Goal: Transaction & Acquisition: Obtain resource

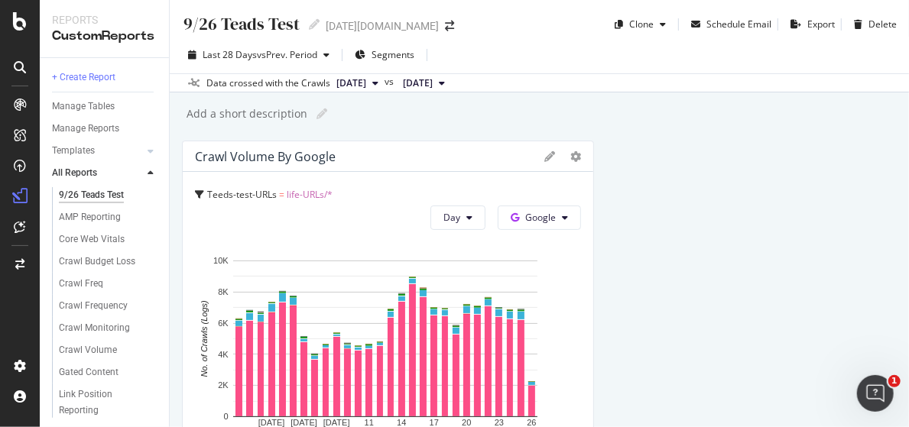
scroll to position [3278, 0]
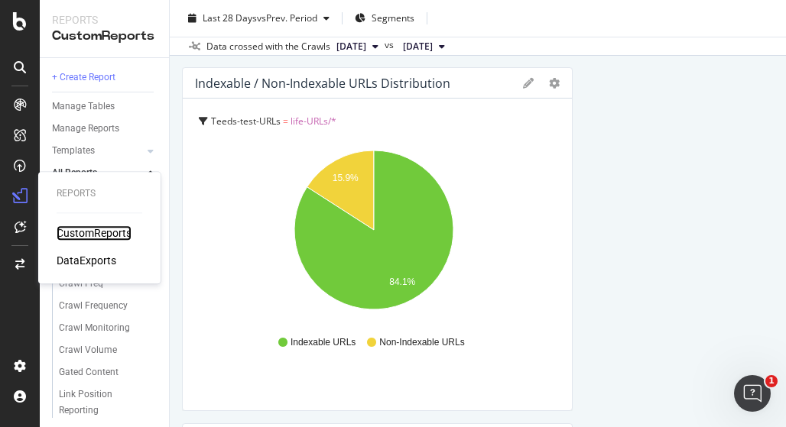
click at [93, 238] on div "CustomReports" at bounding box center [94, 232] width 75 height 15
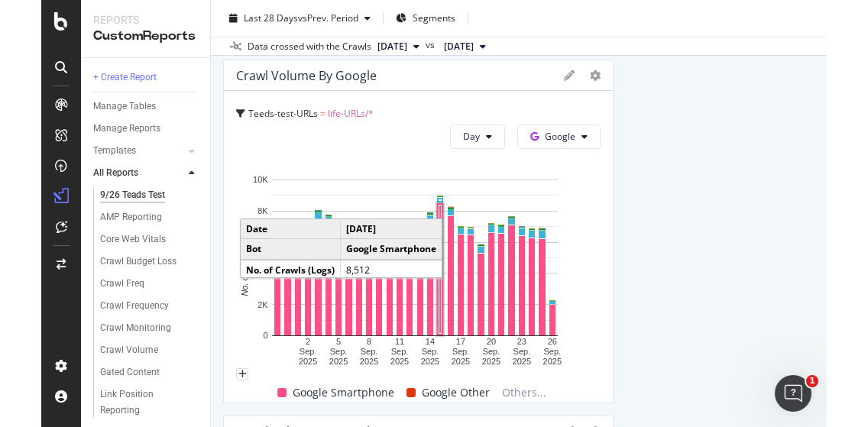
scroll to position [229, 0]
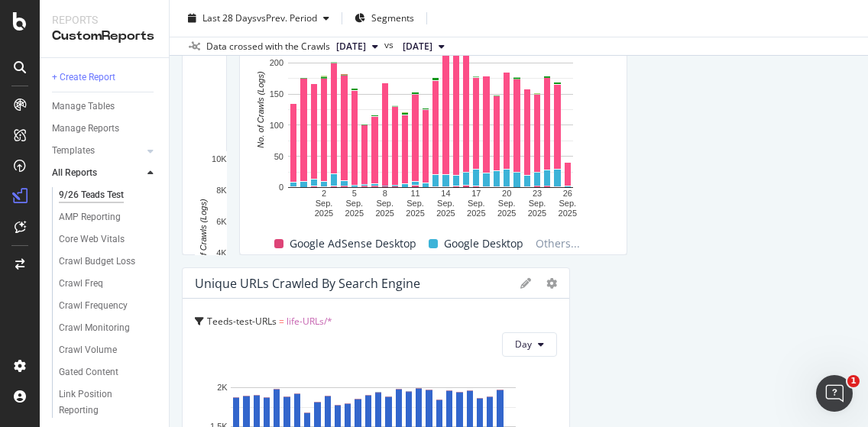
drag, startPoint x: 559, startPoint y: 144, endPoint x: 466, endPoint y: 149, distance: 93.3
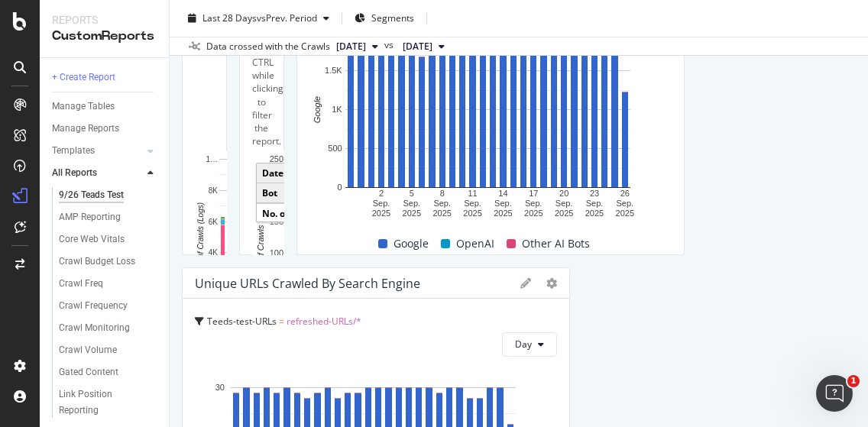
drag, startPoint x: 840, startPoint y: 159, endPoint x: 645, endPoint y: 167, distance: 195.0
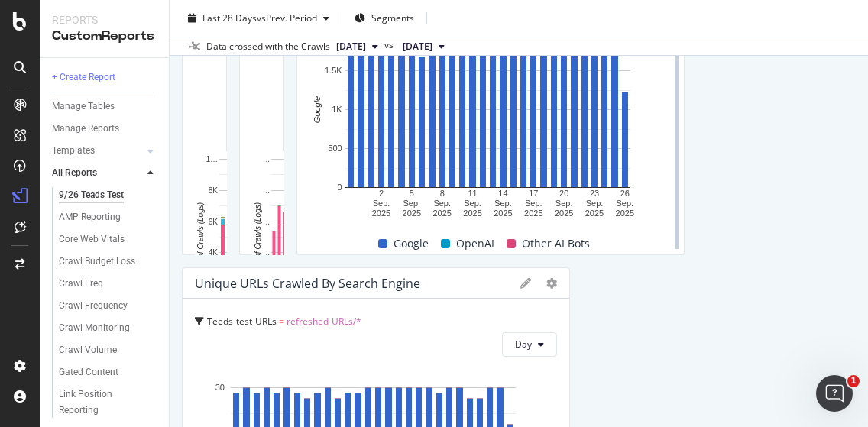
scroll to position [382, 0]
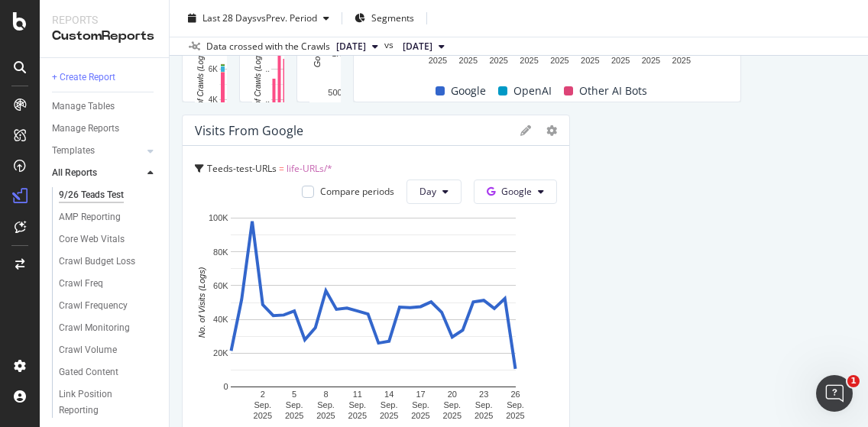
drag, startPoint x: 561, startPoint y: 249, endPoint x: 451, endPoint y: 247, distance: 110.1
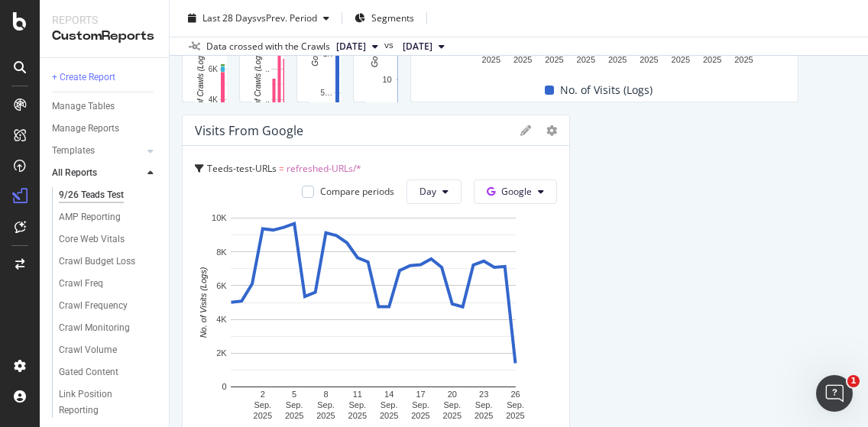
drag, startPoint x: 786, startPoint y: 256, endPoint x: 688, endPoint y: 248, distance: 98.2
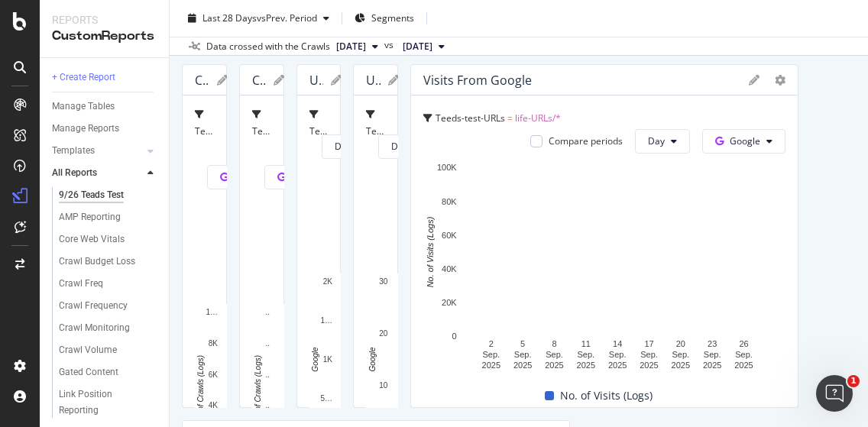
scroll to position [153, 0]
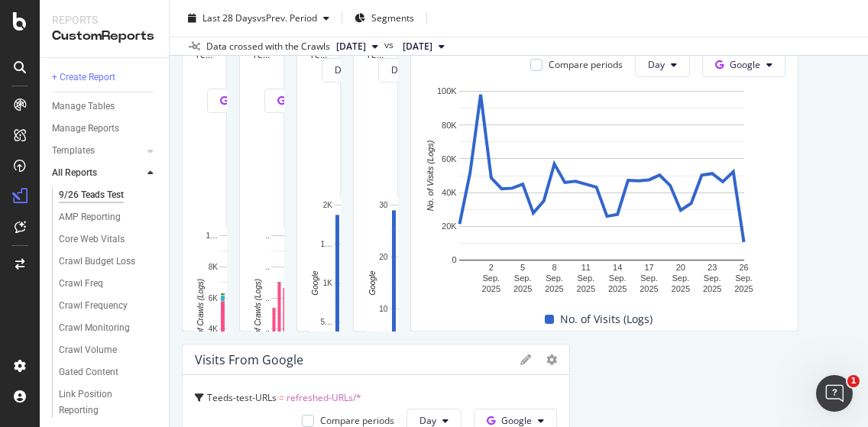
drag, startPoint x: 675, startPoint y: 189, endPoint x: 758, endPoint y: 190, distance: 82.5
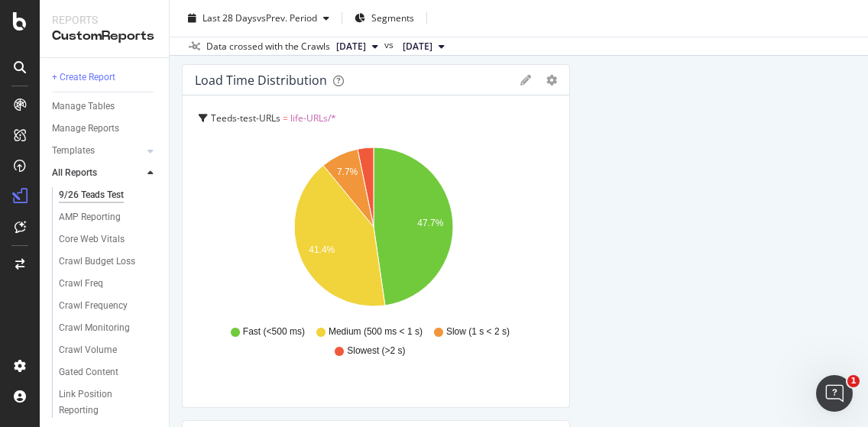
scroll to position [1146, 0]
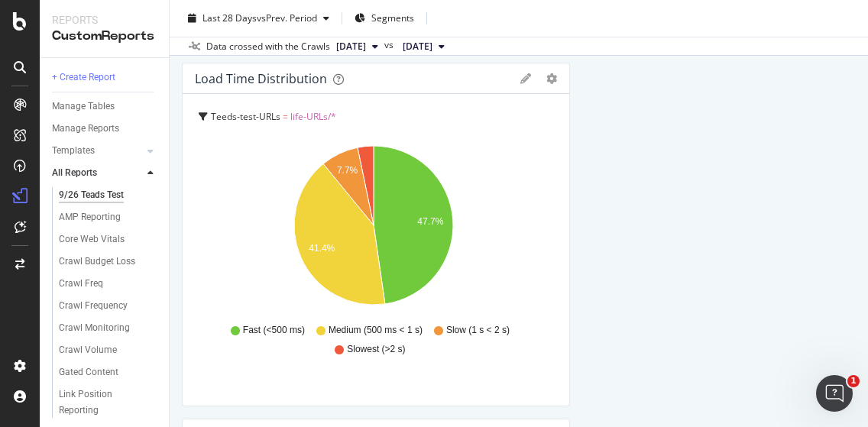
drag, startPoint x: 559, startPoint y: 238, endPoint x: 516, endPoint y: 237, distance: 43.6
click at [516, 237] on div "Crawl Volume by Google Teeds-test-URLs = life-URLs/* Day Google Hold CTRL while…" at bounding box center [519, 393] width 674 height 2798
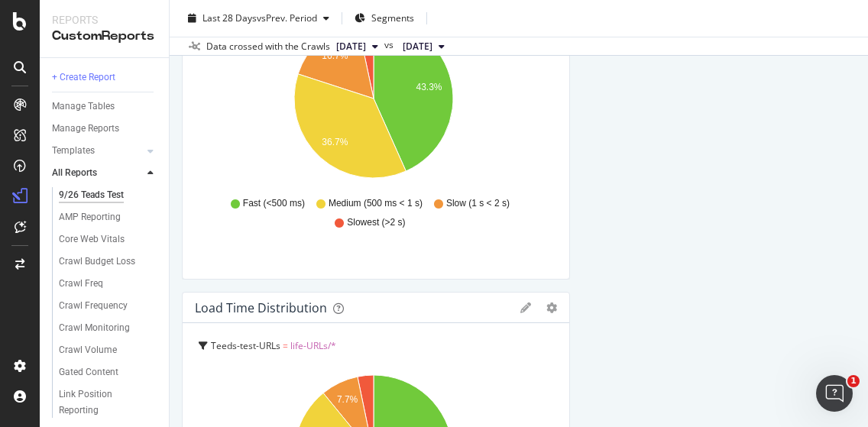
drag, startPoint x: 562, startPoint y: 166, endPoint x: 510, endPoint y: 167, distance: 51.2
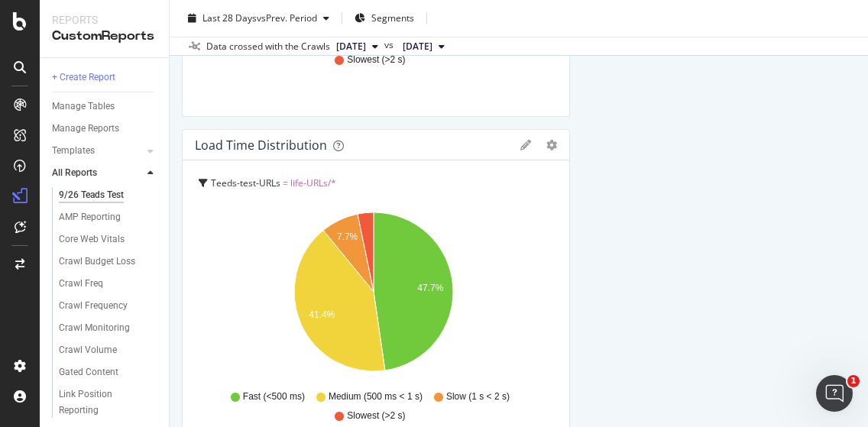
scroll to position [993, 0]
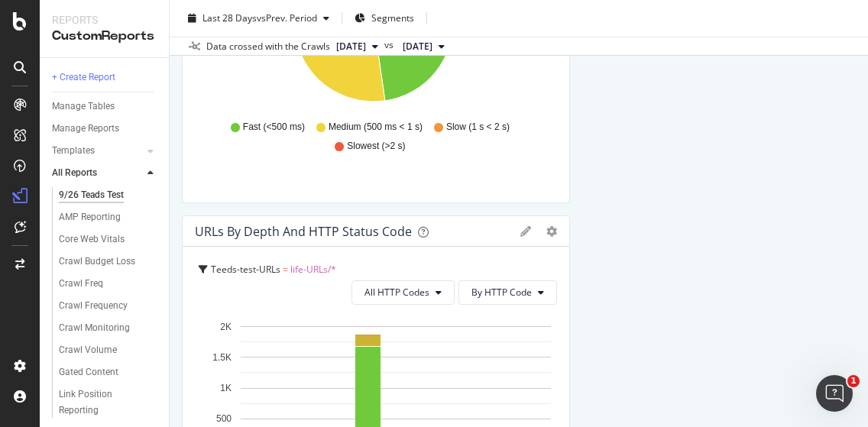
drag, startPoint x: 559, startPoint y: 279, endPoint x: 527, endPoint y: 279, distance: 31.3
click at [527, 279] on div "Crawl Volume by Google Teeds-test-URLs = life-URLs/* Day Google Hold CTRL while…" at bounding box center [519, 368] width 674 height 2442
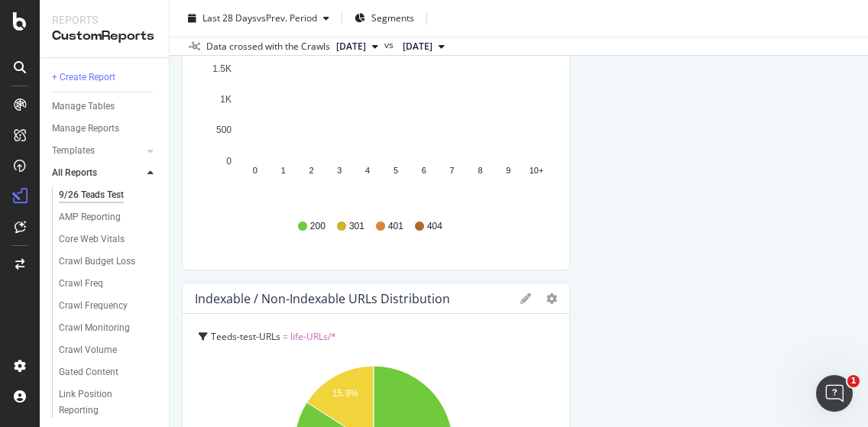
scroll to position [1299, 0]
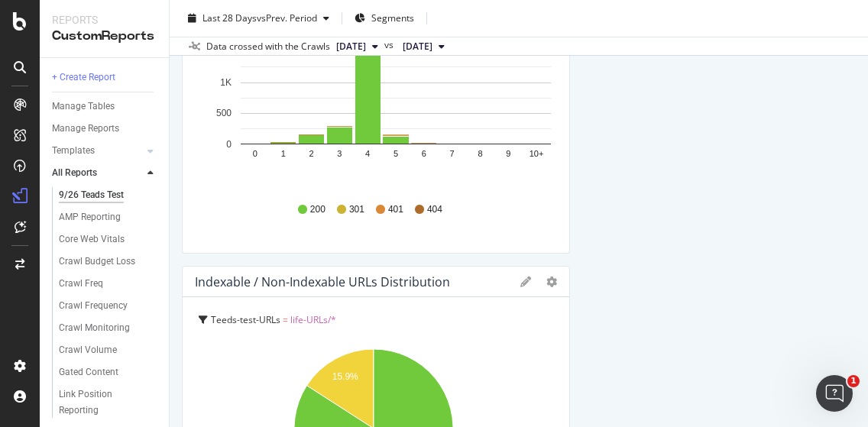
drag, startPoint x: 562, startPoint y: 369, endPoint x: 508, endPoint y: 366, distance: 54.3
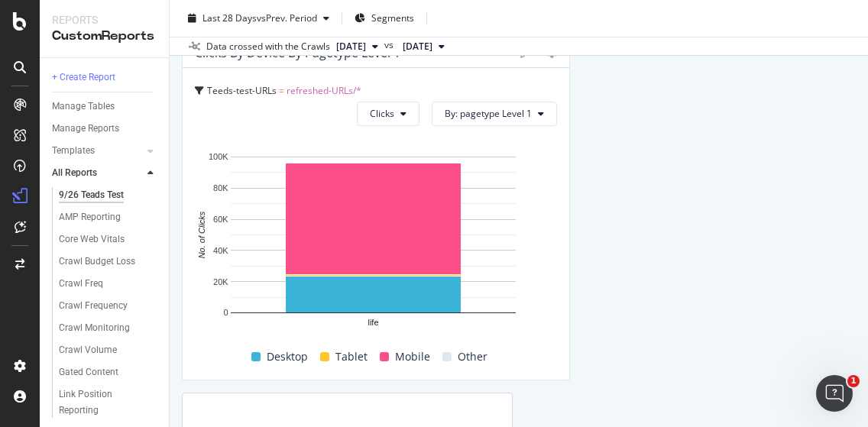
drag, startPoint x: 562, startPoint y: 255, endPoint x: 521, endPoint y: 255, distance: 41.3
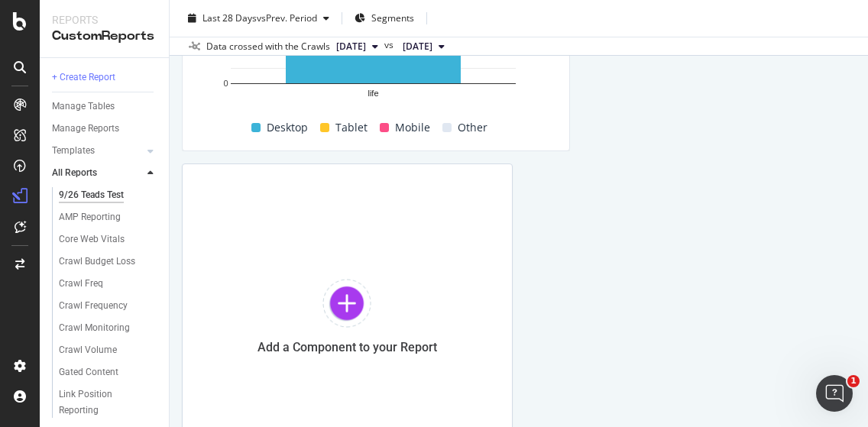
drag, startPoint x: 561, startPoint y: 325, endPoint x: 515, endPoint y: 322, distance: 45.9
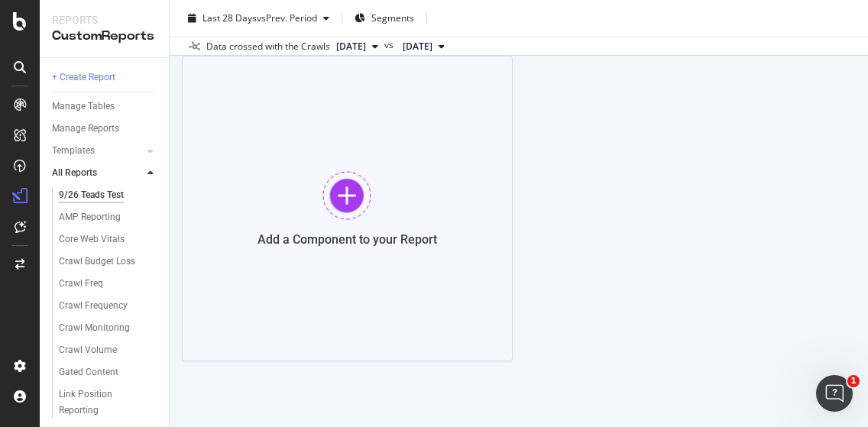
drag, startPoint x: 562, startPoint y: 291, endPoint x: 639, endPoint y: 351, distance: 96.9
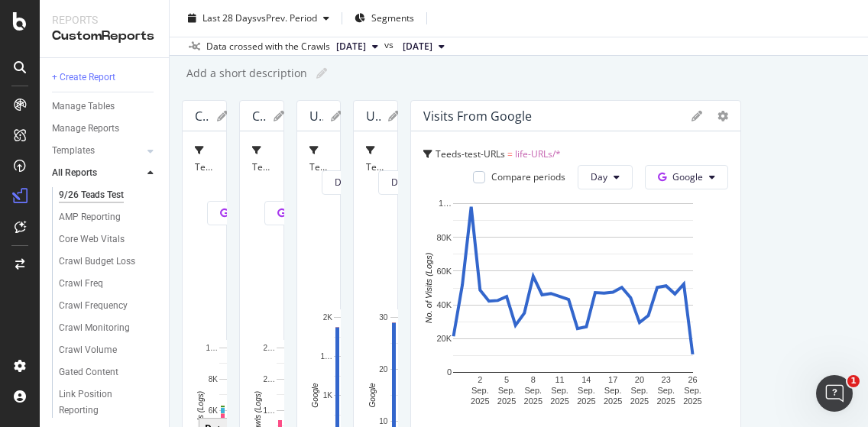
scroll to position [0, 0]
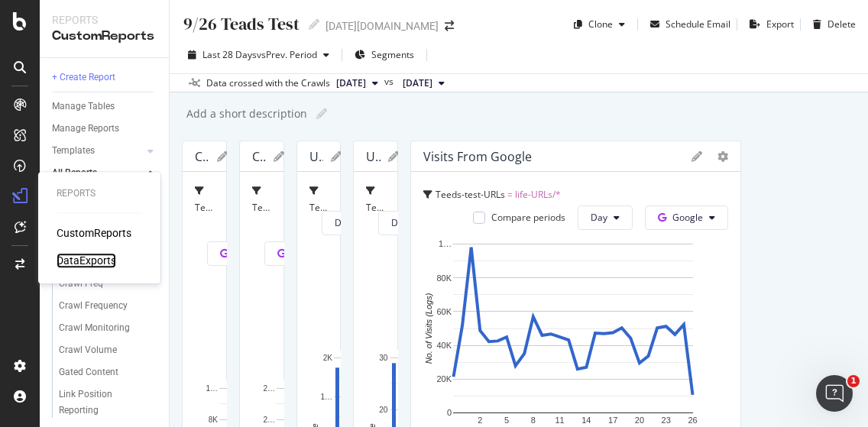
click at [73, 264] on div "DataExports" at bounding box center [87, 260] width 60 height 15
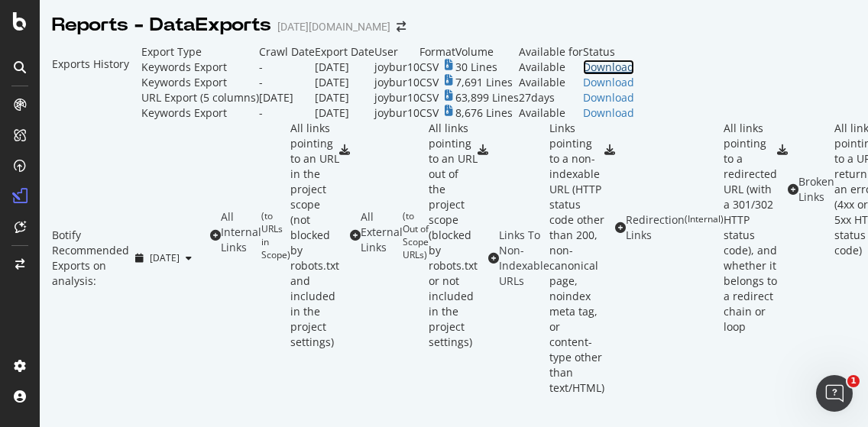
click at [634, 75] on div "Download" at bounding box center [608, 67] width 51 height 15
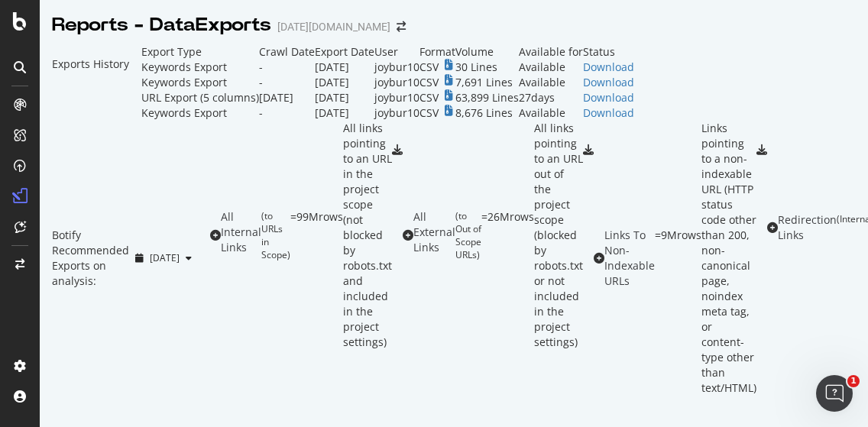
click at [141, 71] on div "Exports History" at bounding box center [91, 82] width 102 height 76
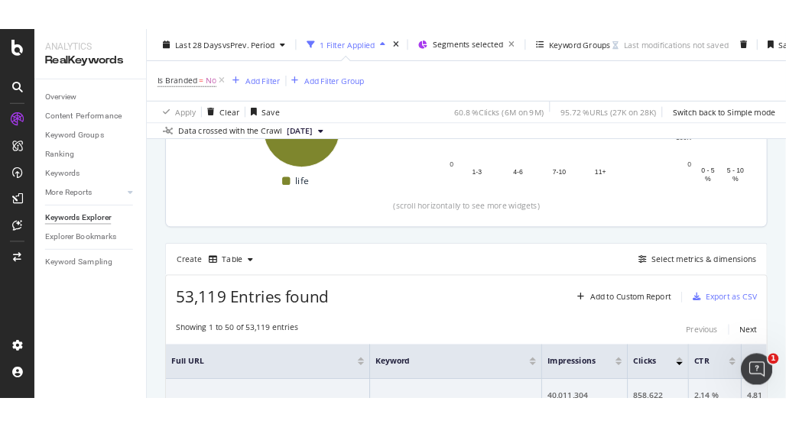
scroll to position [153, 0]
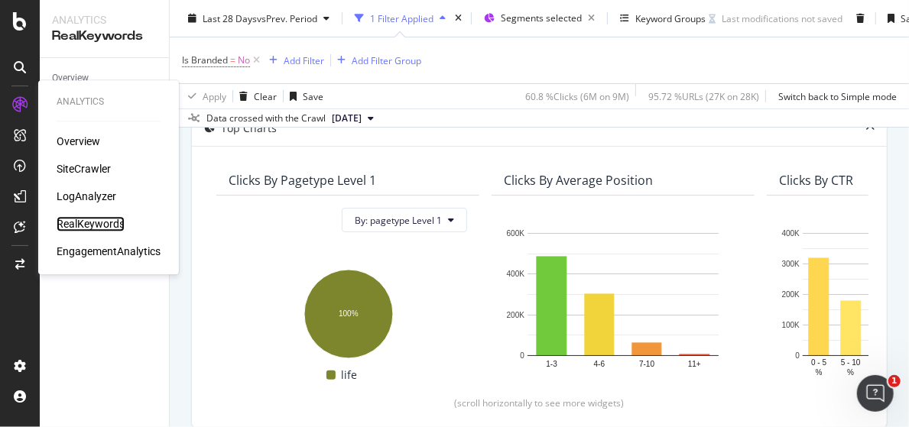
click at [99, 222] on div "RealKeywords" at bounding box center [91, 223] width 68 height 15
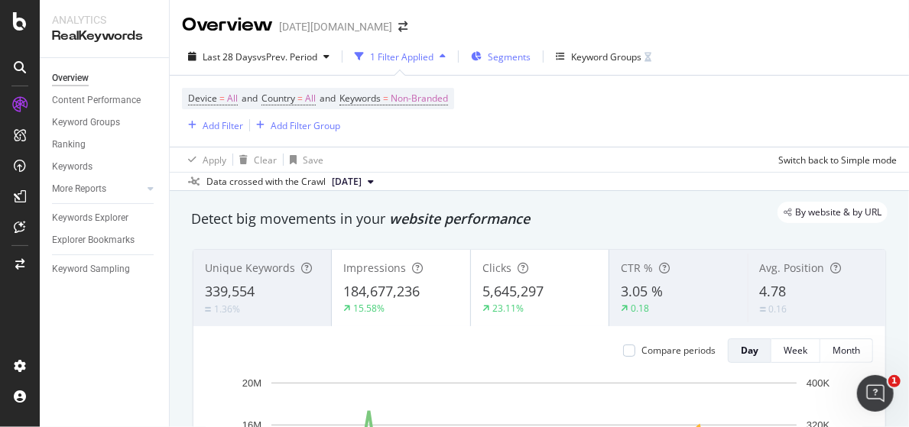
click at [493, 62] on span "Segments" at bounding box center [509, 56] width 43 height 13
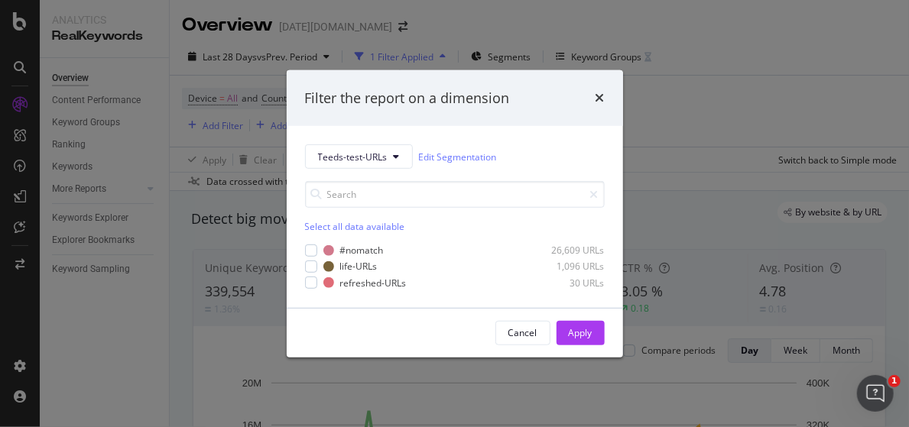
click at [102, 60] on div "Filter the report on a dimension Teeds-test-URLs Edit Segmentation Select all d…" at bounding box center [454, 213] width 909 height 427
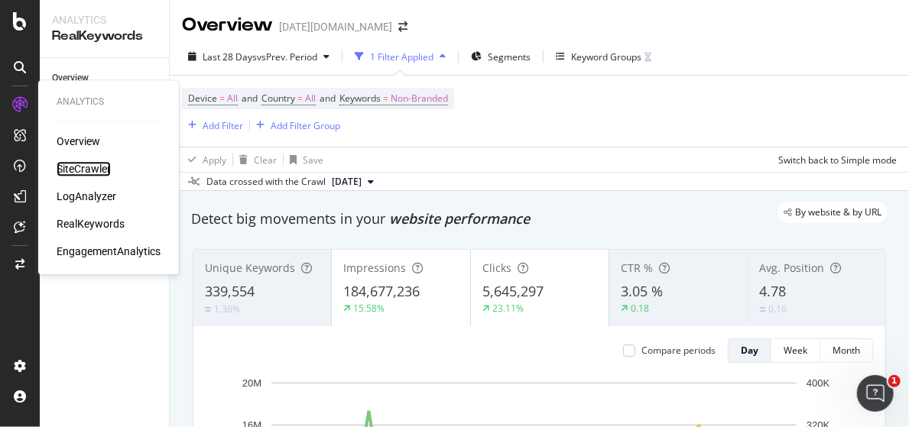
click at [85, 169] on div "SiteCrawler" at bounding box center [84, 168] width 54 height 15
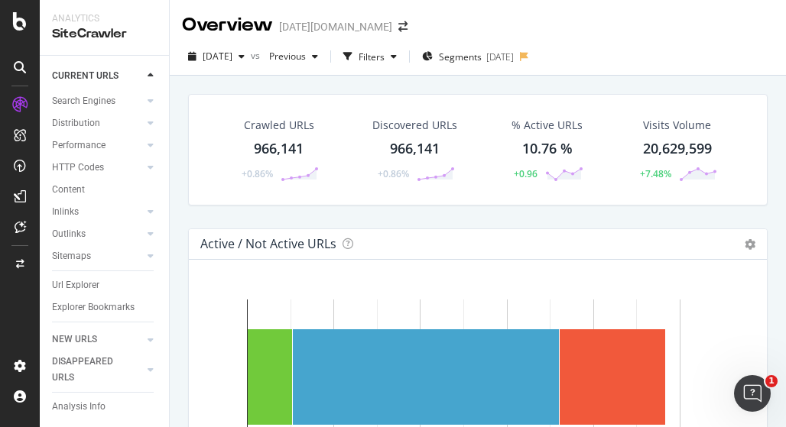
scroll to position [101, 0]
click at [81, 277] on div "Url Explorer" at bounding box center [75, 285] width 47 height 16
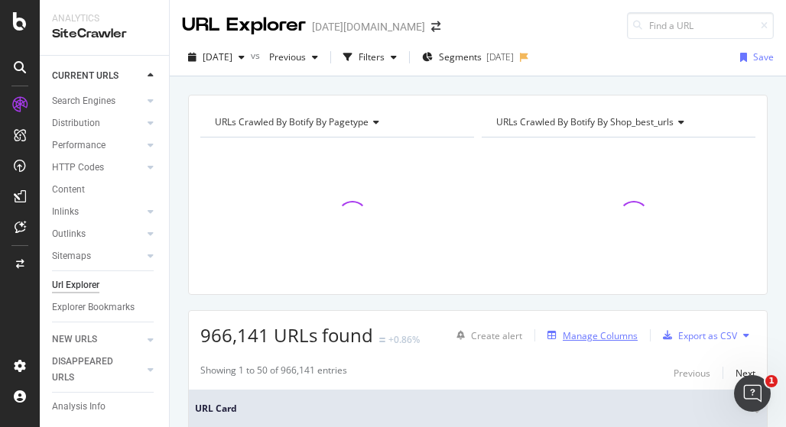
click at [587, 333] on div "Manage Columns" at bounding box center [599, 335] width 75 height 13
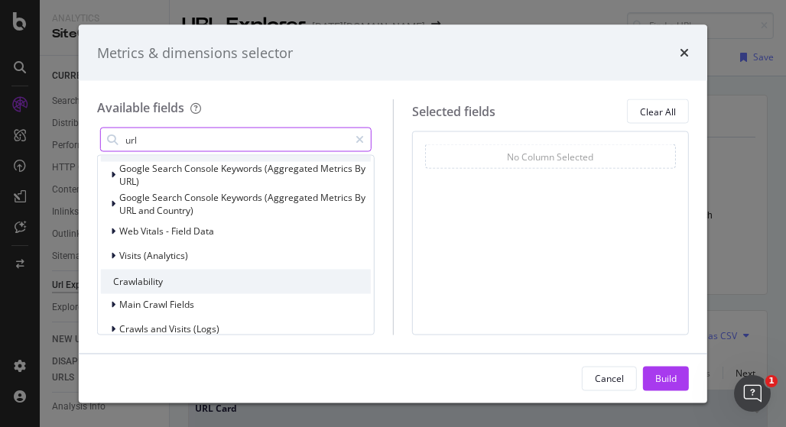
scroll to position [78, 0]
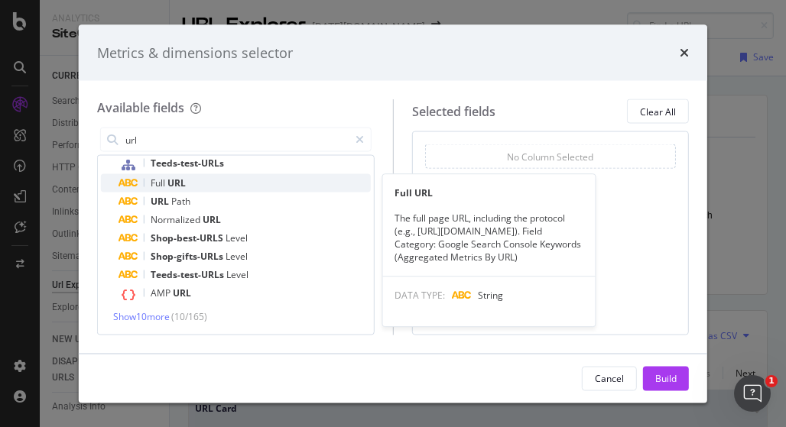
click at [200, 180] on div "Full URL" at bounding box center [244, 183] width 251 height 18
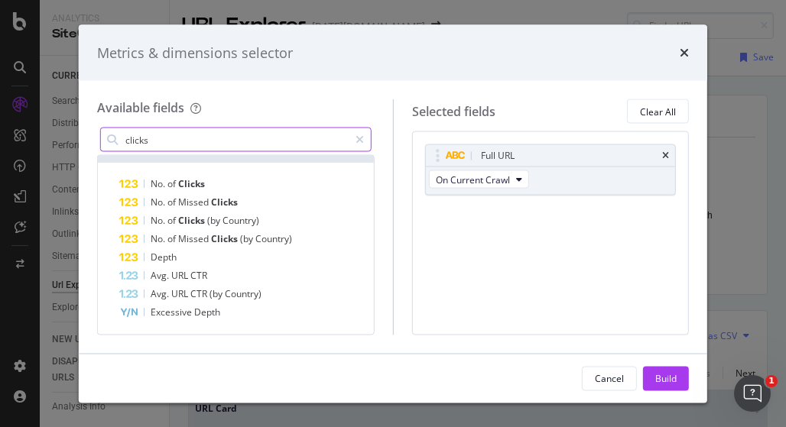
scroll to position [16, 0]
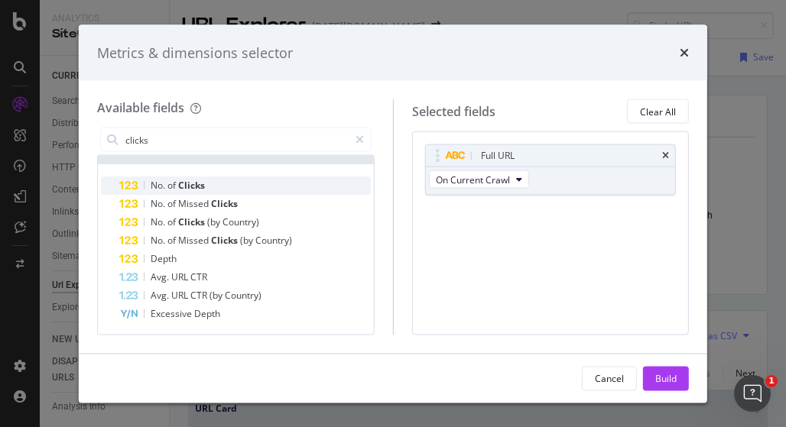
click at [194, 189] on span "Clicks" at bounding box center [191, 185] width 27 height 13
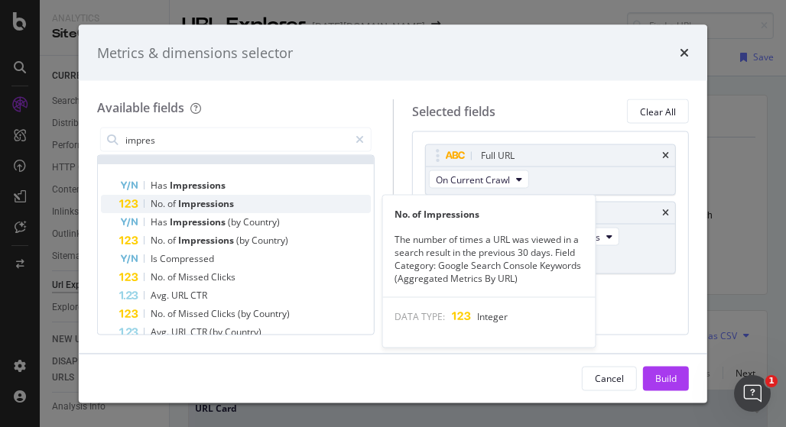
click at [203, 207] on span "Impressions" at bounding box center [206, 203] width 56 height 13
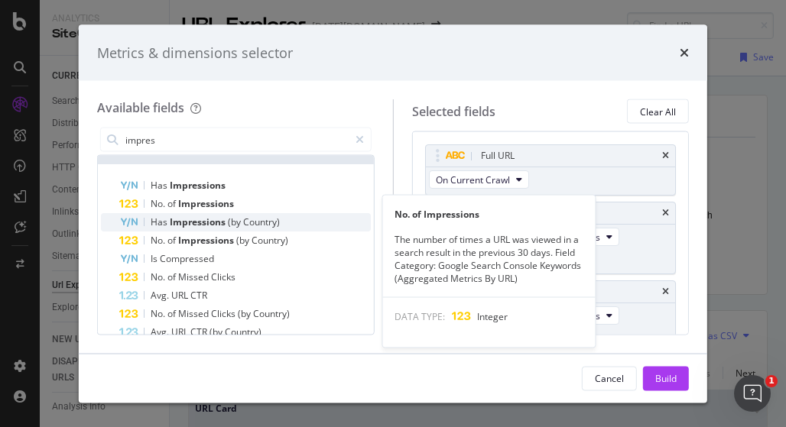
scroll to position [17, 0]
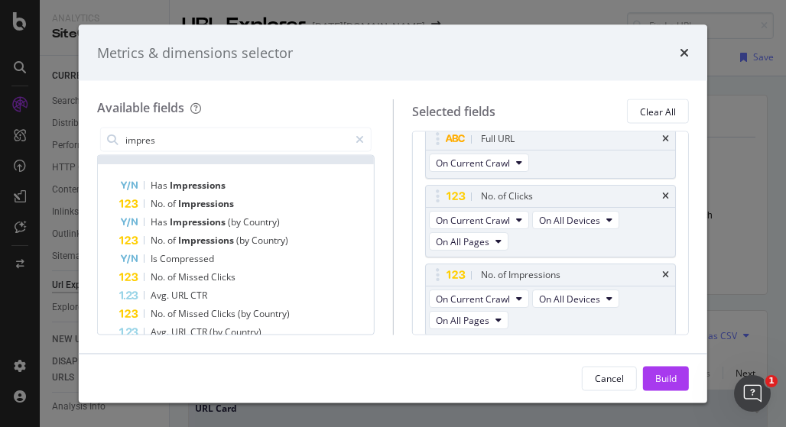
click at [98, 123] on div "Available fields impres All fields Has Impressions No. of Impressions Has Impre…" at bounding box center [245, 216] width 296 height 235
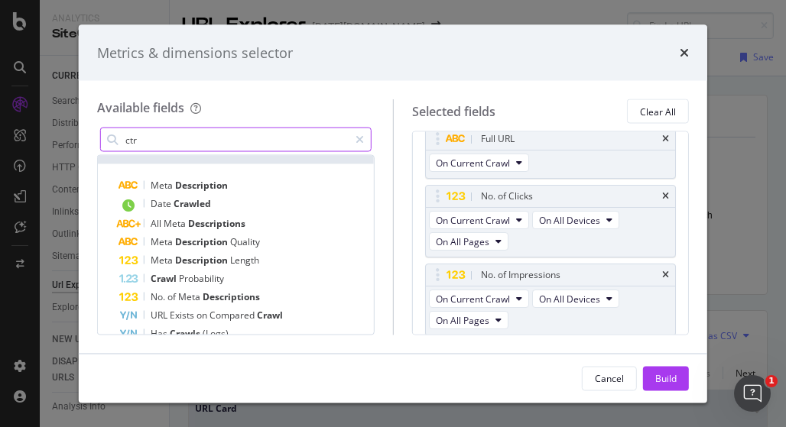
scroll to position [0, 0]
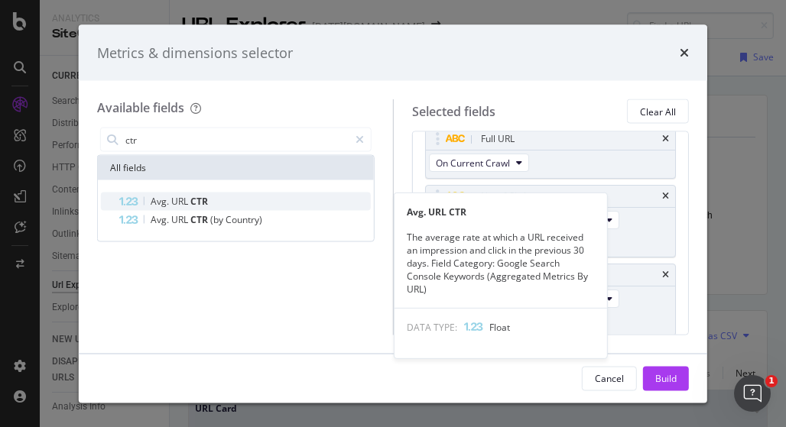
click at [220, 198] on div "Avg. URL CTR" at bounding box center [244, 202] width 251 height 18
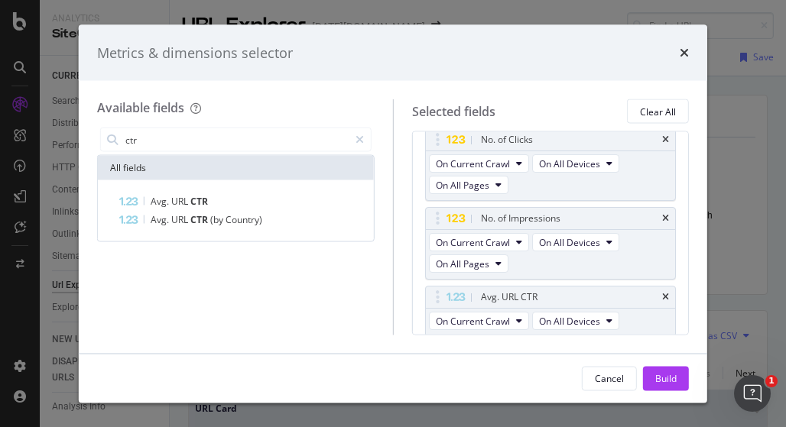
scroll to position [124, 0]
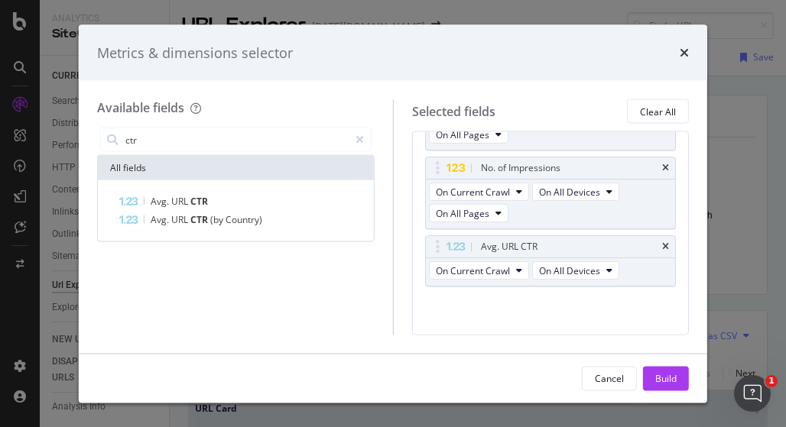
click at [84, 207] on div "Available fields ctr All fields Avg. URL CTR Avg. URL CTR (by Country) Selected…" at bounding box center [393, 217] width 628 height 272
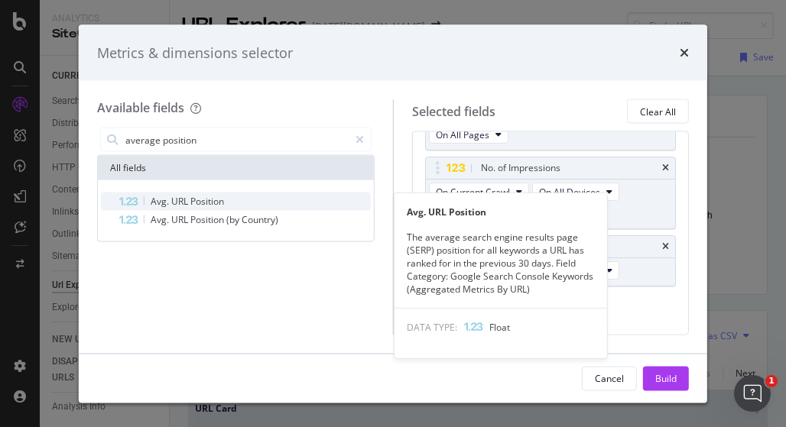
click at [200, 206] on span "Position" at bounding box center [207, 201] width 34 height 13
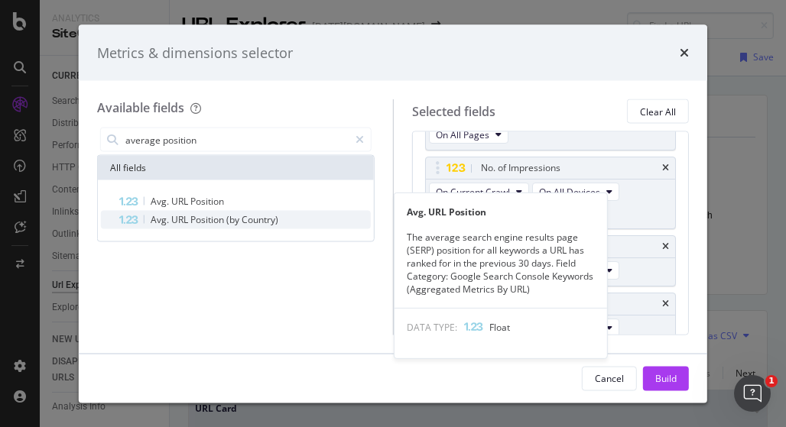
scroll to position [130, 0]
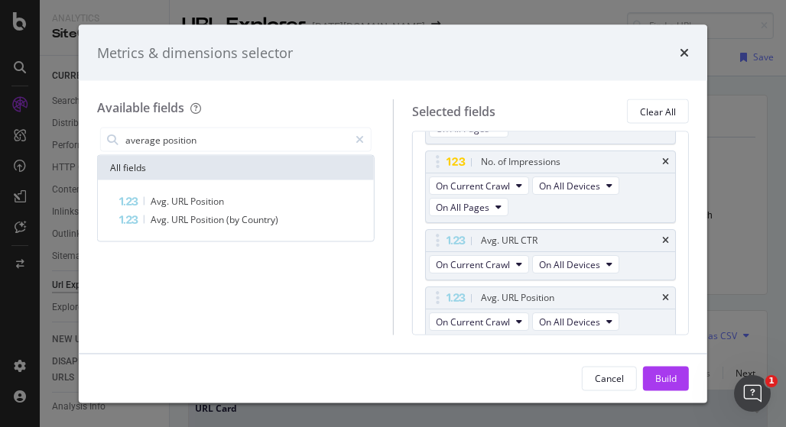
click at [90, 202] on div "Available fields average position All fields Avg. URL Position Avg. URL Positio…" at bounding box center [393, 217] width 628 height 272
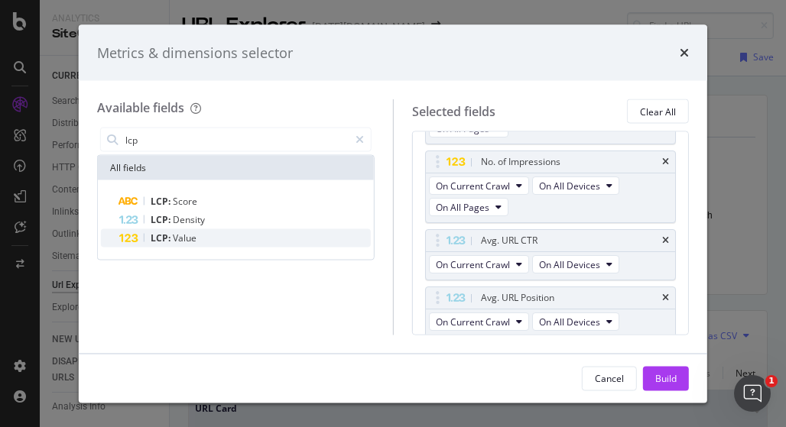
click at [200, 235] on div "LCP: Value" at bounding box center [244, 238] width 251 height 18
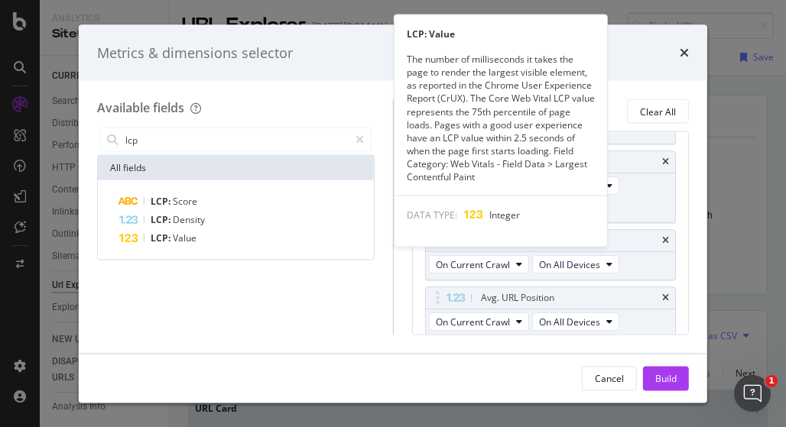
scroll to position [186, 0]
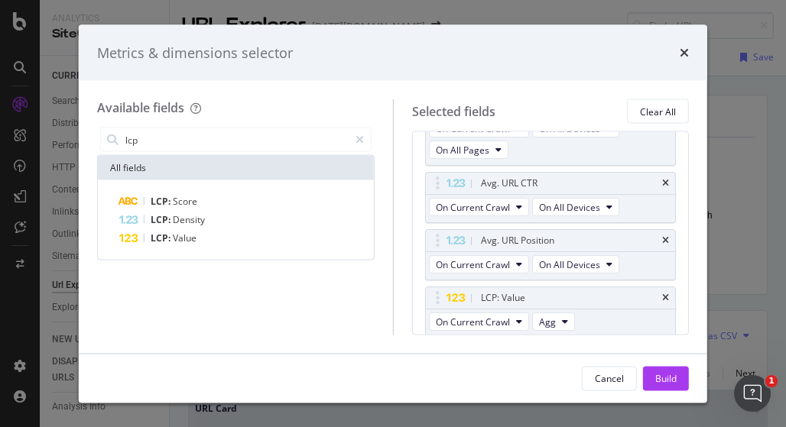
click at [88, 143] on div "Available fields lcp All fields LCP: Score LCP: Density LCP: Value Selected fie…" at bounding box center [393, 217] width 628 height 272
click at [139, 142] on input "lcp" at bounding box center [236, 139] width 225 height 23
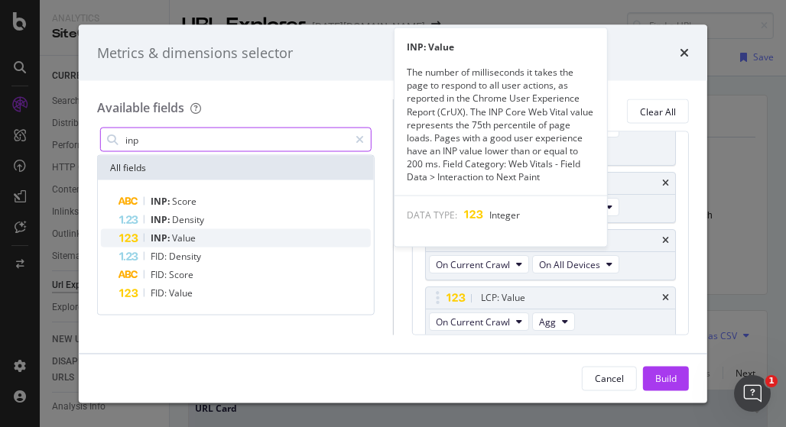
type input "inp"
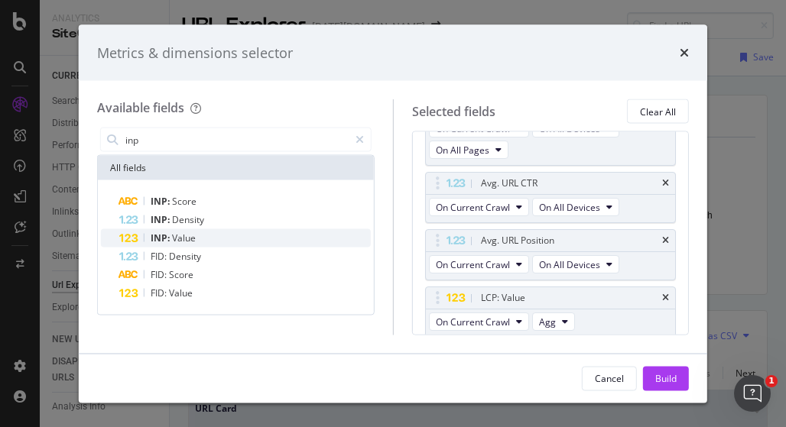
click at [178, 234] on span "Value" at bounding box center [184, 238] width 24 height 13
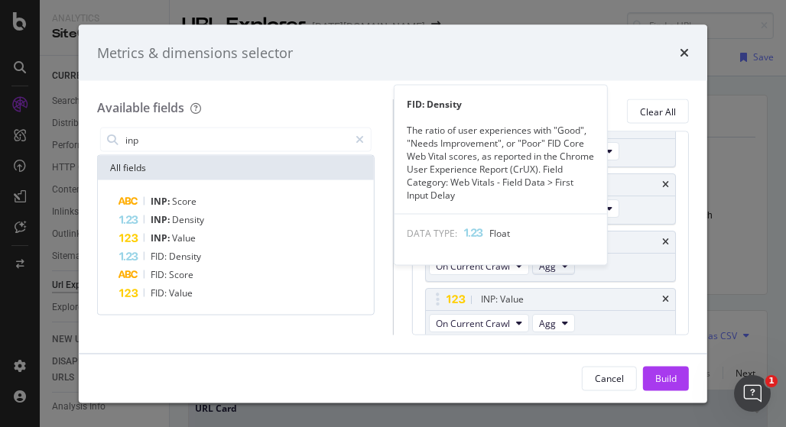
scroll to position [244, 0]
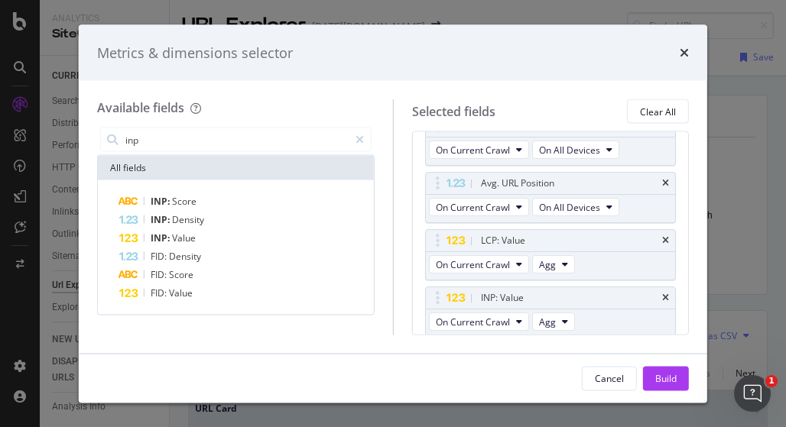
click at [74, 231] on div "Metrics & dimensions selector Available fields inp All fields INP: Score INP: D…" at bounding box center [393, 213] width 786 height 427
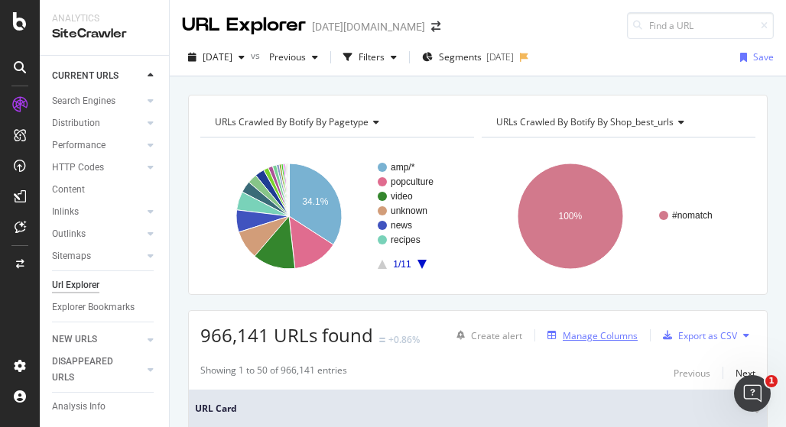
click at [593, 340] on div "Manage Columns" at bounding box center [599, 335] width 75 height 13
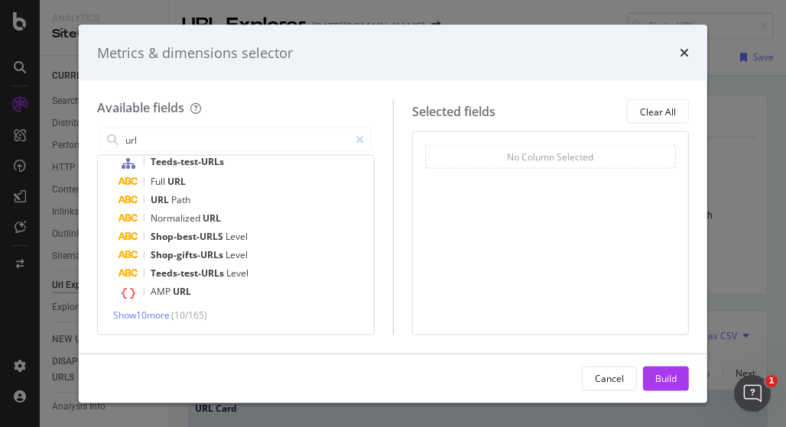
scroll to position [28, 0]
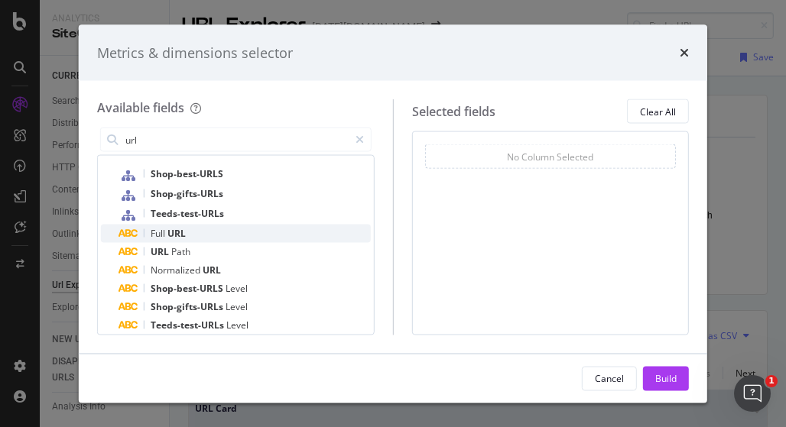
click at [195, 239] on div "Full URL" at bounding box center [244, 234] width 251 height 18
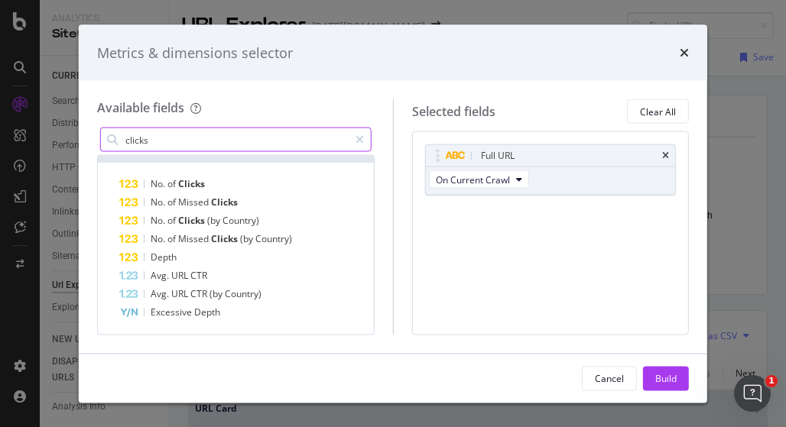
scroll to position [16, 0]
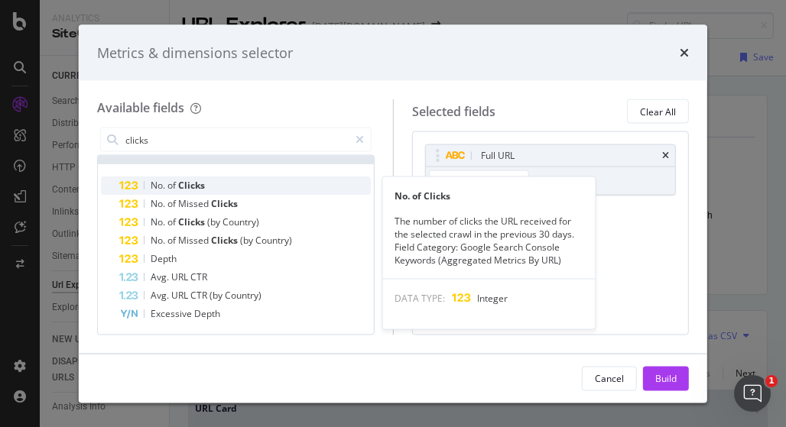
click at [208, 181] on div "No. of Clicks" at bounding box center [244, 186] width 251 height 18
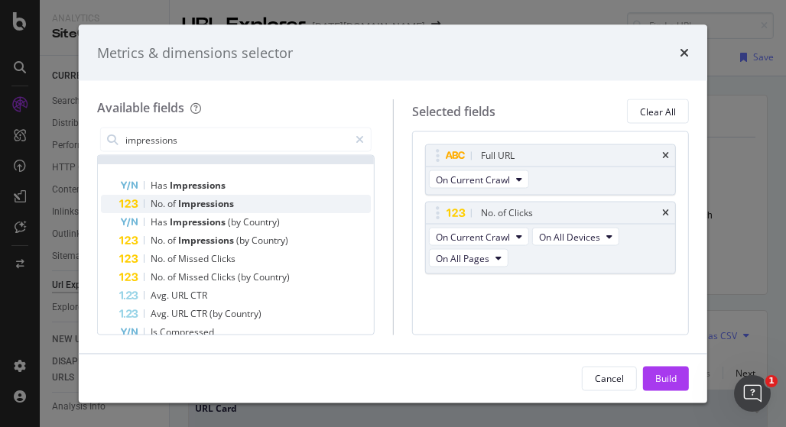
click at [191, 209] on span "Impressions" at bounding box center [206, 203] width 56 height 13
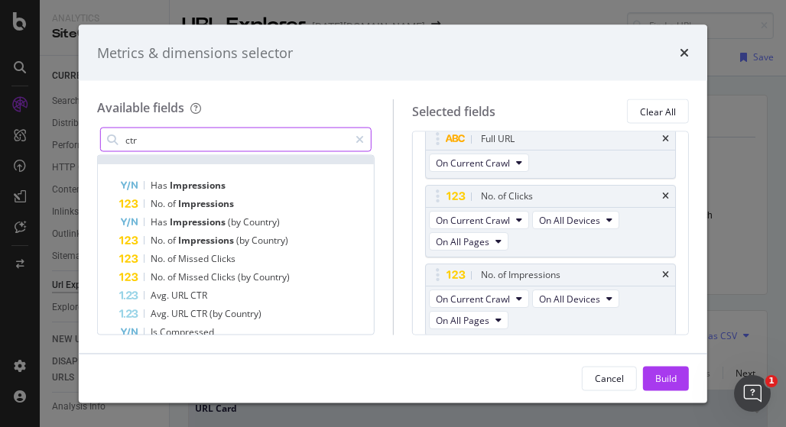
scroll to position [0, 0]
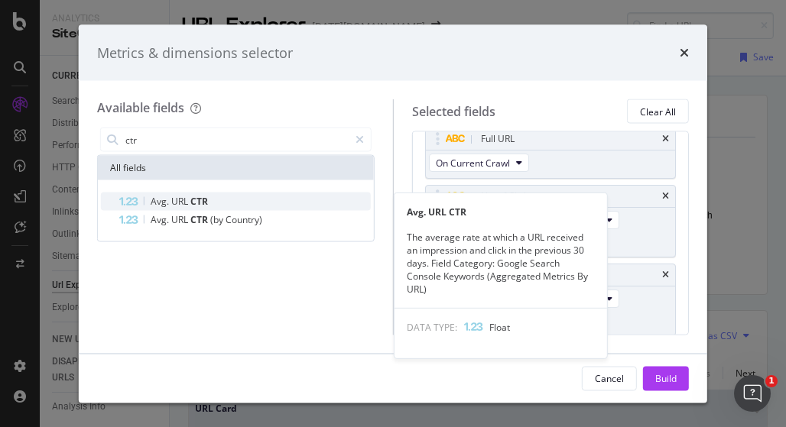
click at [228, 201] on div "Avg. URL CTR" at bounding box center [244, 202] width 251 height 18
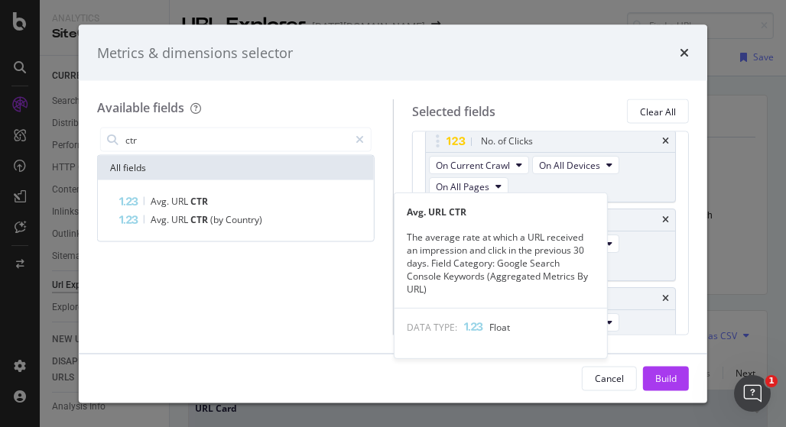
scroll to position [73, 0]
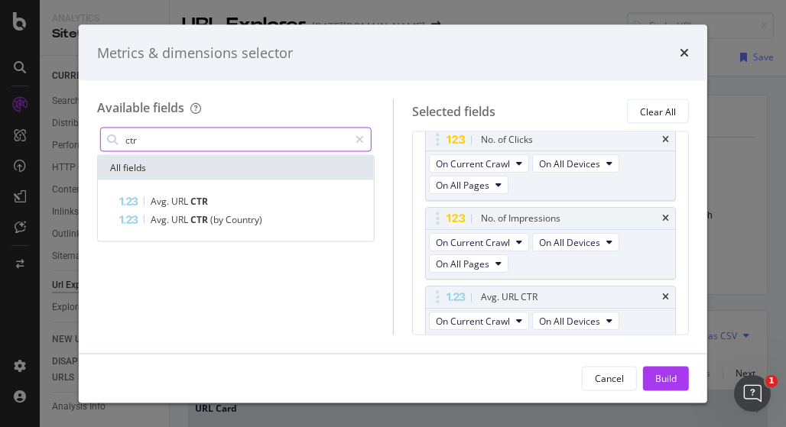
type input "c"
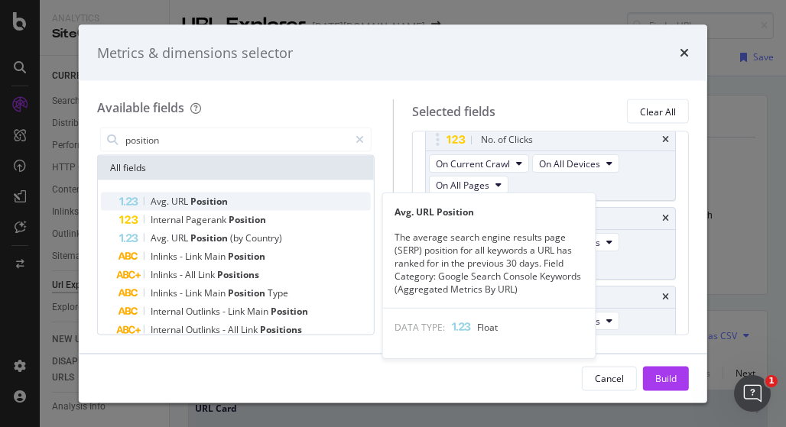
click at [223, 198] on span "Position" at bounding box center [208, 201] width 37 height 13
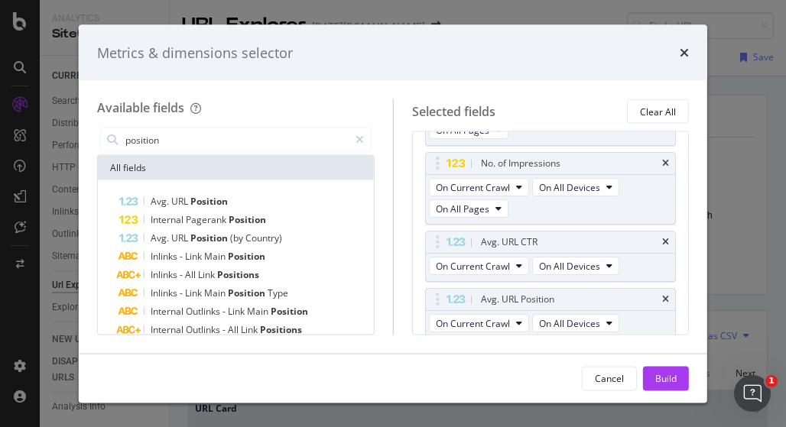
scroll to position [130, 0]
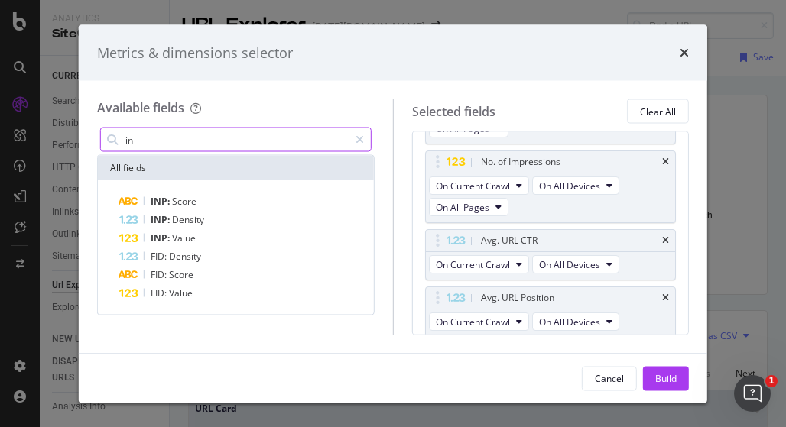
type input "i"
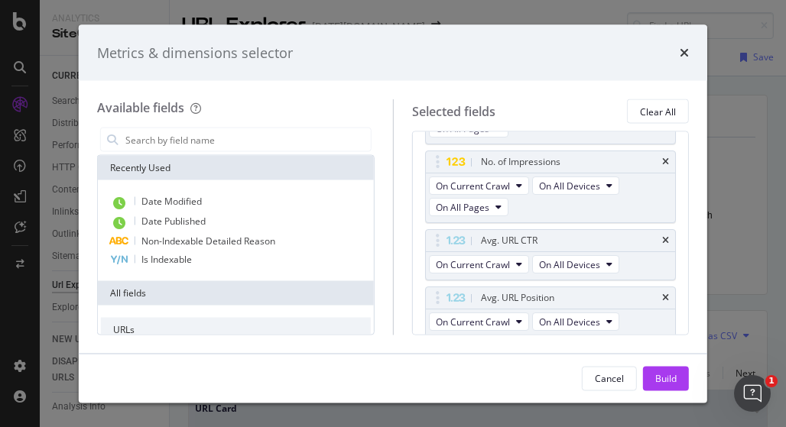
click at [96, 92] on div "Available fields Recently Used Date Modified Date Published Non-Indexable Detai…" at bounding box center [393, 217] width 628 height 272
click at [266, 142] on input "modal" at bounding box center [247, 139] width 247 height 23
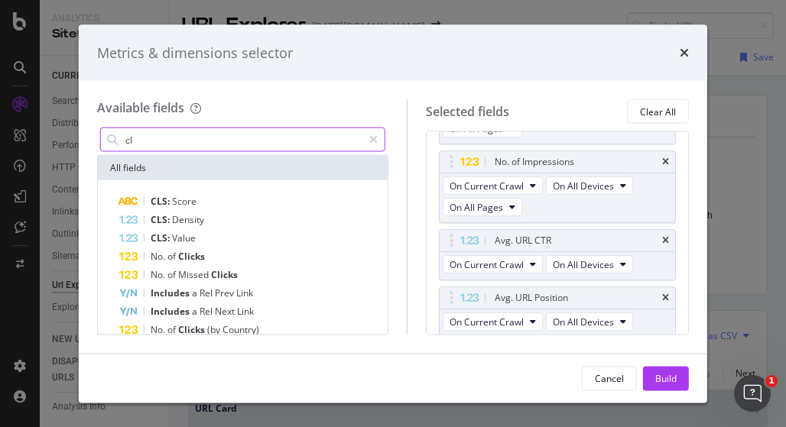
type input "c"
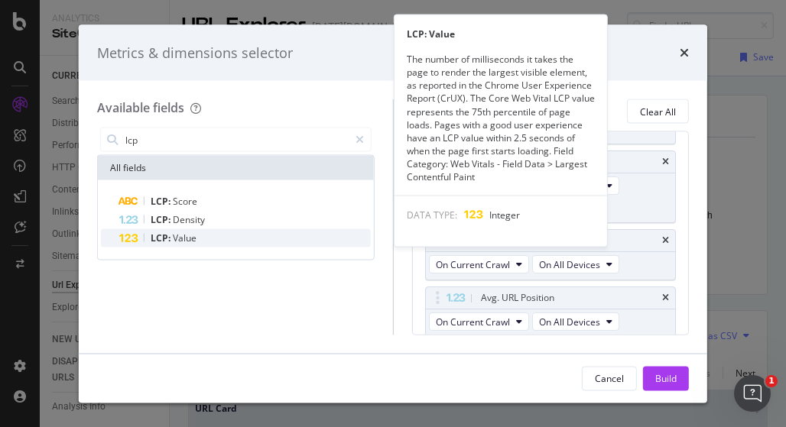
click at [205, 237] on div "LCP: Value" at bounding box center [244, 238] width 251 height 18
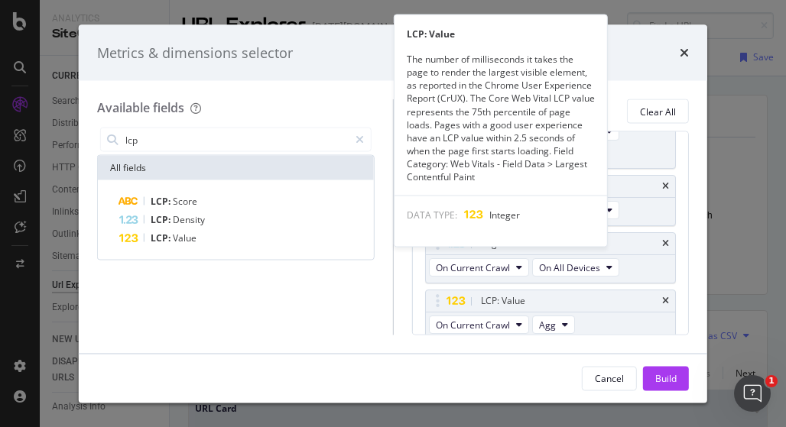
scroll to position [186, 0]
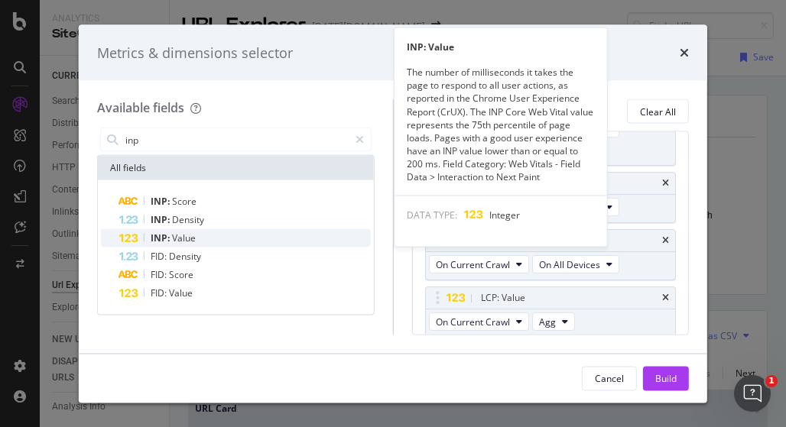
click at [191, 241] on span "Value" at bounding box center [184, 238] width 24 height 13
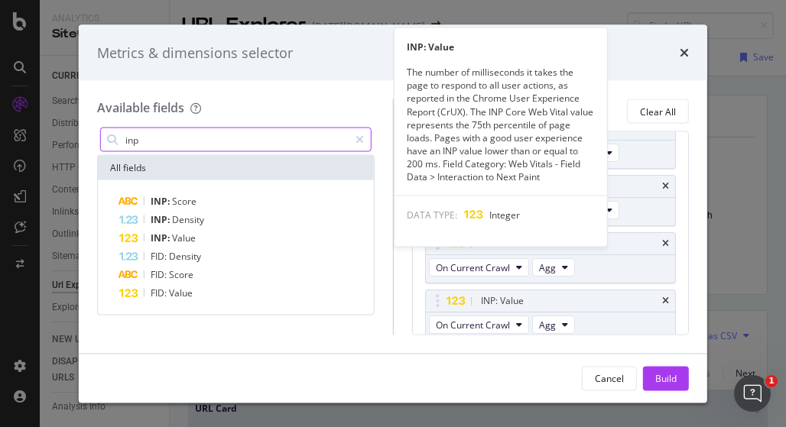
scroll to position [244, 0]
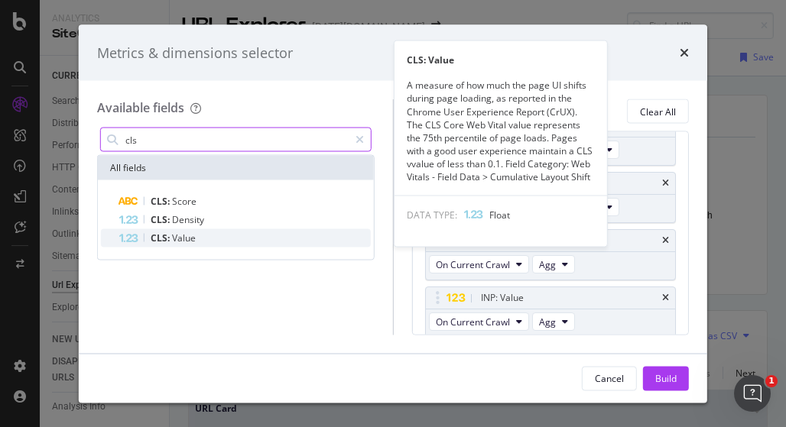
type input "cls"
click at [196, 239] on div "CLS: Value" at bounding box center [244, 238] width 251 height 18
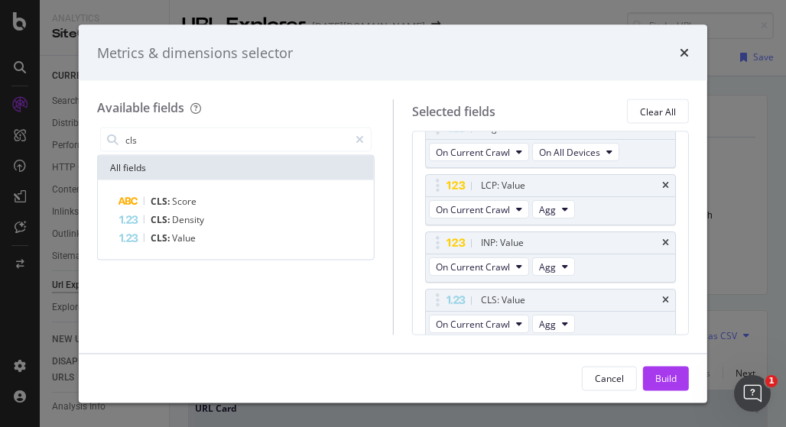
scroll to position [300, 0]
click at [661, 375] on div "Build" at bounding box center [665, 377] width 21 height 13
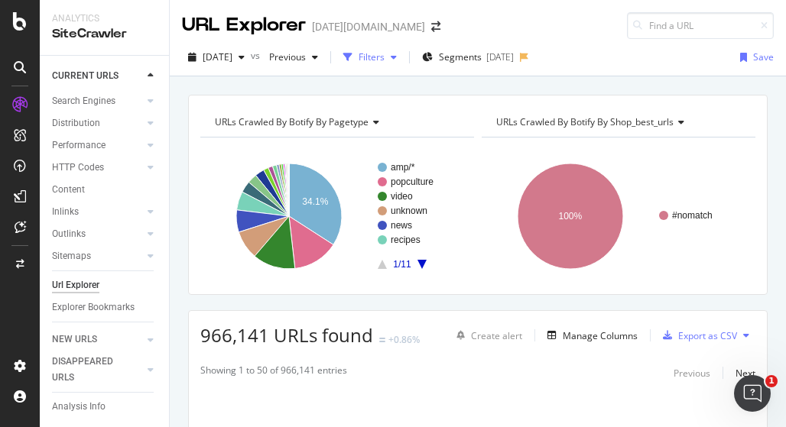
click at [403, 57] on div "button" at bounding box center [393, 57] width 18 height 9
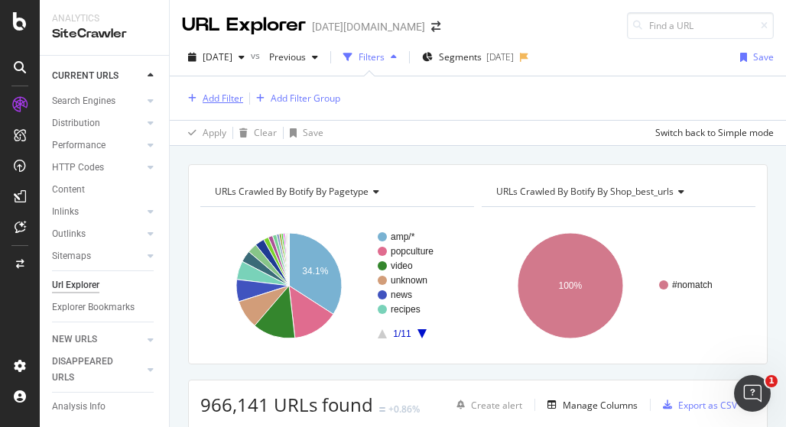
click at [210, 99] on div "Add Filter" at bounding box center [222, 98] width 40 height 13
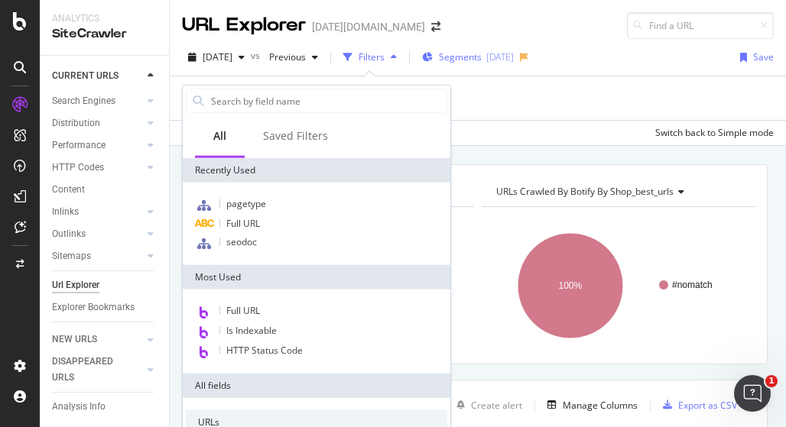
click at [481, 54] on span "Segments" at bounding box center [460, 56] width 43 height 13
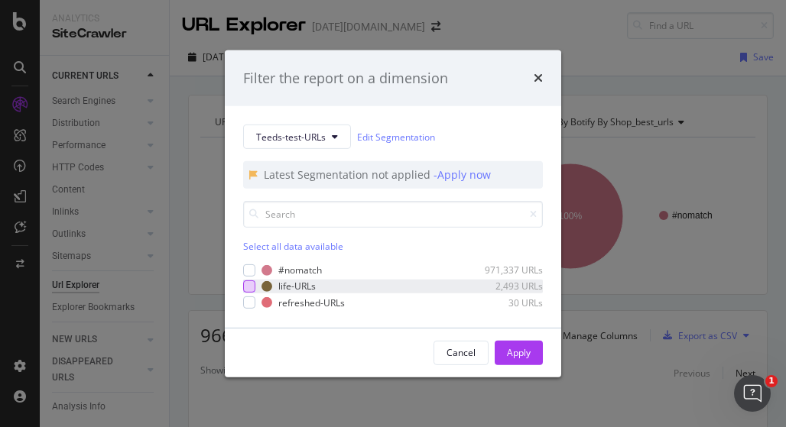
click at [248, 285] on div "modal" at bounding box center [249, 286] width 12 height 12
click at [248, 279] on div "#nomatch 971,337 URLs life-URLs 2,493 URLs refreshed-URLs 30 URLs" at bounding box center [393, 286] width 300 height 45
click at [251, 286] on icon "modal" at bounding box center [249, 287] width 7 height 8
click at [246, 300] on div "modal" at bounding box center [249, 302] width 12 height 12
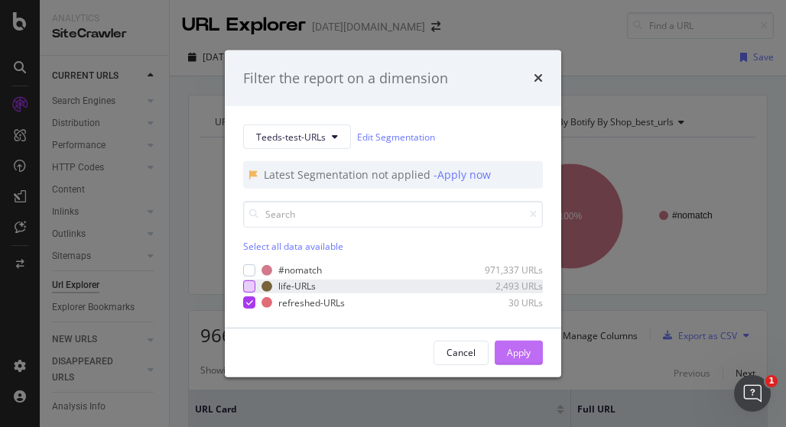
click at [523, 355] on div "Apply" at bounding box center [519, 352] width 24 height 13
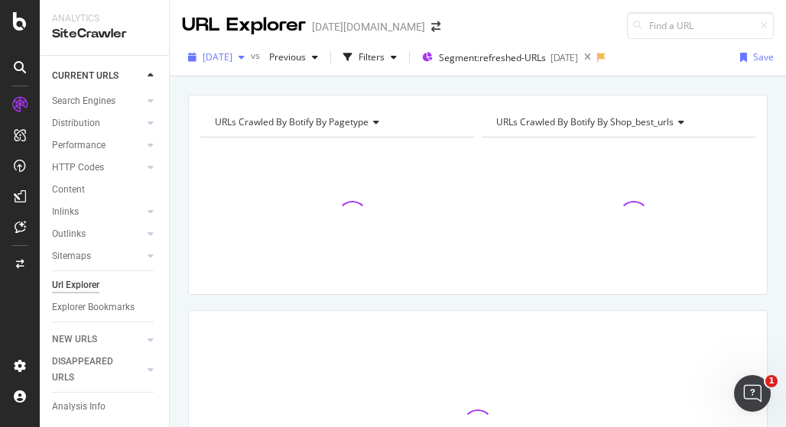
click at [227, 54] on span "[DATE]" at bounding box center [217, 56] width 30 height 13
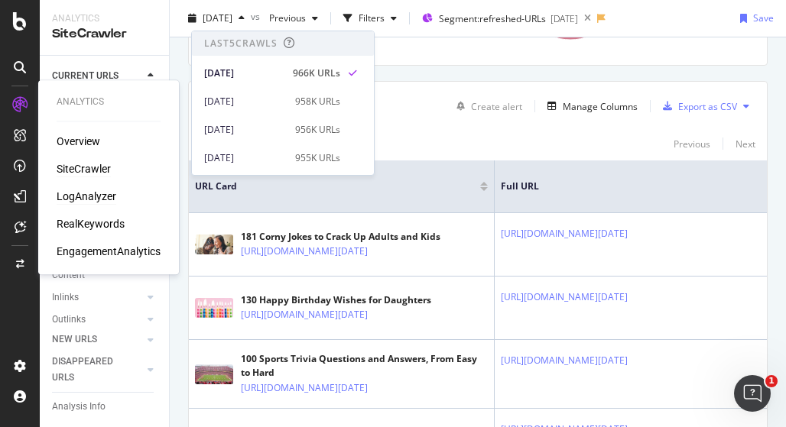
click at [92, 196] on div "LogAnalyzer" at bounding box center [87, 196] width 60 height 15
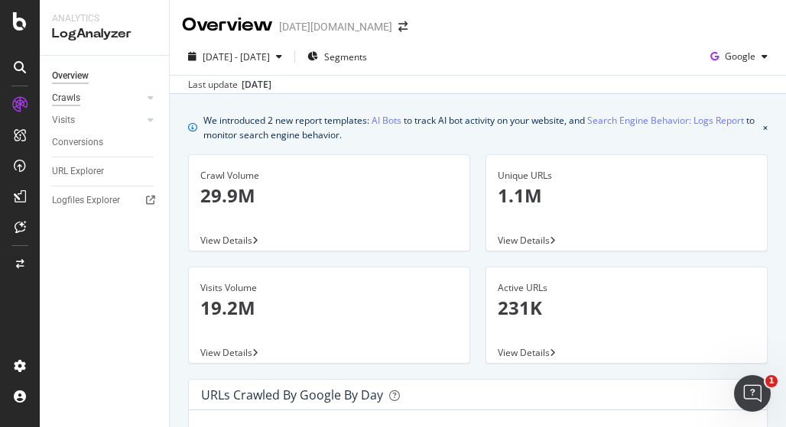
click at [74, 96] on div "Crawls" at bounding box center [66, 98] width 28 height 16
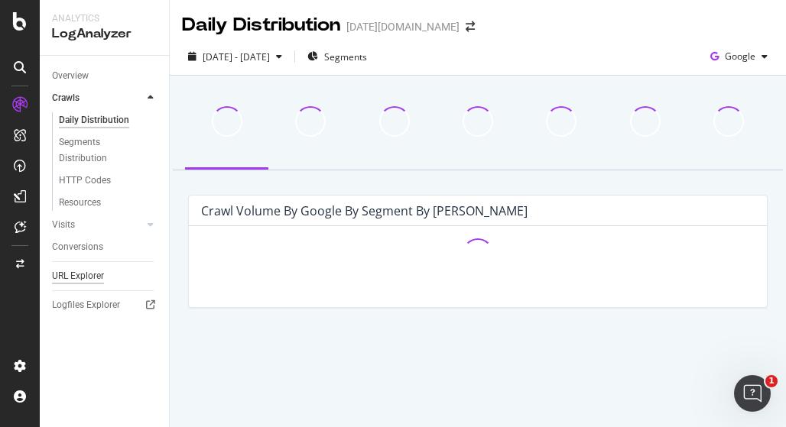
click at [84, 275] on div "URL Explorer" at bounding box center [78, 276] width 52 height 16
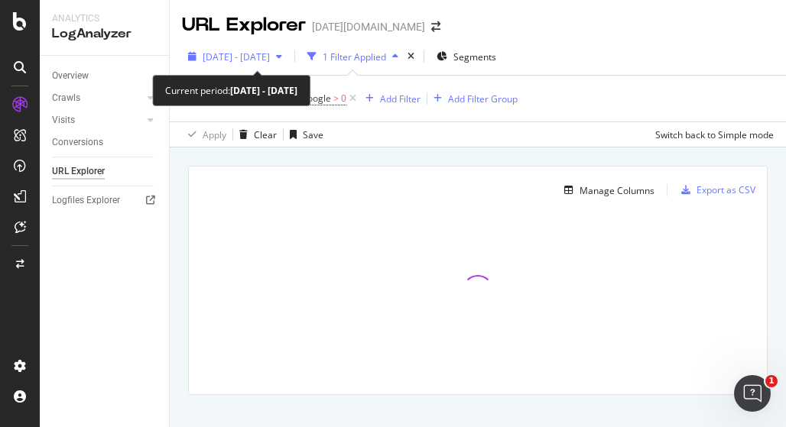
click at [270, 57] on span "[DATE] - [DATE]" at bounding box center [235, 56] width 67 height 13
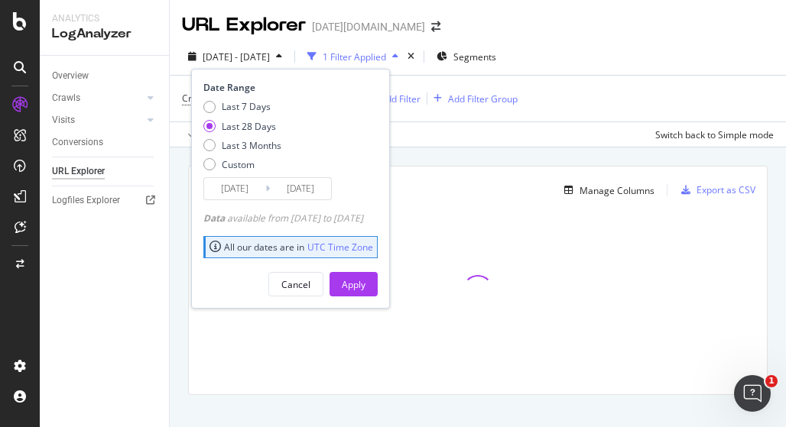
click at [251, 189] on input "[DATE]" at bounding box center [234, 188] width 61 height 21
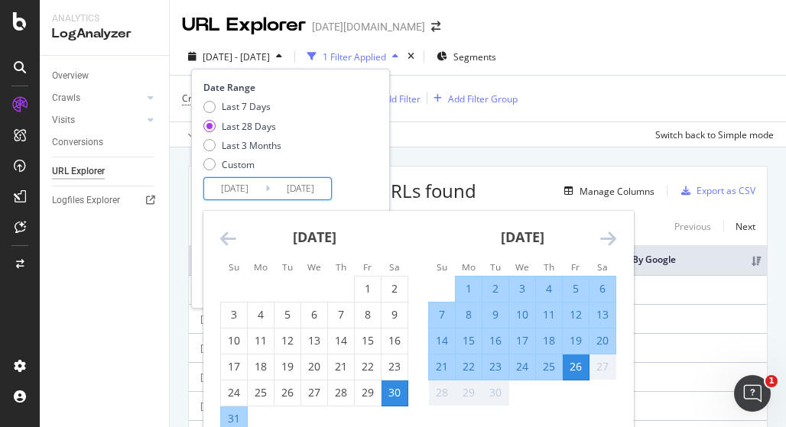
click at [553, 371] on div "25" at bounding box center [549, 366] width 26 height 15
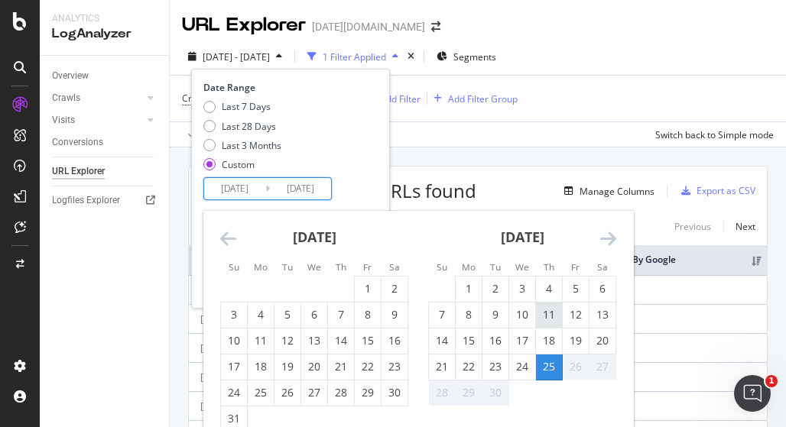
click at [549, 313] on div "11" at bounding box center [549, 314] width 26 height 15
type input "[DATE]"
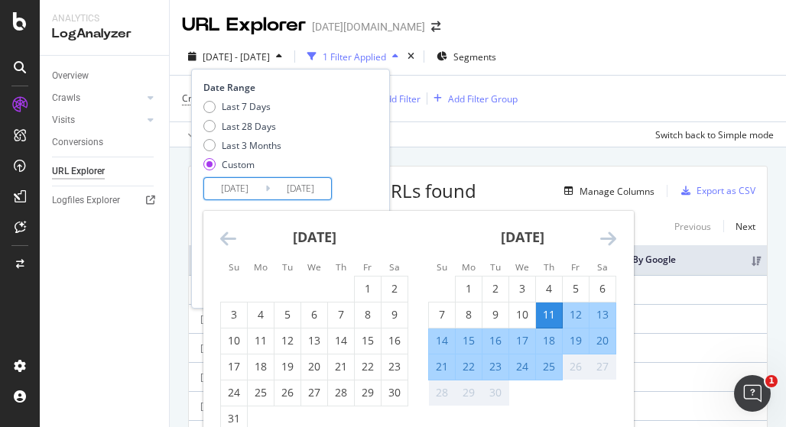
click at [549, 375] on div "25" at bounding box center [549, 367] width 26 height 25
type input "[DATE]"
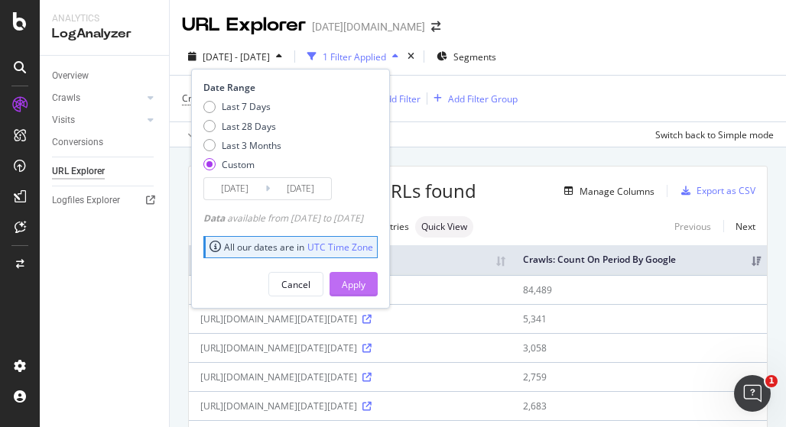
click at [365, 283] on div "Apply" at bounding box center [354, 284] width 24 height 13
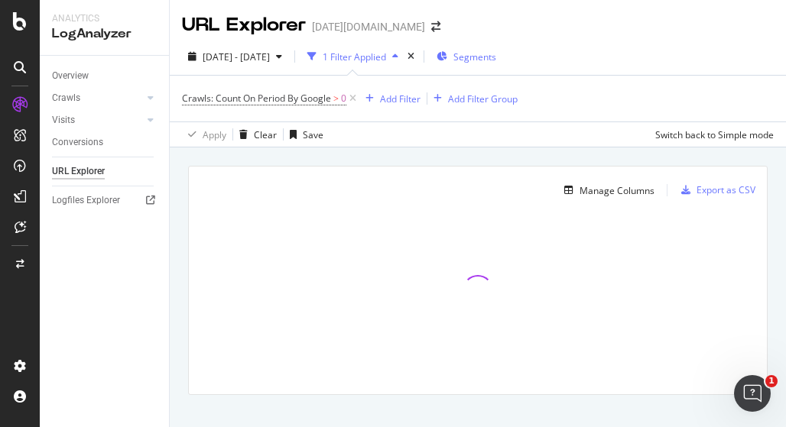
click at [447, 57] on icon "button" at bounding box center [441, 56] width 11 height 9
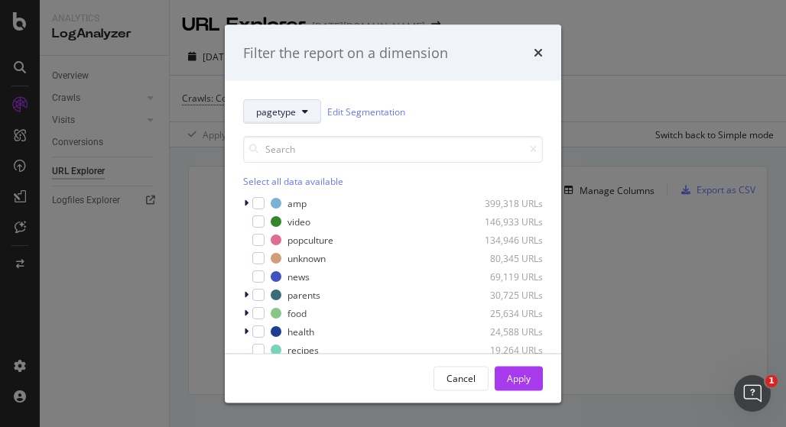
click at [294, 101] on button "pagetype" at bounding box center [282, 111] width 78 height 24
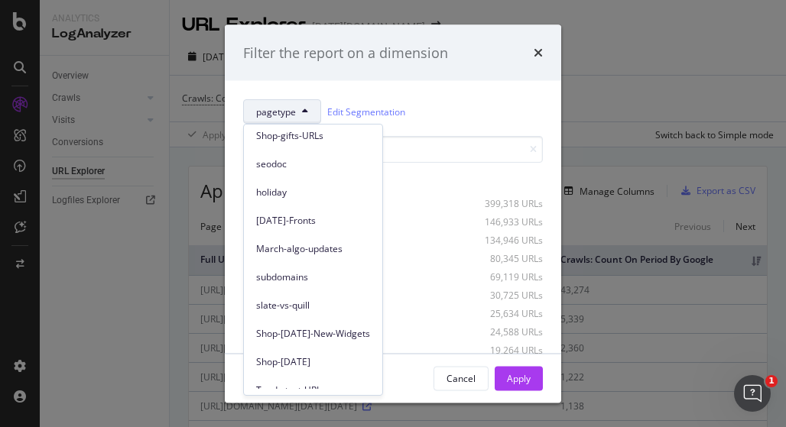
scroll to position [127, 0]
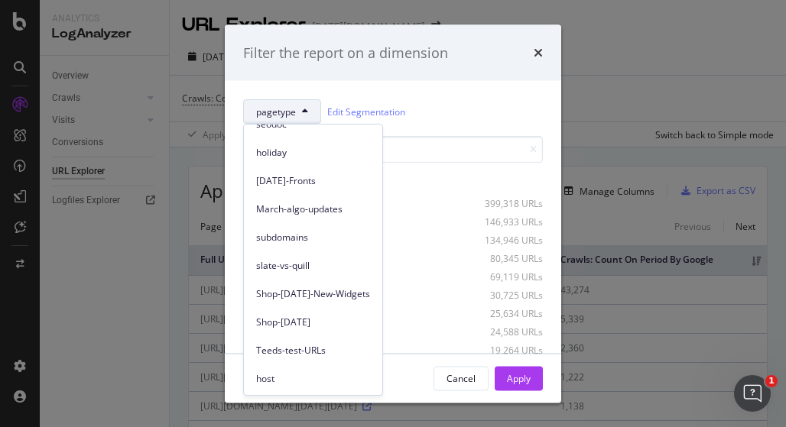
click at [297, 344] on span "Teeds-test-URLs" at bounding box center [313, 351] width 114 height 14
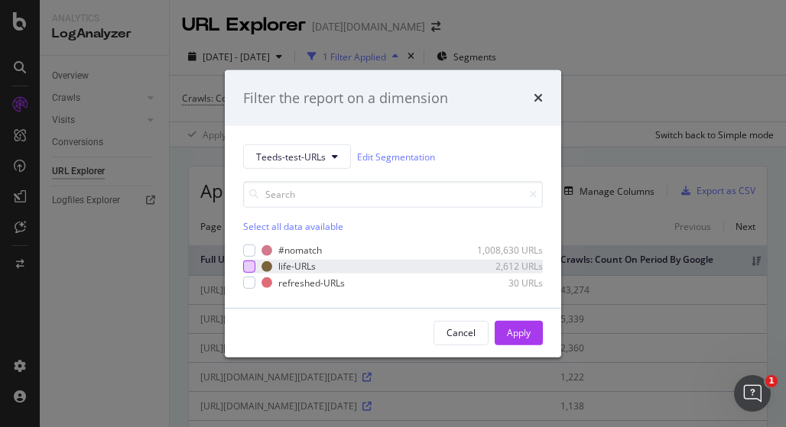
click at [251, 269] on div "modal" at bounding box center [249, 267] width 12 height 12
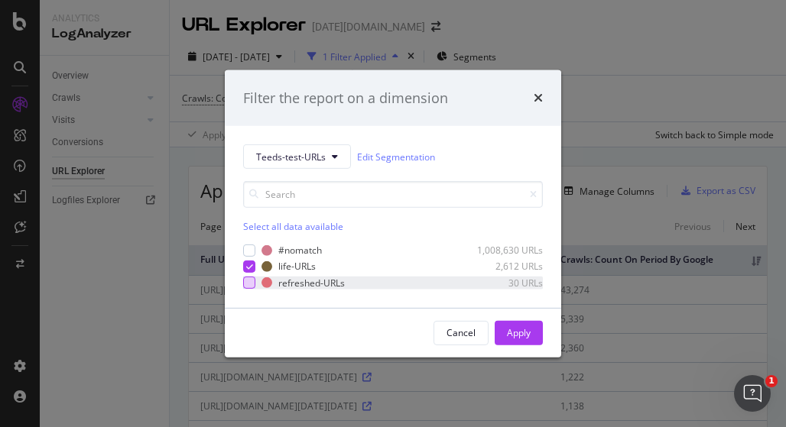
click at [249, 277] on div "modal" at bounding box center [249, 283] width 12 height 12
click at [520, 340] on div "Apply" at bounding box center [519, 333] width 24 height 23
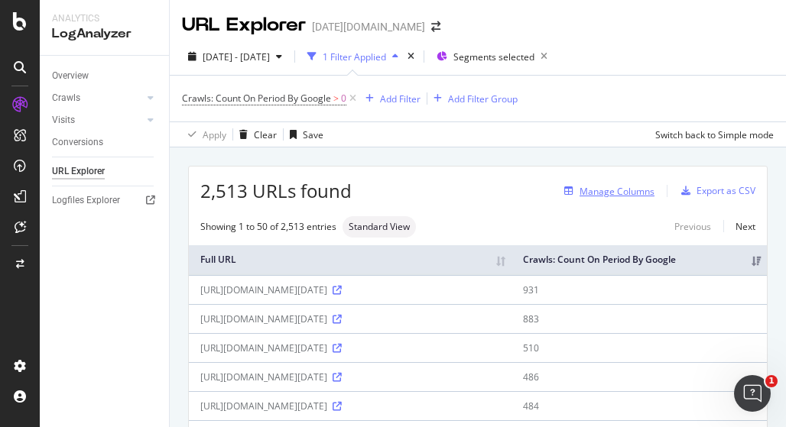
click at [601, 186] on div "Manage Columns" at bounding box center [616, 191] width 75 height 13
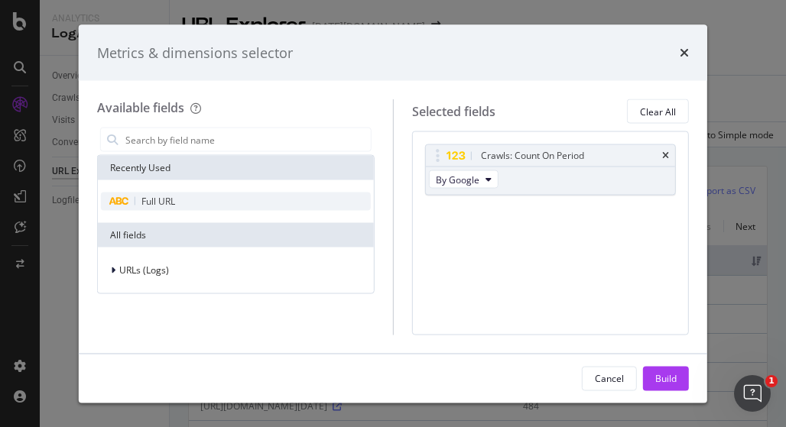
click at [136, 201] on div "Full URL" at bounding box center [236, 202] width 270 height 18
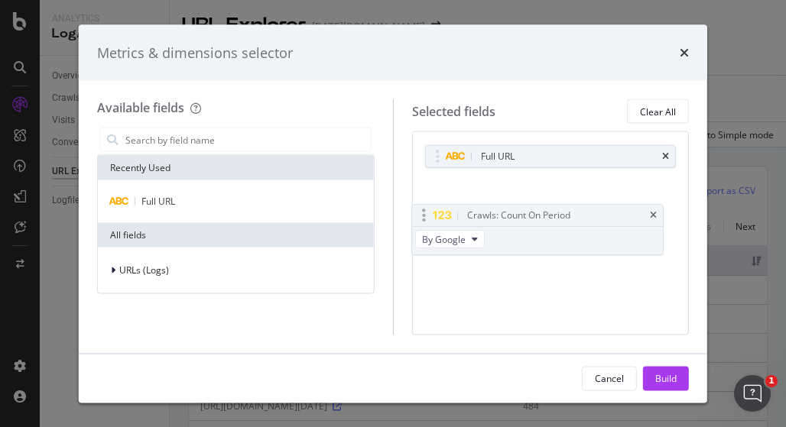
drag, startPoint x: 549, startPoint y: 157, endPoint x: 536, endPoint y: 217, distance: 61.7
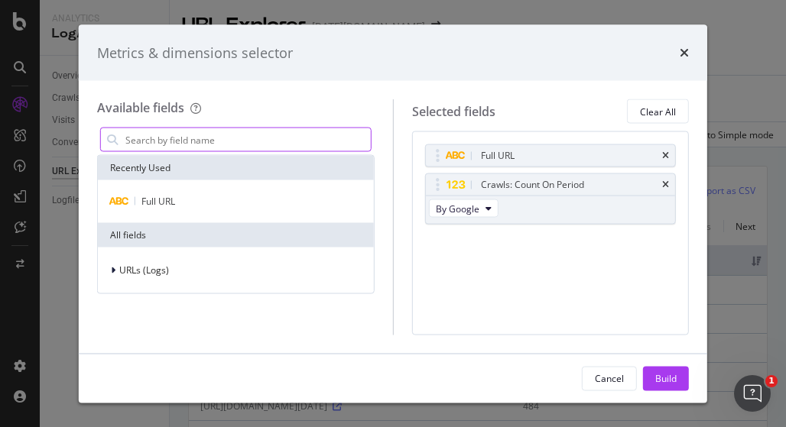
click at [202, 147] on input "modal" at bounding box center [247, 139] width 247 height 23
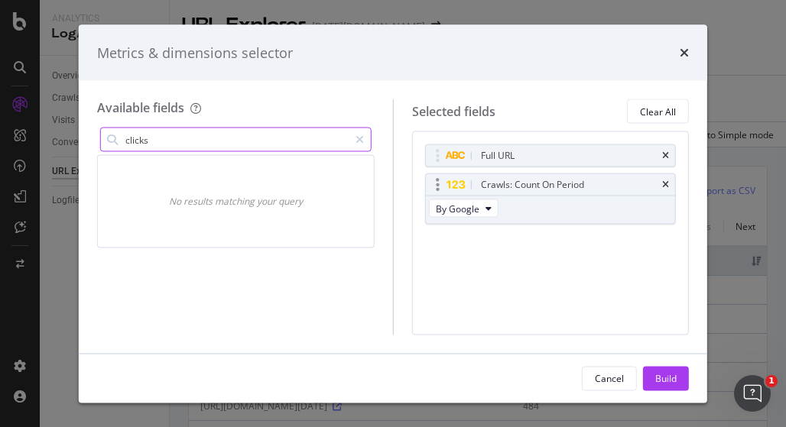
type input "clicks"
click at [669, 181] on div "Crawls: Count On Period" at bounding box center [551, 184] width 250 height 21
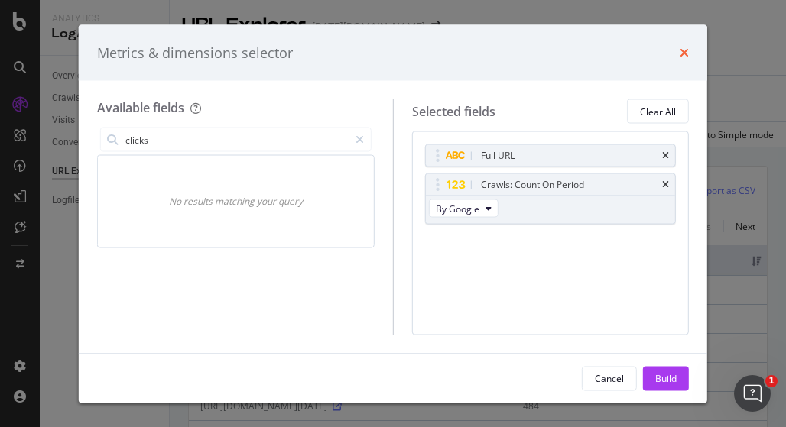
click at [685, 48] on icon "times" at bounding box center [683, 53] width 9 height 12
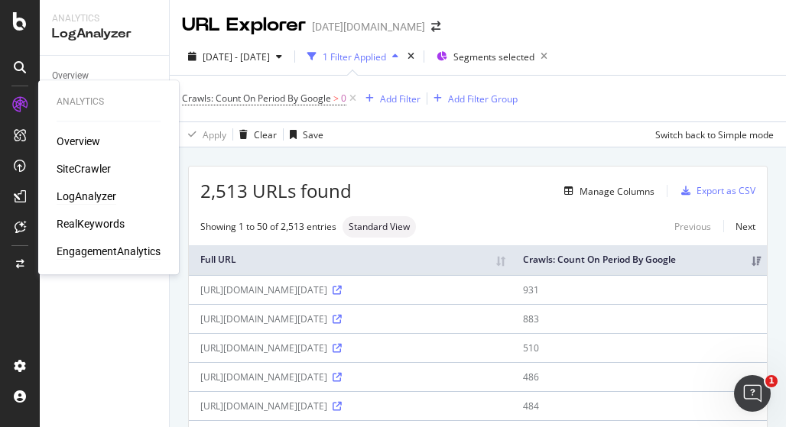
click at [122, 252] on div "EngagementAnalytics" at bounding box center [109, 251] width 104 height 15
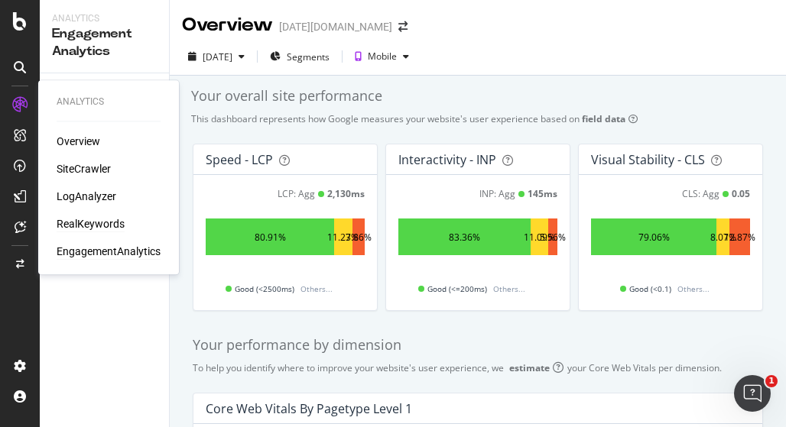
click at [96, 224] on div "RealKeywords" at bounding box center [91, 223] width 68 height 15
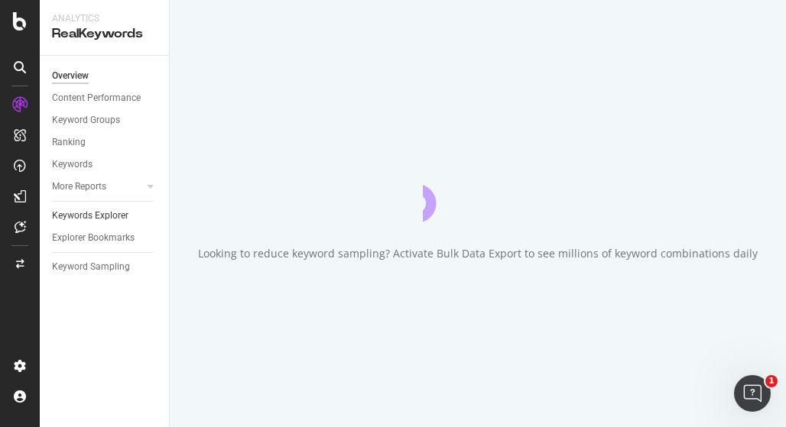
click at [98, 211] on div "Keywords Explorer" at bounding box center [90, 216] width 76 height 16
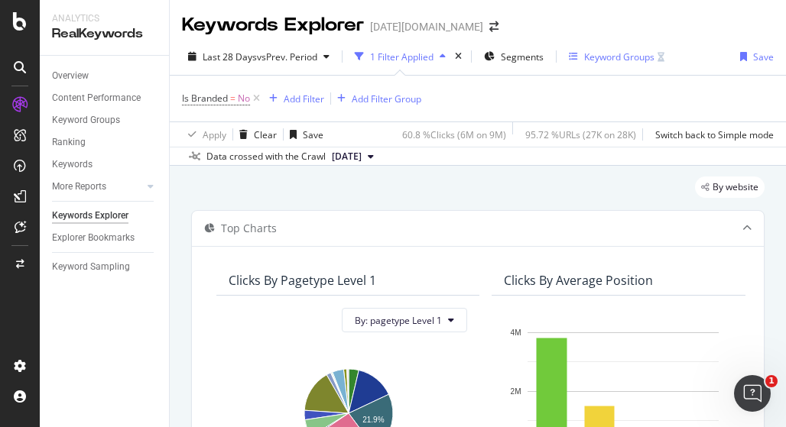
click at [609, 60] on div "Keyword Groups" at bounding box center [619, 56] width 70 height 13
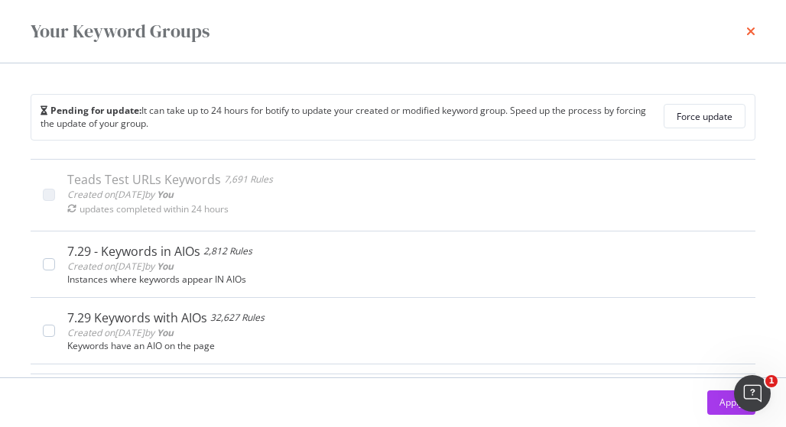
click at [744, 25] on div "Your Keyword Groups" at bounding box center [393, 31] width 724 height 26
click at [749, 32] on icon "times" at bounding box center [750, 31] width 9 height 12
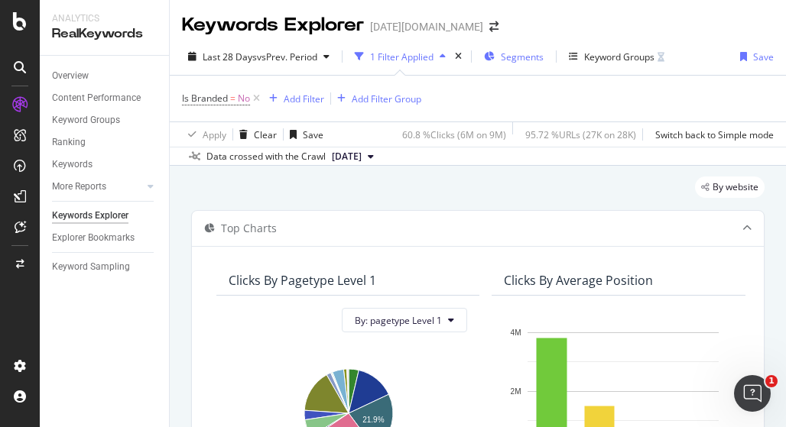
click at [494, 55] on icon "button" at bounding box center [489, 56] width 11 height 9
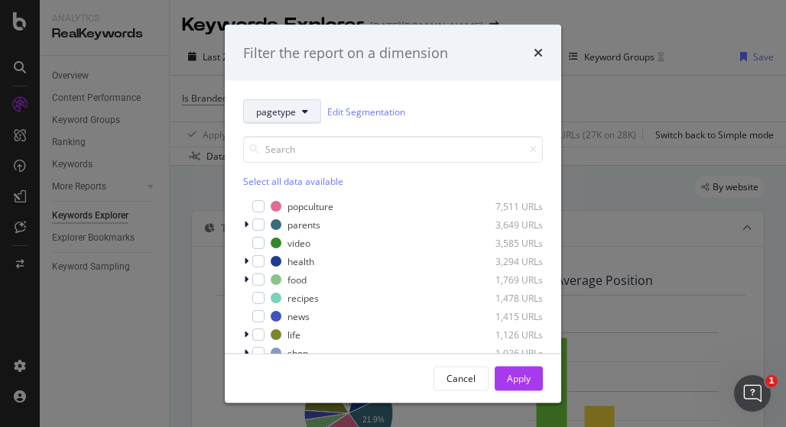
click at [280, 121] on button "pagetype" at bounding box center [282, 111] width 78 height 24
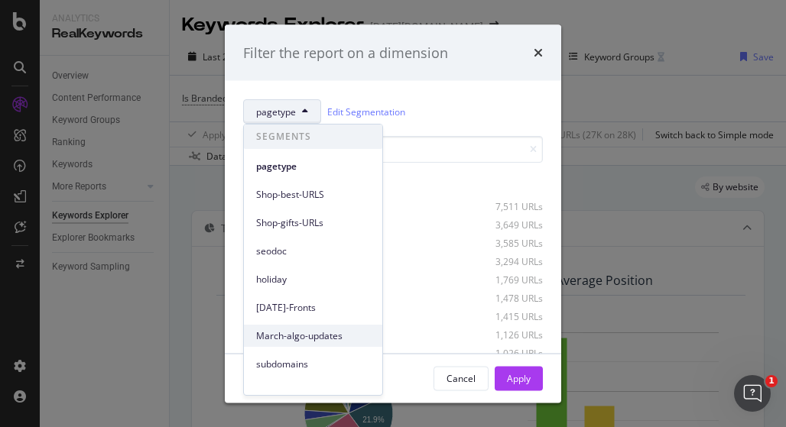
scroll to position [151, 0]
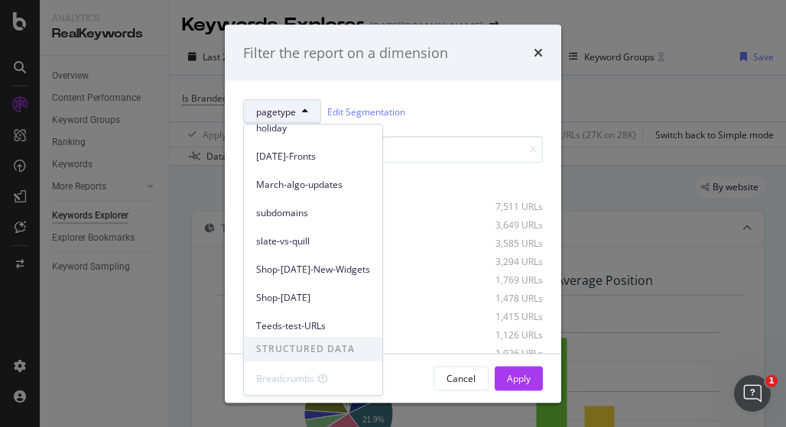
click at [296, 323] on span "Teeds-test-URLs" at bounding box center [313, 326] width 114 height 14
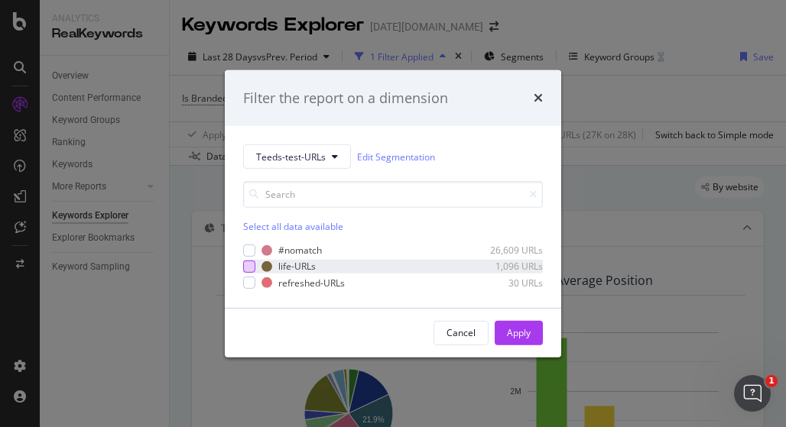
click at [245, 265] on div "modal" at bounding box center [249, 267] width 12 height 12
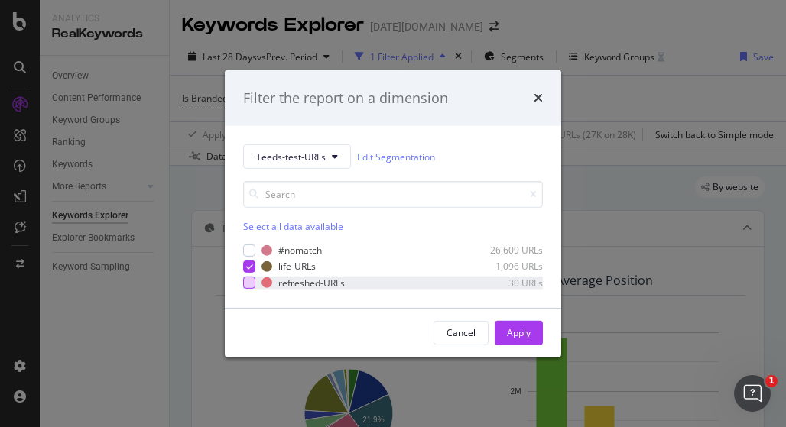
click at [249, 280] on div "modal" at bounding box center [249, 283] width 12 height 12
click at [250, 263] on icon "modal" at bounding box center [249, 267] width 7 height 8
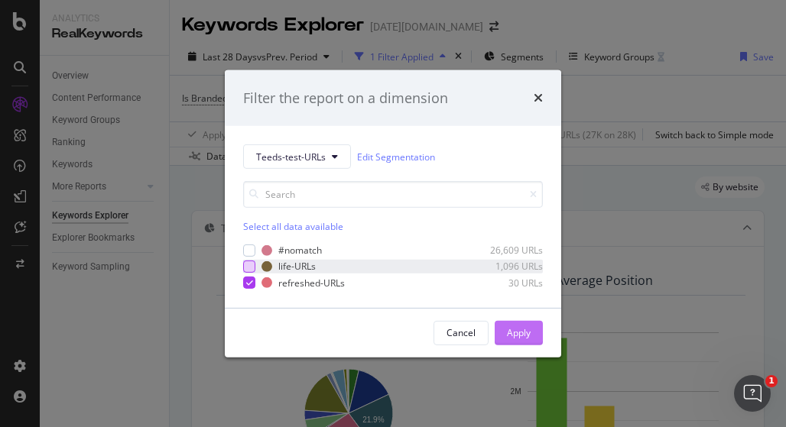
click at [535, 332] on button "Apply" at bounding box center [518, 333] width 48 height 24
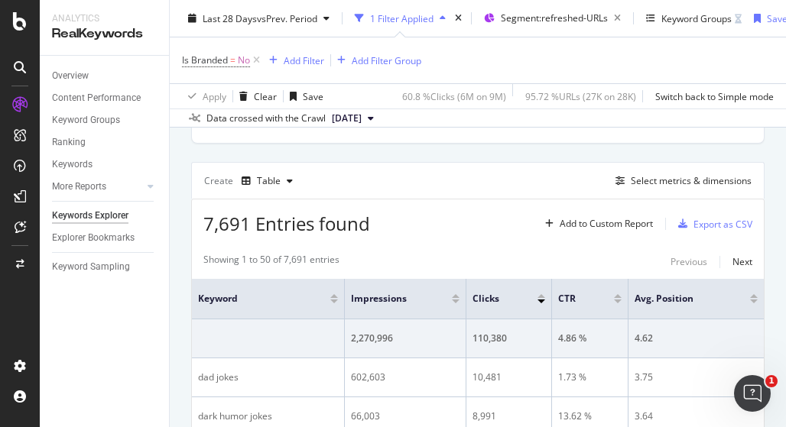
scroll to position [296, 0]
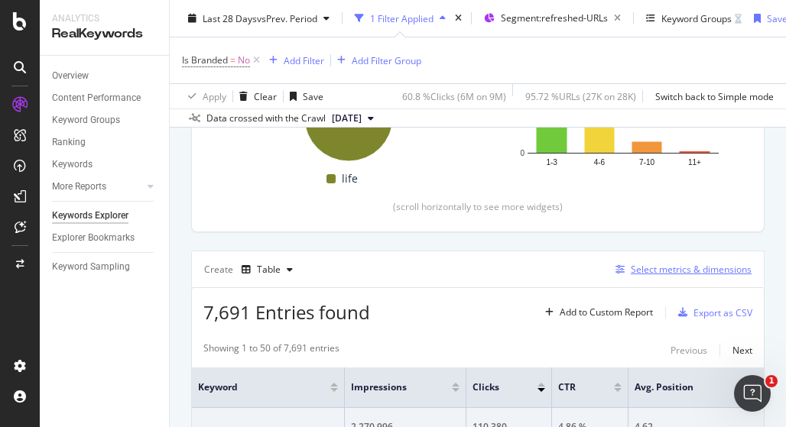
click at [646, 269] on div "Select metrics & dimensions" at bounding box center [690, 269] width 121 height 13
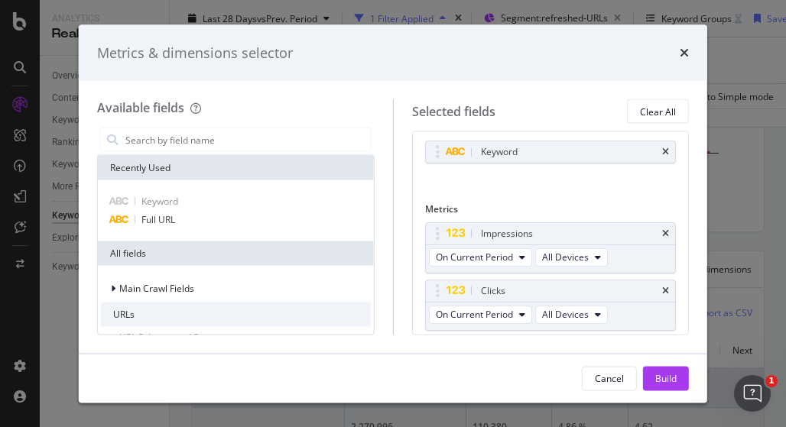
scroll to position [0, 0]
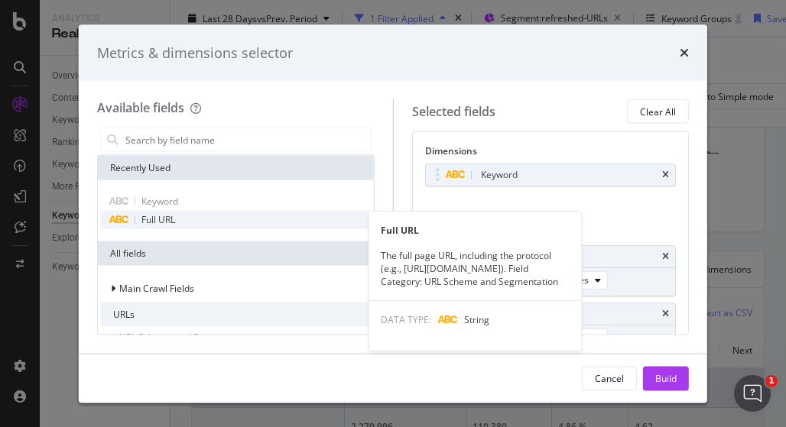
click at [164, 224] on span "Full URL" at bounding box center [158, 219] width 34 height 13
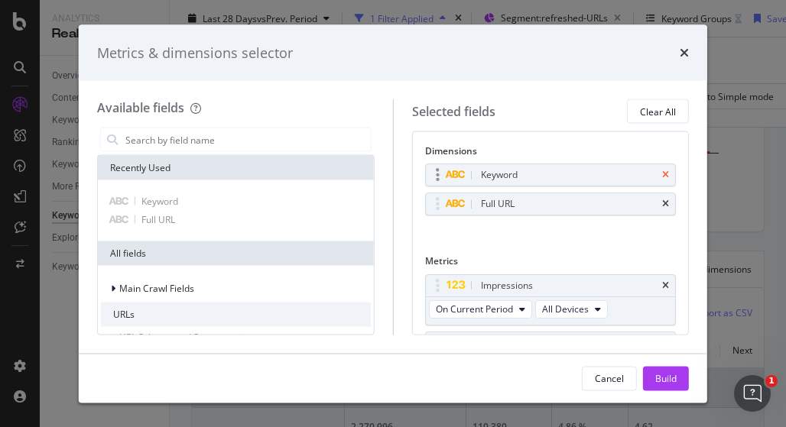
click at [662, 176] on icon "times" at bounding box center [665, 174] width 7 height 9
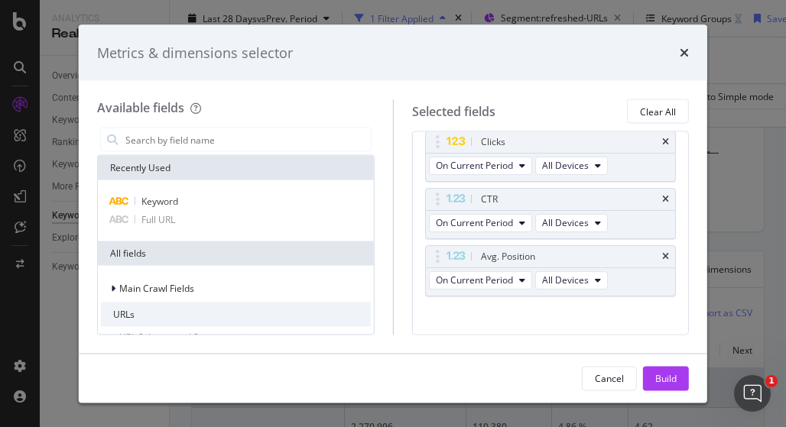
scroll to position [180, 0]
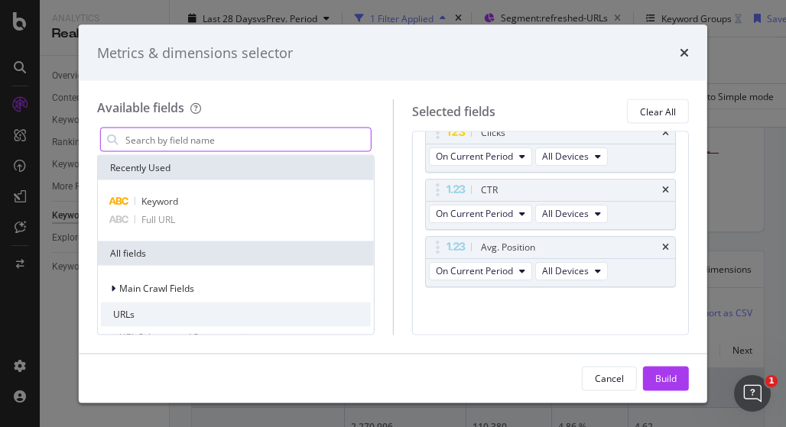
click at [184, 145] on input "modal" at bounding box center [247, 139] width 247 height 23
type input "f"
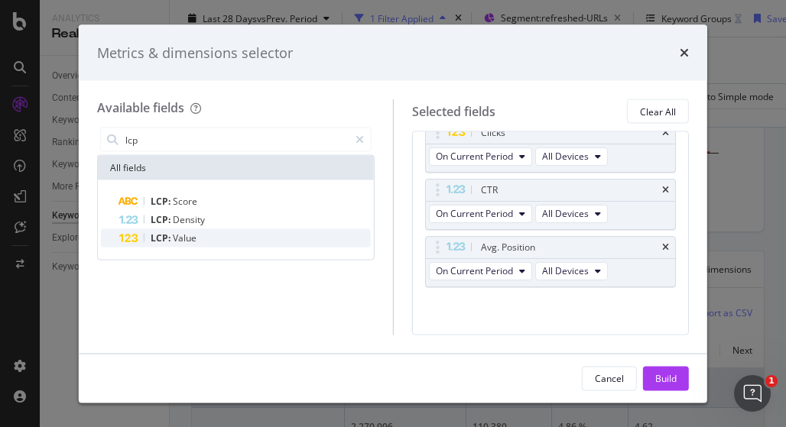
click at [198, 241] on div "LCP: Value" at bounding box center [244, 238] width 251 height 18
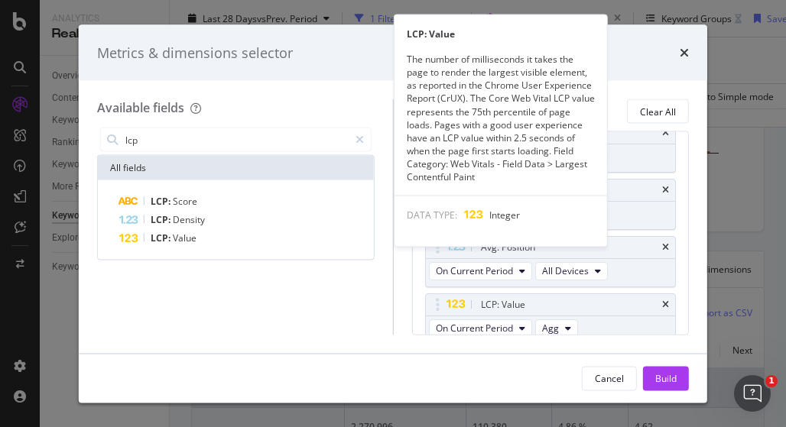
scroll to position [186, 0]
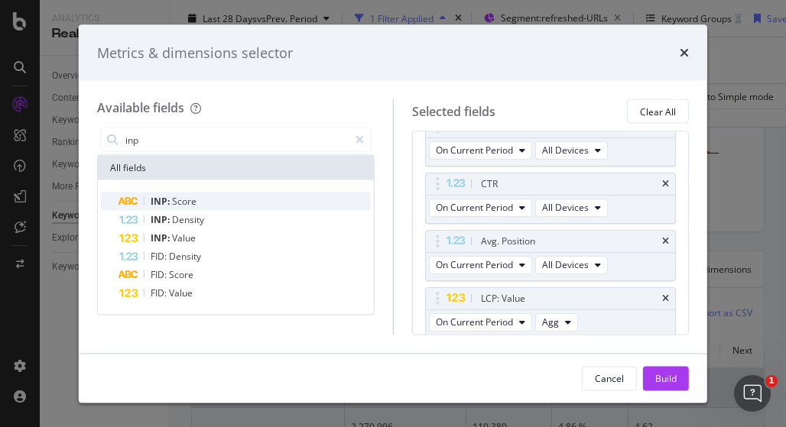
click at [202, 205] on div "INP: Score" at bounding box center [244, 202] width 251 height 18
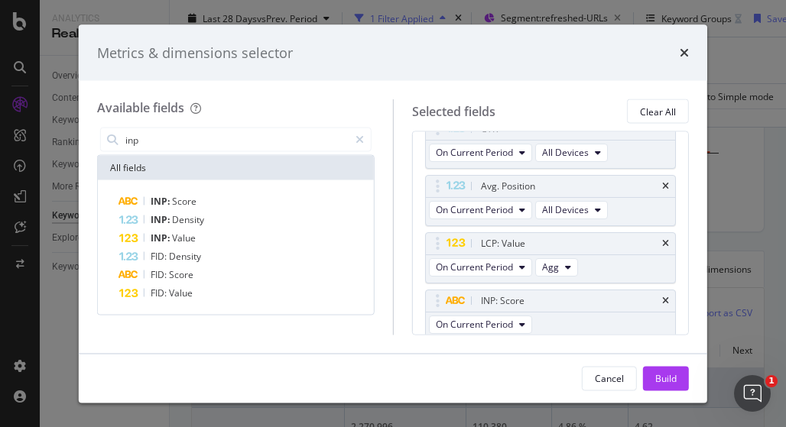
scroll to position [243, 0]
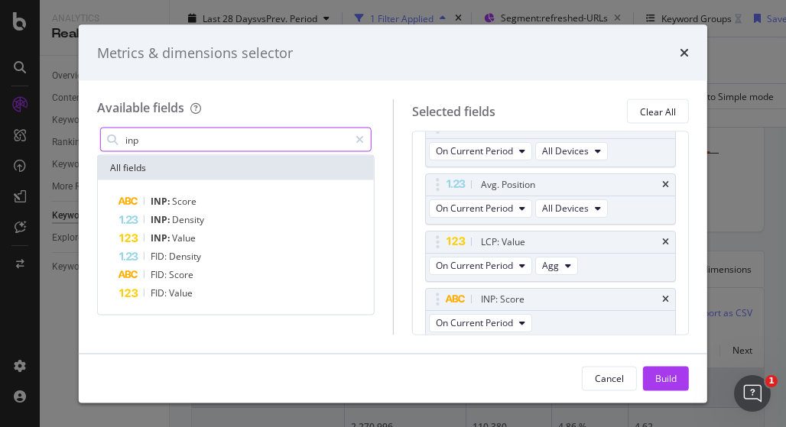
click at [166, 144] on input "inp" at bounding box center [236, 139] width 225 height 23
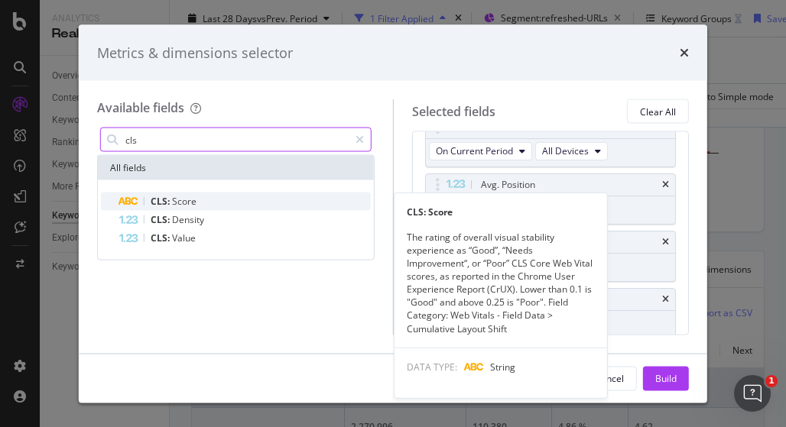
type input "cls"
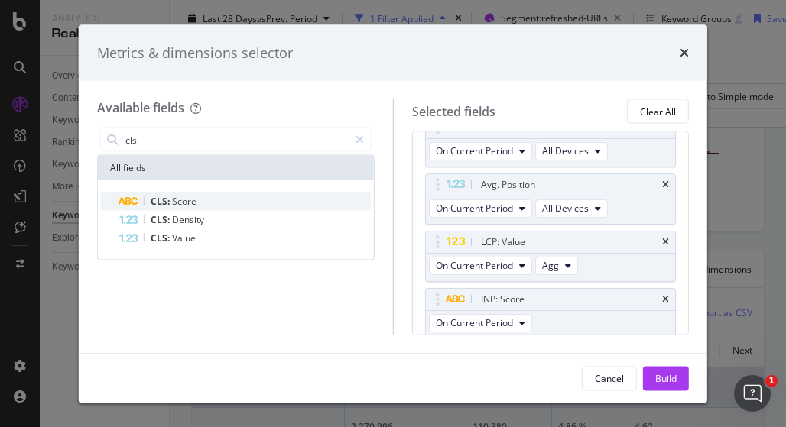
click at [189, 196] on span "Score" at bounding box center [184, 201] width 24 height 13
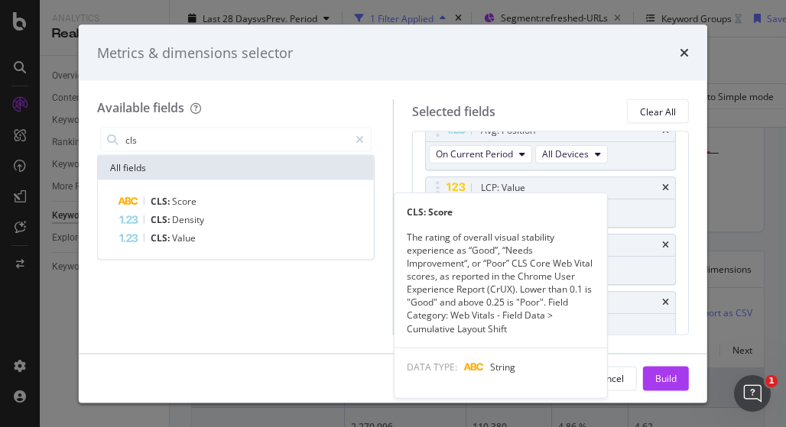
scroll to position [300, 0]
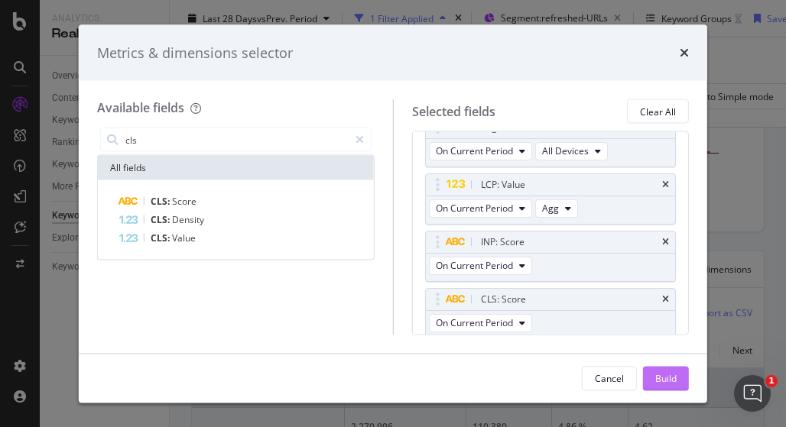
click at [660, 383] on div "Build" at bounding box center [665, 377] width 21 height 13
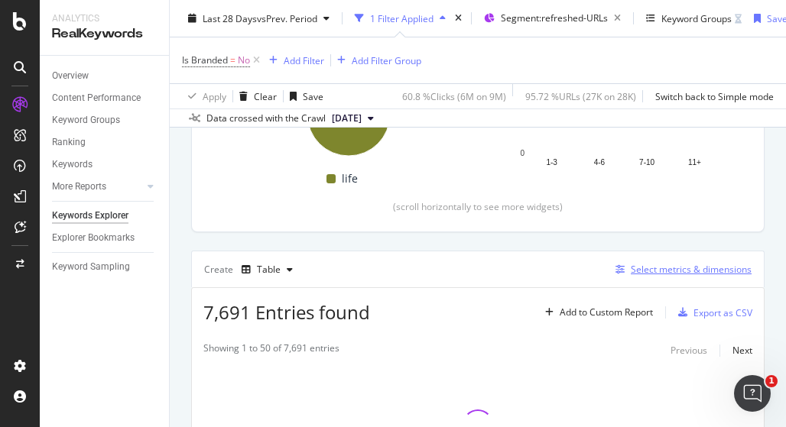
click at [644, 265] on div "Select metrics & dimensions" at bounding box center [690, 269] width 121 height 13
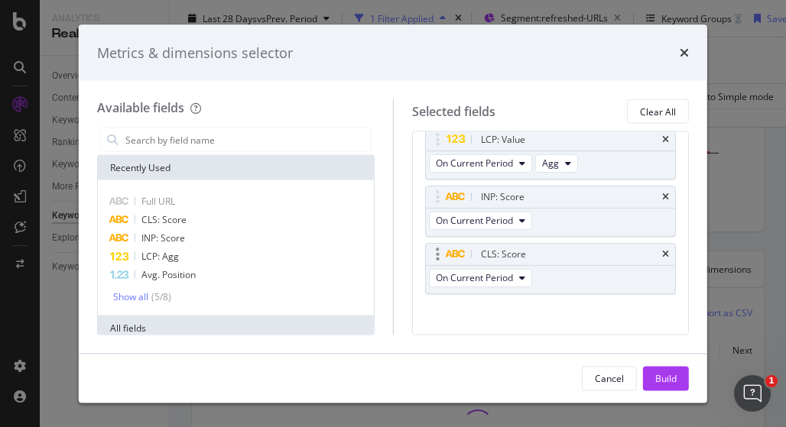
scroll to position [351, 0]
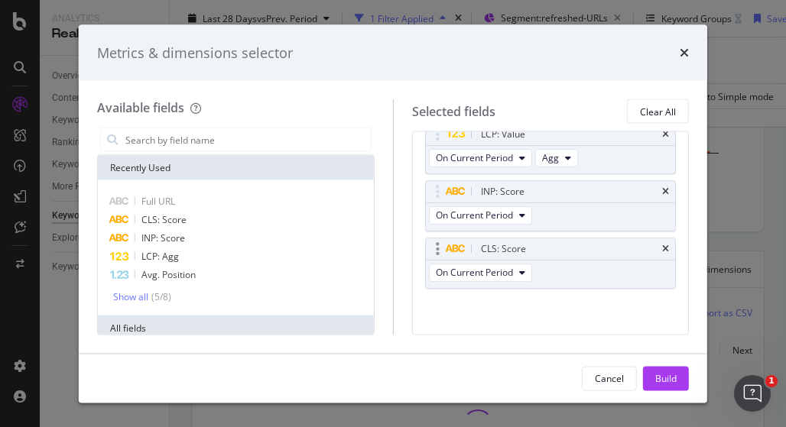
click at [562, 244] on div "CLS: Score" at bounding box center [569, 248] width 182 height 15
click at [662, 245] on icon "times" at bounding box center [665, 249] width 7 height 9
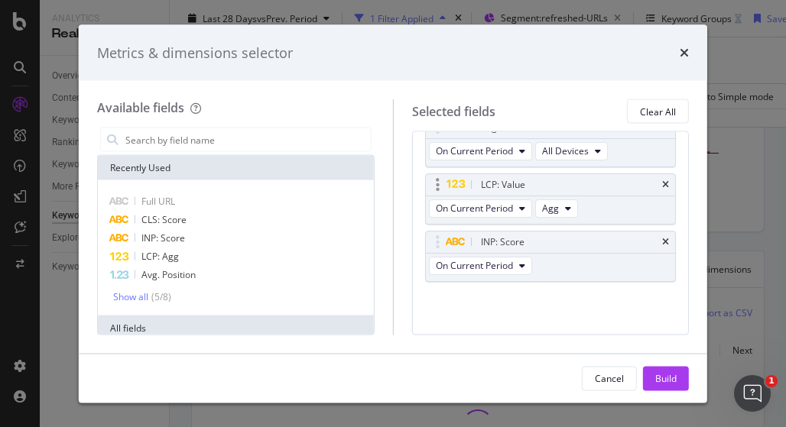
scroll to position [294, 0]
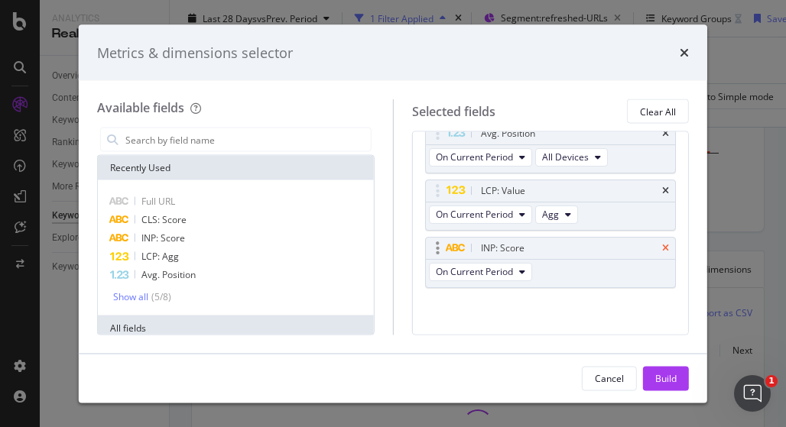
click at [662, 245] on icon "times" at bounding box center [665, 248] width 7 height 9
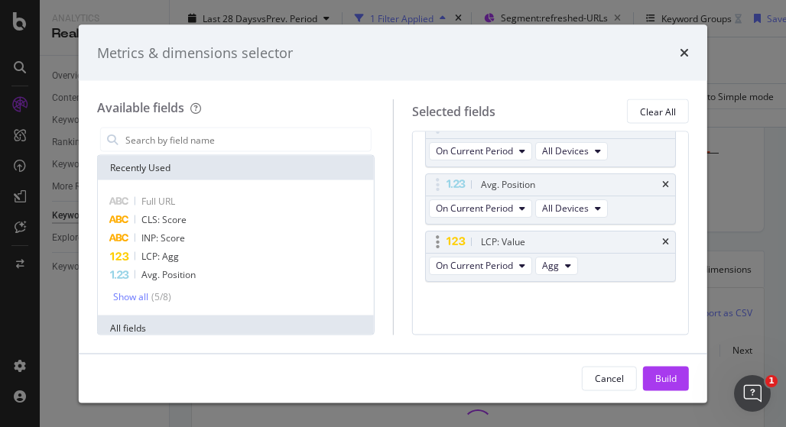
scroll to position [237, 0]
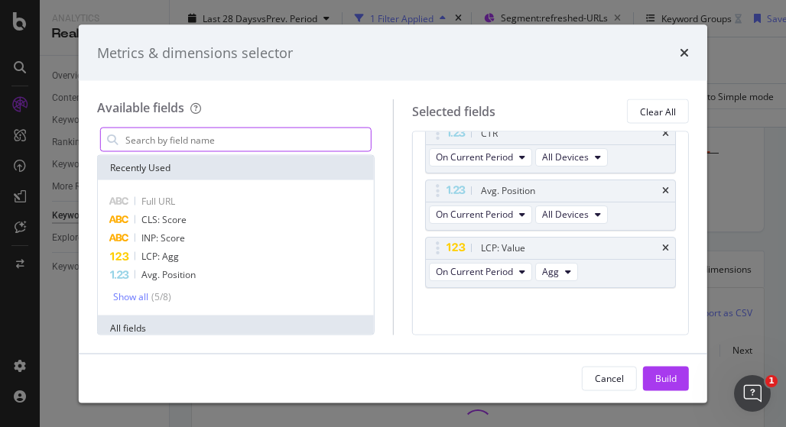
click at [177, 140] on input "modal" at bounding box center [247, 139] width 247 height 23
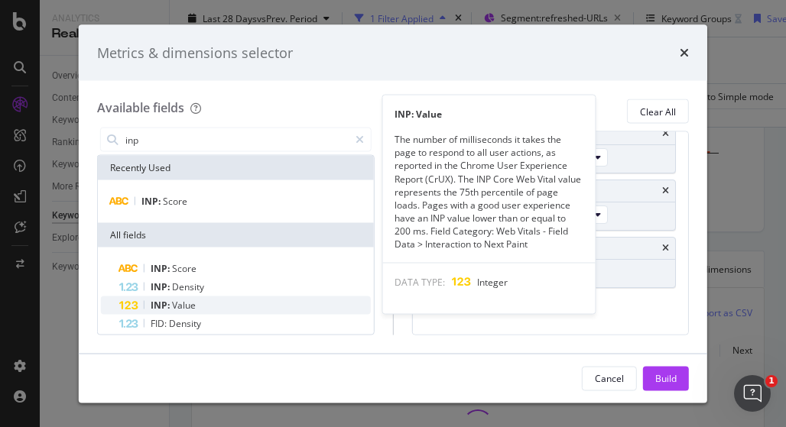
click at [203, 310] on div "INP: Value" at bounding box center [244, 305] width 251 height 18
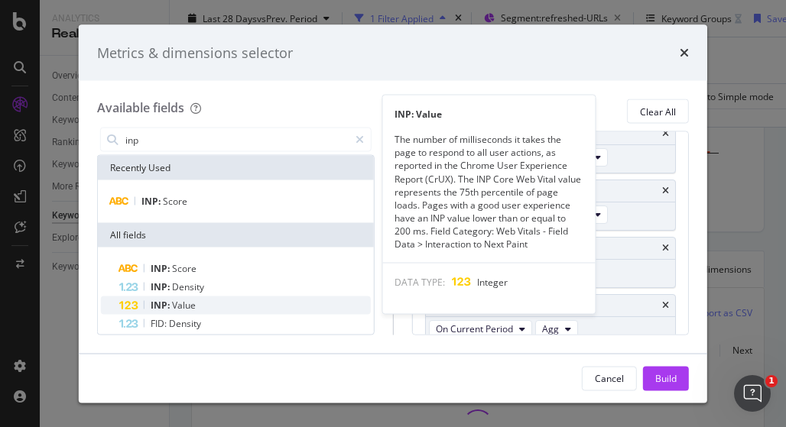
scroll to position [294, 0]
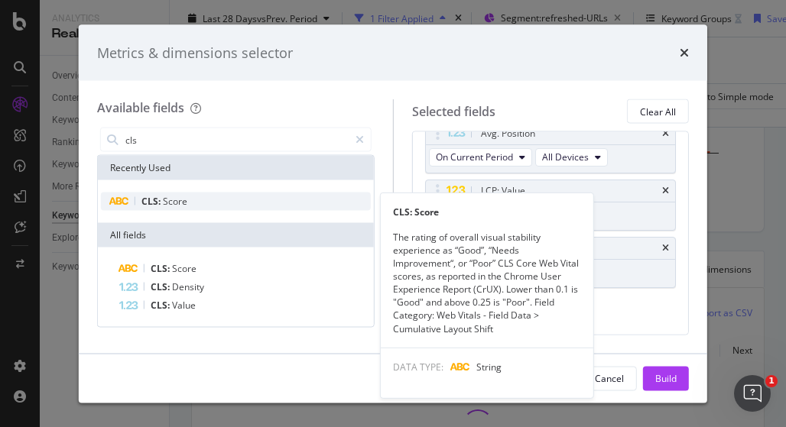
click at [186, 200] on div "CLS: Score" at bounding box center [236, 202] width 270 height 18
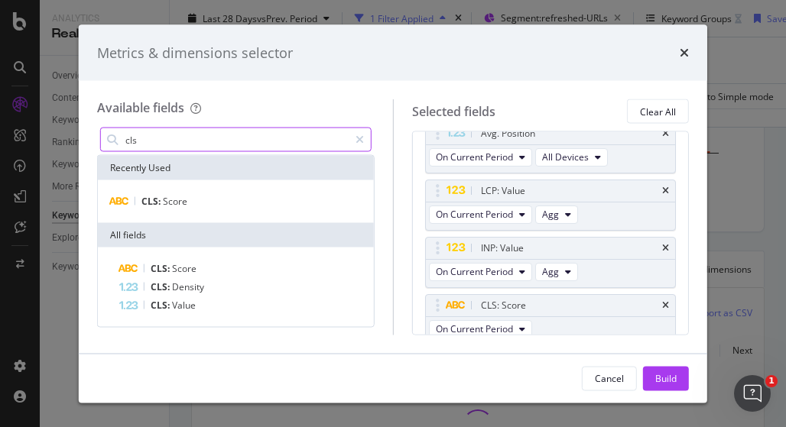
scroll to position [300, 0]
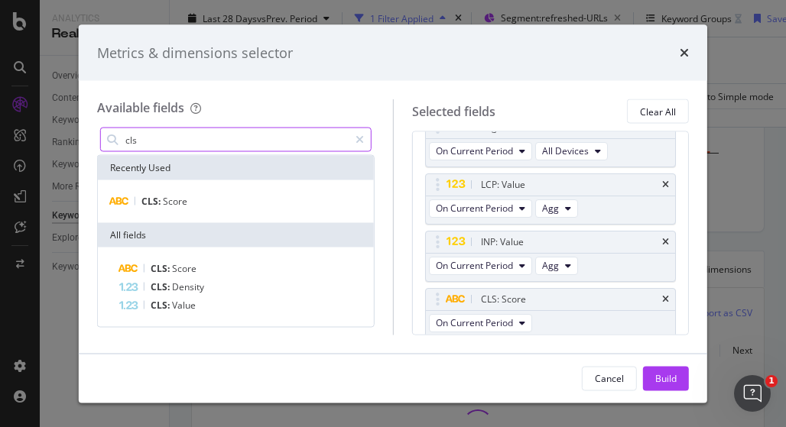
click at [147, 141] on input "cls" at bounding box center [236, 139] width 225 height 23
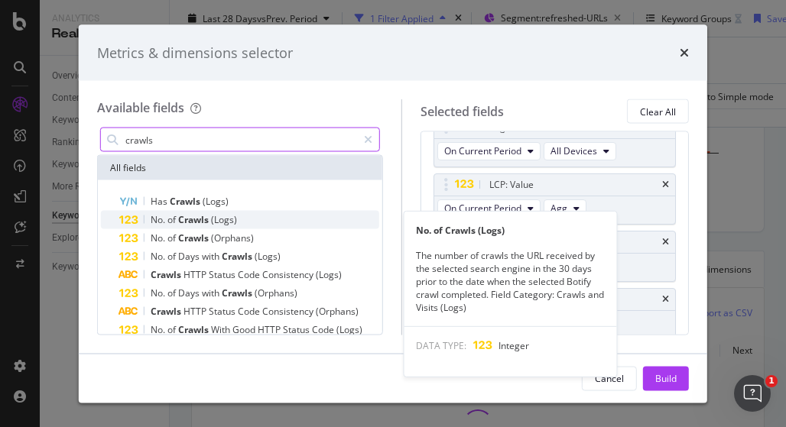
type input "crawls"
click at [226, 221] on span "(Logs)" at bounding box center [224, 219] width 26 height 13
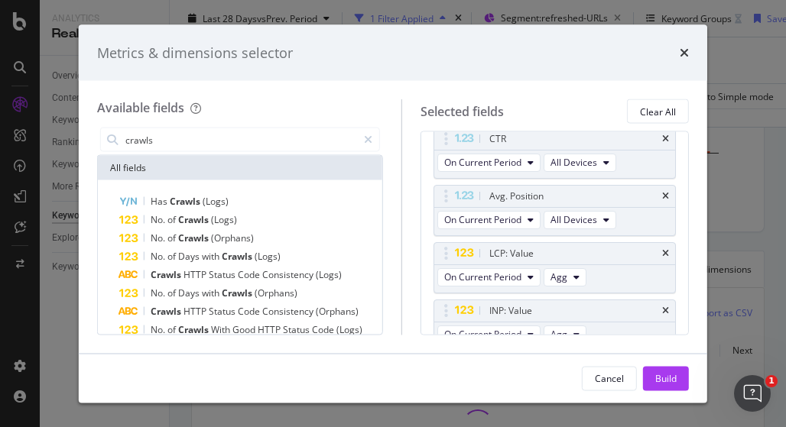
scroll to position [60, 0]
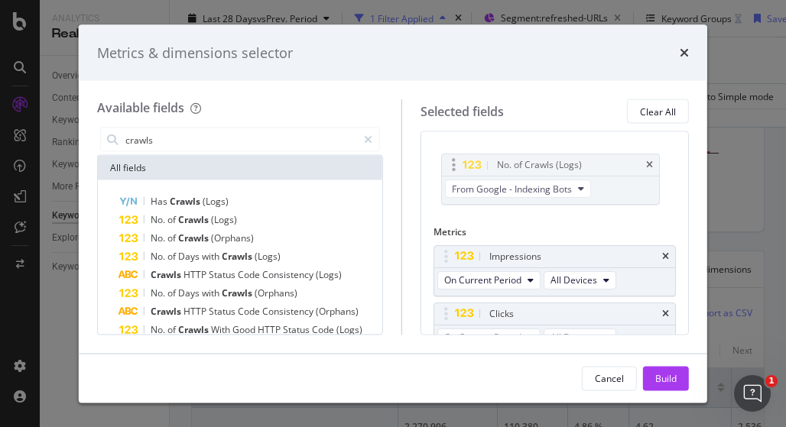
drag, startPoint x: 515, startPoint y: 141, endPoint x: 510, endPoint y: 160, distance: 19.6
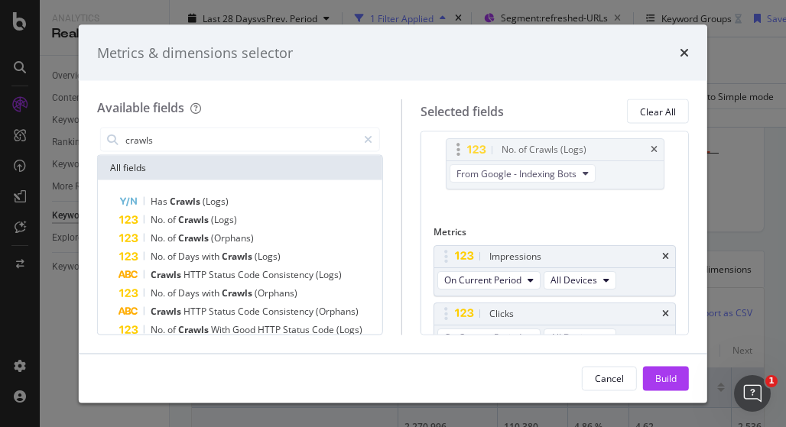
click at [510, 160] on body "Analytics RealKeywords Overview Content Performance Keyword Groups Ranking Keyw…" at bounding box center [393, 213] width 786 height 427
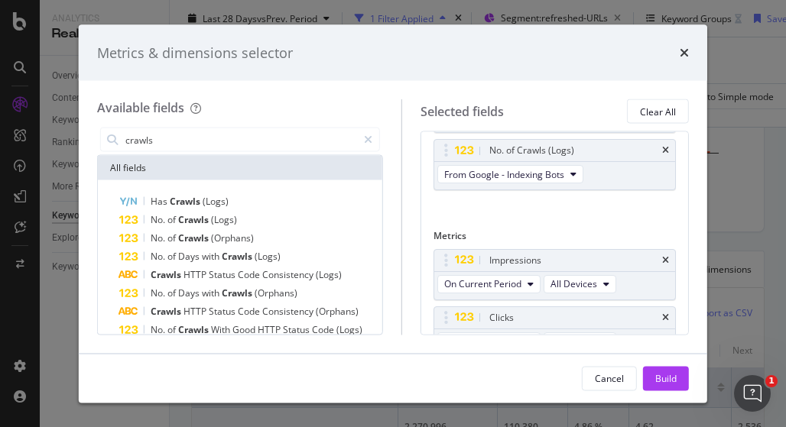
scroll to position [0, 0]
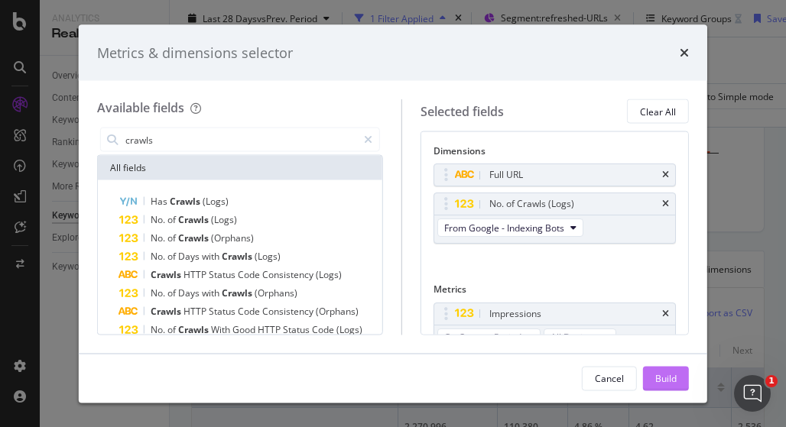
click at [660, 382] on div "Build" at bounding box center [665, 377] width 21 height 13
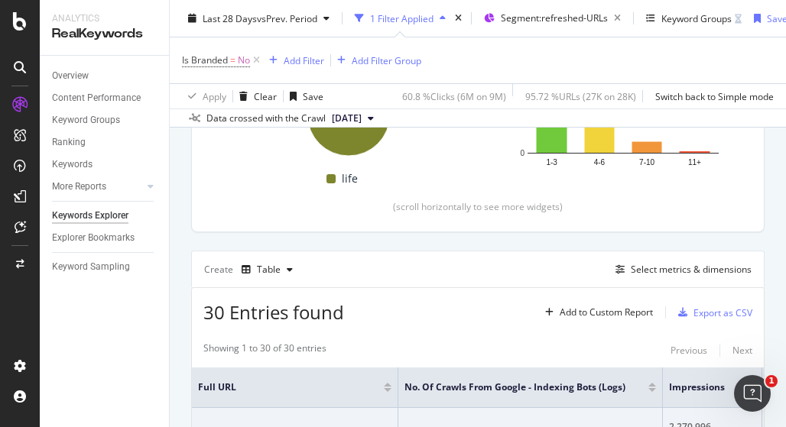
click at [511, 252] on div "Create Table Select metrics & dimensions" at bounding box center [477, 269] width 573 height 37
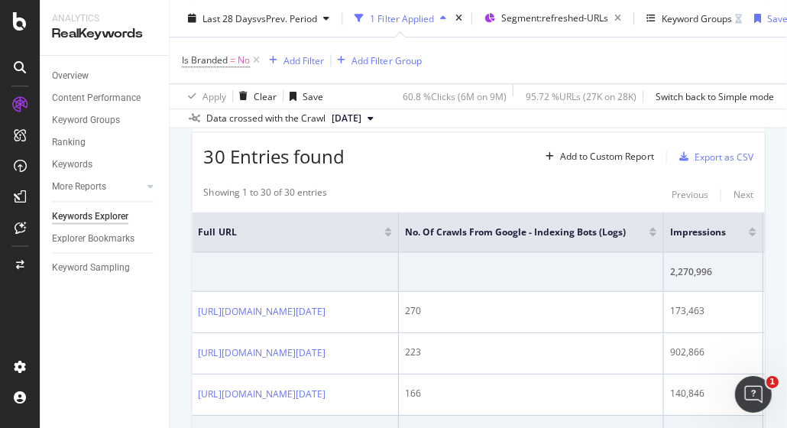
scroll to position [449, 0]
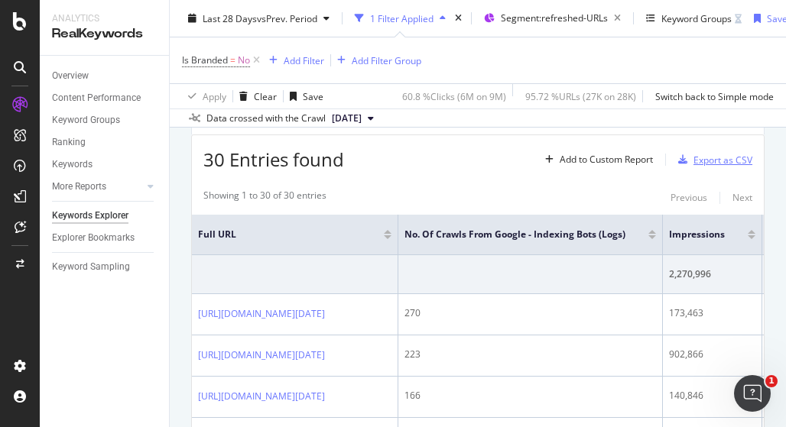
click at [708, 156] on div "Export as CSV" at bounding box center [722, 160] width 59 height 13
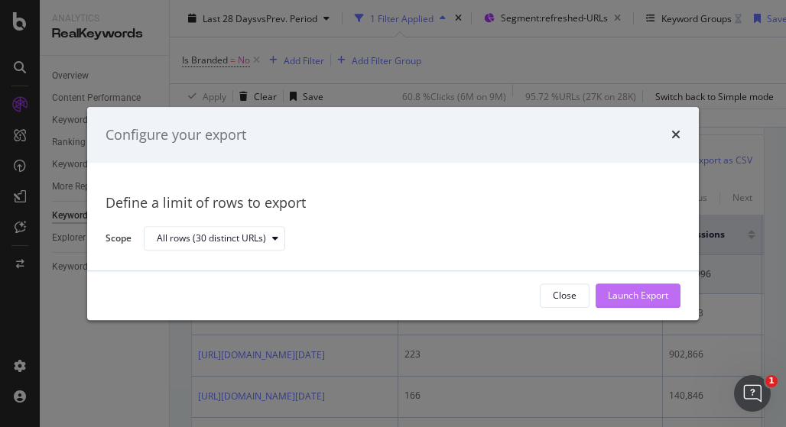
click at [631, 293] on div "Launch Export" at bounding box center [637, 296] width 60 height 13
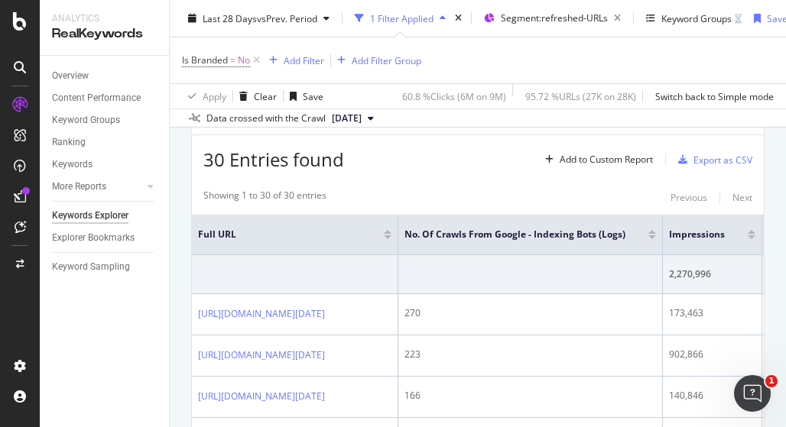
click at [93, 338] on div "Overview Content Performance Keyword Groups Ranking Keywords More Reports Count…" at bounding box center [104, 241] width 129 height 371
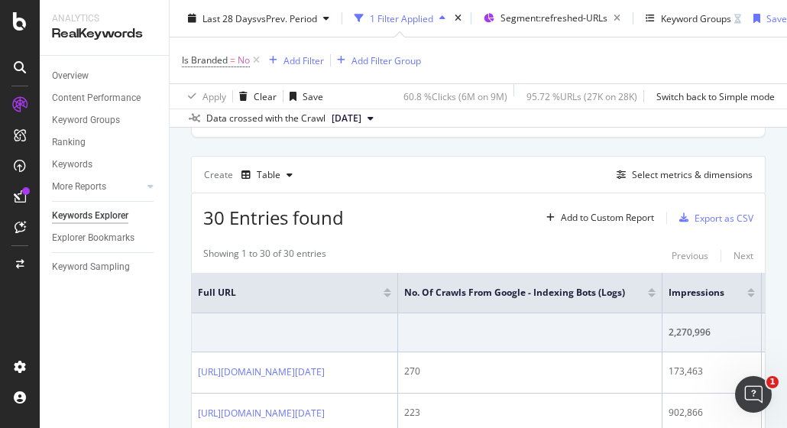
scroll to position [373, 0]
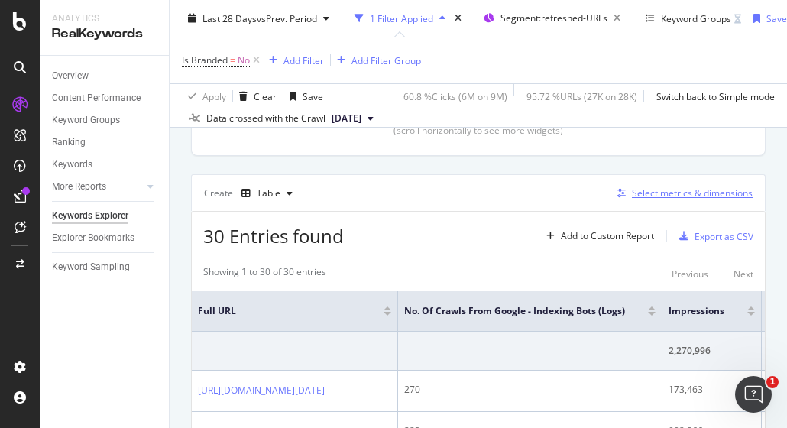
click at [634, 189] on div "Select metrics & dimensions" at bounding box center [692, 192] width 121 height 13
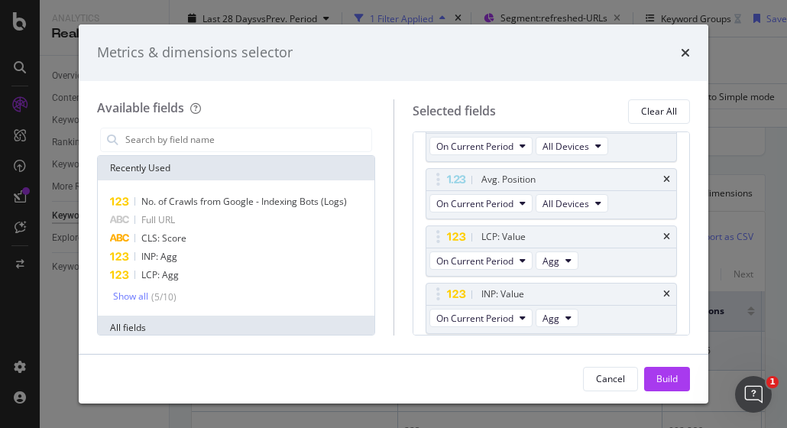
scroll to position [407, 0]
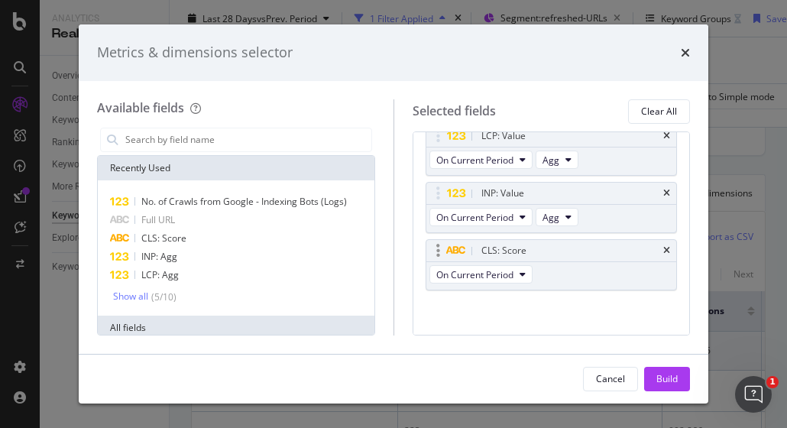
click at [651, 247] on div "CLS: Score" at bounding box center [551, 250] width 251 height 21
click at [170, 129] on input "modal" at bounding box center [248, 139] width 248 height 23
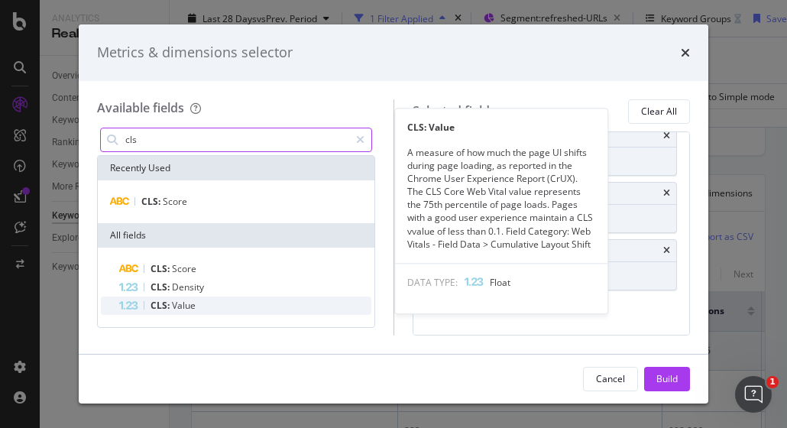
type input "cls"
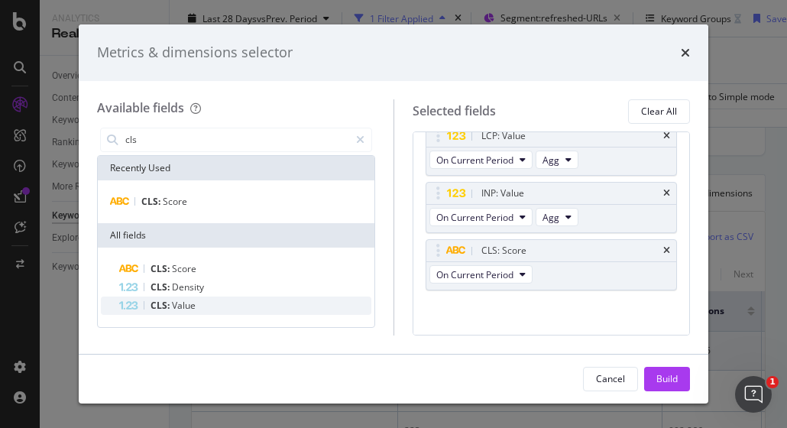
click at [194, 305] on span "Value" at bounding box center [184, 305] width 24 height 13
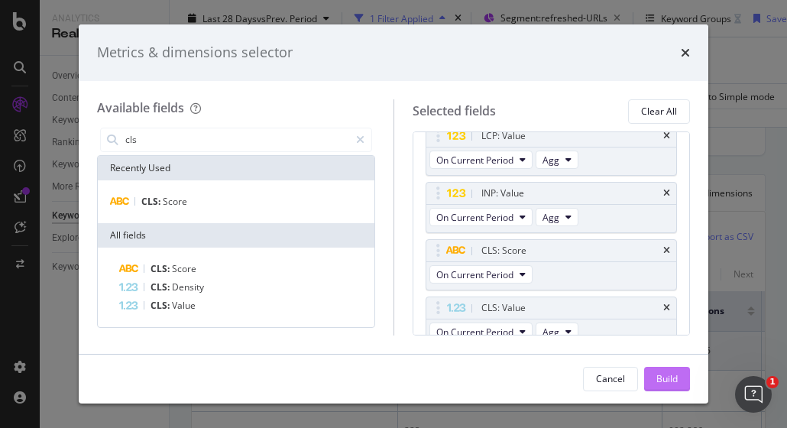
scroll to position [413, 0]
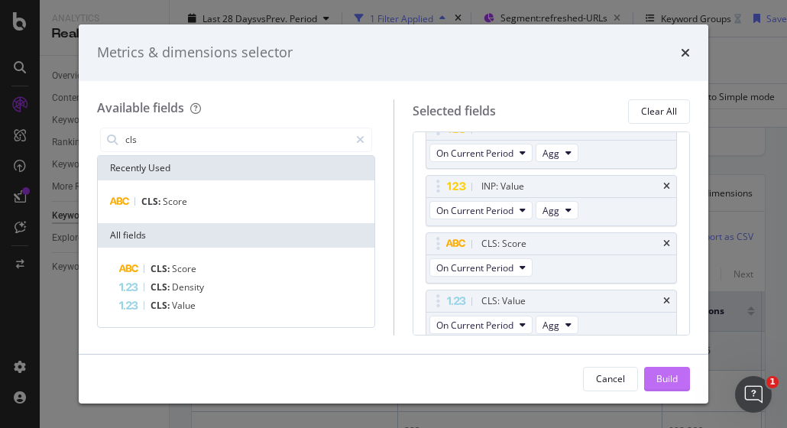
click at [673, 380] on div "Build" at bounding box center [666, 378] width 21 height 13
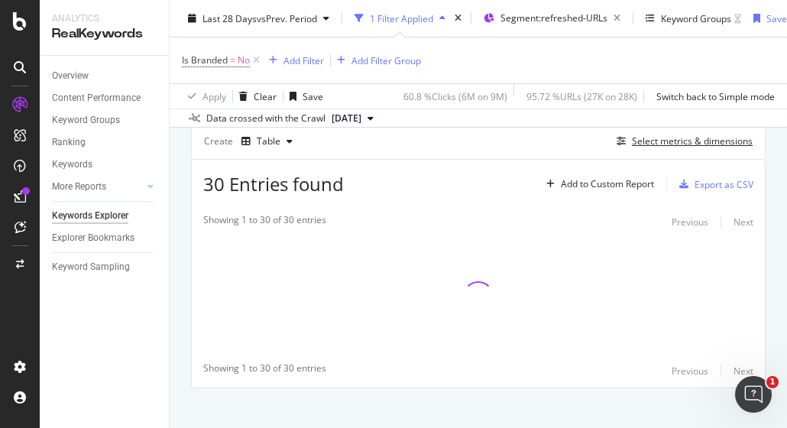
scroll to position [449, 0]
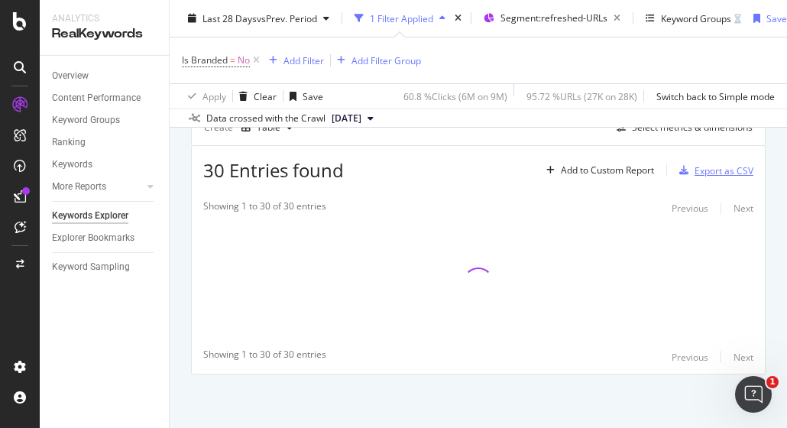
click at [698, 164] on div "Export as CSV" at bounding box center [724, 170] width 59 height 13
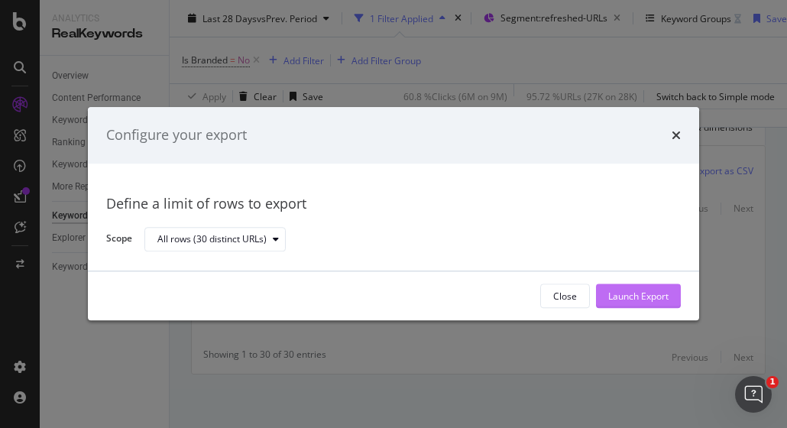
click at [640, 294] on div "Launch Export" at bounding box center [638, 296] width 60 height 13
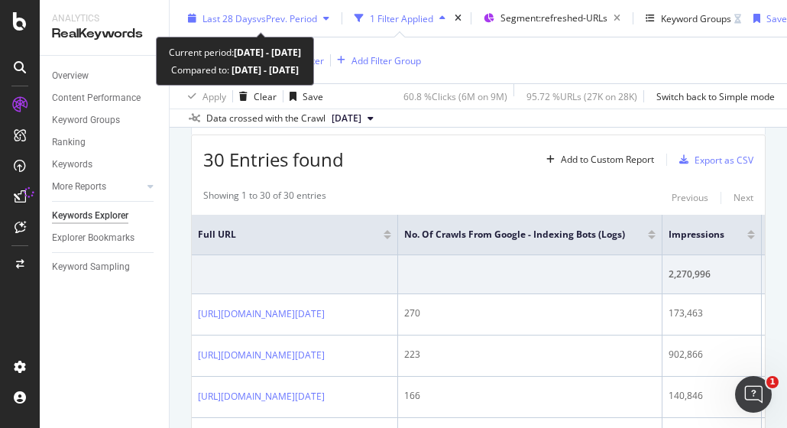
click at [270, 8] on div "Last 28 Days vs Prev. Period" at bounding box center [259, 18] width 154 height 23
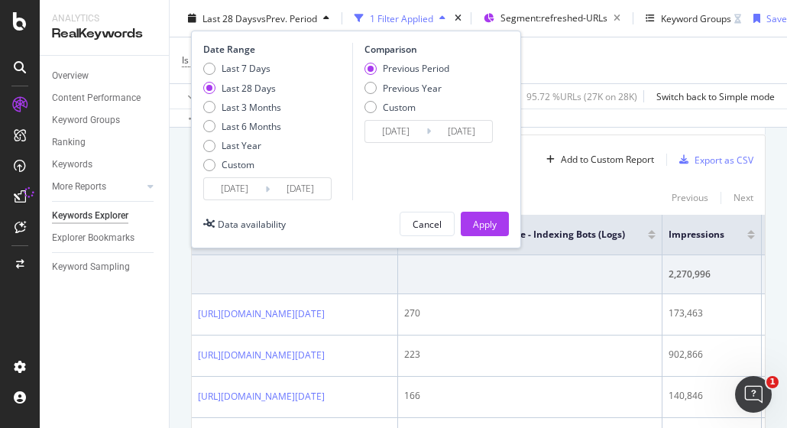
click at [247, 183] on input "[DATE]" at bounding box center [234, 188] width 61 height 21
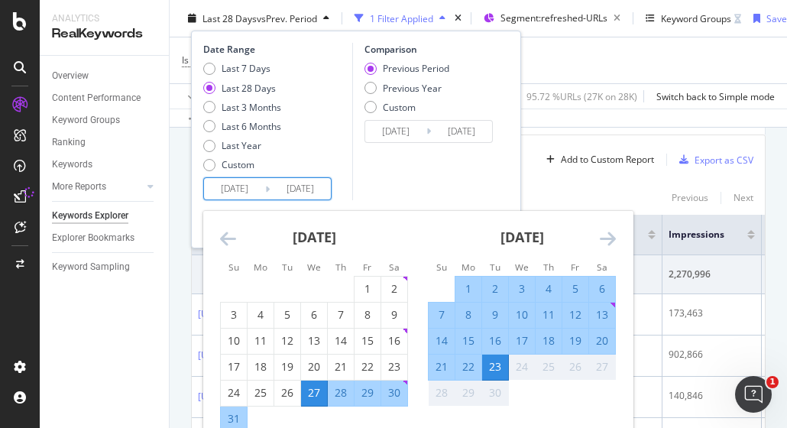
click at [577, 368] on div "26" at bounding box center [575, 366] width 26 height 15
click at [493, 312] on div "9" at bounding box center [495, 314] width 26 height 15
type input "[DATE]"
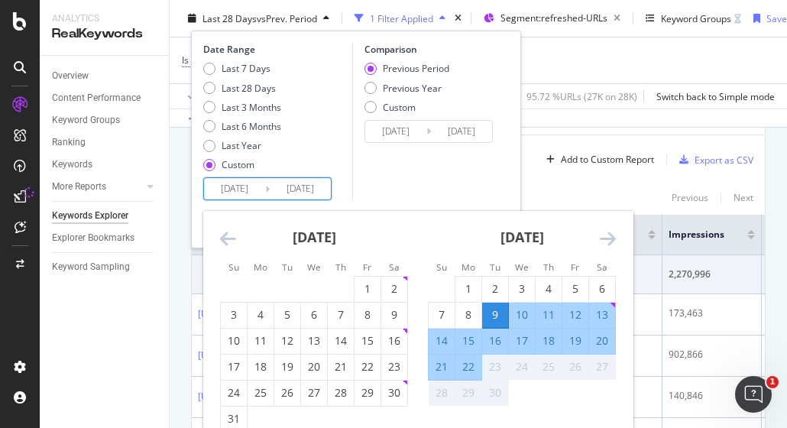
click at [488, 366] on div "23" at bounding box center [495, 366] width 26 height 15
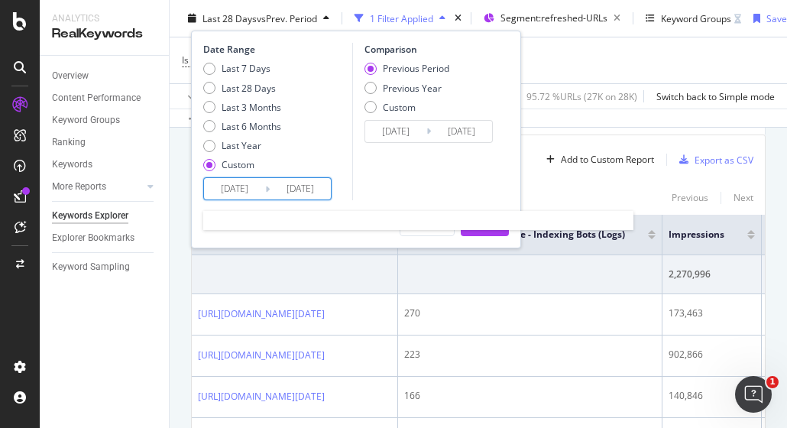
click at [300, 190] on input "[DATE]" at bounding box center [300, 188] width 61 height 21
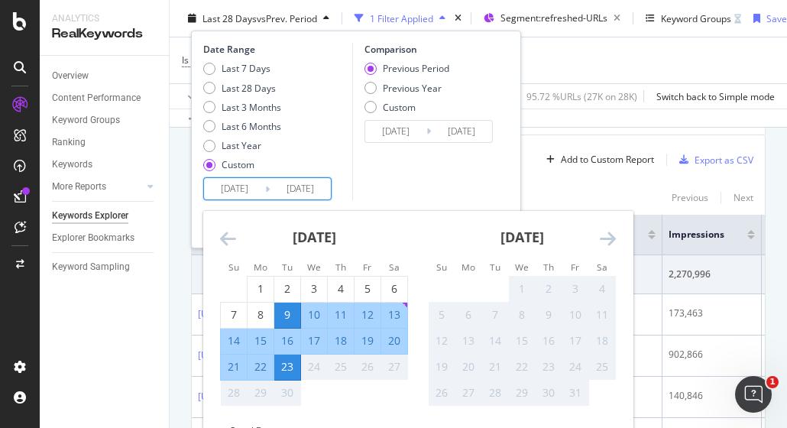
click at [335, 369] on div "25" at bounding box center [341, 366] width 26 height 15
click at [343, 368] on div "25" at bounding box center [341, 366] width 26 height 15
click at [309, 367] on div "24" at bounding box center [314, 366] width 26 height 15
click at [366, 367] on div "26" at bounding box center [368, 366] width 26 height 15
click at [373, 183] on div "Comparison Previous Period Previous Year Custom [DATE] Navigate forward to inte…" at bounding box center [424, 121] width 145 height 157
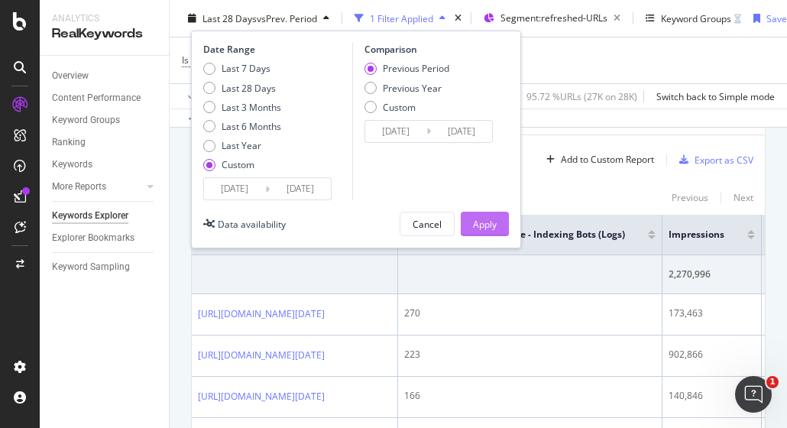
click at [486, 223] on div "Apply" at bounding box center [485, 223] width 24 height 13
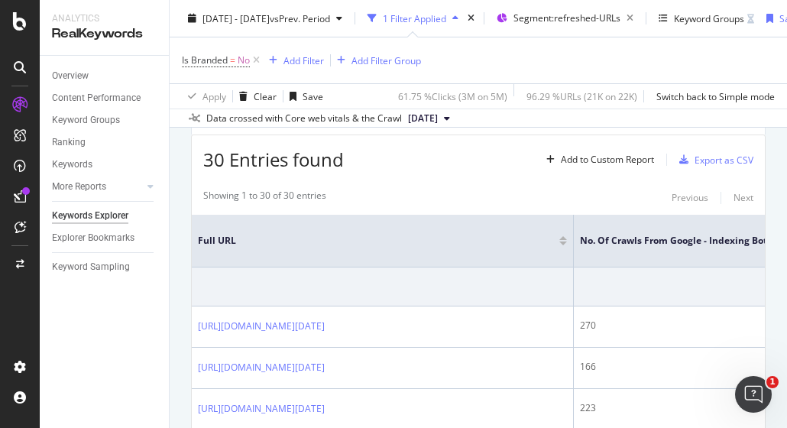
drag, startPoint x: 760, startPoint y: 3, endPoint x: 403, endPoint y: 186, distance: 400.2
click at [723, 157] on div "Export as CSV" at bounding box center [724, 160] width 59 height 13
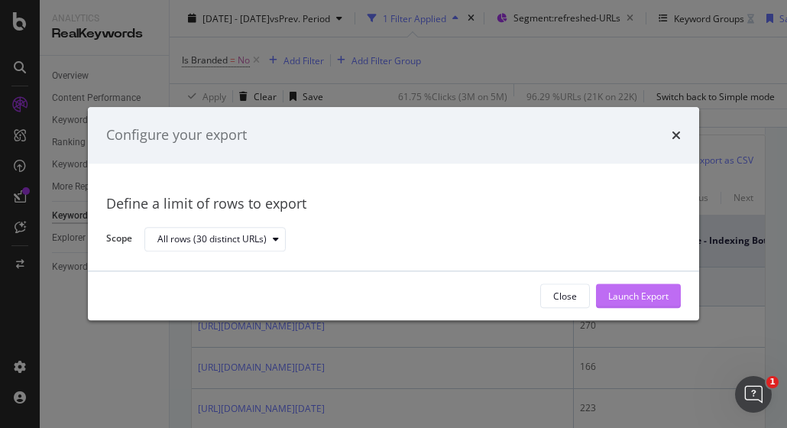
click at [635, 299] on div "Launch Export" at bounding box center [638, 296] width 60 height 13
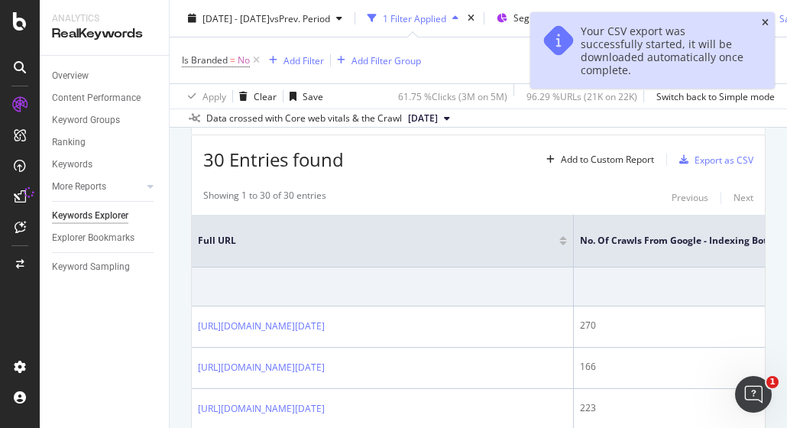
click at [763, 21] on icon "close toast" at bounding box center [765, 22] width 7 height 9
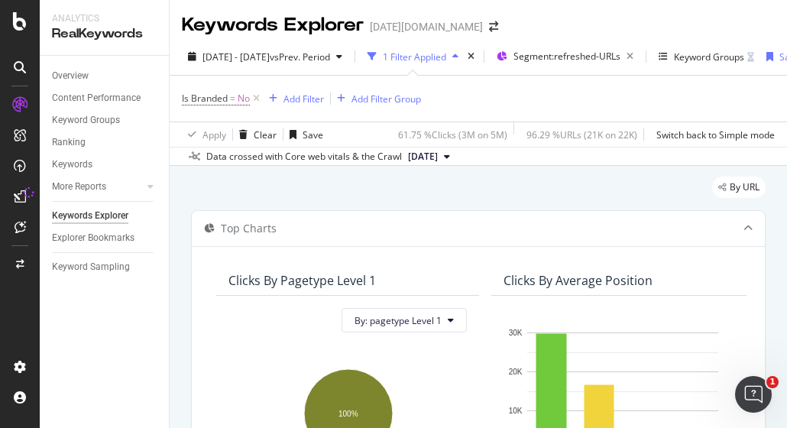
scroll to position [153, 0]
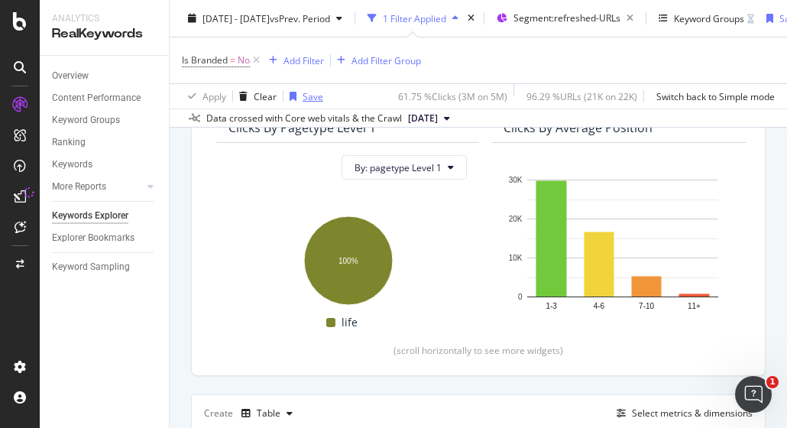
click at [306, 100] on div "Save" at bounding box center [313, 95] width 21 height 13
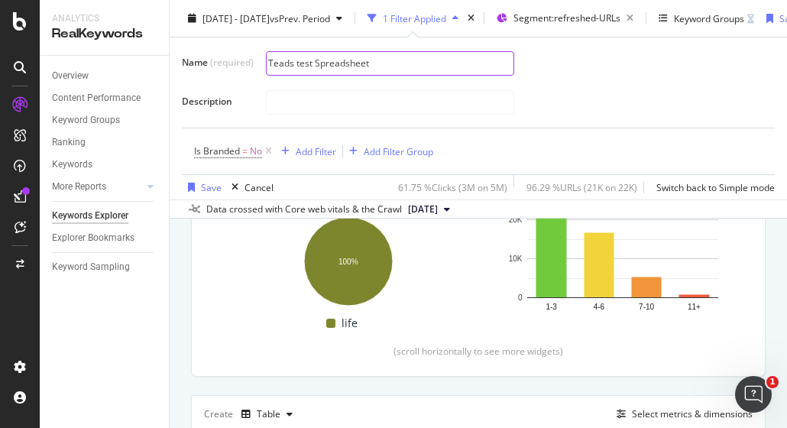
click at [298, 60] on input "Teads test Spreadsheet" at bounding box center [390, 63] width 247 height 23
type input "Teads Test Spreadsheet"
click at [202, 192] on div "Save" at bounding box center [211, 186] width 21 height 13
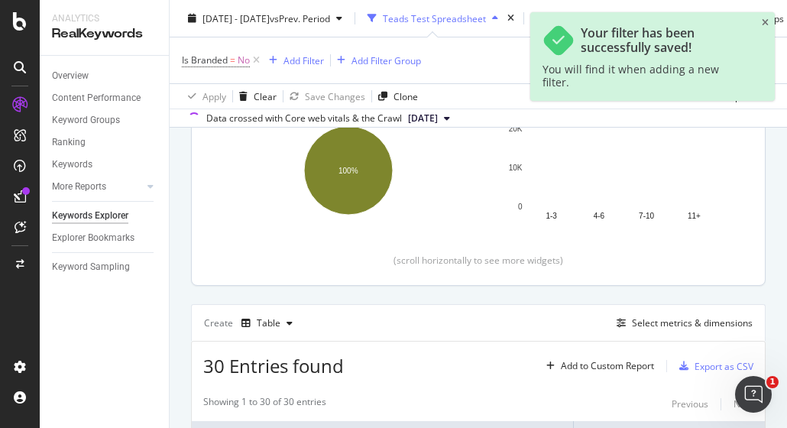
scroll to position [153, 0]
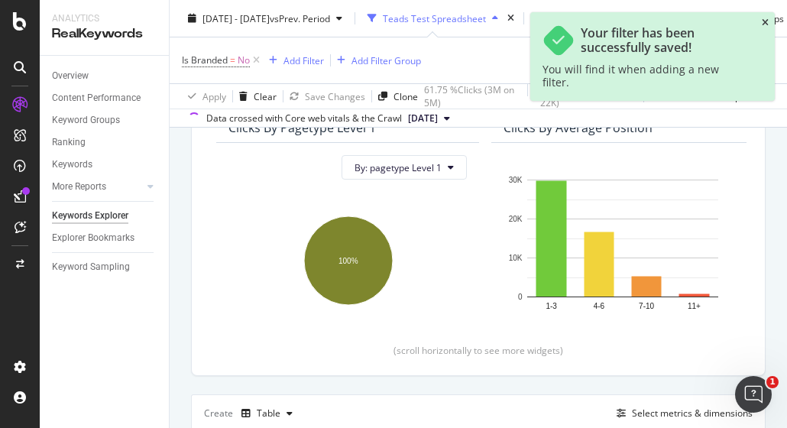
click at [763, 24] on icon "close toast" at bounding box center [765, 22] width 7 height 9
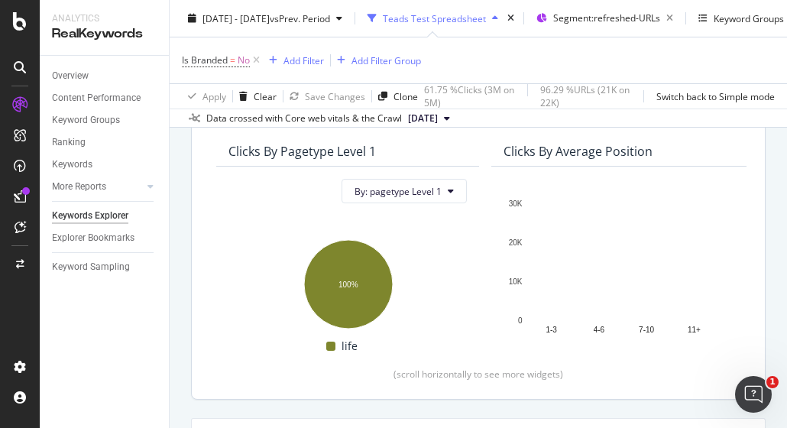
scroll to position [0, 0]
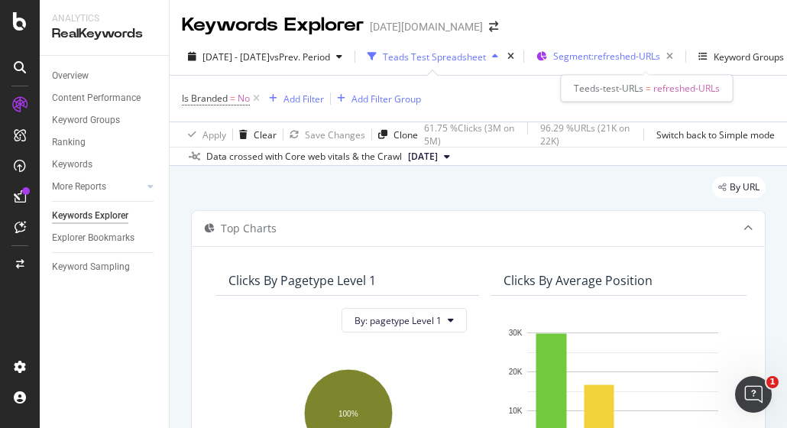
click at [607, 60] on span "Segment: refreshed-URLs" at bounding box center [606, 56] width 107 height 13
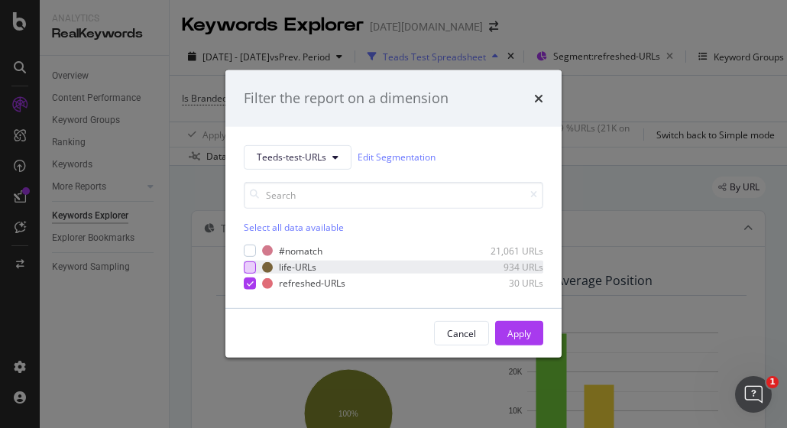
click at [252, 263] on div "modal" at bounding box center [250, 267] width 12 height 12
click at [521, 331] on div "Apply" at bounding box center [519, 333] width 24 height 13
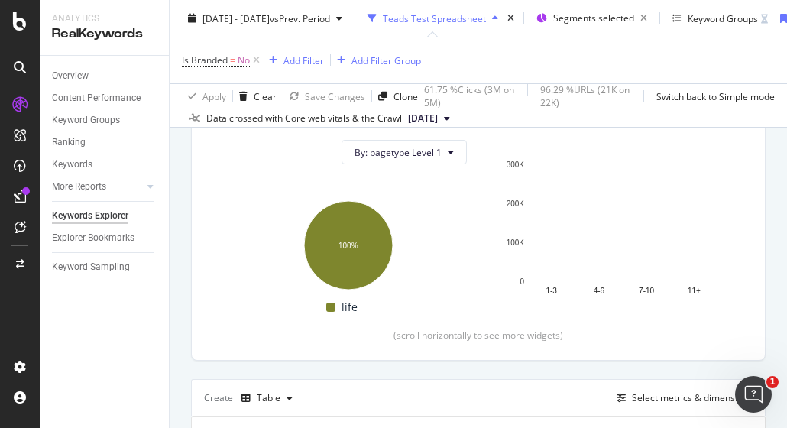
scroll to position [306, 0]
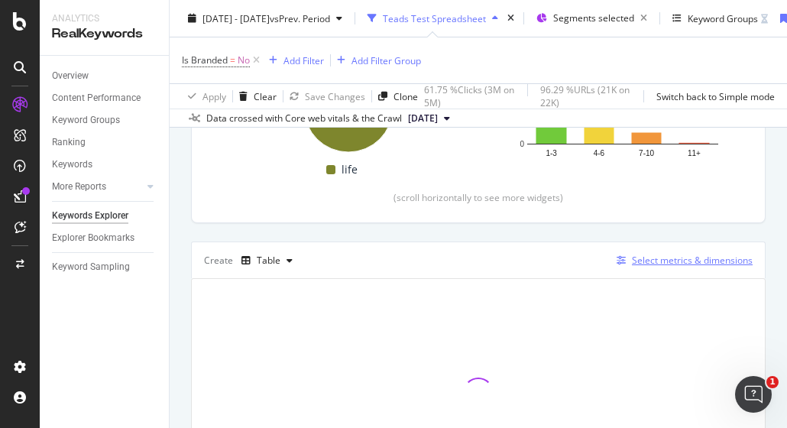
click at [657, 261] on div "Select metrics & dimensions" at bounding box center [692, 260] width 121 height 13
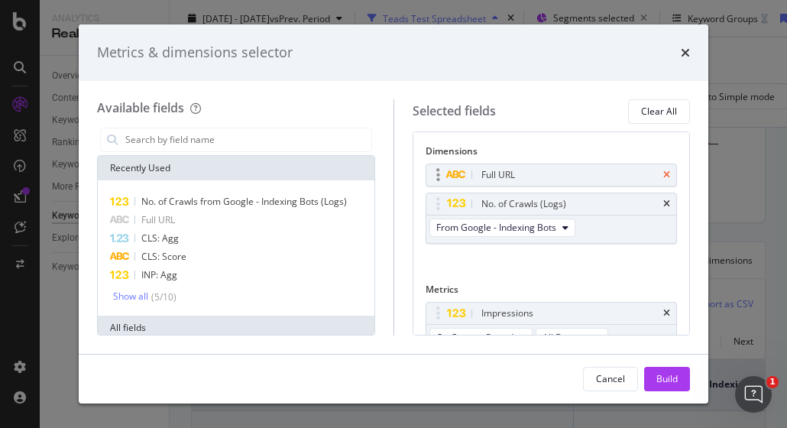
click at [663, 172] on icon "times" at bounding box center [666, 174] width 7 height 9
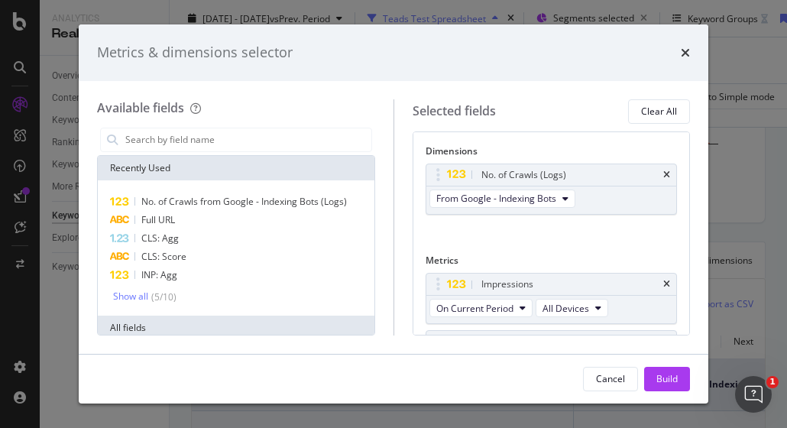
click at [136, 92] on div "Available fields Recently Used No. of Crawls from Google - Indexing Bots (Logs)…" at bounding box center [394, 217] width 630 height 273
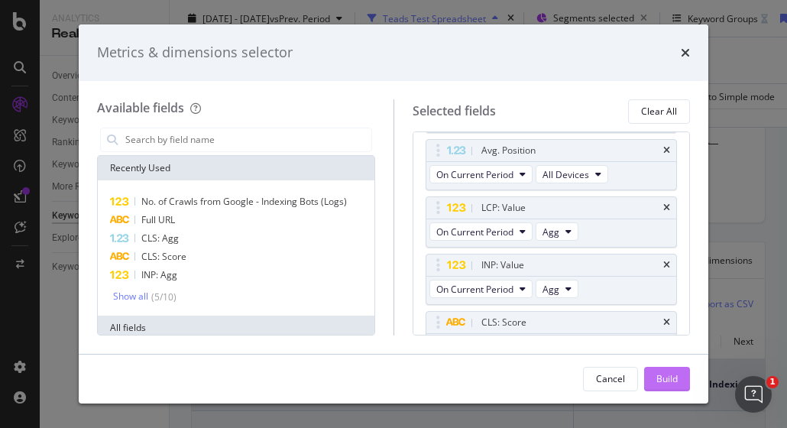
click at [681, 381] on button "Build" at bounding box center [667, 379] width 46 height 24
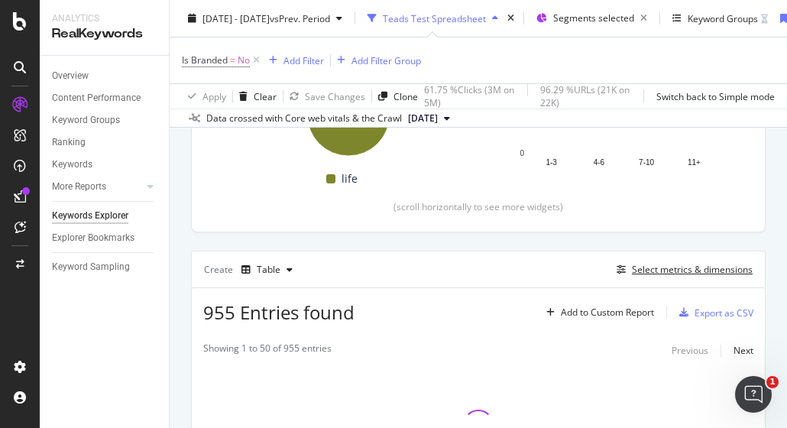
scroll to position [220, 0]
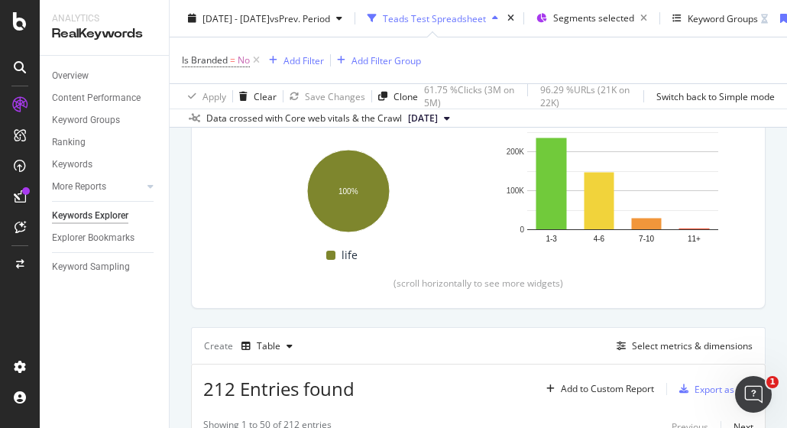
click at [477, 335] on div "Create Table Select metrics & dimensions" at bounding box center [478, 345] width 575 height 37
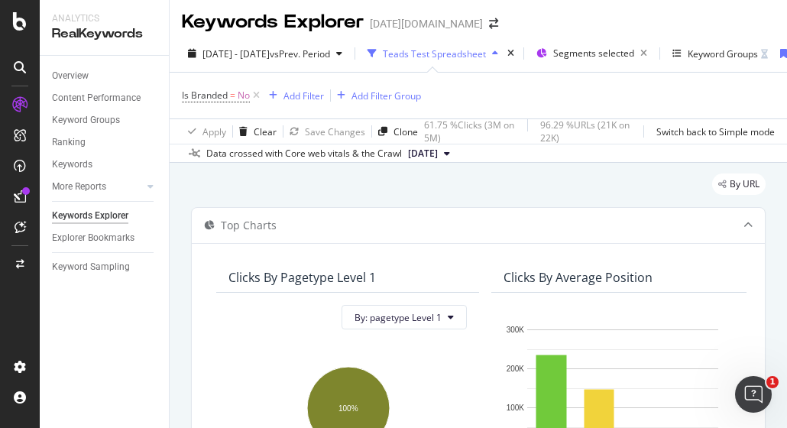
scroll to position [0, 0]
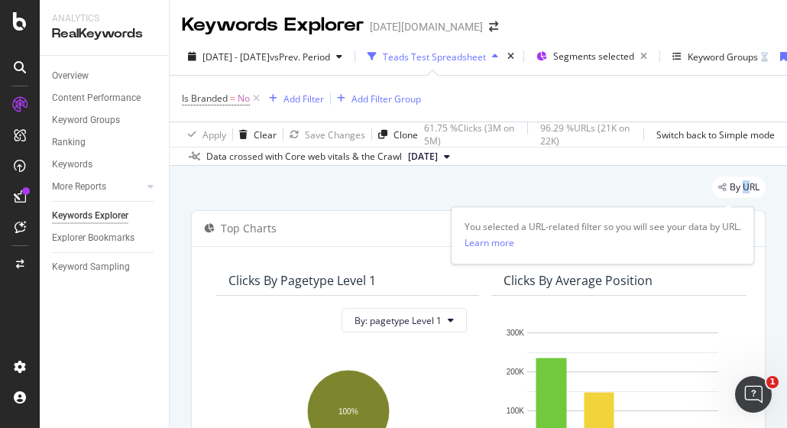
click at [734, 189] on span "By URL" at bounding box center [745, 187] width 30 height 9
click at [640, 186] on div "By URL" at bounding box center [478, 194] width 575 height 34
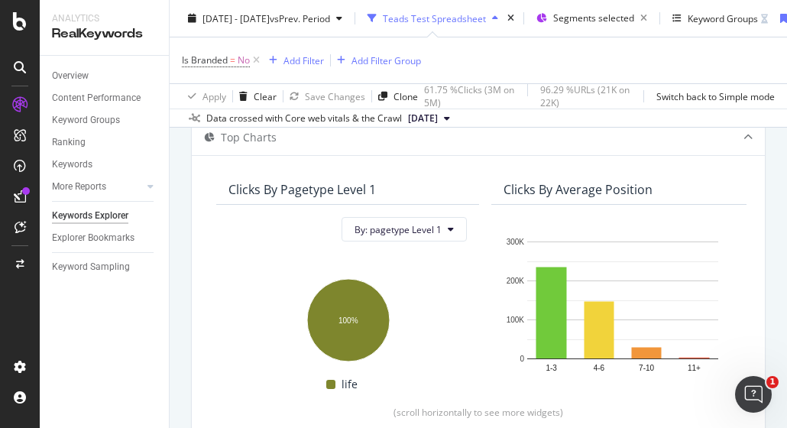
scroll to position [229, 0]
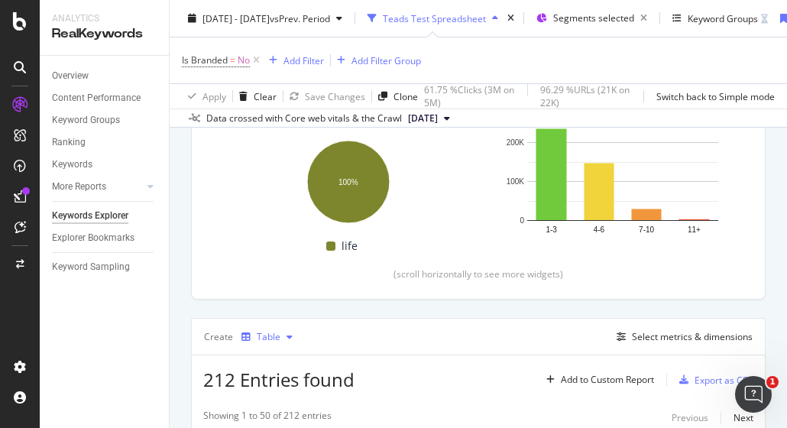
click at [283, 336] on div "button" at bounding box center [289, 336] width 18 height 9
click at [287, 311] on div "KPI" at bounding box center [276, 309] width 70 height 19
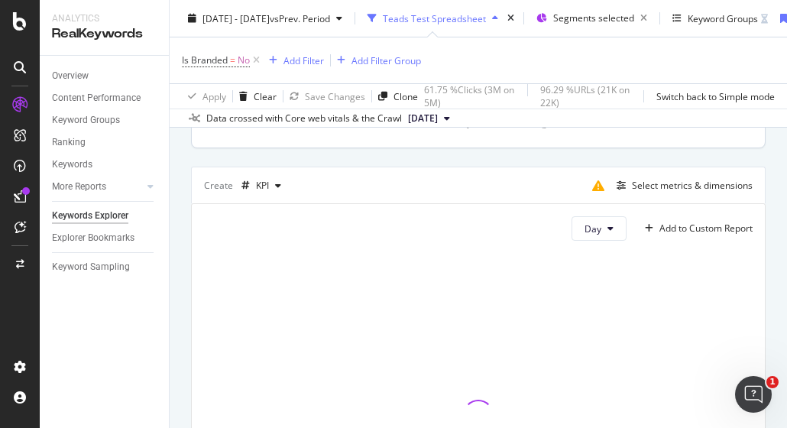
scroll to position [306, 0]
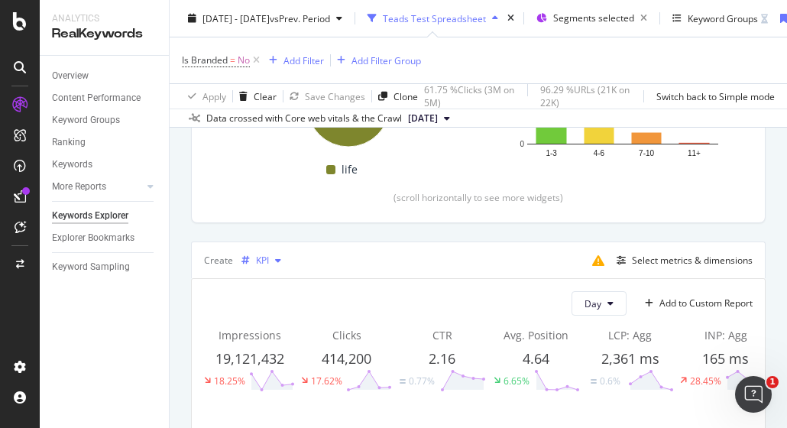
click at [264, 256] on div "KPI" at bounding box center [262, 260] width 13 height 9
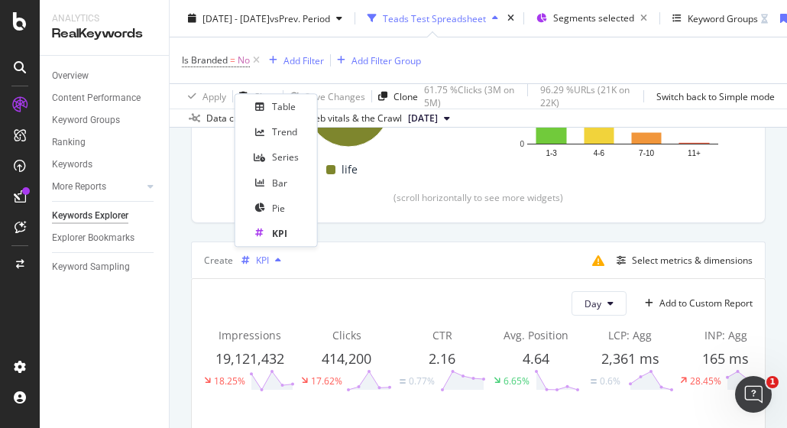
click at [266, 256] on div "KPI" at bounding box center [262, 260] width 13 height 9
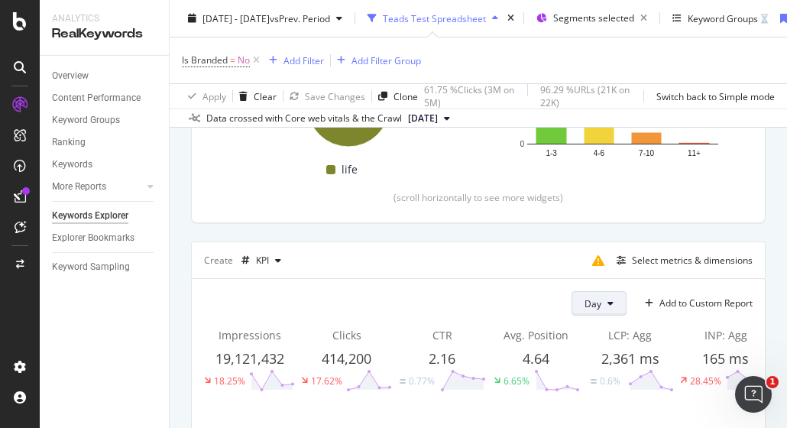
click at [607, 300] on icon at bounding box center [610, 303] width 6 height 9
click at [592, 356] on span "Week" at bounding box center [587, 361] width 28 height 14
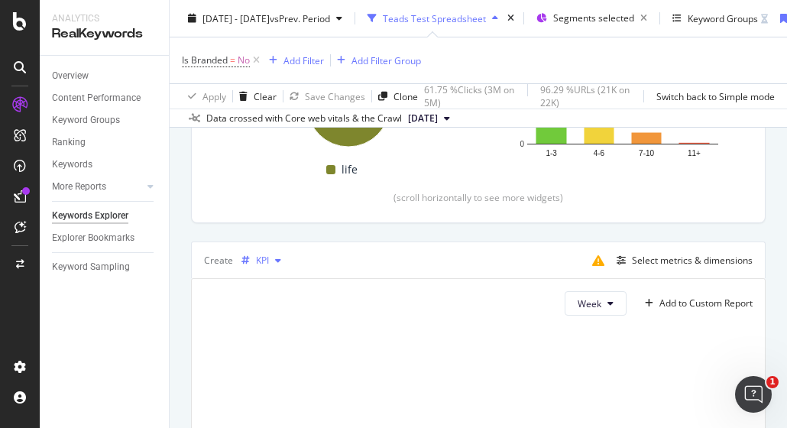
click at [254, 262] on div "button" at bounding box center [245, 260] width 21 height 9
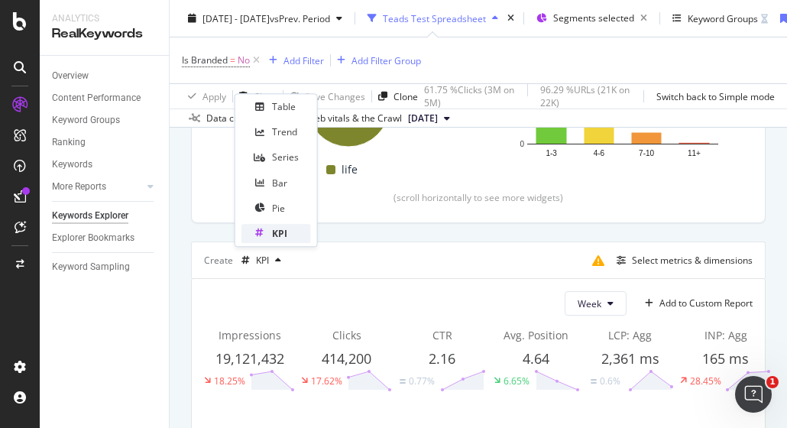
click at [279, 231] on div "KPI" at bounding box center [279, 233] width 15 height 13
click at [276, 148] on div "Series" at bounding box center [276, 157] width 70 height 19
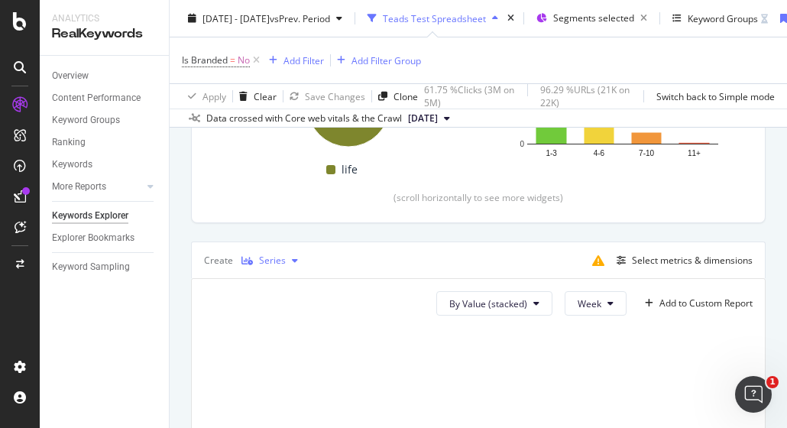
click at [287, 258] on div "button" at bounding box center [295, 260] width 18 height 9
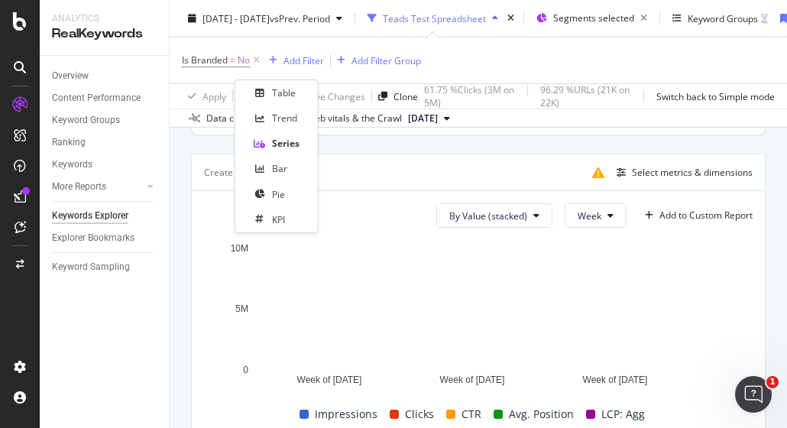
scroll to position [535, 0]
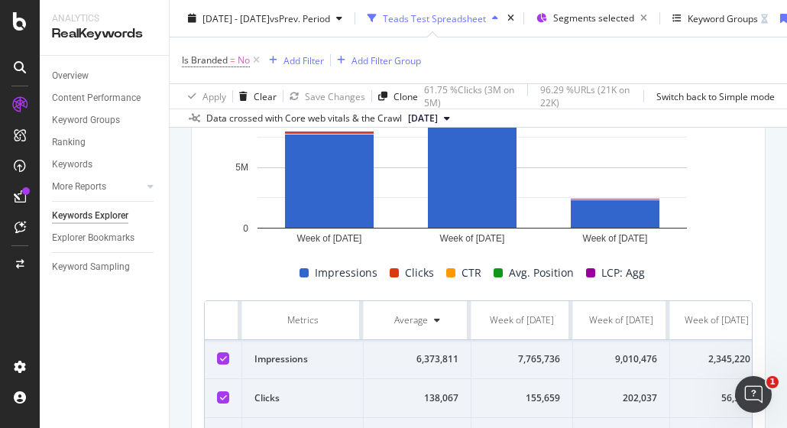
click at [230, 267] on div "Impressions Clicks CTR Avg. Position LCP: Agg" at bounding box center [472, 273] width 549 height 18
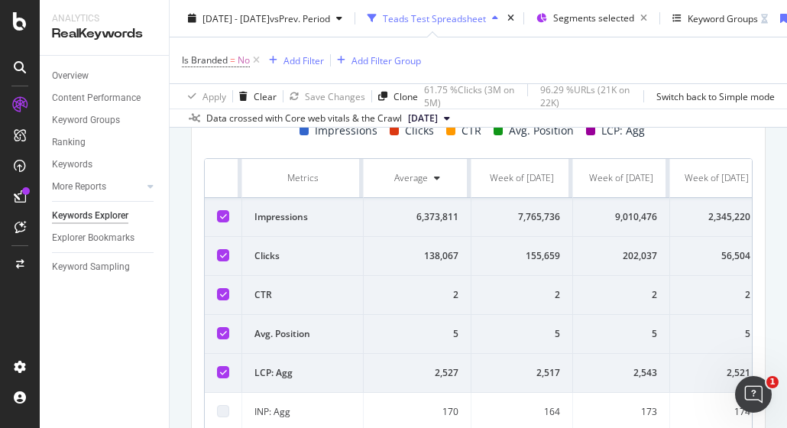
scroll to position [688, 0]
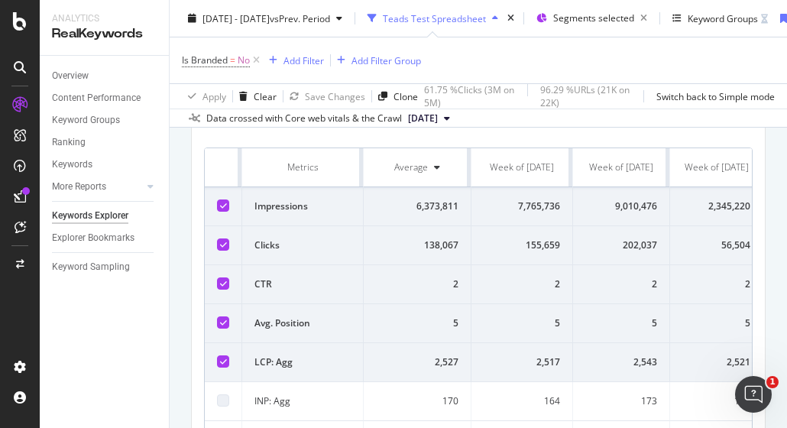
click at [411, 165] on div "Average" at bounding box center [411, 167] width 34 height 14
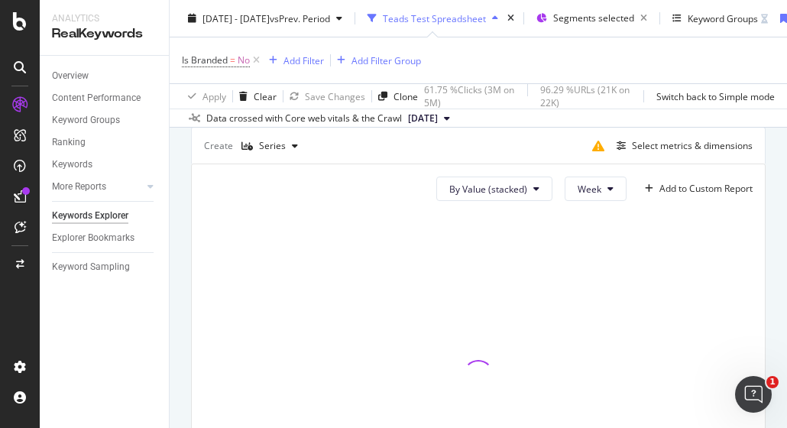
scroll to position [377, 0]
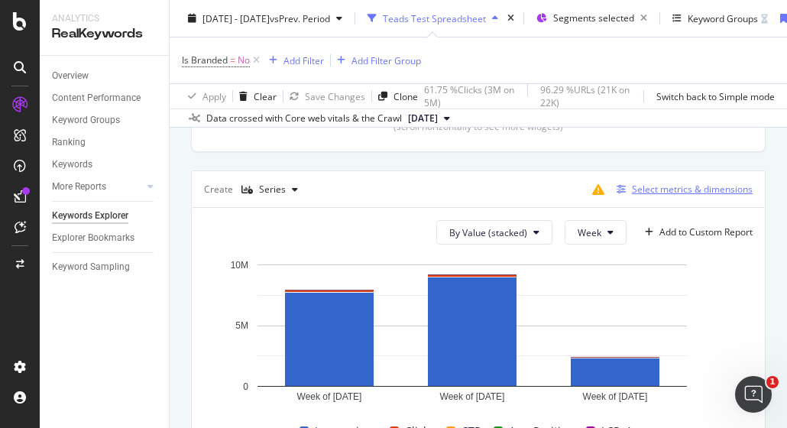
click at [645, 192] on div "Select metrics & dimensions" at bounding box center [692, 189] width 121 height 13
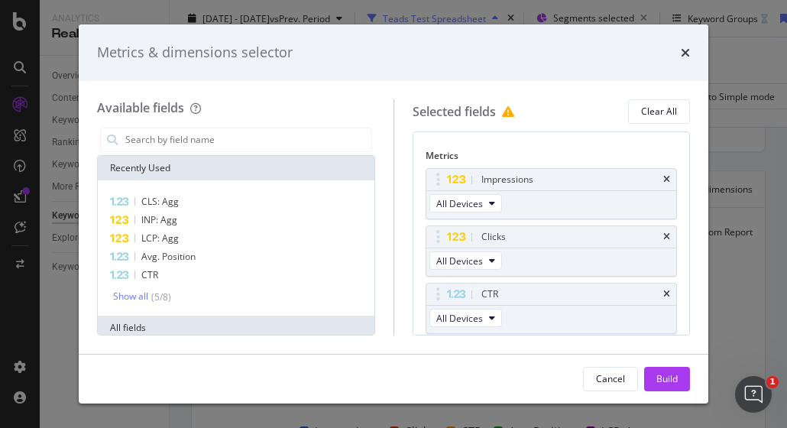
scroll to position [0, 0]
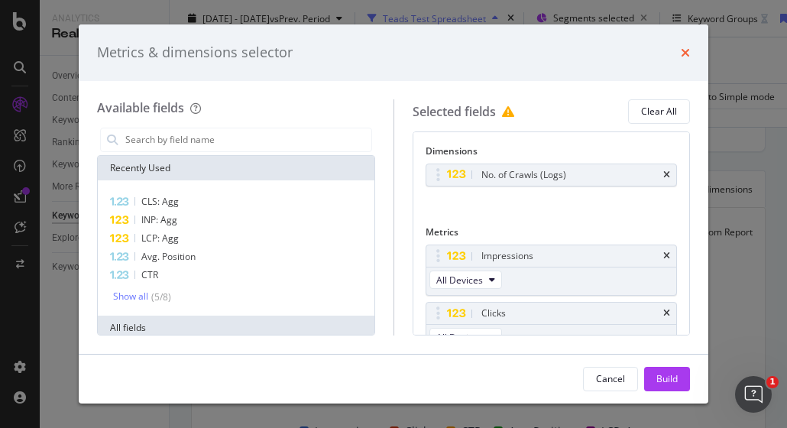
click at [682, 51] on icon "times" at bounding box center [685, 53] width 9 height 12
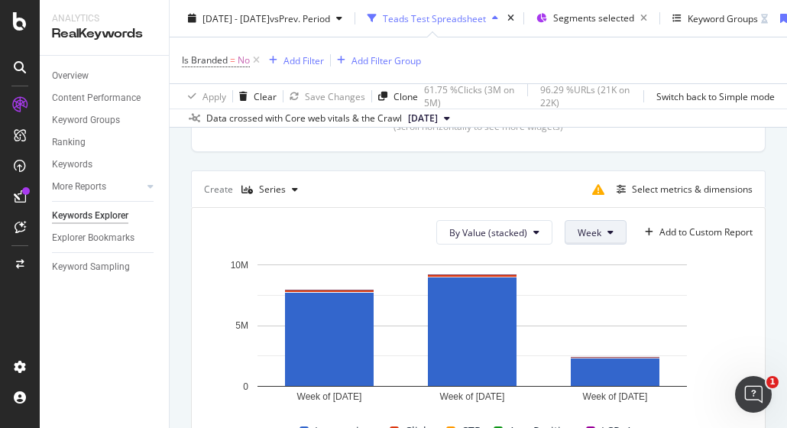
click at [584, 233] on span "Week" at bounding box center [590, 232] width 24 height 13
click at [758, 258] on div "By URL Top Charts Clicks By pagetype Level 1 By: pagetype Level 1 Hold CTRL whi…" at bounding box center [478, 313] width 617 height 1049
click at [590, 232] on button "Week" at bounding box center [596, 232] width 62 height 24
click at [577, 318] on span "Month" at bounding box center [579, 318] width 28 height 14
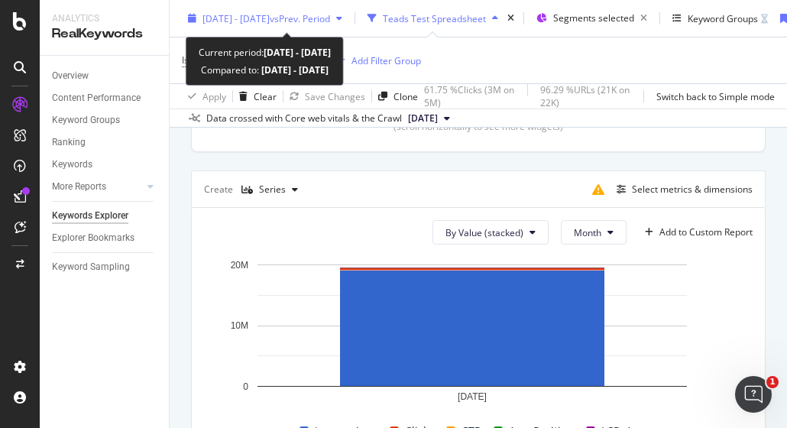
click at [245, 18] on span "[DATE] - [DATE]" at bounding box center [235, 17] width 67 height 13
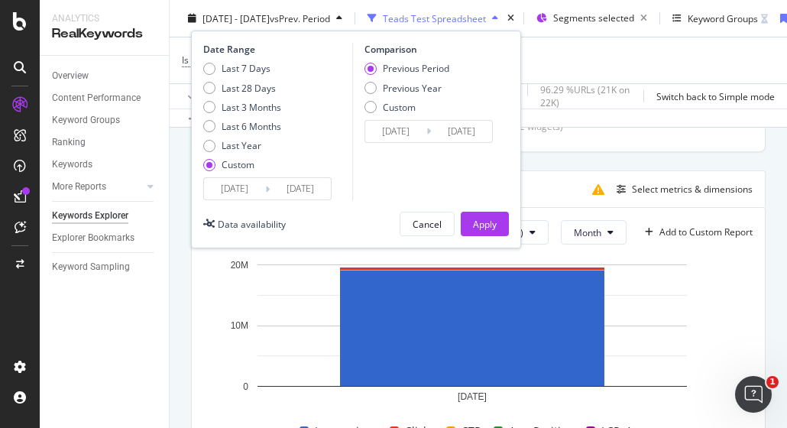
click at [256, 190] on input "[DATE]" at bounding box center [234, 188] width 61 height 21
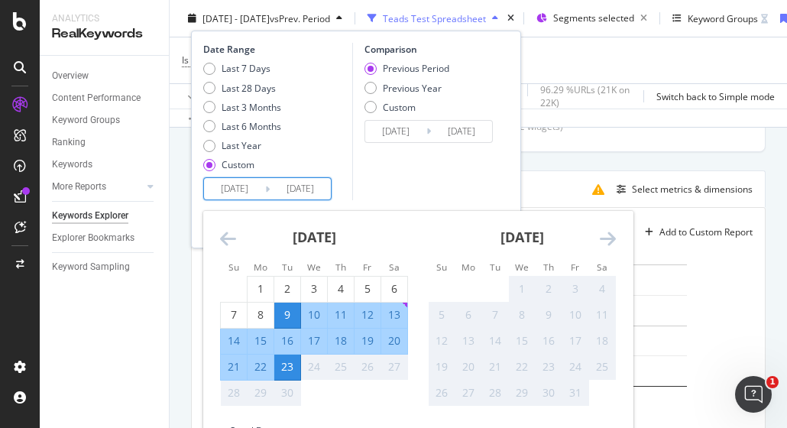
click at [701, 283] on rect "A chart." at bounding box center [472, 333] width 537 height 153
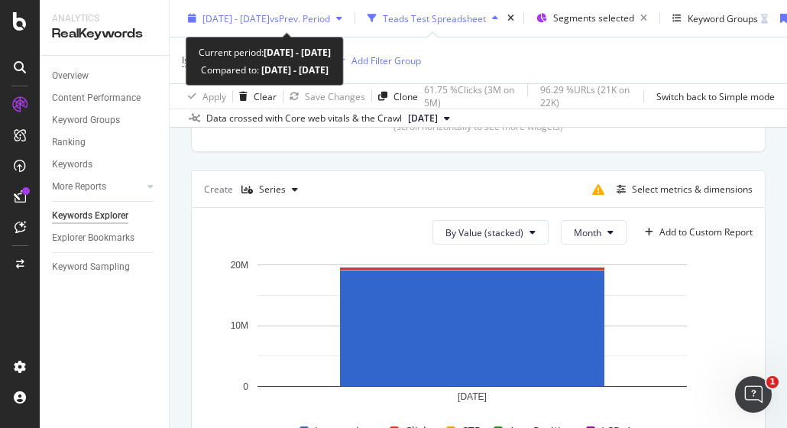
click at [258, 10] on div "[DATE] - [DATE] vs Prev. Period" at bounding box center [265, 18] width 167 height 23
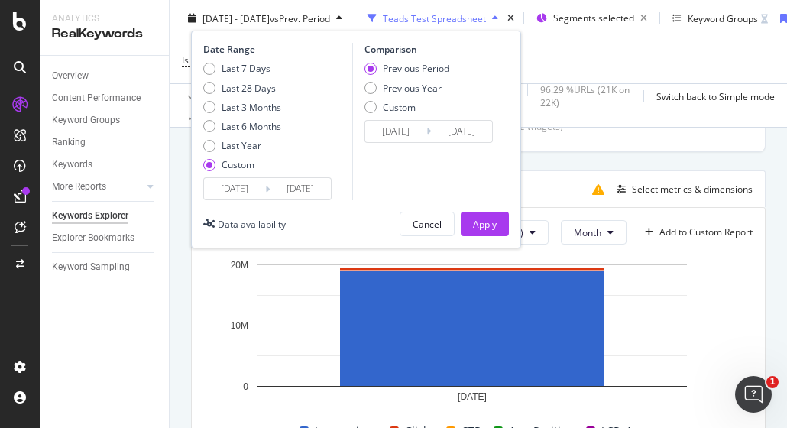
click at [255, 187] on input "[DATE]" at bounding box center [234, 188] width 61 height 21
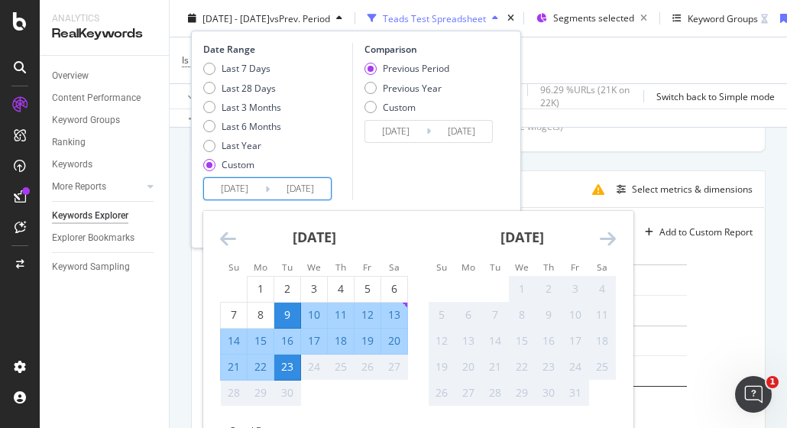
click at [258, 188] on input "[DATE]" at bounding box center [234, 188] width 61 height 21
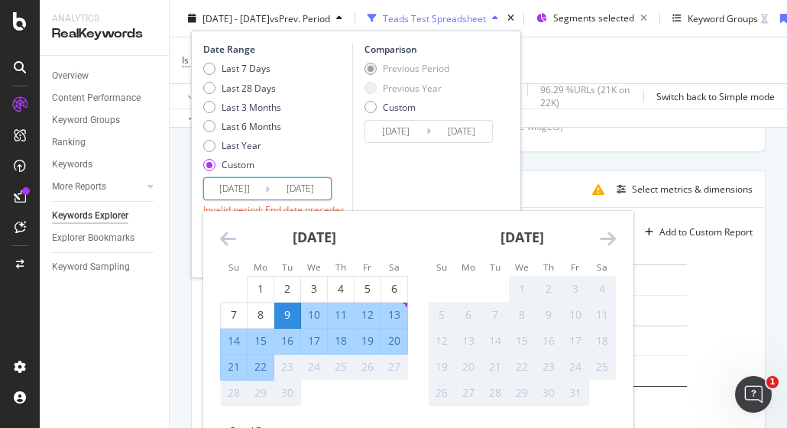
type input "[DATE]"
click at [425, 164] on div "Comparison Previous Period Previous Year Custom [DATE] Navigate forward to inte…" at bounding box center [424, 121] width 145 height 157
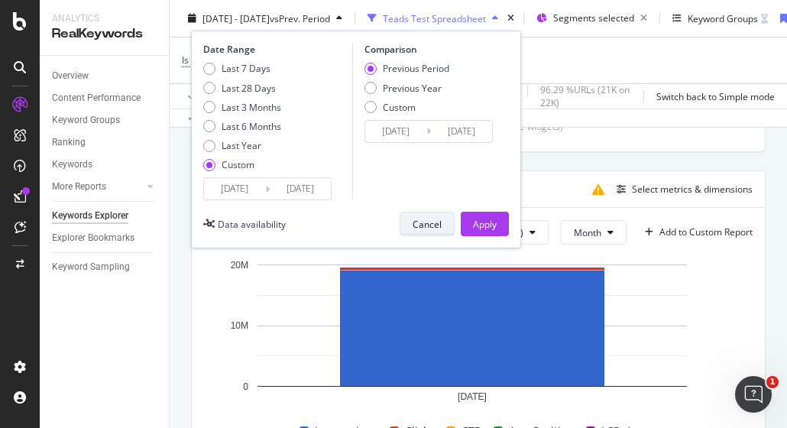
click at [425, 222] on div "Cancel" at bounding box center [427, 223] width 29 height 13
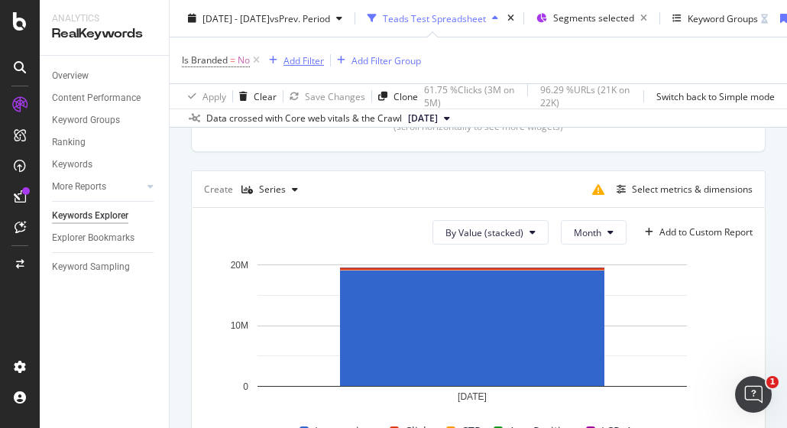
click at [310, 59] on div "Add Filter" at bounding box center [303, 59] width 40 height 13
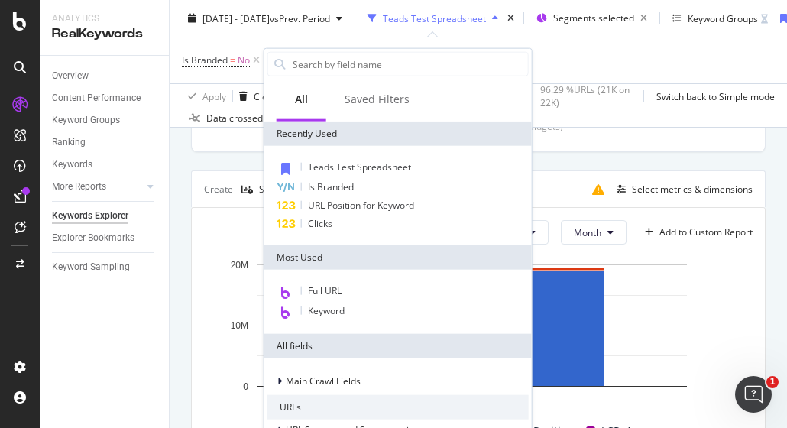
click at [589, 74] on div "Is Branded = No Add Filter Add Filter Group" at bounding box center [478, 60] width 593 height 46
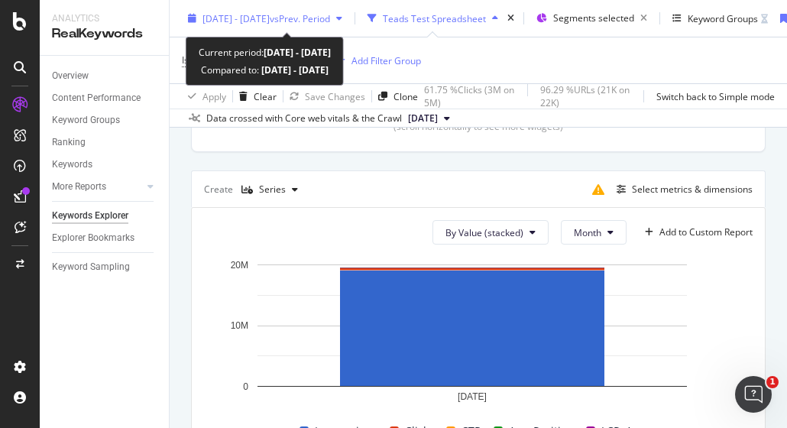
click at [330, 13] on span "vs Prev. Period" at bounding box center [300, 17] width 60 height 13
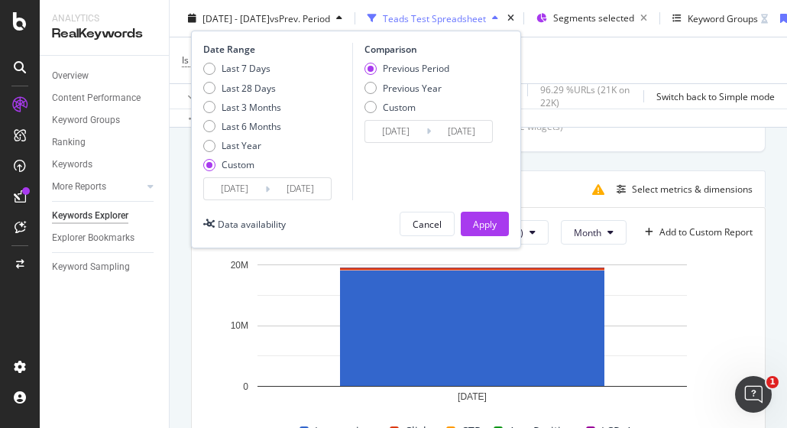
click at [295, 181] on input "[DATE]" at bounding box center [300, 188] width 61 height 21
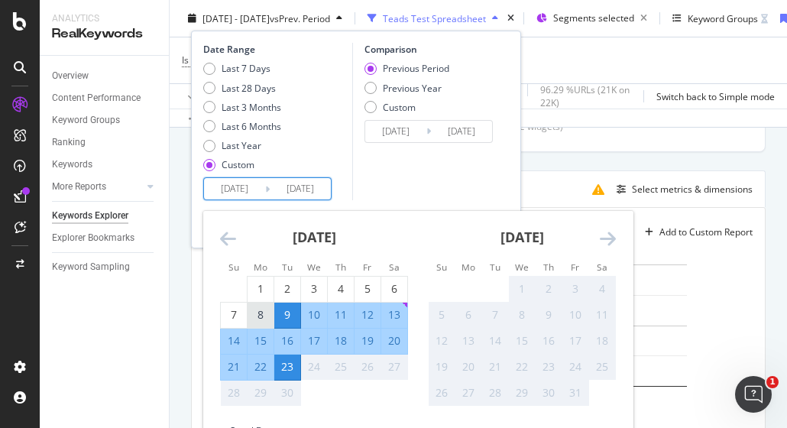
click at [261, 319] on div "8" at bounding box center [261, 314] width 26 height 15
type input "[DATE]"
click at [258, 290] on div "1" at bounding box center [261, 288] width 26 height 15
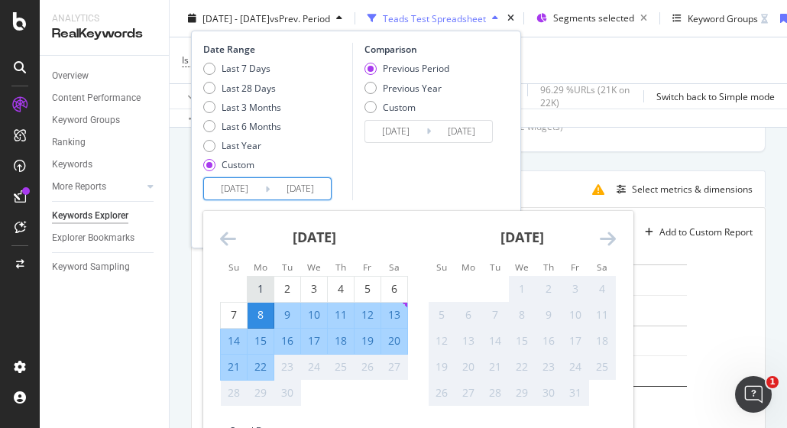
type input "[DATE]"
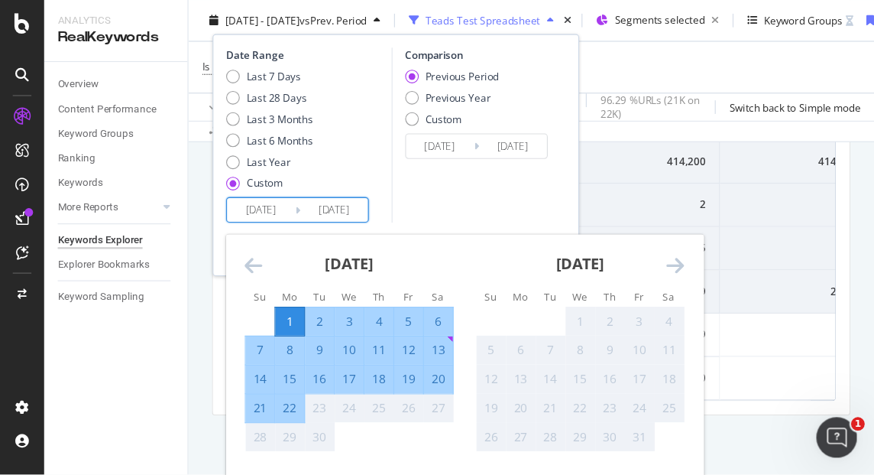
scroll to position [736, 0]
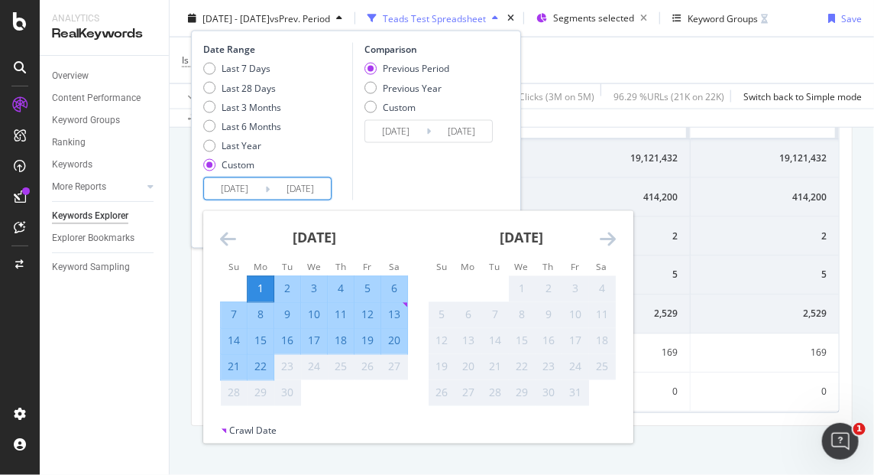
drag, startPoint x: 624, startPoint y: 2, endPoint x: 368, endPoint y: 391, distance: 465.8
click at [368, 391] on td "Calendar" at bounding box center [368, 393] width 27 height 26
click at [397, 189] on div "Comparison Previous Period Previous Year Custom [DATE] Navigate forward to inte…" at bounding box center [424, 121] width 145 height 157
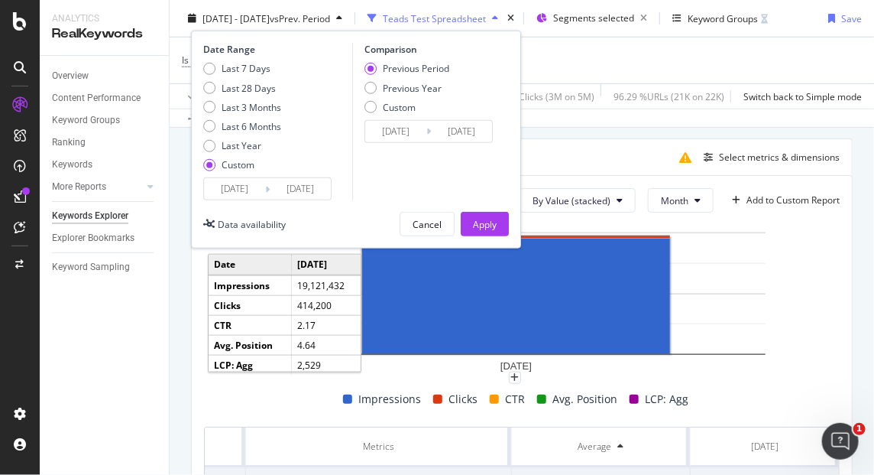
scroll to position [397, 0]
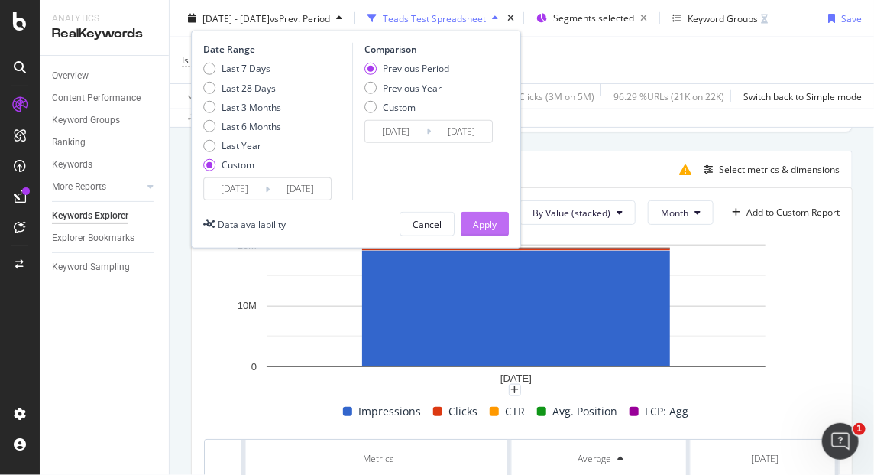
click at [489, 219] on div "Apply" at bounding box center [485, 223] width 24 height 13
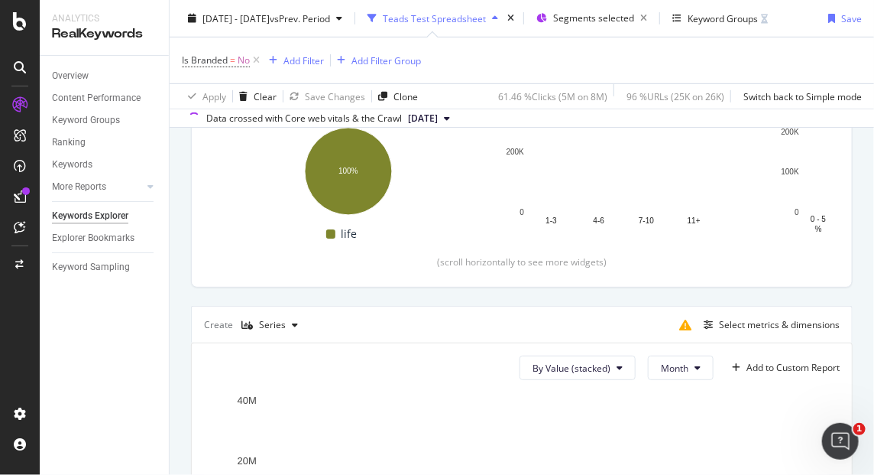
scroll to position [240, 0]
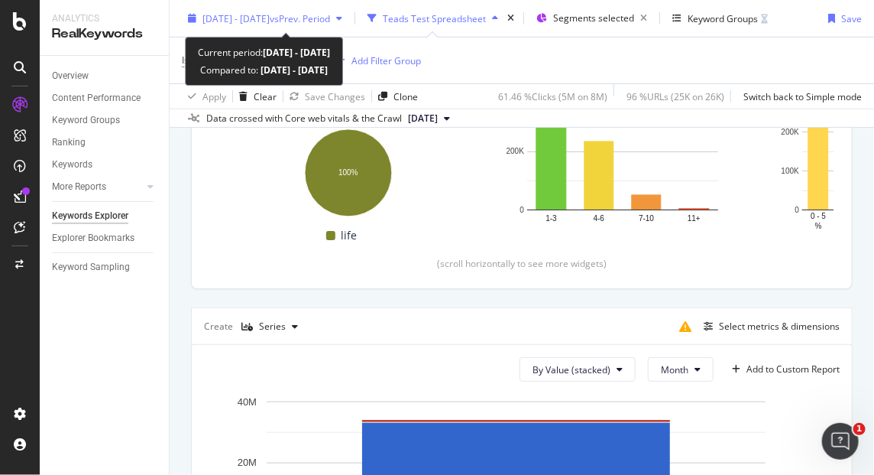
click at [270, 18] on span "[DATE] - [DATE]" at bounding box center [235, 17] width 67 height 13
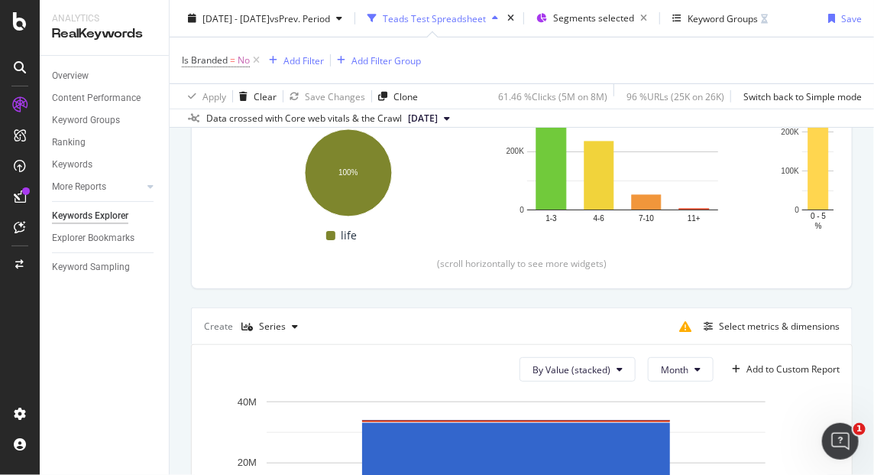
click at [593, 294] on div "Top Charts Clicks By pagetype Level 1 By: pagetype Level 1 Hold CTRL while clic…" at bounding box center [522, 445] width 662 height 951
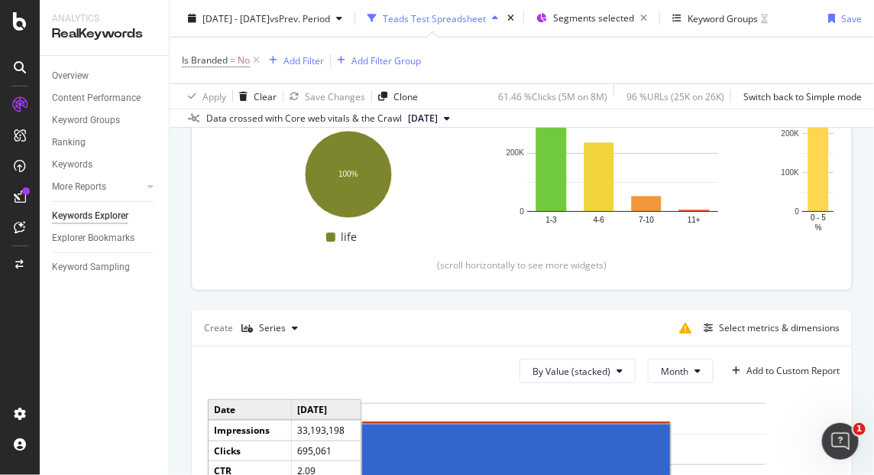
scroll to position [154, 0]
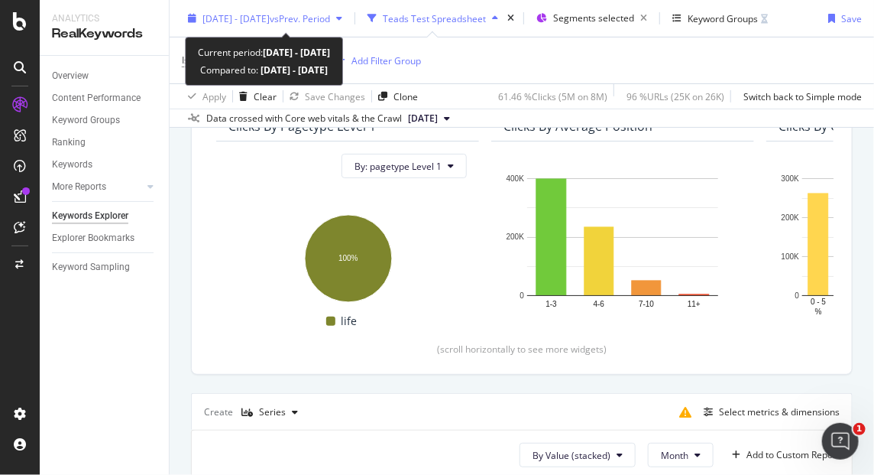
click at [329, 20] on span "vs Prev. Period" at bounding box center [300, 17] width 60 height 13
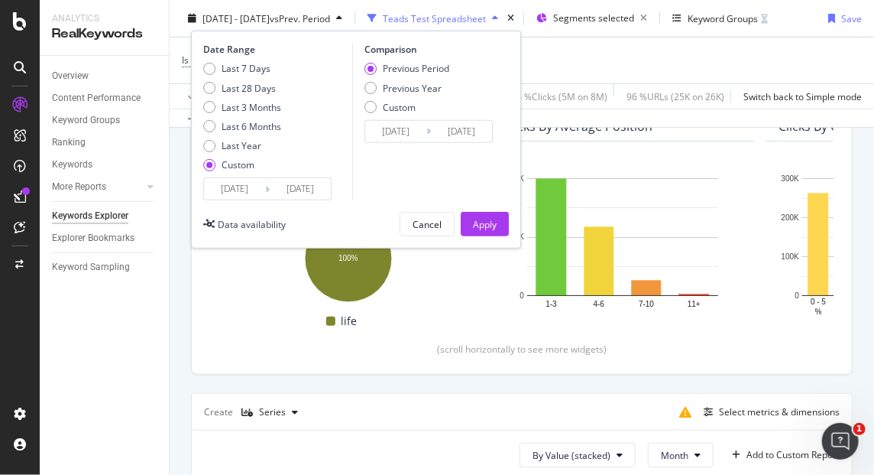
click at [231, 193] on input "[DATE]" at bounding box center [234, 188] width 61 height 21
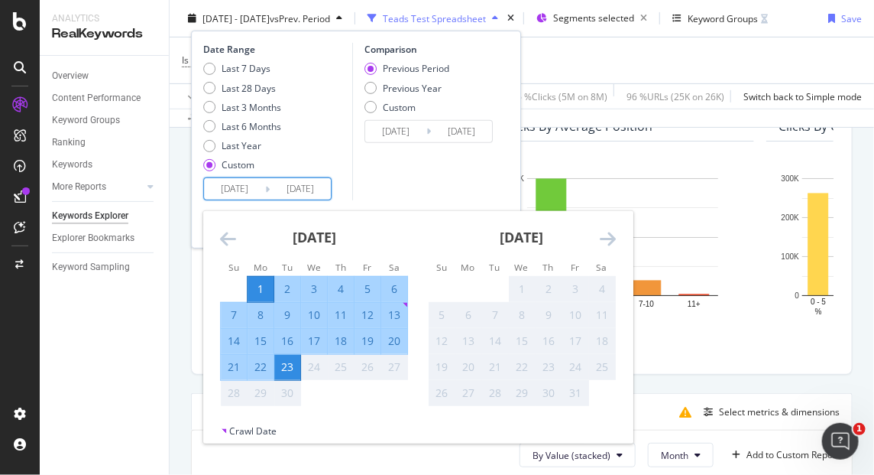
click at [287, 311] on div "9" at bounding box center [287, 314] width 26 height 15
type input "[DATE]"
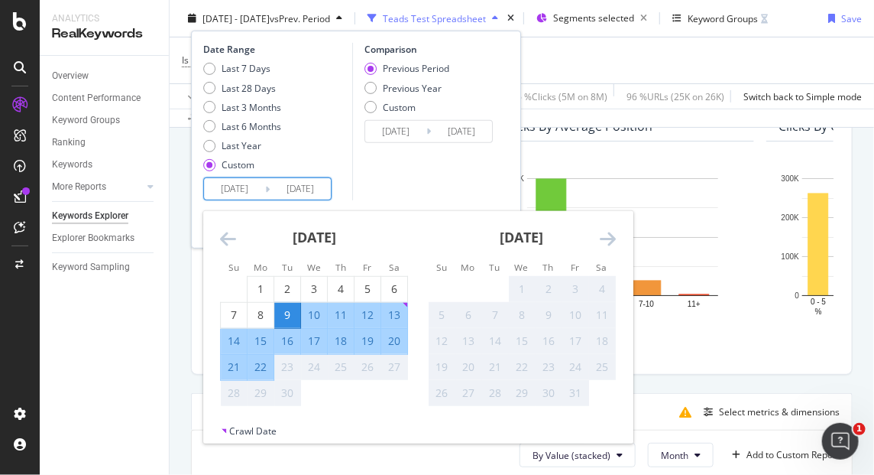
click at [287, 369] on div "23" at bounding box center [287, 366] width 26 height 15
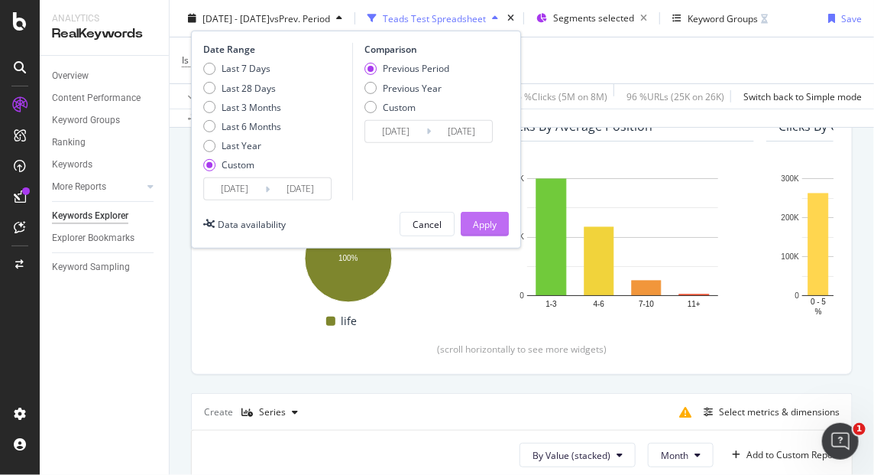
click at [500, 226] on button "Apply" at bounding box center [485, 224] width 48 height 24
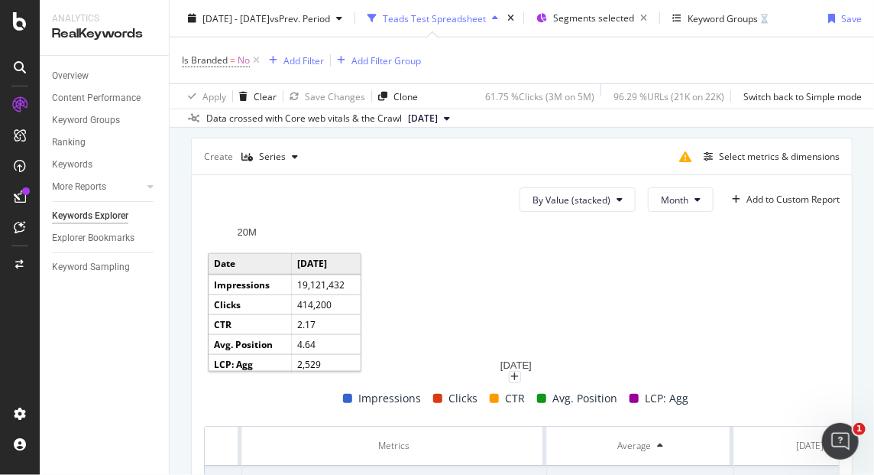
scroll to position [70, 0]
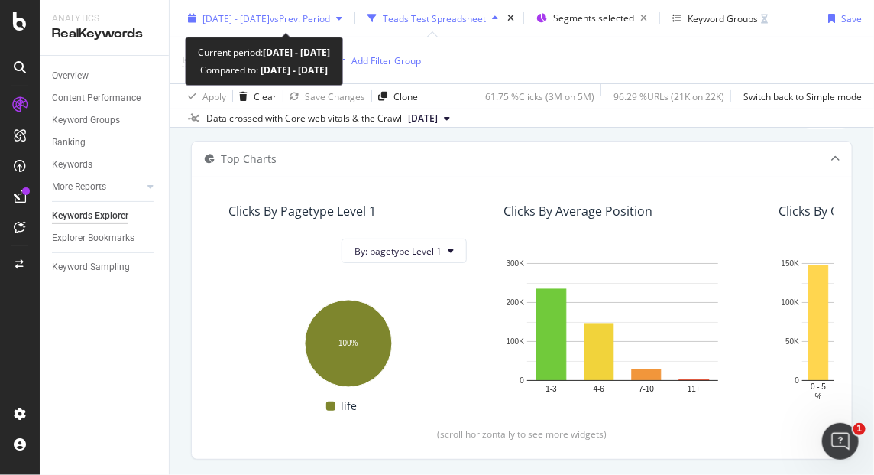
click at [270, 23] on span "[DATE] - [DATE]" at bounding box center [235, 17] width 67 height 13
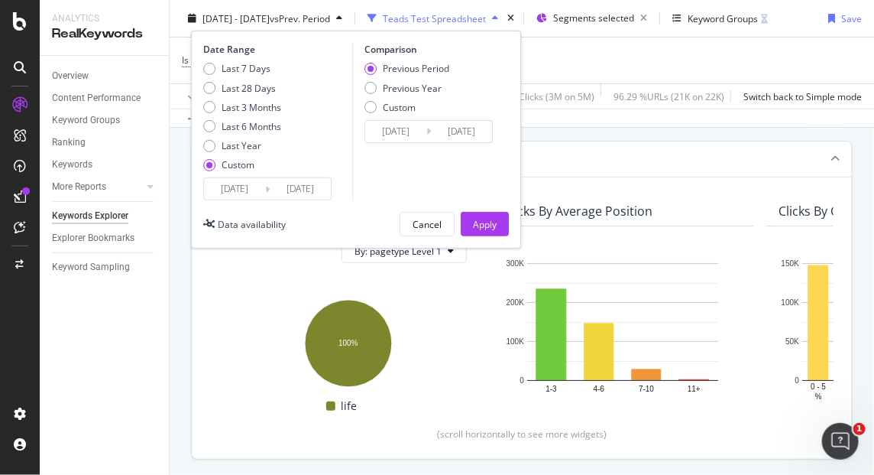
click at [708, 172] on div "Top Charts" at bounding box center [522, 158] width 660 height 35
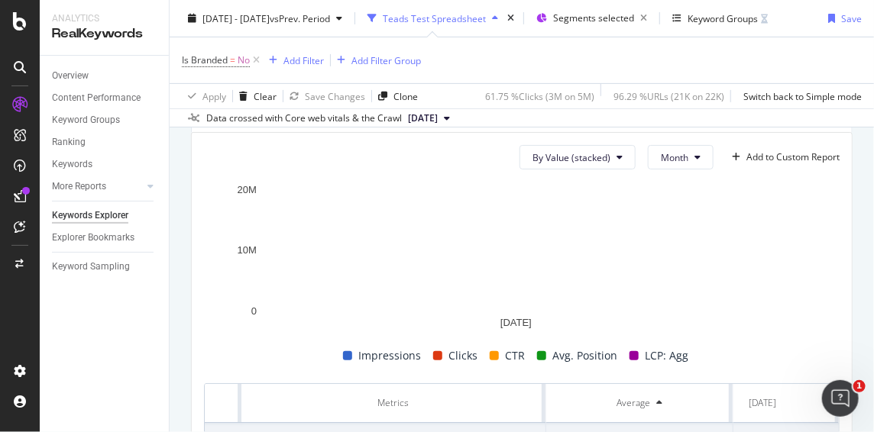
scroll to position [0, 0]
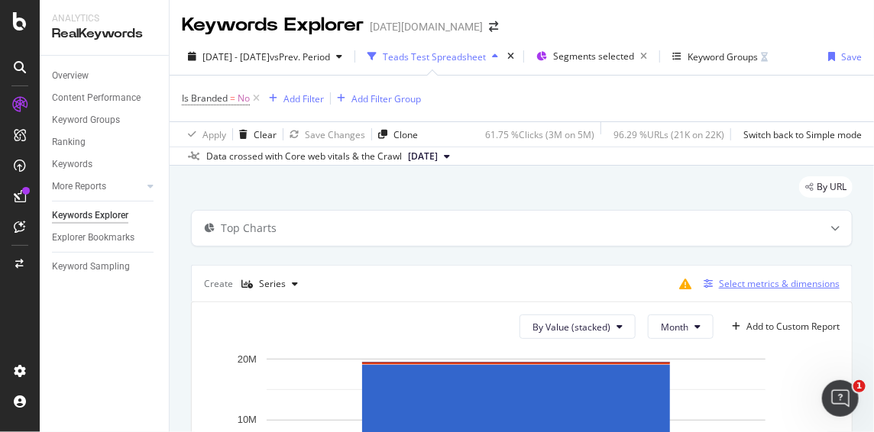
click at [743, 278] on div "Select metrics & dimensions" at bounding box center [779, 283] width 121 height 13
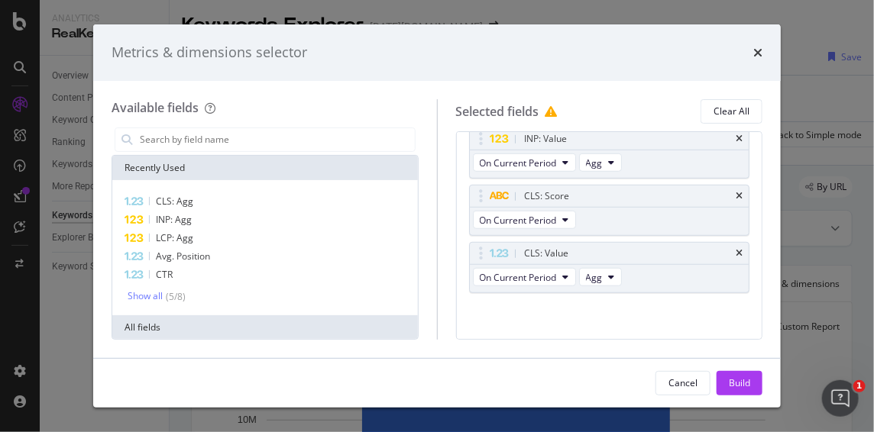
scroll to position [403, 0]
click at [757, 53] on icon "times" at bounding box center [757, 53] width 9 height 12
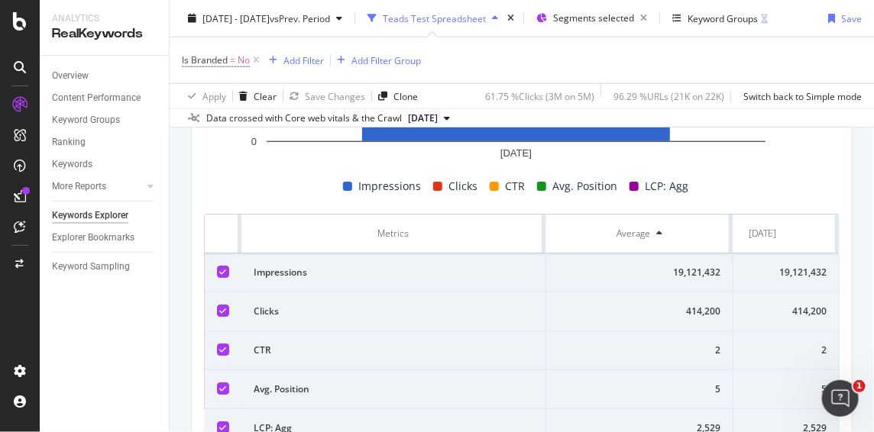
scroll to position [510, 0]
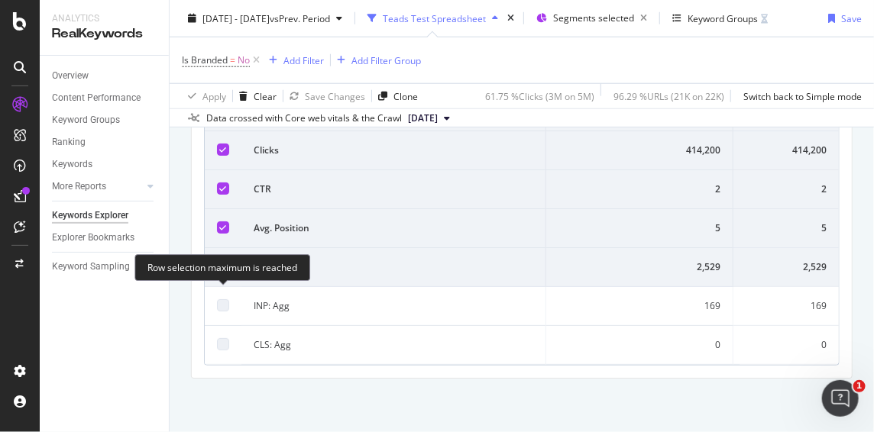
click at [217, 300] on div at bounding box center [223, 306] width 12 height 12
click at [220, 300] on div at bounding box center [223, 306] width 12 height 12
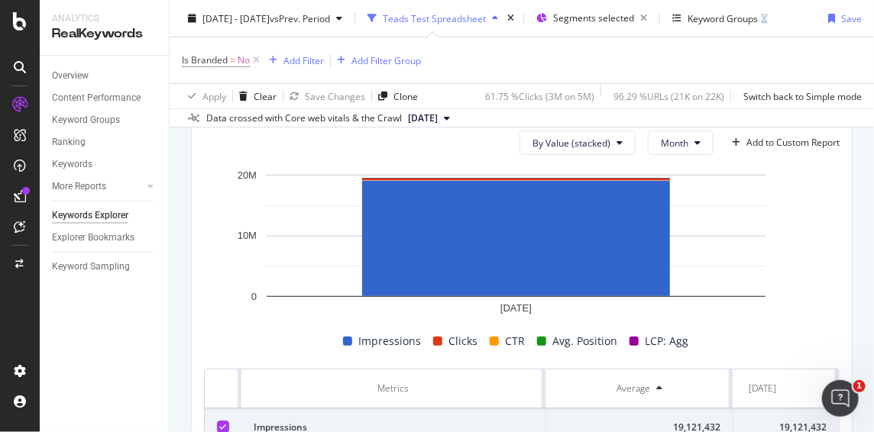
scroll to position [425, 0]
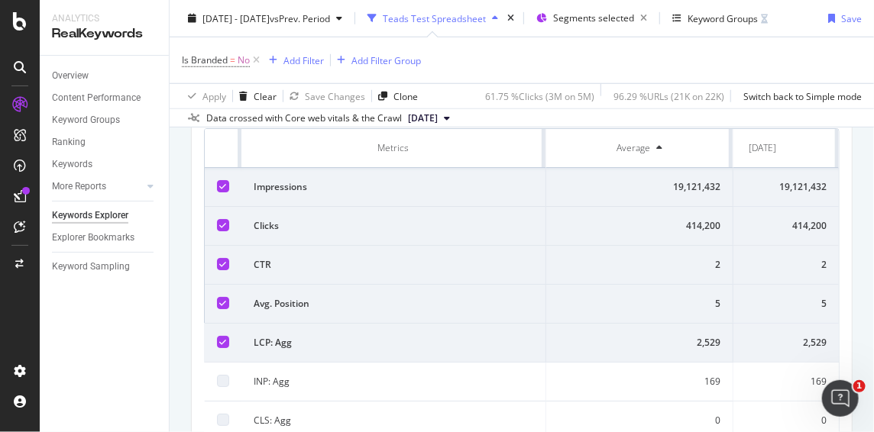
click at [222, 336] on div at bounding box center [223, 342] width 12 height 12
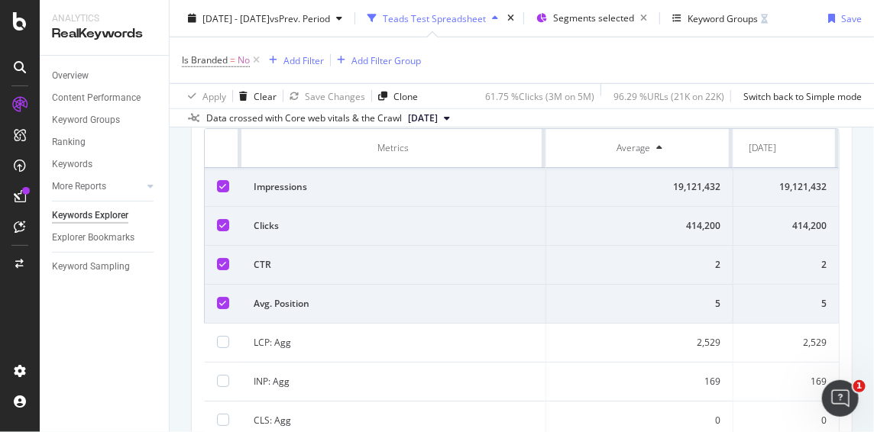
click at [222, 303] on icon at bounding box center [223, 304] width 7 height 8
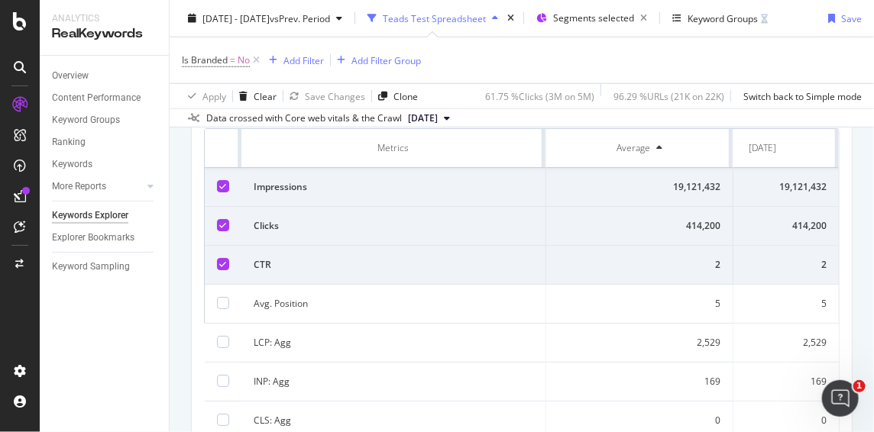
click at [220, 268] on td at bounding box center [223, 265] width 37 height 39
click at [225, 219] on div at bounding box center [223, 225] width 12 height 12
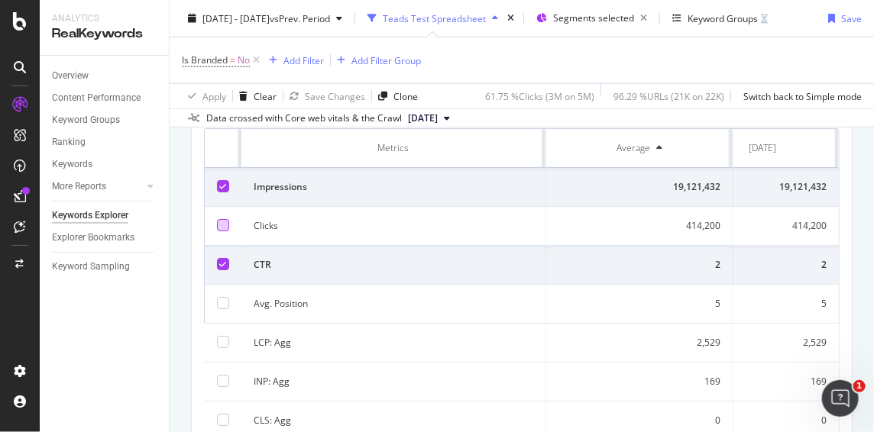
click at [220, 264] on icon at bounding box center [223, 265] width 7 height 8
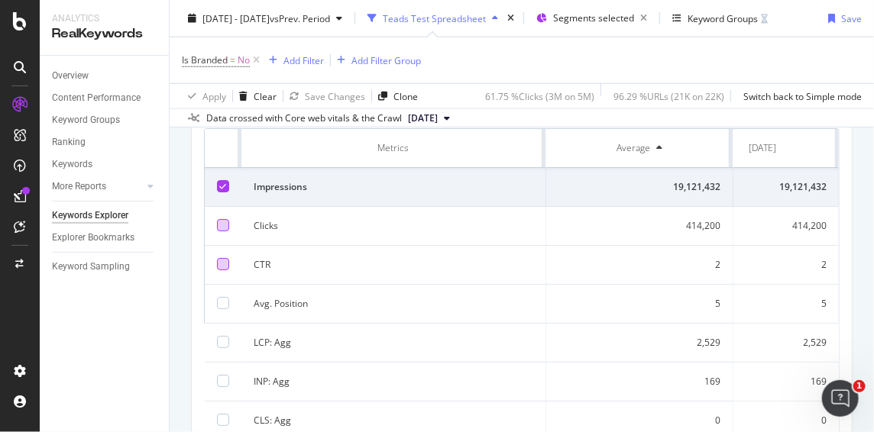
click at [220, 183] on icon at bounding box center [223, 187] width 7 height 8
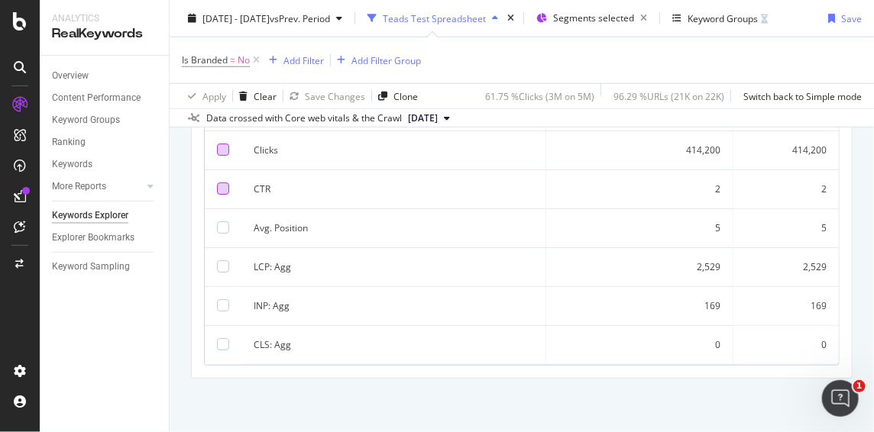
scroll to position [491, 0]
click at [222, 261] on div at bounding box center [223, 267] width 12 height 12
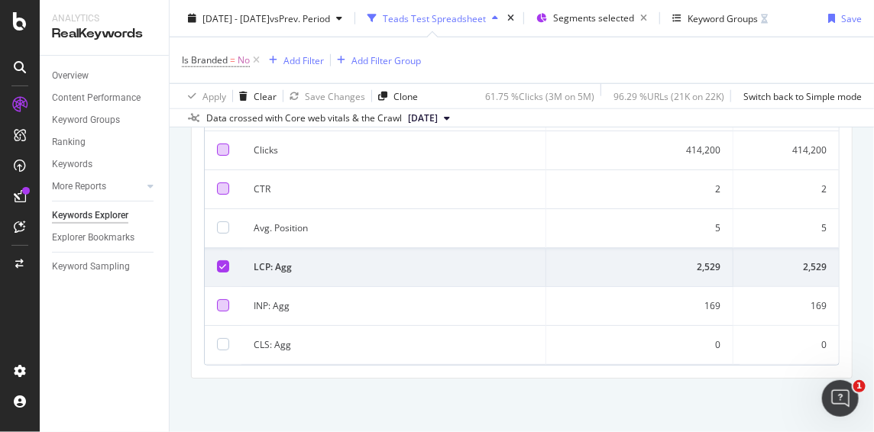
click at [222, 300] on div at bounding box center [223, 306] width 12 height 12
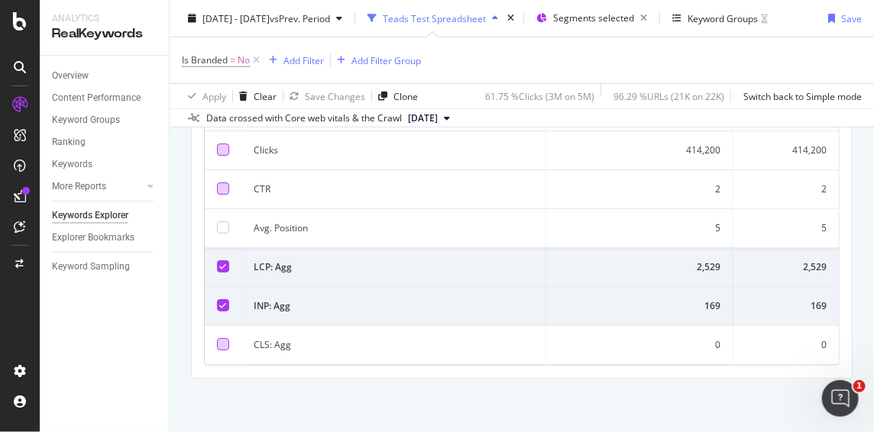
click at [222, 338] on div at bounding box center [223, 344] width 12 height 12
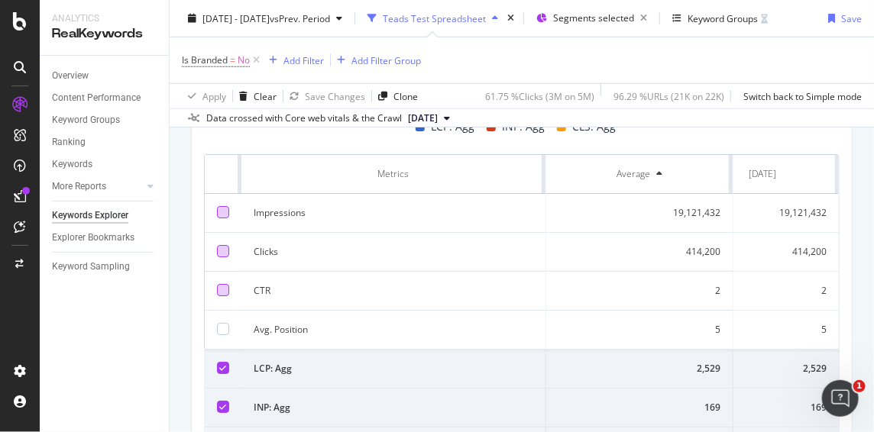
scroll to position [425, 0]
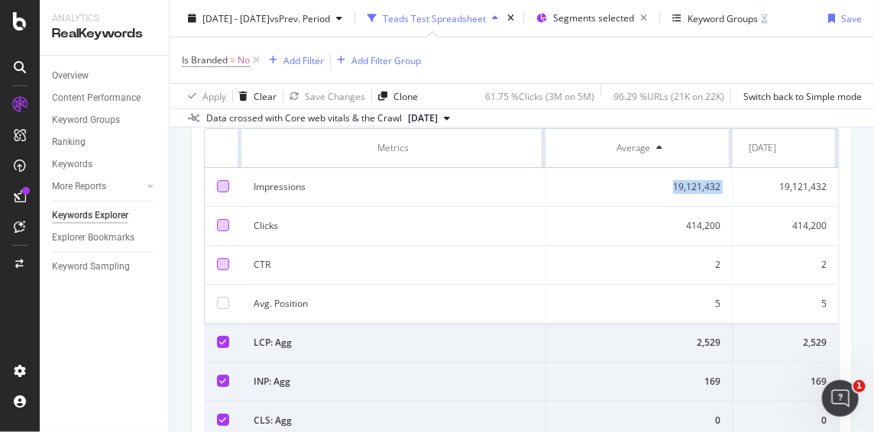
drag, startPoint x: 674, startPoint y: 183, endPoint x: 749, endPoint y: 184, distance: 74.9
click at [749, 184] on tr "Impressions 19,121,432 19,121,432" at bounding box center [498, 187] width 682 height 39
click at [779, 182] on div "19,121,432" at bounding box center [763, 187] width 128 height 14
click at [780, 182] on div "19,121,432" at bounding box center [763, 187] width 128 height 14
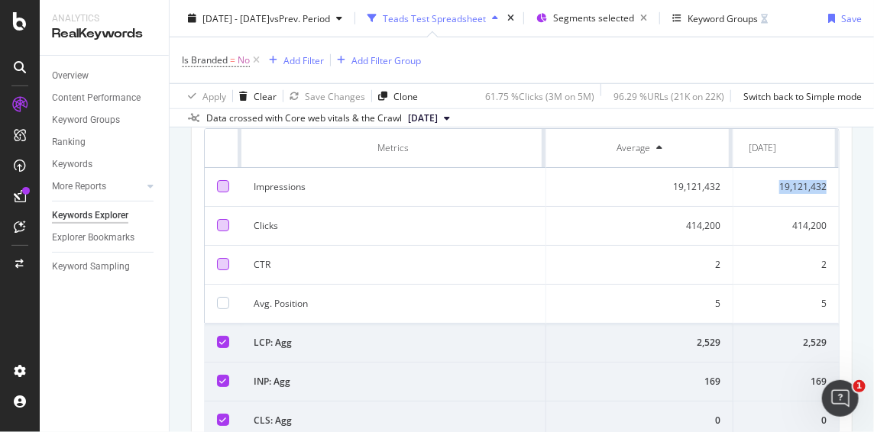
copy div "19,121,432"
click at [740, 224] on div "414,200" at bounding box center [763, 226] width 128 height 14
click at [797, 225] on div "414,200" at bounding box center [763, 226] width 128 height 14
copy div "414,200"
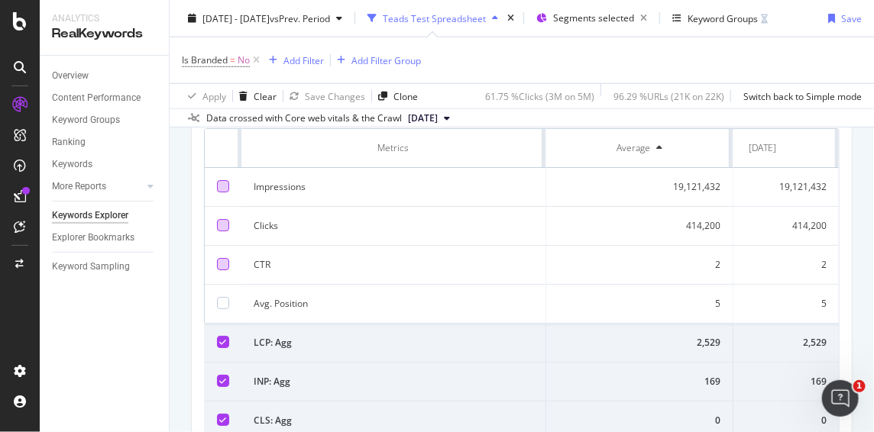
click at [731, 306] on td "5" at bounding box center [639, 304] width 187 height 39
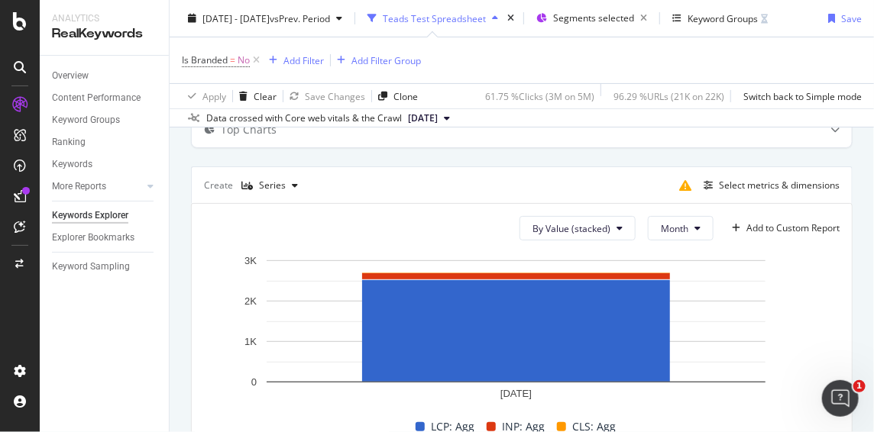
scroll to position [85, 0]
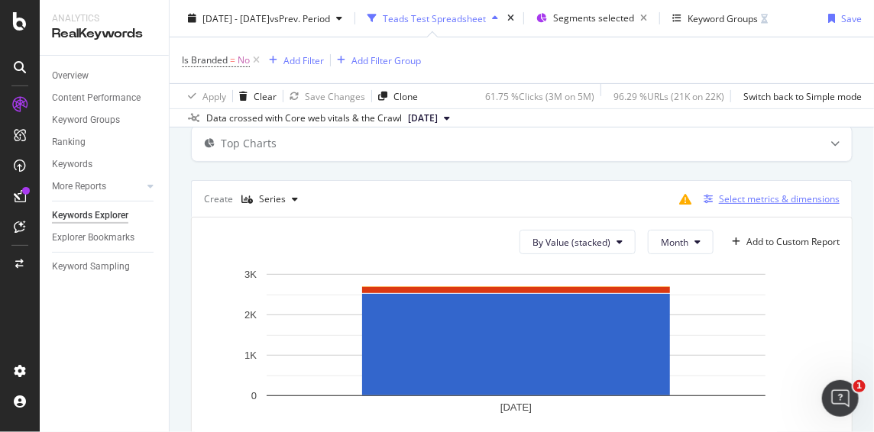
click at [762, 191] on div "Select metrics & dimensions" at bounding box center [769, 199] width 142 height 17
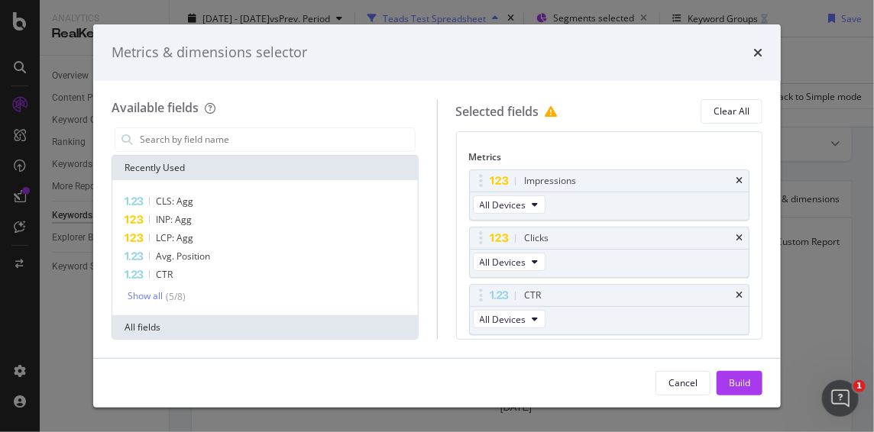
scroll to position [64, 0]
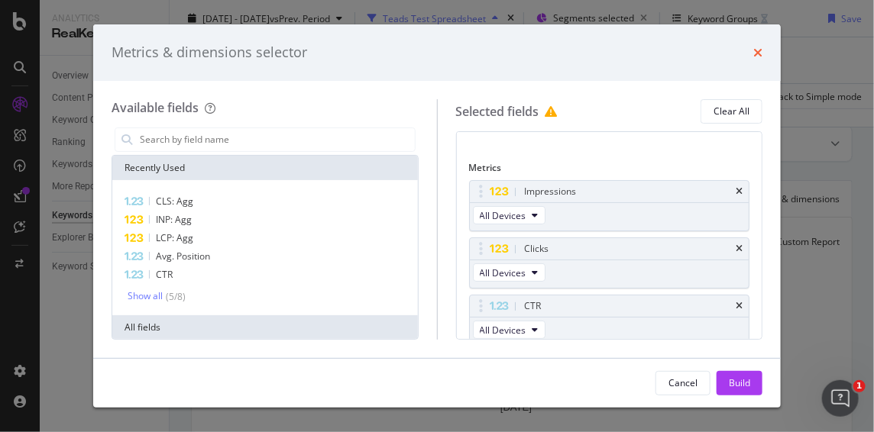
click at [755, 47] on icon "times" at bounding box center [757, 53] width 9 height 12
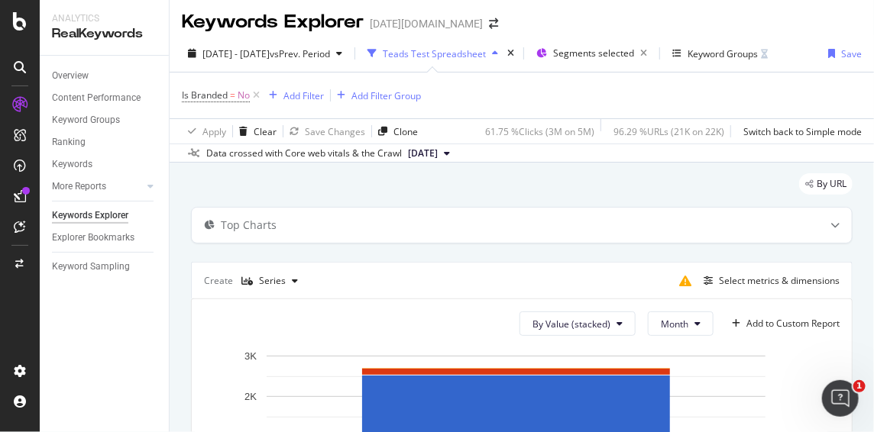
scroll to position [0, 0]
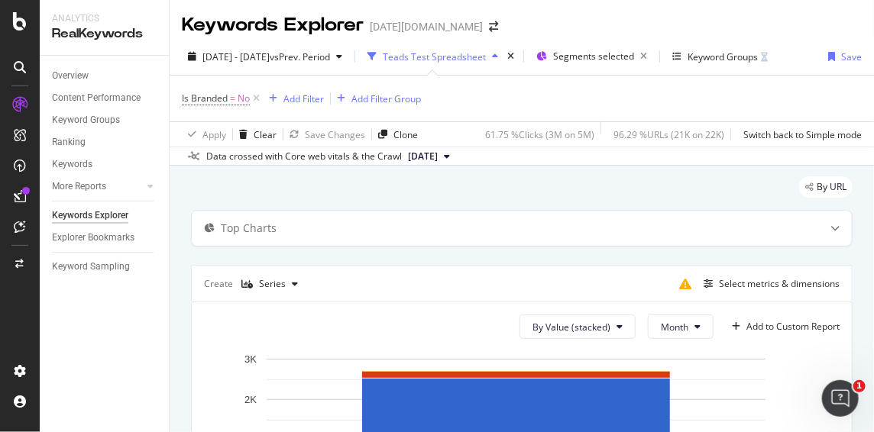
click at [628, 265] on div "Create Series Select metrics & dimensions" at bounding box center [522, 283] width 662 height 37
click at [292, 221] on div "Top Charts" at bounding box center [492, 228] width 600 height 15
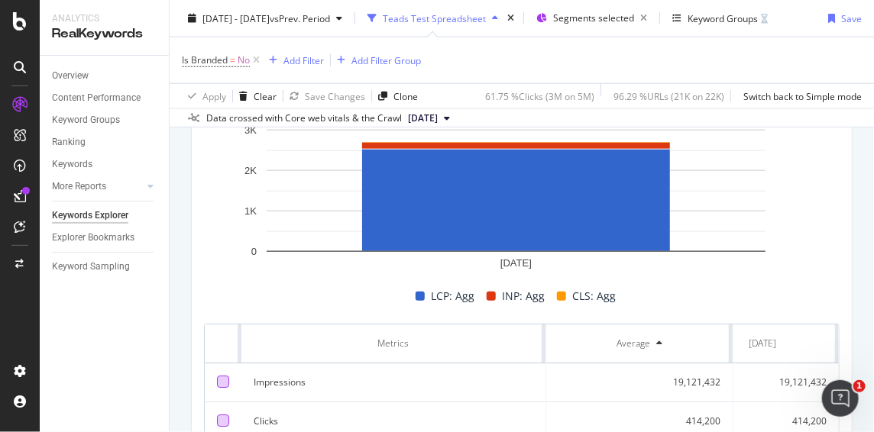
scroll to position [339, 0]
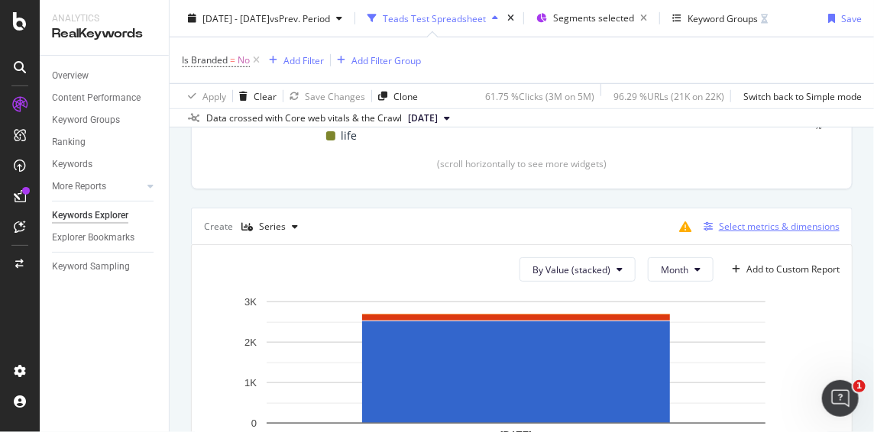
click at [727, 229] on div "Select metrics & dimensions" at bounding box center [779, 226] width 121 height 13
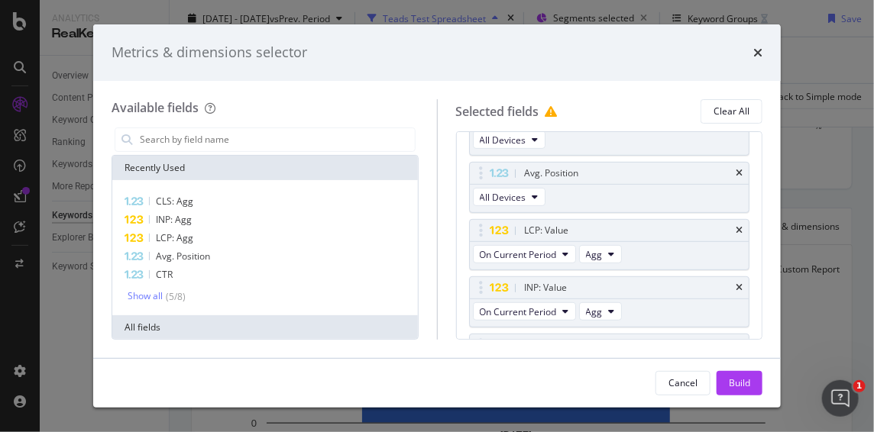
scroll to position [0, 0]
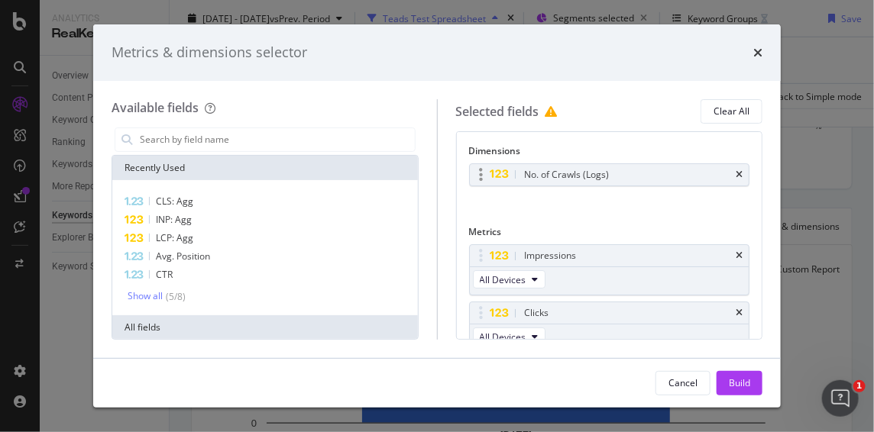
click at [550, 180] on div "No. of Crawls (Logs)" at bounding box center [567, 174] width 85 height 15
click at [759, 57] on icon "times" at bounding box center [757, 53] width 9 height 12
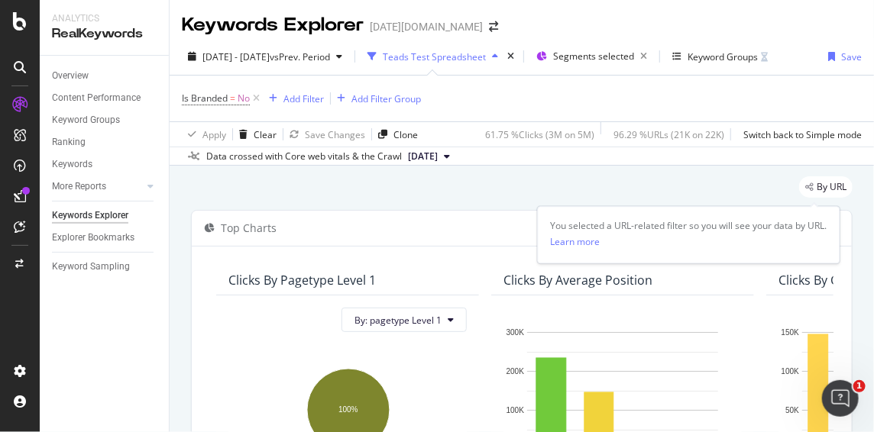
click at [817, 190] on span "By URL" at bounding box center [832, 187] width 30 height 9
click at [271, 155] on div "Data crossed with Core web vitals & the Crawl" at bounding box center [304, 157] width 196 height 14
click at [438, 154] on span "[DATE]" at bounding box center [423, 157] width 30 height 14
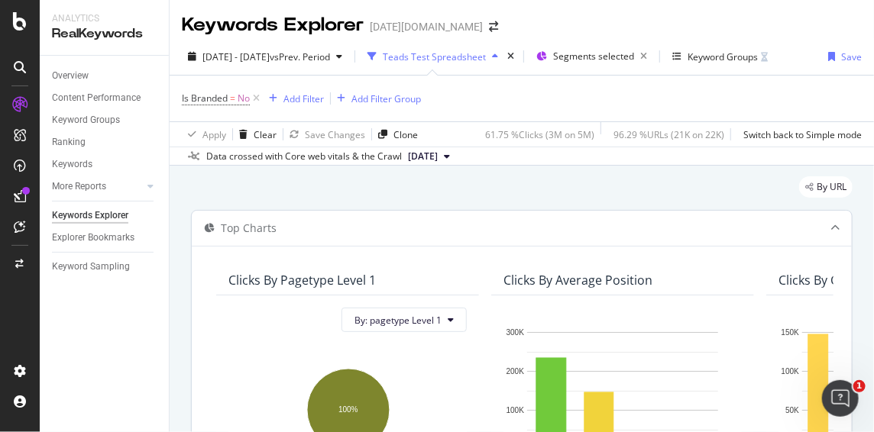
click at [235, 222] on div "Top Charts" at bounding box center [249, 228] width 56 height 15
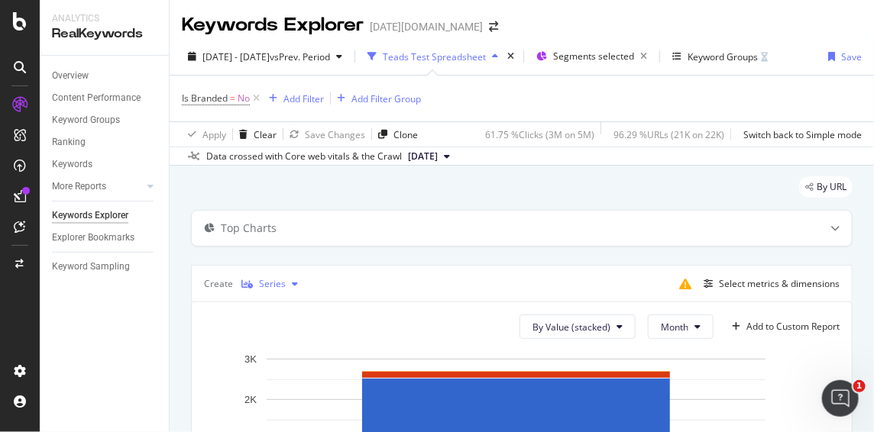
click at [258, 274] on div "Series" at bounding box center [269, 284] width 69 height 23
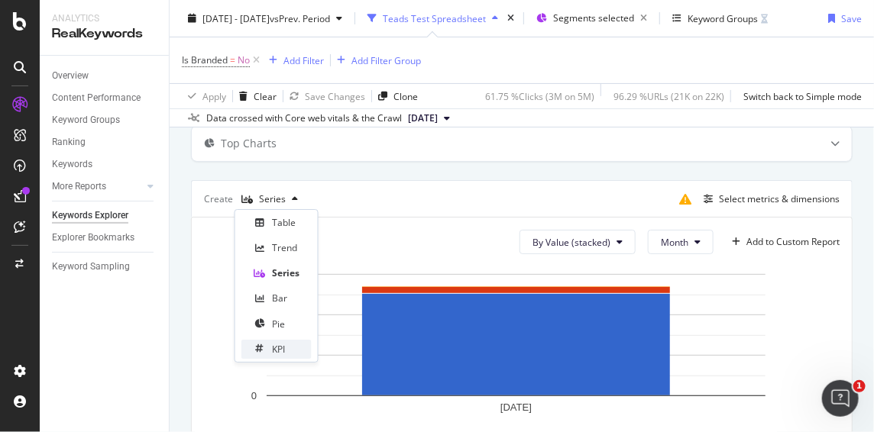
click at [280, 350] on div "KPI" at bounding box center [278, 349] width 13 height 13
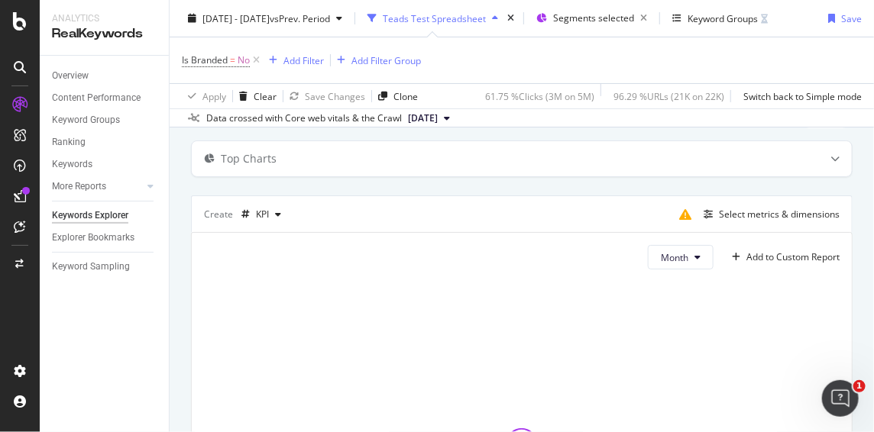
scroll to position [53, 0]
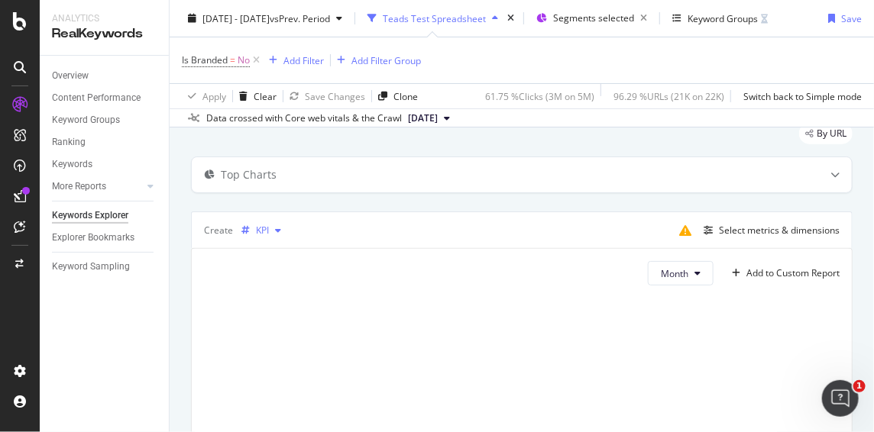
click at [253, 230] on div "button" at bounding box center [245, 230] width 21 height 9
click at [274, 258] on div "Table" at bounding box center [284, 254] width 24 height 13
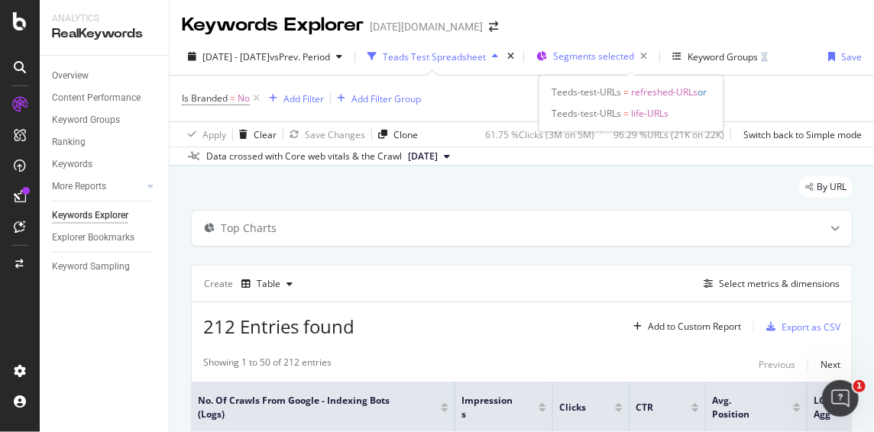
click at [607, 53] on span "Segments selected" at bounding box center [593, 56] width 81 height 13
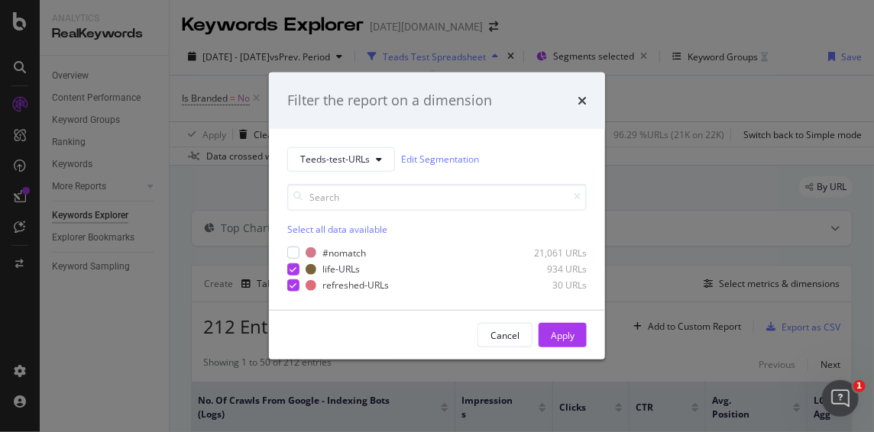
click at [604, 56] on div "Filter the report on a dimension Teeds-test-URLs Edit Segmentation Select all d…" at bounding box center [437, 216] width 874 height 432
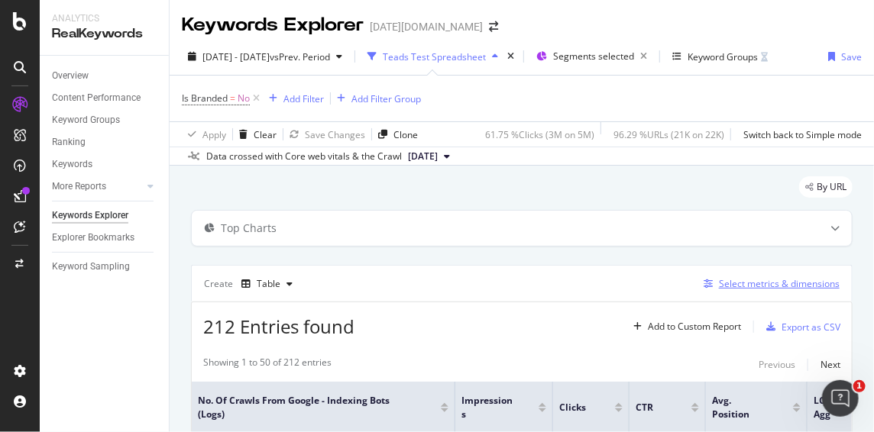
click at [737, 277] on div "Select metrics & dimensions" at bounding box center [779, 283] width 121 height 13
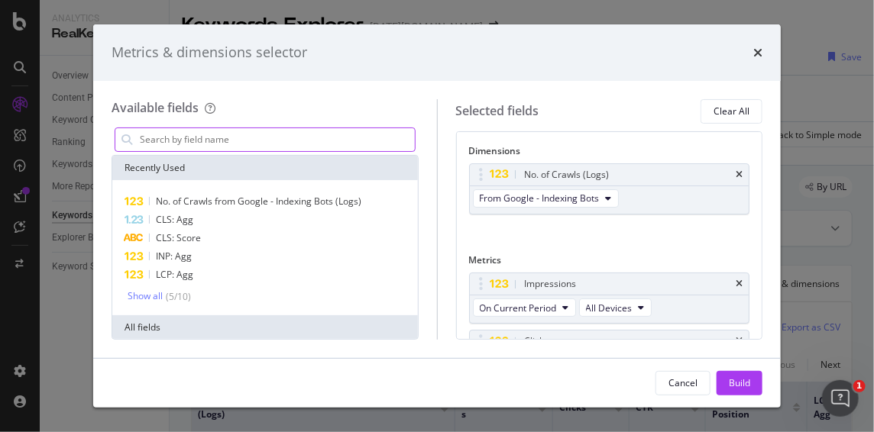
click at [179, 131] on input "modal" at bounding box center [276, 139] width 277 height 23
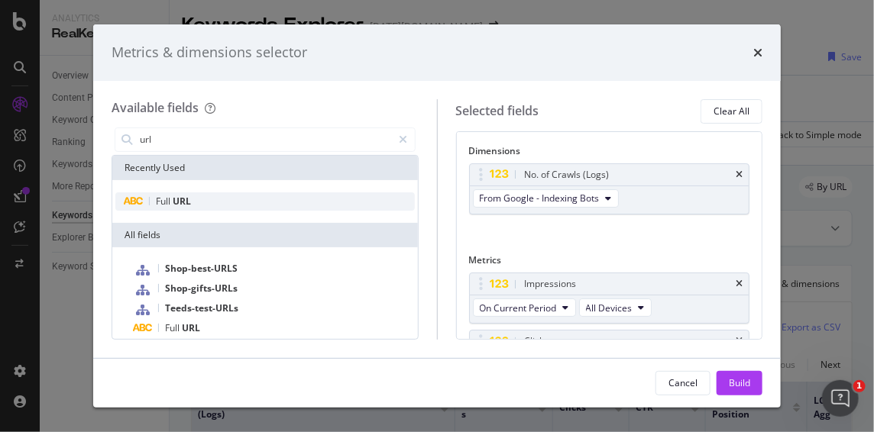
type input "url"
click at [178, 206] on span "URL" at bounding box center [182, 201] width 18 height 13
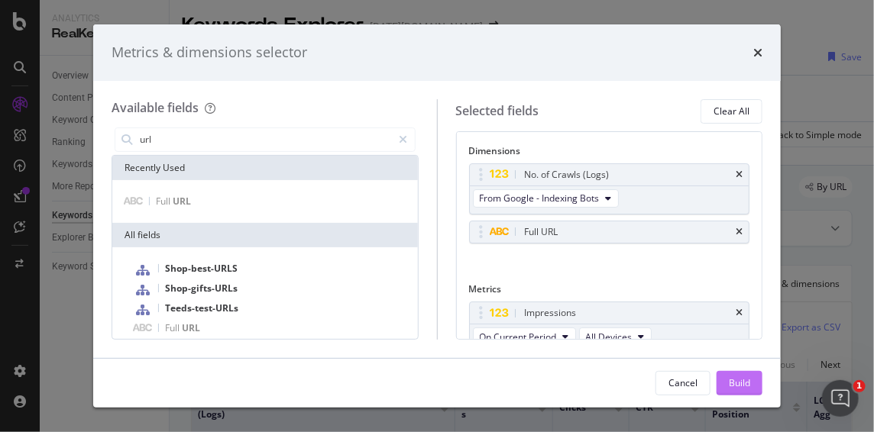
click at [753, 386] on button "Build" at bounding box center [740, 383] width 46 height 24
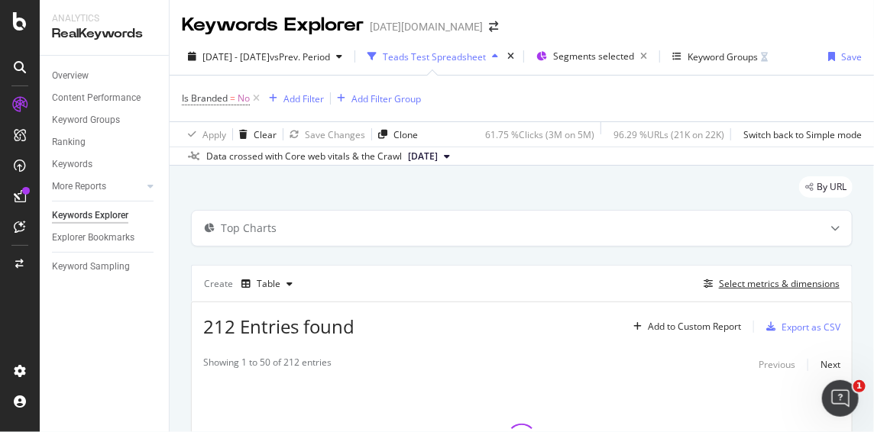
scroll to position [151, 0]
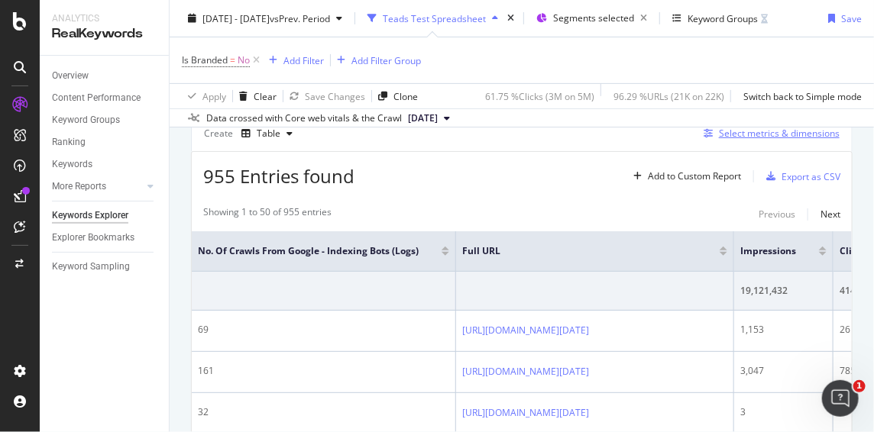
click at [737, 137] on div "Select metrics & dimensions" at bounding box center [779, 133] width 121 height 13
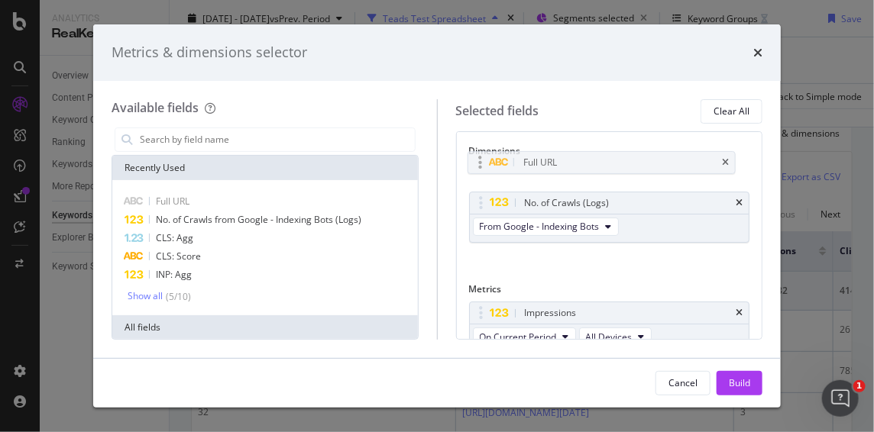
drag, startPoint x: 552, startPoint y: 231, endPoint x: 551, endPoint y: 158, distance: 72.6
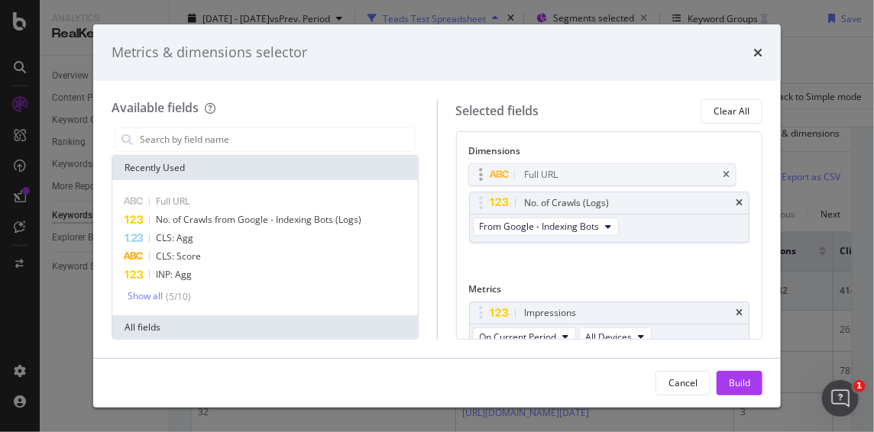
click at [551, 158] on body "Analytics RealKeywords Overview Content Performance Keyword Groups Ranking Keyw…" at bounding box center [437, 216] width 874 height 432
click at [744, 389] on div "Build" at bounding box center [739, 383] width 21 height 13
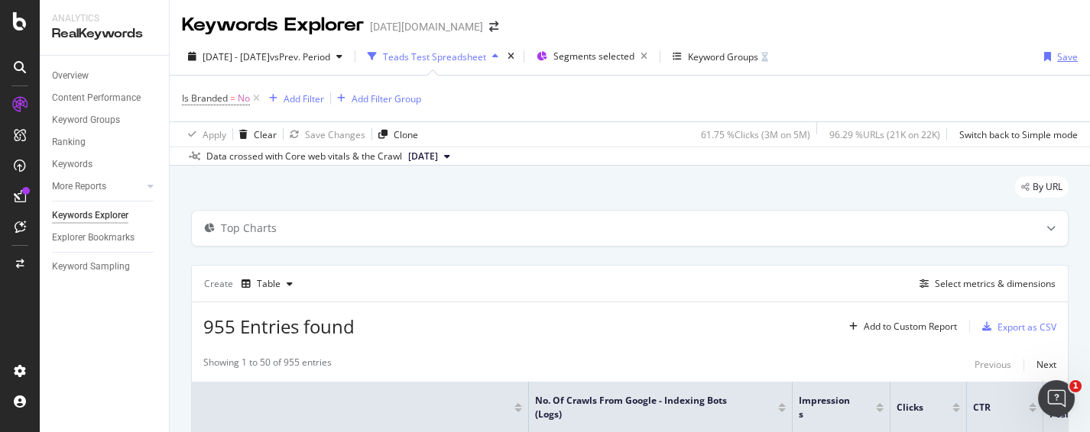
click at [879, 55] on div "button" at bounding box center [1047, 56] width 19 height 9
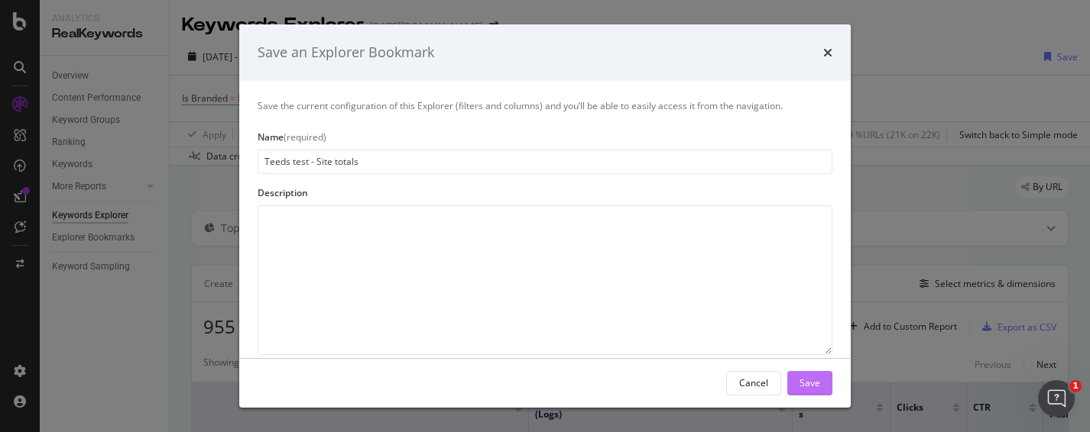
type input "Teeds test - Site totals"
click at [802, 387] on div "Save" at bounding box center [809, 383] width 21 height 13
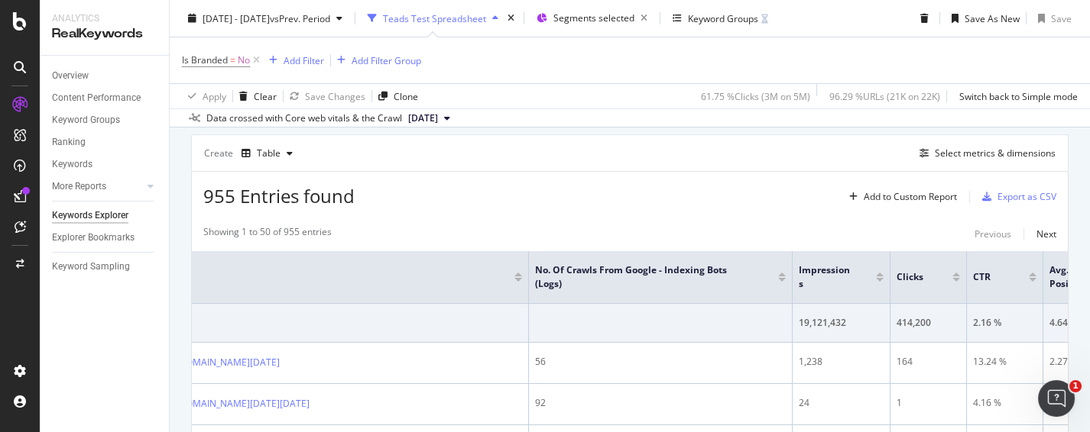
scroll to position [85, 0]
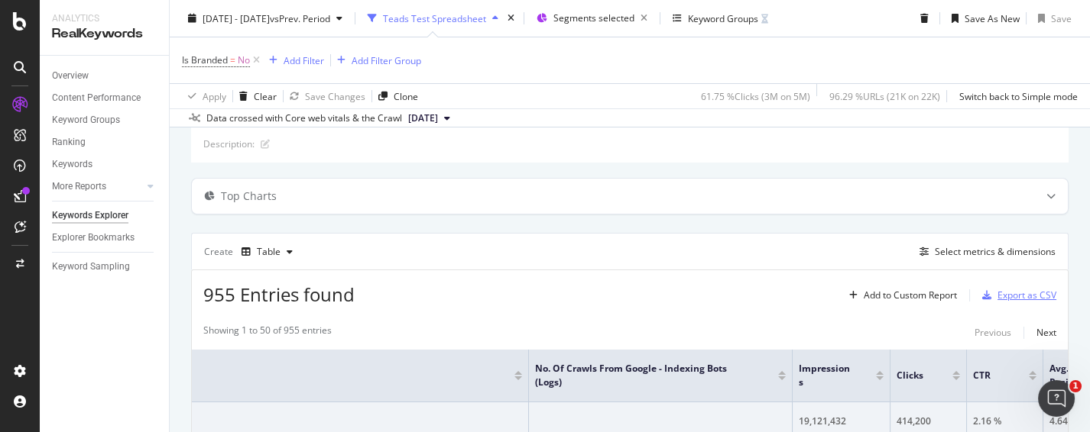
click at [879, 296] on div "Export as CSV" at bounding box center [1026, 295] width 59 height 13
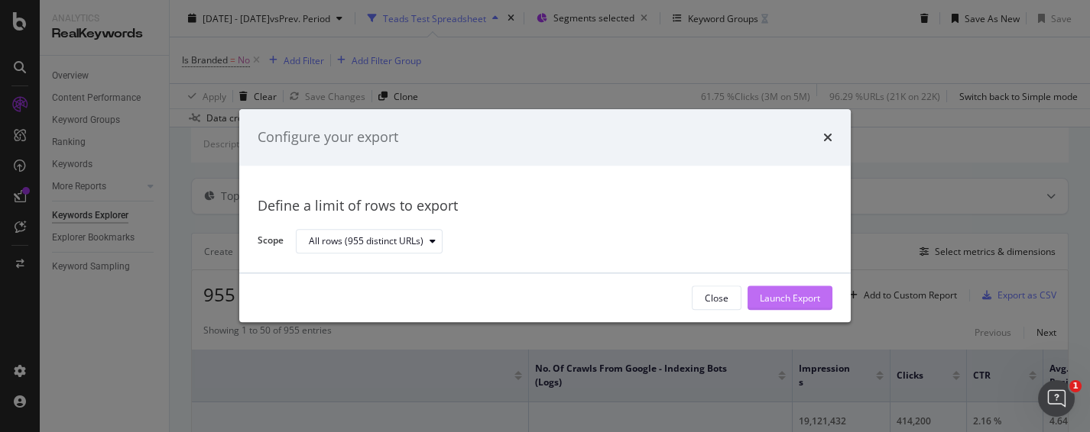
click at [798, 291] on div "Launch Export" at bounding box center [790, 298] width 60 height 23
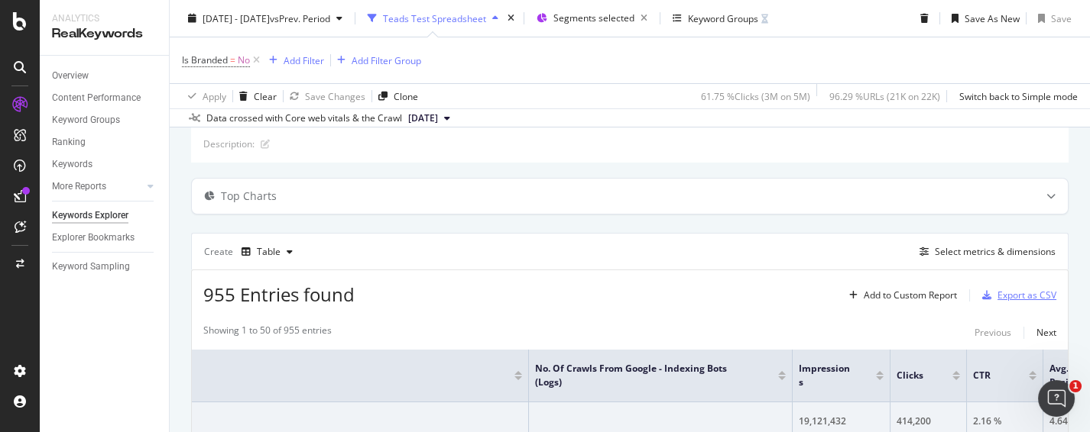
scroll to position [462, 0]
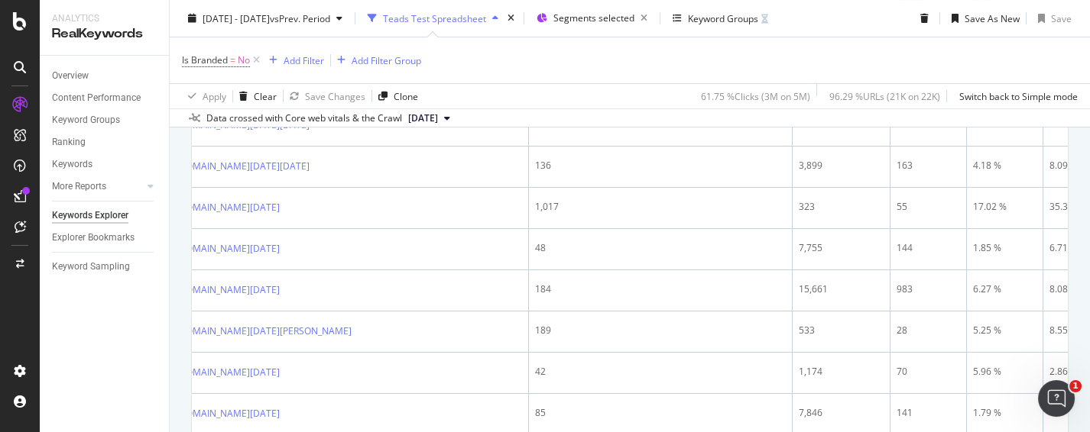
drag, startPoint x: 74, startPoint y: 341, endPoint x: 78, endPoint y: 332, distance: 9.2
click at [75, 341] on div "Overview Content Performance Keyword Groups Ranking Keywords More Reports Count…" at bounding box center [104, 244] width 129 height 377
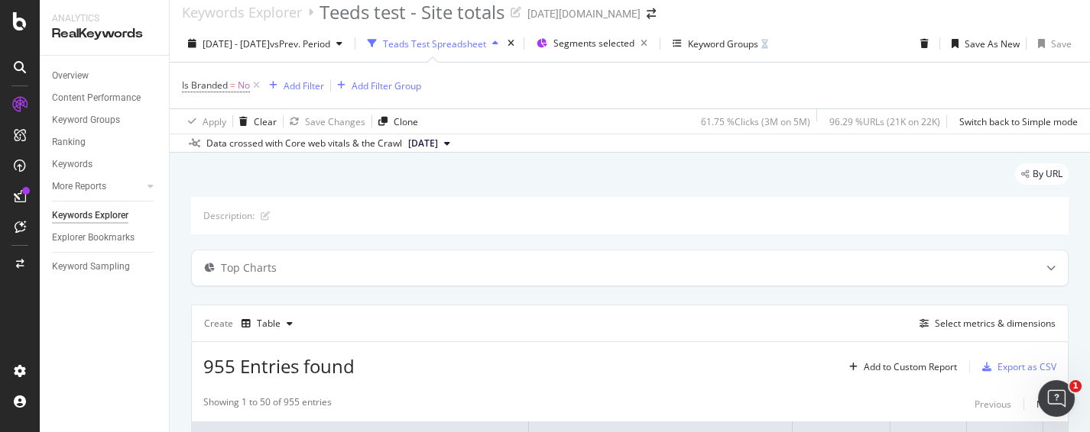
scroll to position [0, 0]
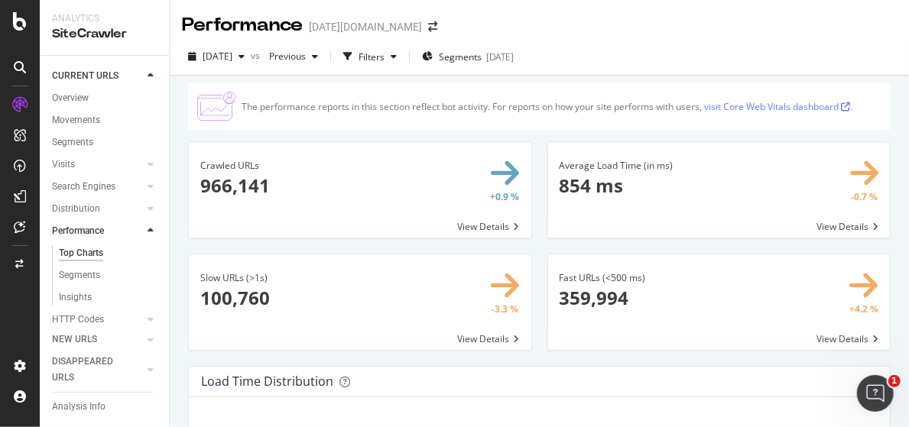
scroll to position [76, 0]
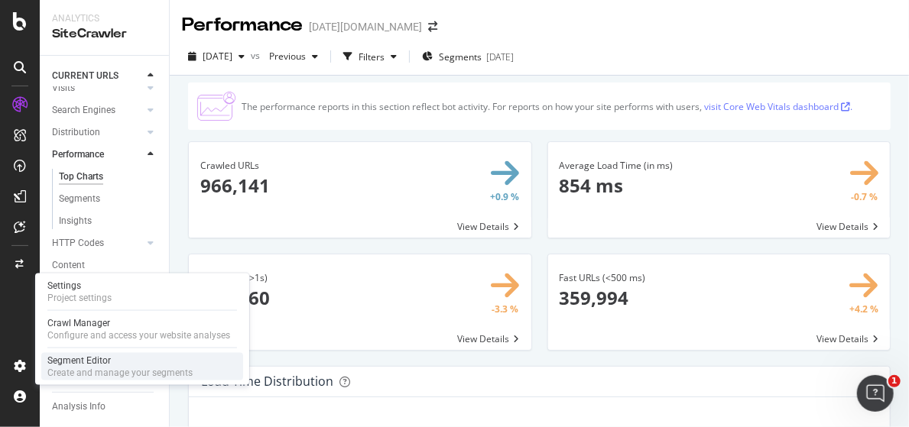
click at [104, 358] on div "Segment Editor" at bounding box center [119, 361] width 145 height 12
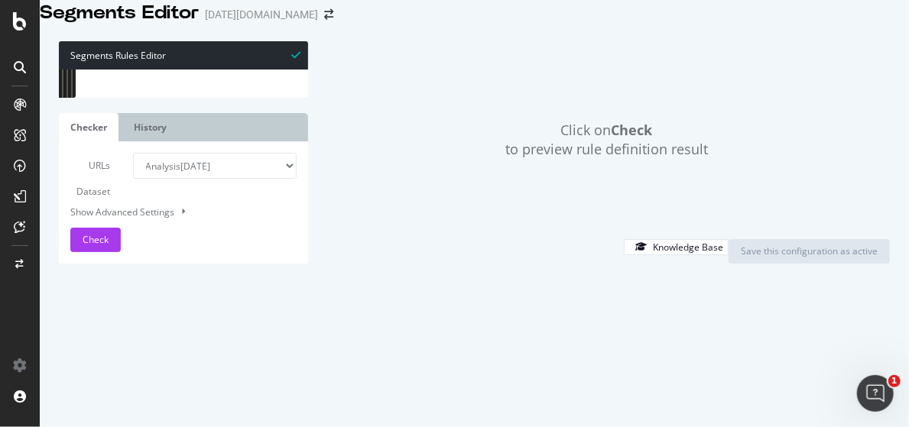
scroll to position [24919, 0]
click at [179, 201] on div "url https://www.today.com/life/inspiration/truth-or-dare-questions-rcna130237 u…" at bounding box center [394, 134] width 581 height 142
type textarea "path /life*"
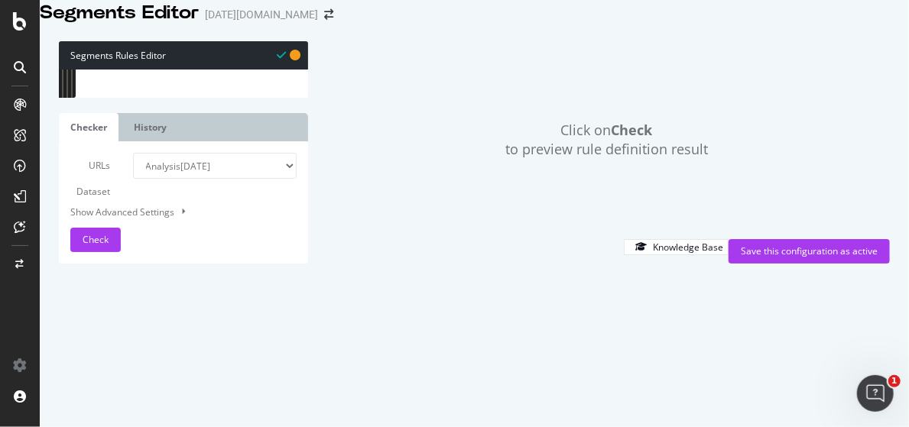
scroll to position [0, 2]
paste textarea "/travel"
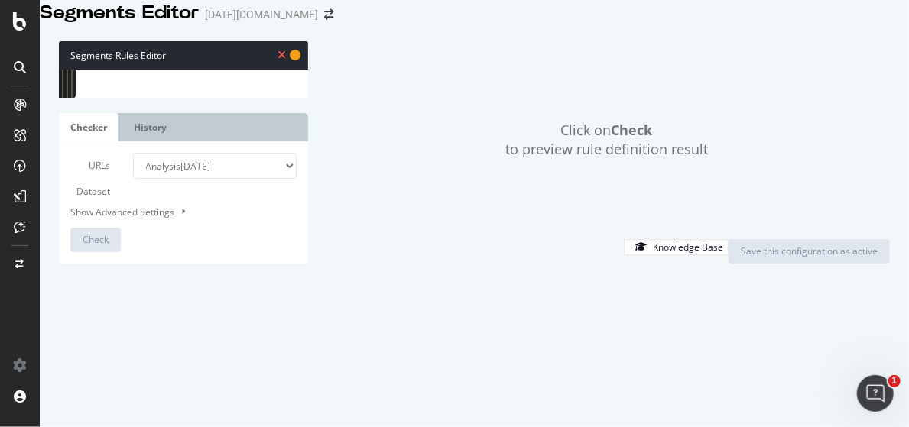
click at [138, 133] on div ") @ life-URLs path /life* path //astrology/ /essay-life/ /quotes/ /holidays/ /i…" at bounding box center [394, 134] width 581 height 142
drag, startPoint x: 133, startPoint y: 131, endPoint x: 98, endPoint y: 131, distance: 35.1
click at [98, 70] on div "path /astrology/ 3951 3952 3953 3954 3955 3956 3957 3958 3959 3960 3961 ) @ lif…" at bounding box center [183, 70] width 249 height 0
click at [106, 146] on div ") @ life-URLs path /life* path /astrology/ /essay-life/ /quotes/ /holidays/ /in…" at bounding box center [394, 134] width 581 height 142
paste textarea "path"
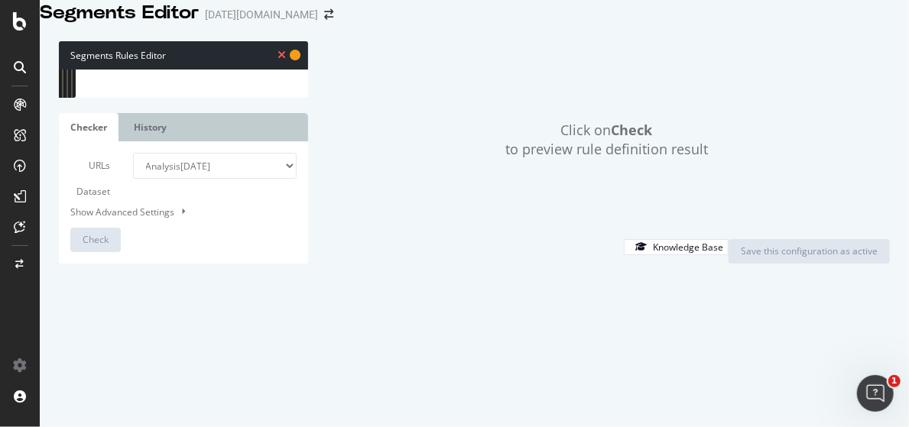
click at [107, 157] on div ") @ life-URLs path /life* path /astrology/ path /essay-life/ /quotes/ /holidays…" at bounding box center [394, 134] width 581 height 142
paste textarea "path"
click at [107, 169] on div ") @ life-URLs path /life* path /astrology/ path /essay-life/ path /quotes/ /hol…" at bounding box center [394, 134] width 581 height 142
paste textarea "path"
click at [107, 179] on div ") @ life-URLs path /life* path /astrology/ path /essay-life/ path /quotes/ path…" at bounding box center [394, 134] width 581 height 142
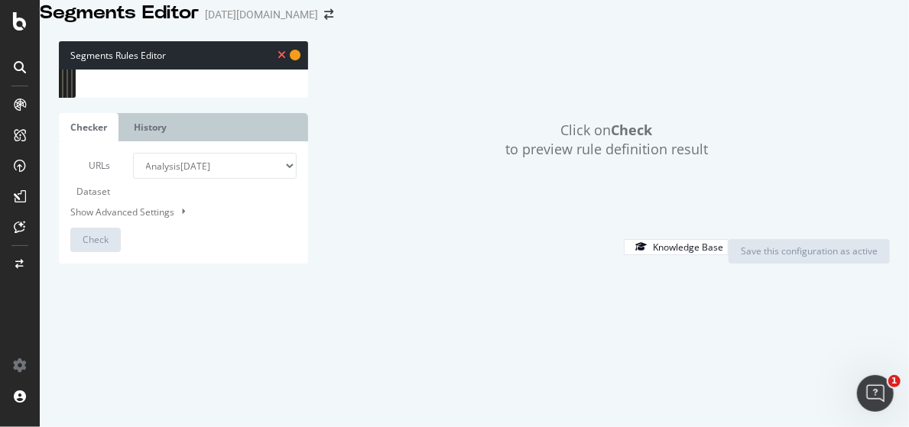
paste textarea "path"
click at [107, 189] on div ") @ life-URLs path /life* path /astrology/ path /essay-life/ path /quotes/ path…" at bounding box center [394, 134] width 581 height 142
paste textarea "path"
click at [106, 199] on div ") @ life-URLs path /life* path /astrology/ path /essay-life/ path /quotes/ path…" at bounding box center [394, 134] width 581 height 142
paste textarea "path"
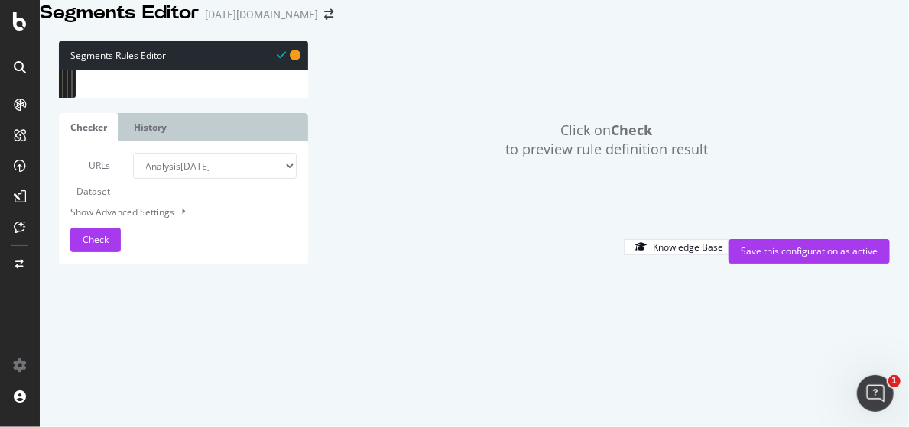
click at [229, 162] on div ") @ life-URLs path /life* path /astrology/ path /essay-life/ path /quotes/ path…" at bounding box center [394, 134] width 581 height 142
click at [167, 115] on div ") @ life-URLs path /life* path /astrology/ path /essay-life/ path /quotes/ path…" at bounding box center [394, 134] width 581 height 142
click at [173, 121] on div ") @ life-URLs path /life* path /astrology/ path /essay-life/ path /quotes/ path…" at bounding box center [394, 134] width 581 height 142
click at [205, 134] on div ") @ life-URLs path /life* path /astrology/ path /essay-life/ path /quotes/ path…" at bounding box center [394, 134] width 581 height 142
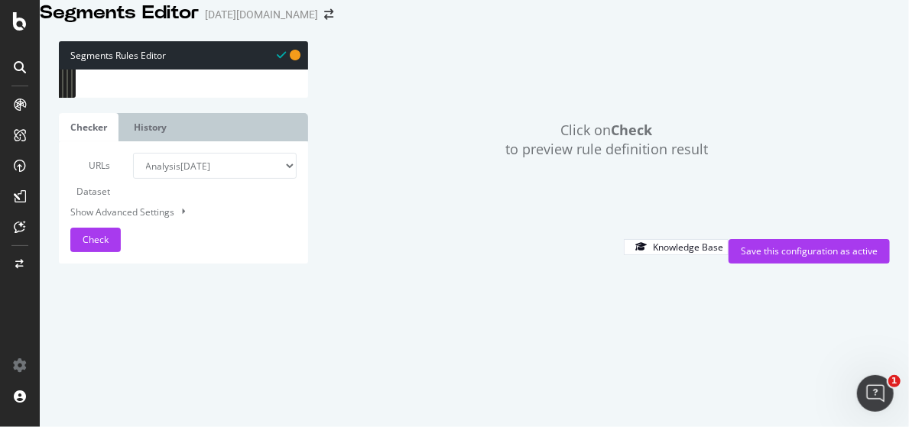
click at [215, 144] on div ") @ life-URLs path /life* path /astrology* path /essay-life/ path /quotes/ path…" at bounding box center [394, 134] width 581 height 142
click at [134, 133] on div ") @ life-URLs path /life* path /astrology* path /essay-life* path /quotes/ path…" at bounding box center [394, 134] width 581 height 142
click at [196, 144] on div ") @ life-URLs path /life* path /life/astrology* path /essay-life* path /quotes/…" at bounding box center [394, 134] width 581 height 142
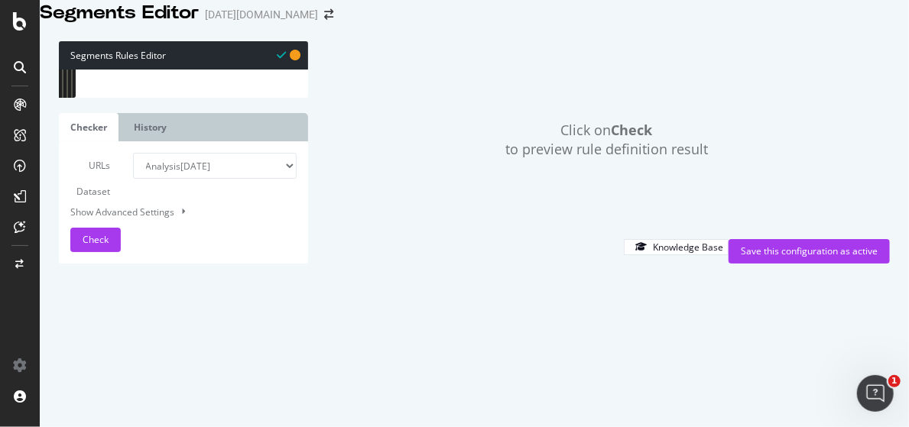
drag, startPoint x: 164, startPoint y: 131, endPoint x: 134, endPoint y: 132, distance: 30.6
click at [134, 132] on div ") @ life-URLs path /life* path /life/astrology* path /essay-life* path /quotes/…" at bounding box center [394, 134] width 581 height 142
click at [133, 143] on div ") @ life-URLs path /life* path /life/astrology* path /essay-life* path /quotes/…" at bounding box center [394, 134] width 581 height 142
paste textarea "life//"
click at [133, 154] on div ") @ life-URLs path /life* path /life/astrology* path /life/essay-life* path /qu…" at bounding box center [394, 134] width 581 height 142
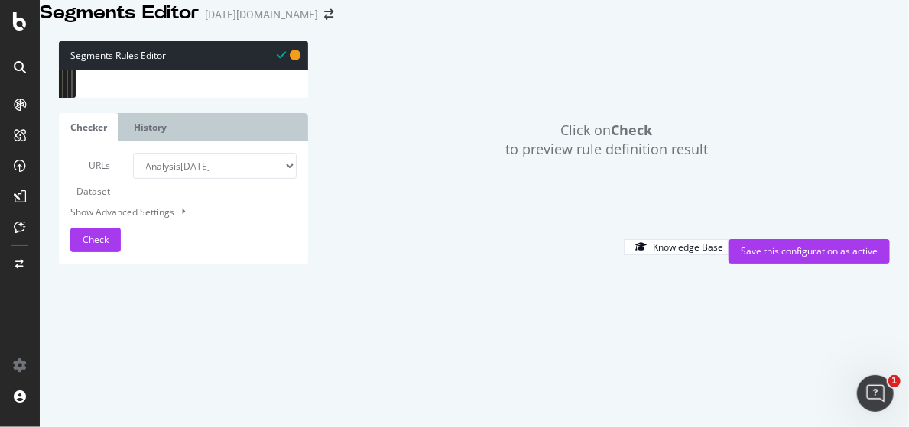
paste textarea "life//"
click at [134, 167] on div ") @ life-URLs path /life* path /life/astrology* path /life/essay-life* path /li…" at bounding box center [394, 134] width 581 height 142
paste textarea "life//"
click at [134, 181] on div ") @ life-URLs path /life* path /life/astrology* path /life/essay-life* path /li…" at bounding box center [394, 134] width 581 height 142
paste textarea "life//"
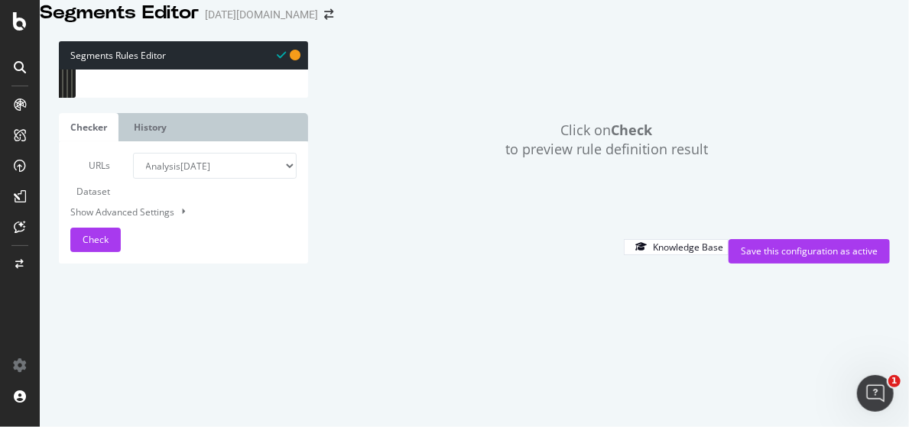
click at [132, 191] on div ") @ life-URLs path /life* path /life/astrology* path /life/essay-life* path /li…" at bounding box center [394, 134] width 581 height 142
paste textarea "life//"
click at [131, 201] on div ") @ life-URLs path /life* path /life/astrology* path /life/essay-life* path /li…" at bounding box center [394, 134] width 581 height 142
paste textarea "life//"
drag, startPoint x: 165, startPoint y: 122, endPoint x: 78, endPoint y: 123, distance: 87.1
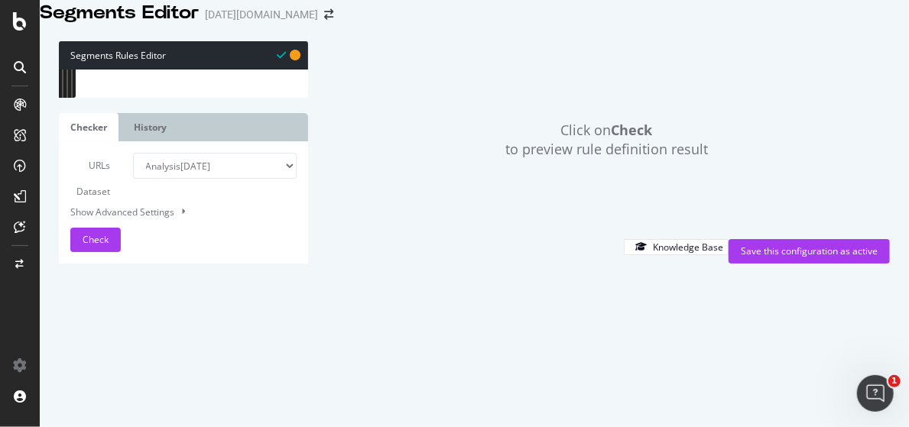
click at [78, 70] on div "path /life/travel/ 3951 3952 3953 3954 3955 3956 3957 3958 3959 3960 3961 ) @ l…" at bounding box center [183, 70] width 249 height 0
type textarea "path /life*"
click at [215, 70] on div at bounding box center [394, 61] width 581 height 15
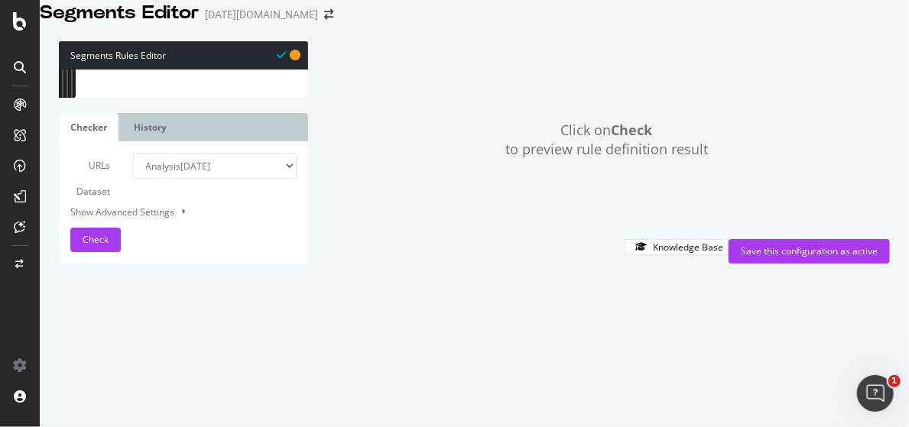
type textarea "path /life/travel/"
paste textarea "path /life*"
click at [206, 142] on div ") @ life-URLs path /life/astrology* path /life/essay-life* path /life/quotes/ p…" at bounding box center [394, 134] width 581 height 142
click at [219, 159] on div ") @ life-URLs path /life/astrology* path /life/essay-life* path /life/quotes/* …" at bounding box center [394, 134] width 581 height 142
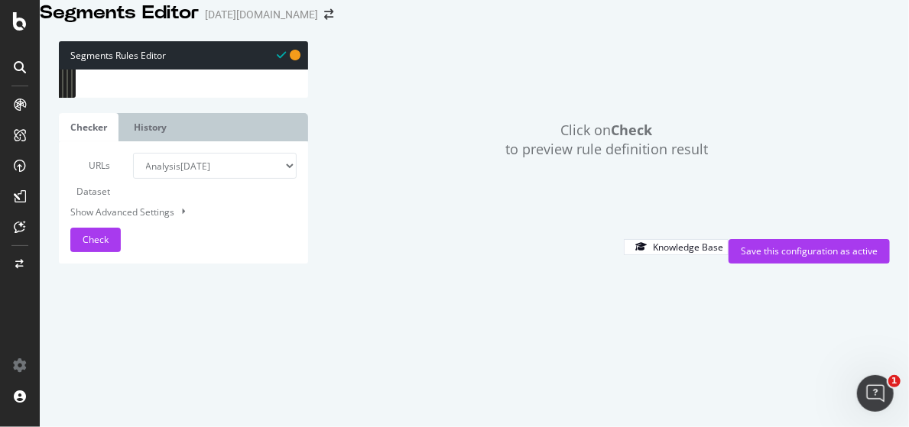
scroll to position [0, 8]
click at [235, 169] on div ") @ life-URLs path /life/astrology* path /life/essay-life* path /life/quotes/* …" at bounding box center [394, 134] width 581 height 142
click at [248, 180] on div ") @ life-URLs path /life/astrology* path /life/essay-life* path /life/quotes/* …" at bounding box center [394, 134] width 581 height 142
click at [228, 193] on div ") @ life-URLs path /life/astrology* path /life/essay-life* path /life/quotes/* …" at bounding box center [394, 134] width 581 height 142
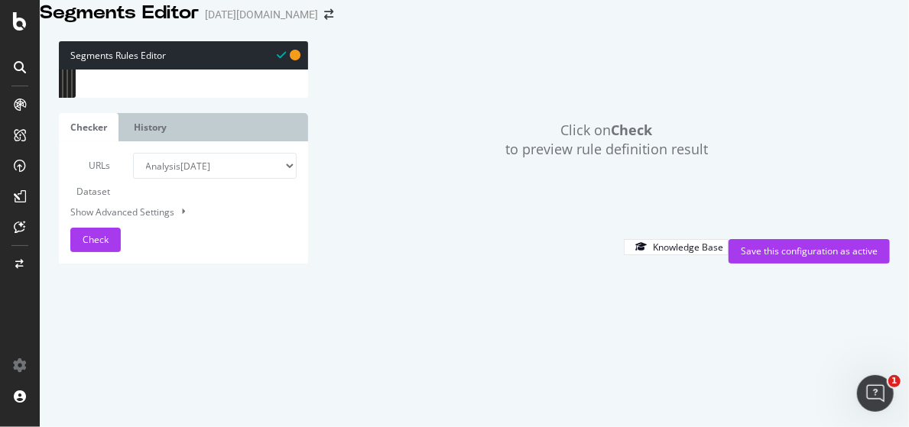
scroll to position [0, 7]
click at [235, 181] on div ") @ life-URLs path /life/astrology* path /life/essay-life* path /life/quotes/* …" at bounding box center [394, 134] width 581 height 142
drag, startPoint x: 209, startPoint y: 189, endPoint x: 83, endPoint y: 116, distance: 146.1
click at [83, 70] on div "path /life/travel* 3951 3952 3953 3954 3955 3956 3957 3958 3959 3960 3961 ) @ l…" at bounding box center [183, 70] width 249 height 0
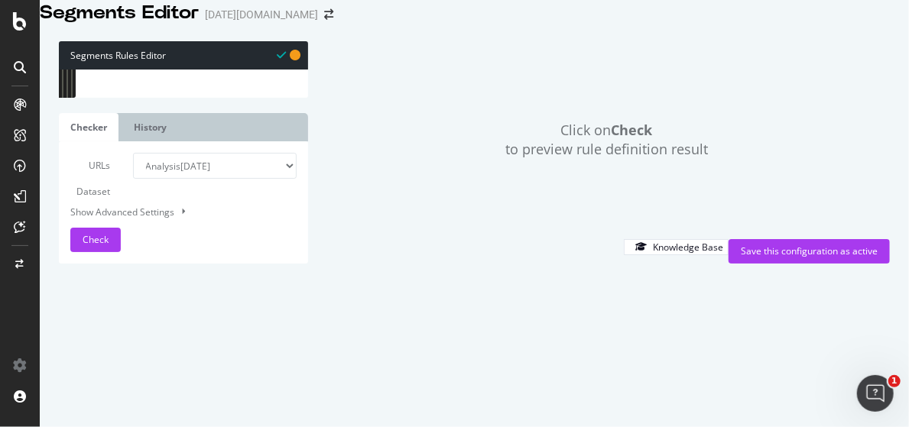
type textarea "path /life/astrology* path /life/essay-life*"
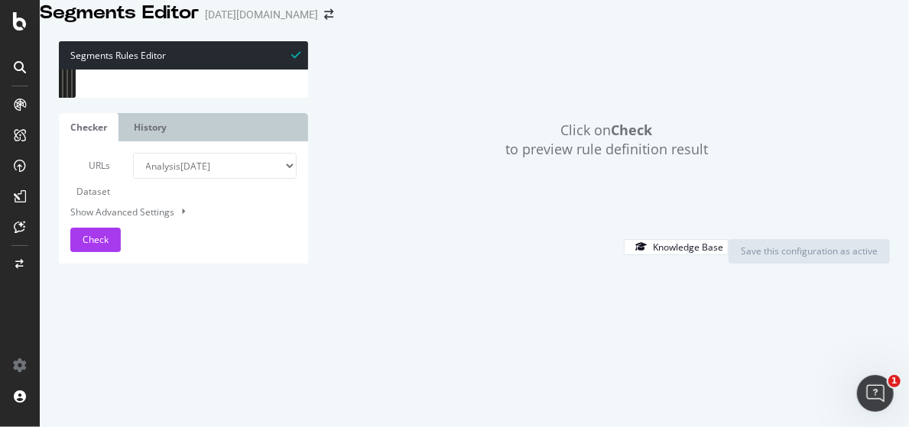
click at [186, 202] on div "url https://www.today.com/life/inspiration/truth-or-dare-questions-rcna130237 u…" at bounding box center [394, 134] width 581 height 142
type textarea "path /life*"
type textarea "[Life-subsections]"
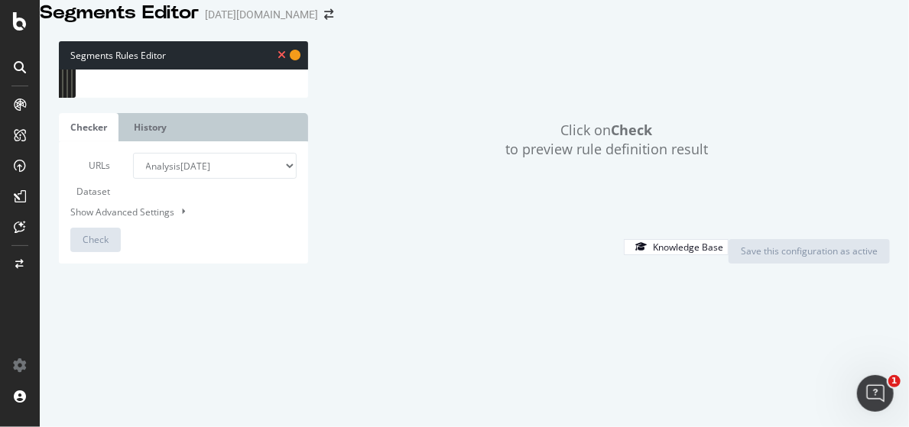
click at [112, 189] on div "url https://www.today.com/life/inspiration/sports-trivia-rcna160058 url https:/…" at bounding box center [394, 134] width 581 height 142
type textarea "[segment:life-subsections]"
click at [141, 198] on div "url https://www.today.com/life/inspiration/sports-trivia-rcna160058 url https:/…" at bounding box center [394, 134] width 581 height 142
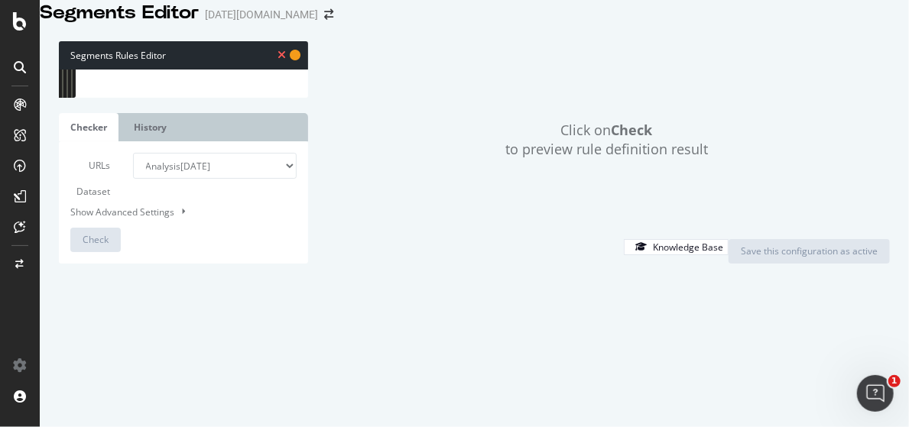
paste textarea "path /life/travel*"
type textarea "path /life/travel*"
click at [164, 121] on div "[ segment : life-subsections ] path /life/astrology* path /life/essay-life* pat…" at bounding box center [394, 134] width 581 height 142
click at [111, 111] on div "[ segment : life-subsections ] path /life/astrology* path /life/essay-life* pat…" at bounding box center [394, 134] width 581 height 142
click at [130, 120] on div "[ segment : life-subsections ] path /life/astrology* path /life/essay-life* pat…" at bounding box center [394, 134] width 581 height 142
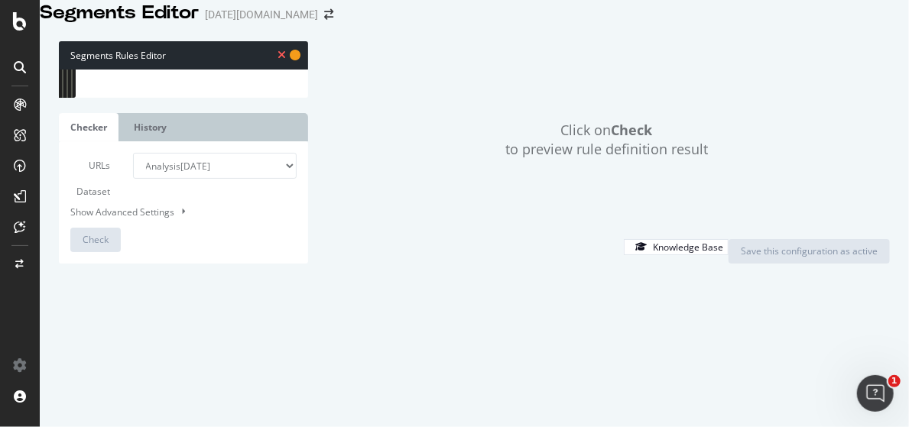
click at [144, 108] on div "[ segment : life-subsections ] path /life/astrology* path /life/essay-life* pat…" at bounding box center [394, 134] width 581 height 142
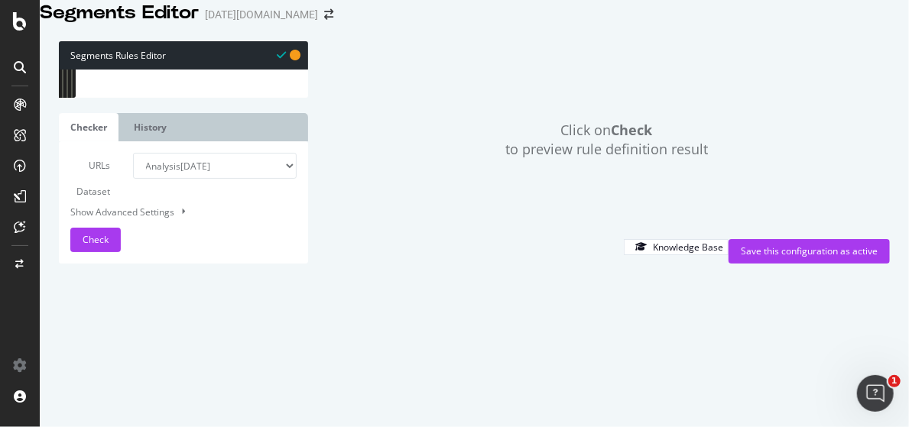
scroll to position [0, 4]
click at [207, 186] on div "[ segment : life-subsections ] @ subfolders path /life/astrology* path /life/es…" at bounding box center [394, 134] width 581 height 142
type textarea "path /life/travel*"
type textarea "@no-subfolder"
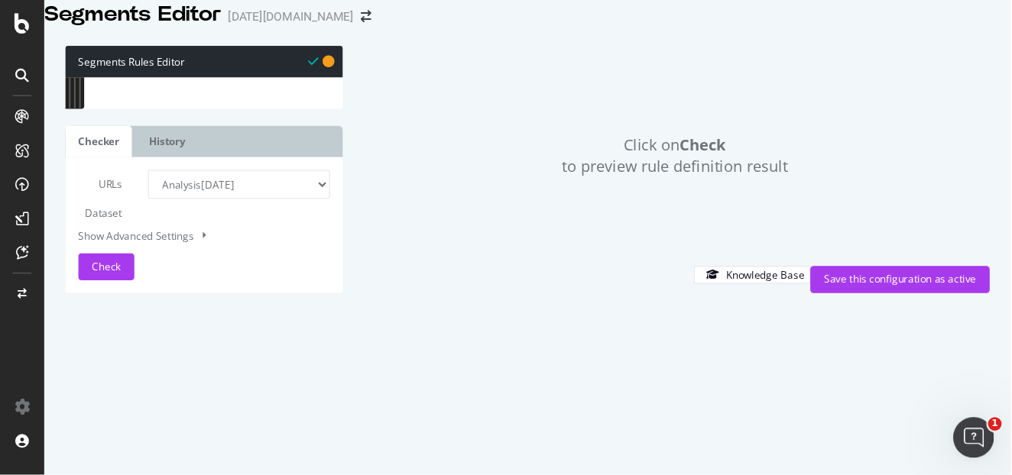
scroll to position [24619, 0]
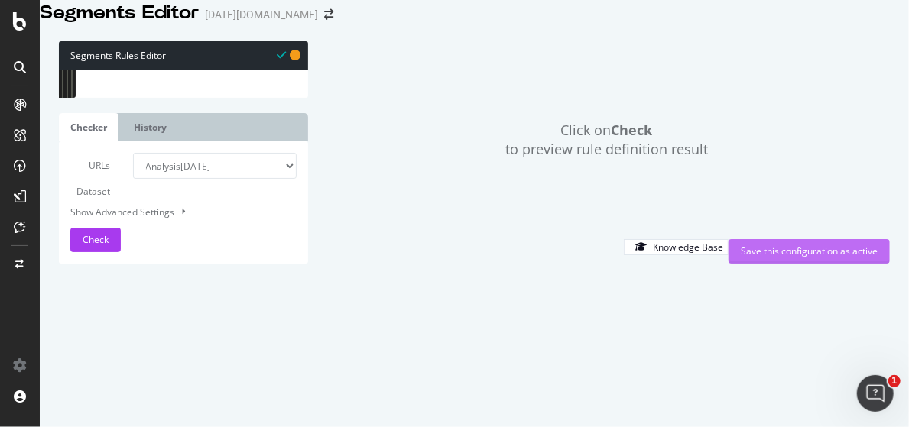
type textarea "path /life/"
click at [790, 258] on div "Save this configuration as active" at bounding box center [808, 251] width 137 height 13
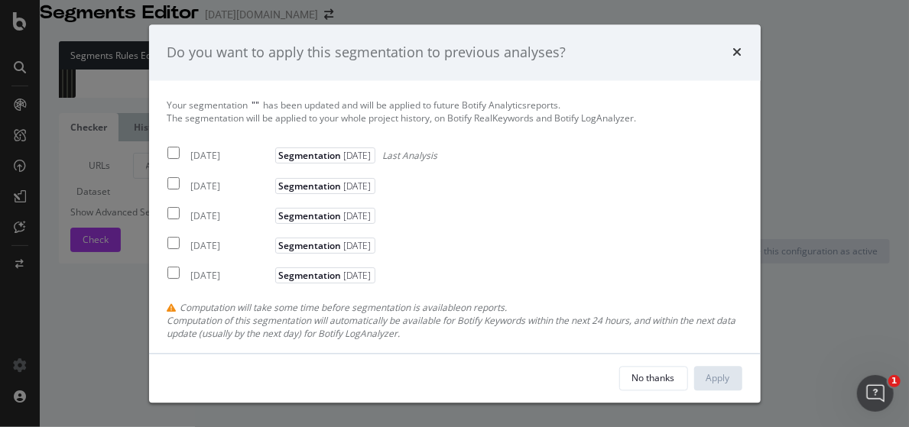
click at [167, 151] on input "modal" at bounding box center [173, 153] width 12 height 12
checkbox input "true"
click at [718, 377] on div "Apply" at bounding box center [718, 377] width 24 height 13
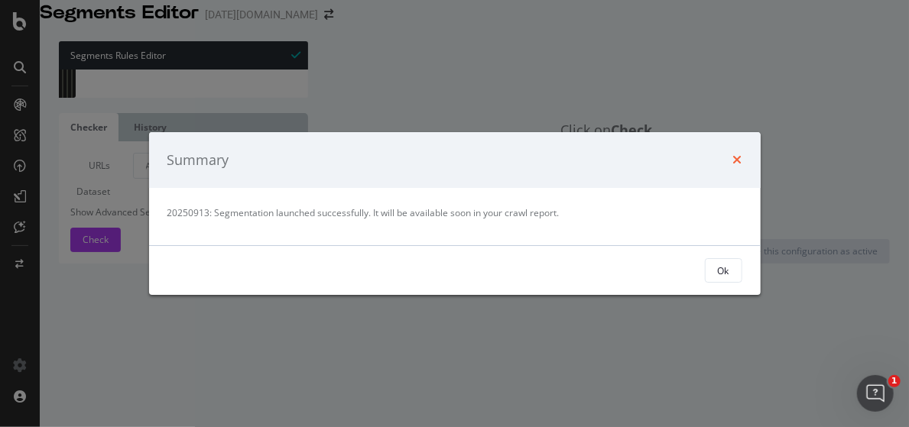
click at [737, 160] on icon "times" at bounding box center [737, 160] width 9 height 12
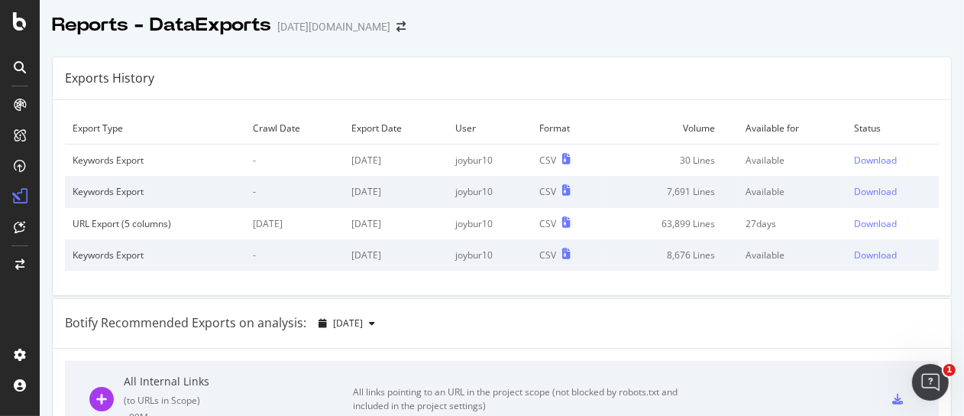
drag, startPoint x: 74, startPoint y: 43, endPoint x: 65, endPoint y: 50, distance: 11.9
click at [74, 43] on div at bounding box center [502, 41] width 925 height 6
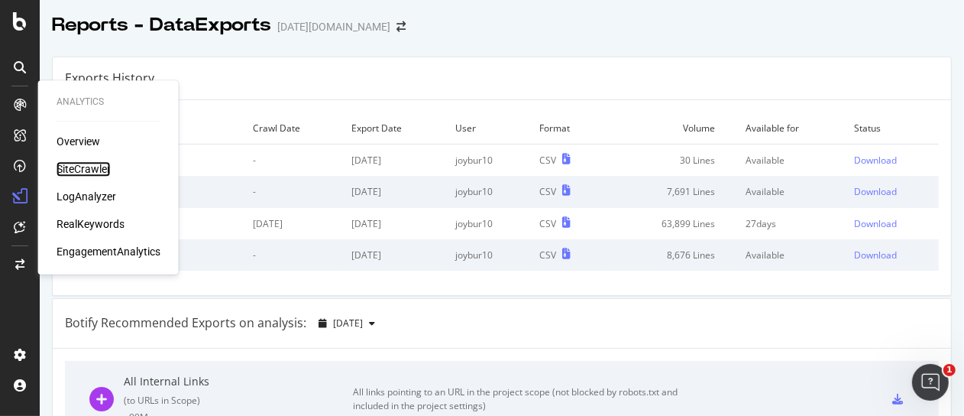
click at [89, 170] on div "SiteCrawler" at bounding box center [84, 168] width 54 height 15
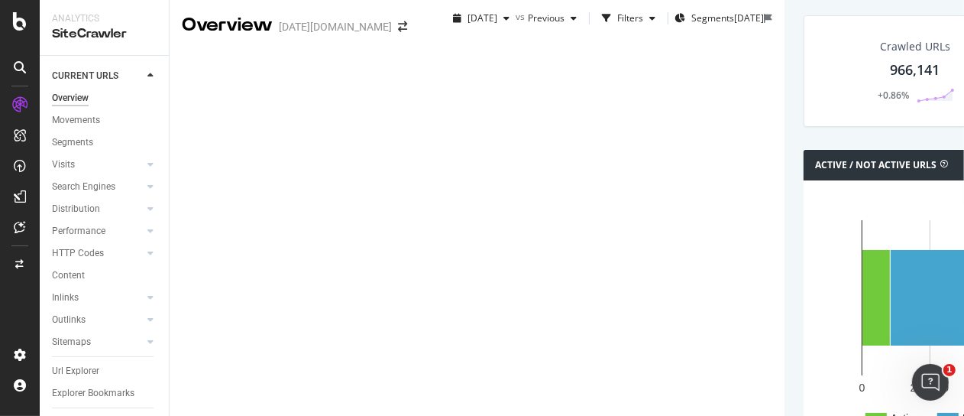
click at [87, 415] on div "NEW URLS" at bounding box center [74, 421] width 44 height 13
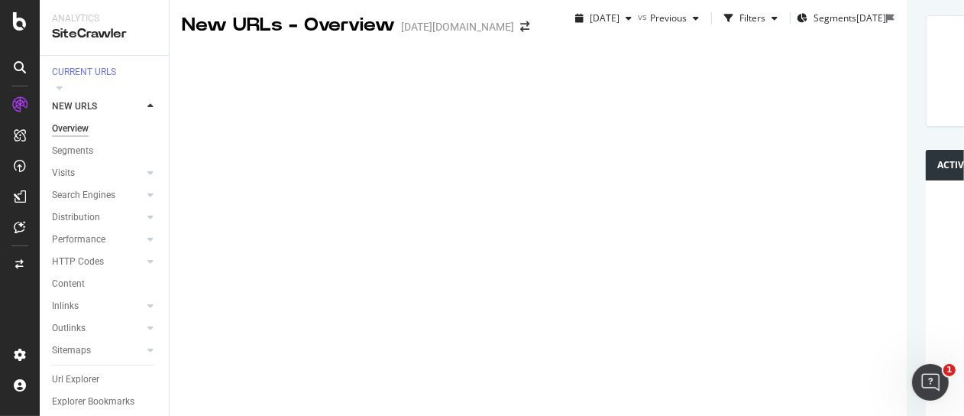
scroll to position [89, 0]
click at [76, 371] on div "Url Explorer" at bounding box center [75, 379] width 47 height 16
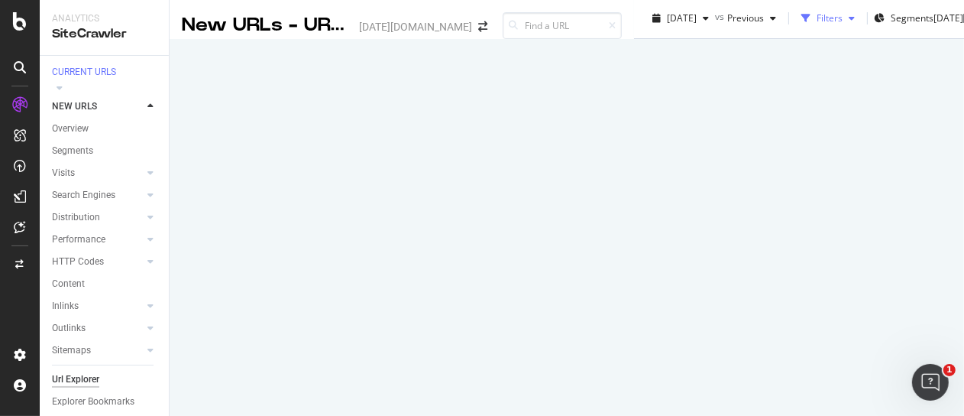
click at [817, 24] on div "Filters" at bounding box center [830, 17] width 26 height 13
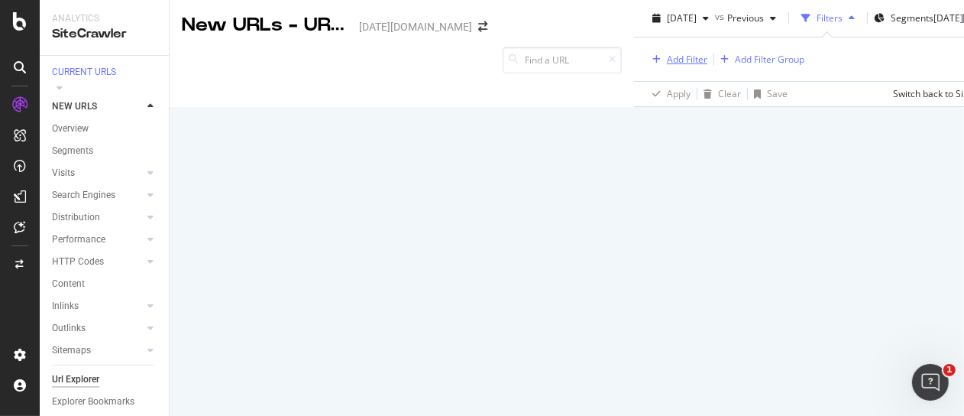
click at [667, 66] on div "Add Filter" at bounding box center [687, 59] width 40 height 13
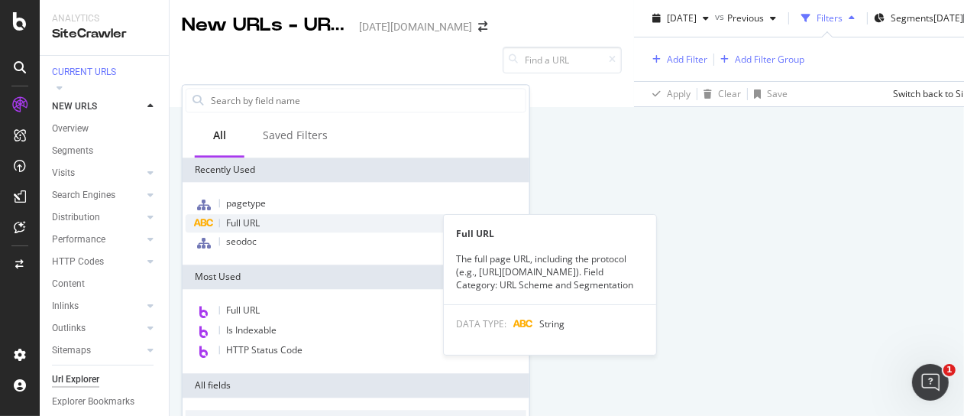
click at [248, 216] on span "Full URL" at bounding box center [243, 222] width 34 height 13
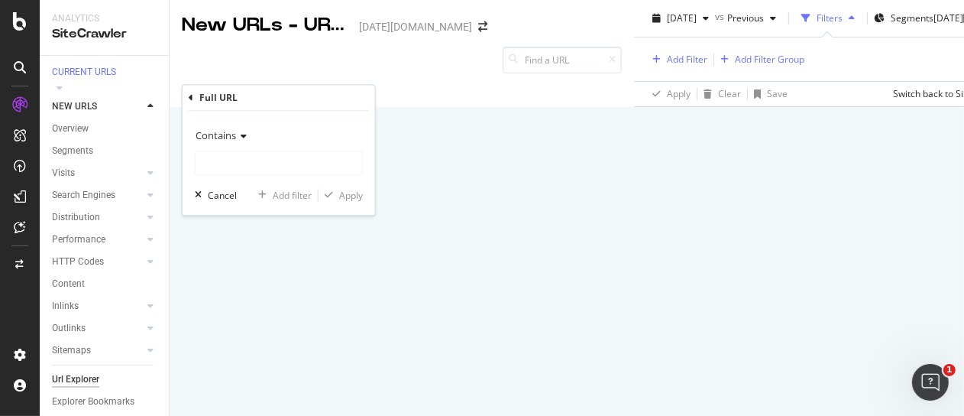
click at [229, 130] on span "Contains" at bounding box center [216, 136] width 40 height 14
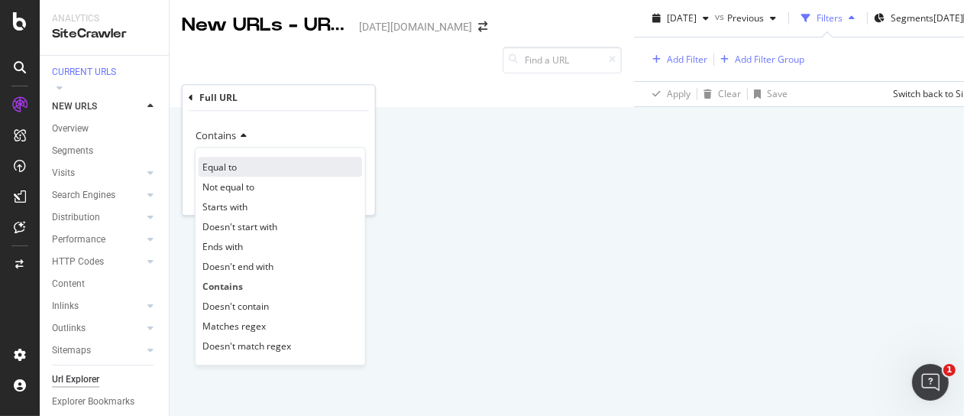
click at [238, 157] on div "Equal to" at bounding box center [281, 167] width 164 height 20
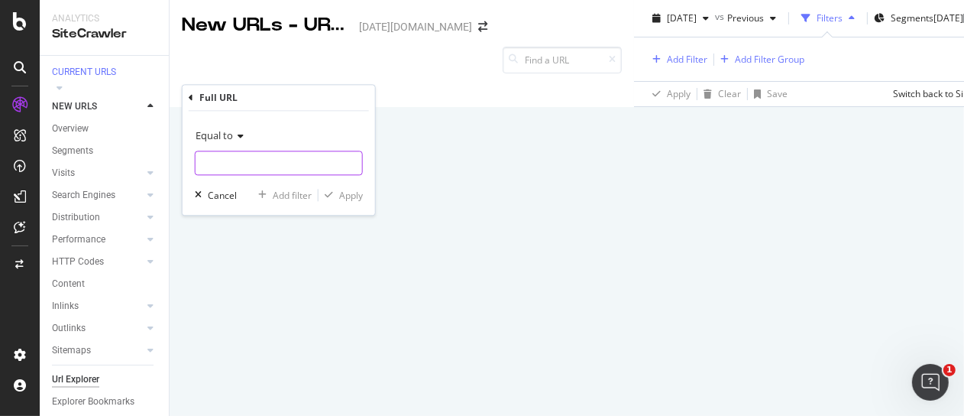
click at [234, 160] on input "text" at bounding box center [279, 163] width 167 height 24
paste input "https://www.nbcnews.com/mach/science/"
type input "https://www.nbcnews.com/mach/science/"
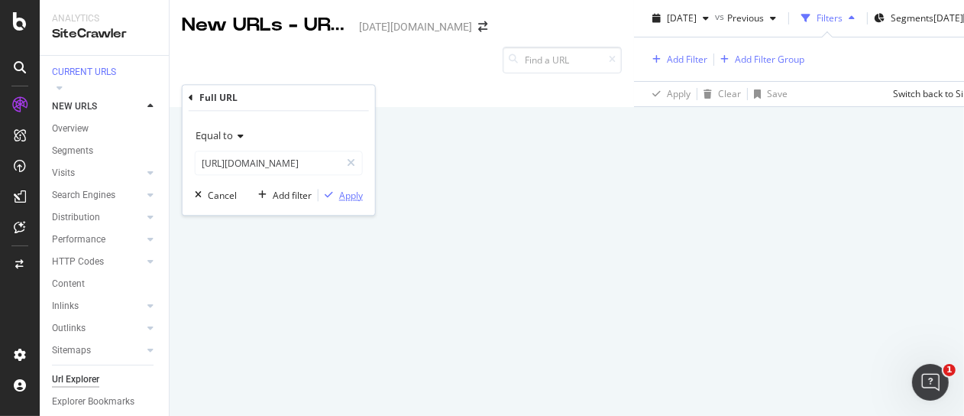
click at [347, 193] on div "Apply" at bounding box center [351, 195] width 24 height 13
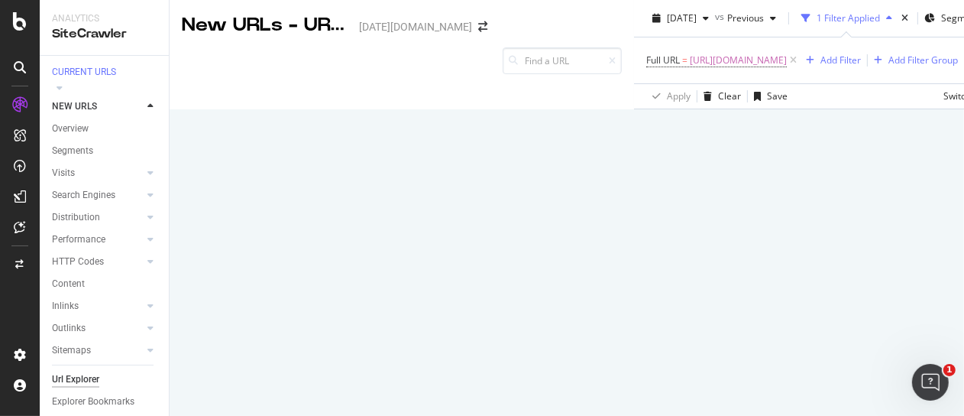
scroll to position [247, 0]
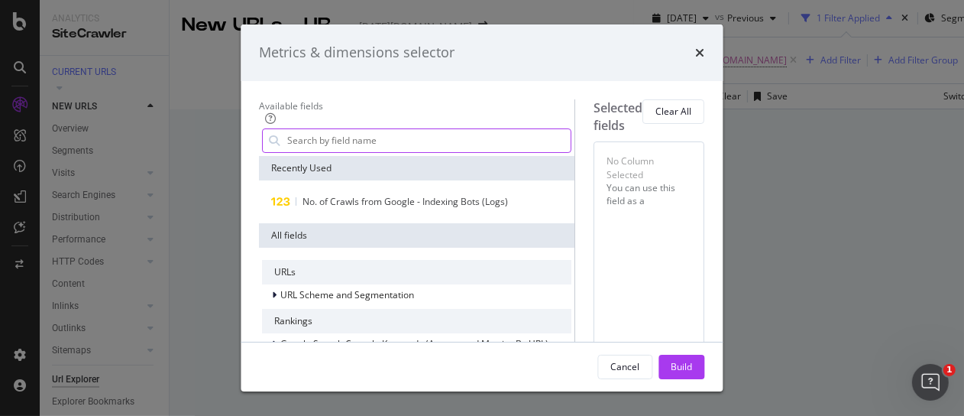
click at [287, 140] on input "modal" at bounding box center [429, 140] width 285 height 23
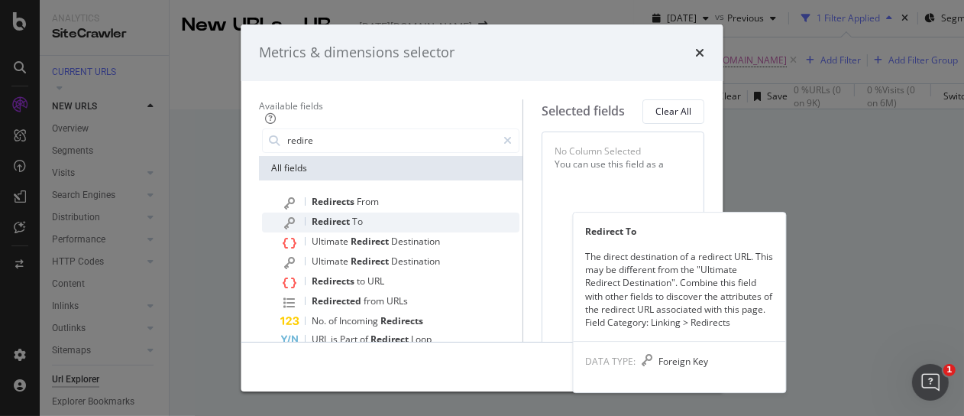
type input "redire"
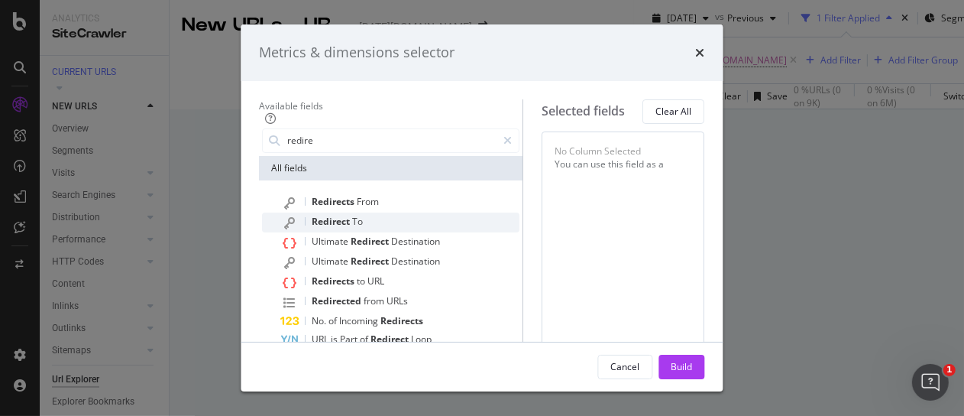
click at [281, 213] on div "Redirect To" at bounding box center [400, 222] width 239 height 20
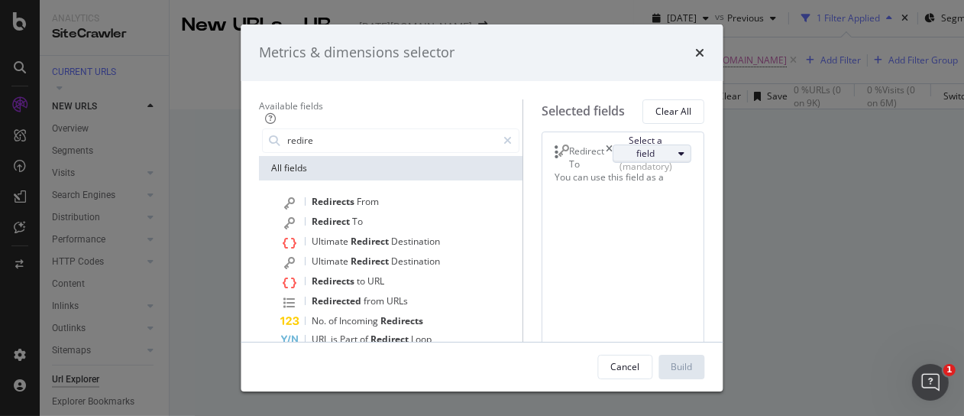
click at [630, 171] on div "Select a field (mandatory)" at bounding box center [646, 153] width 53 height 39
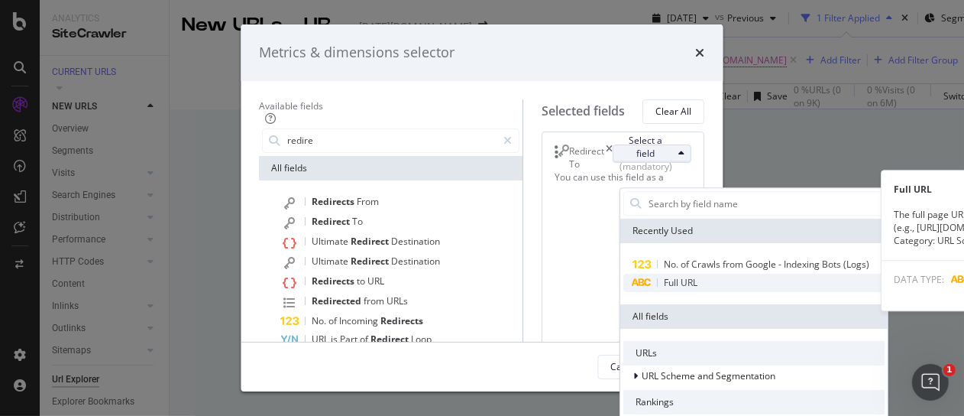
click at [624, 277] on span "Full URL" at bounding box center [754, 283] width 261 height 18
click at [624, 289] on div "Full URL" at bounding box center [754, 283] width 261 height 18
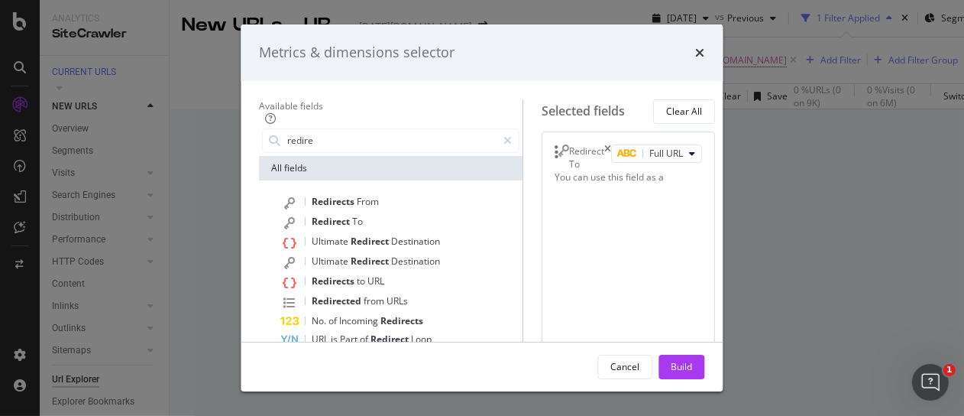
click at [543, 281] on div "Redirect To Full URL You can use this field as a To pick up a draggable item, p…" at bounding box center [629, 273] width 173 height 285
click at [705, 371] on button "Build" at bounding box center [682, 367] width 46 height 24
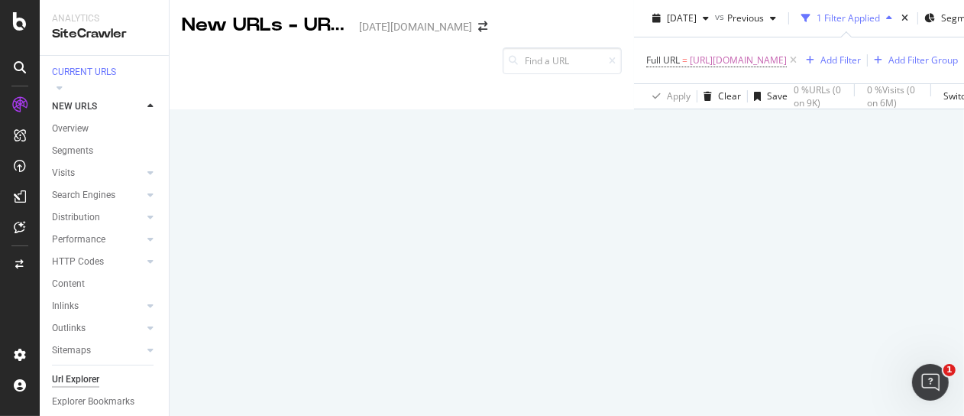
scroll to position [247, 0]
drag, startPoint x: 184, startPoint y: 239, endPoint x: 193, endPoint y: 206, distance: 34.8
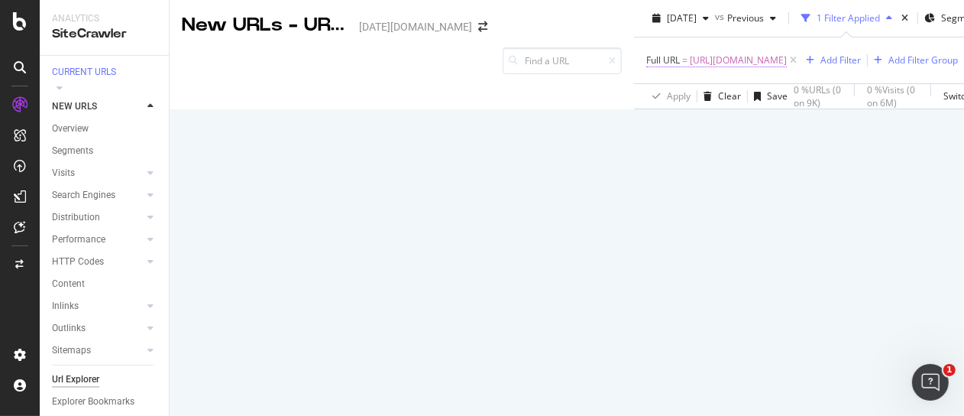
click at [690, 58] on span "https://www.nbcnews.com/mach/science/" at bounding box center [738, 60] width 97 height 21
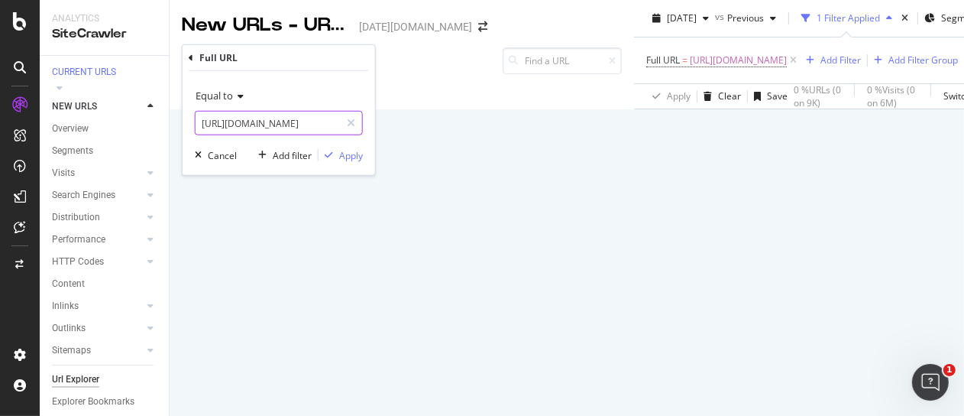
click at [324, 129] on input "https://www.nbcnews.com/mach/science/" at bounding box center [268, 123] width 144 height 24
click at [286, 117] on input "https://www.nbcnews.com/mach/science/" at bounding box center [268, 123] width 144 height 24
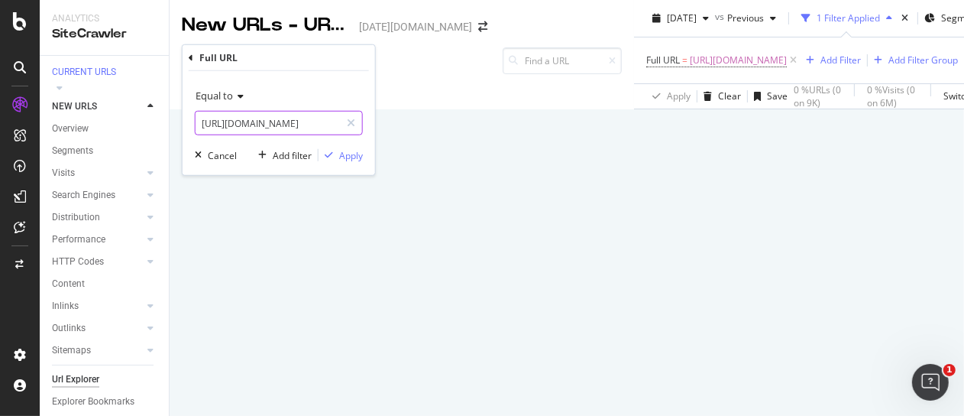
drag, startPoint x: 307, startPoint y: 120, endPoint x: 160, endPoint y: 110, distance: 147.0
click at [160, 110] on body "Analytics SiteCrawler CURRENT URLS Overview Movements Segments Visits Analysis …" at bounding box center [482, 208] width 964 height 416
click at [260, 124] on input "https://www.nbcnews.com/mach/science/" at bounding box center [268, 123] width 144 height 24
drag, startPoint x: 248, startPoint y: 120, endPoint x: 368, endPoint y: 131, distance: 120.5
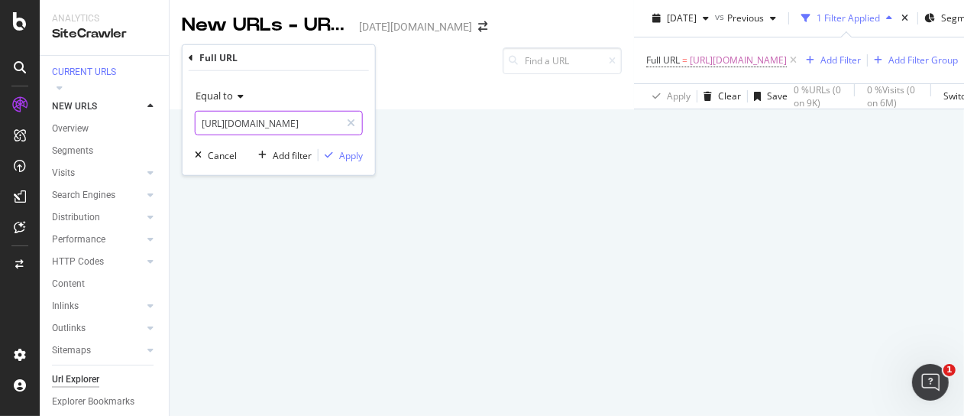
click at [368, 131] on div "Equal to https://www.nbcnews.com/mach/science/ Cancel Add filter Apply" at bounding box center [279, 123] width 193 height 104
click at [340, 150] on div "Apply" at bounding box center [351, 154] width 24 height 13
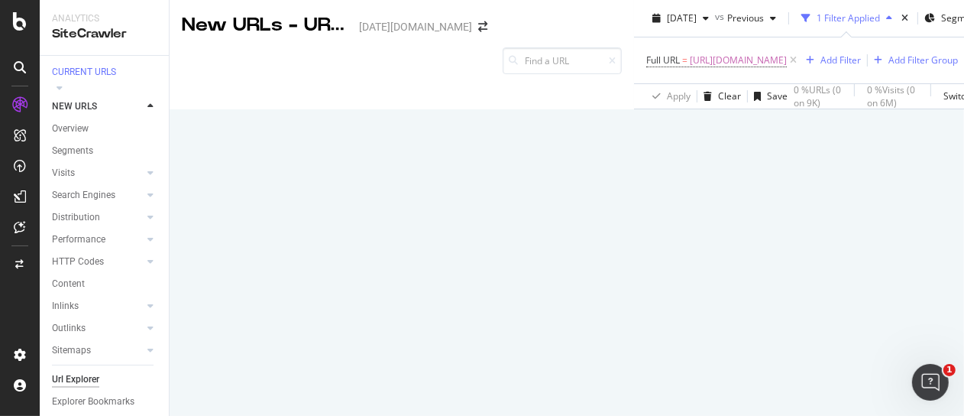
scroll to position [247, 0]
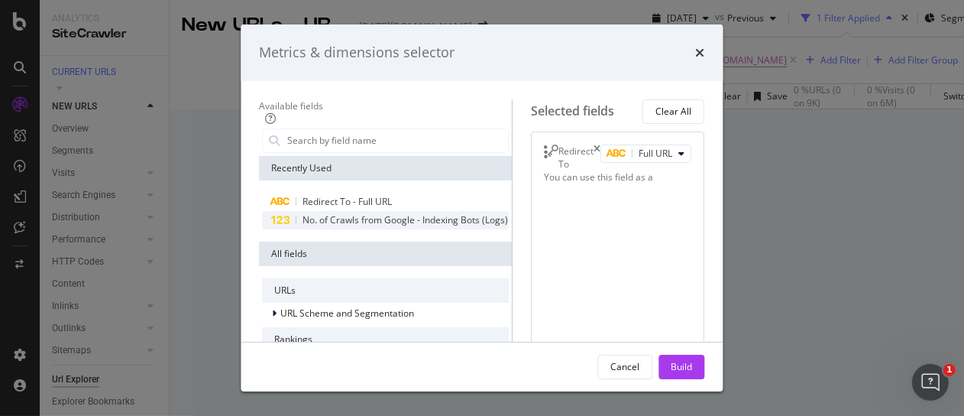
click at [303, 216] on span "No. of Crawls from Google - Indexing Bots (Logs)" at bounding box center [406, 219] width 206 height 13
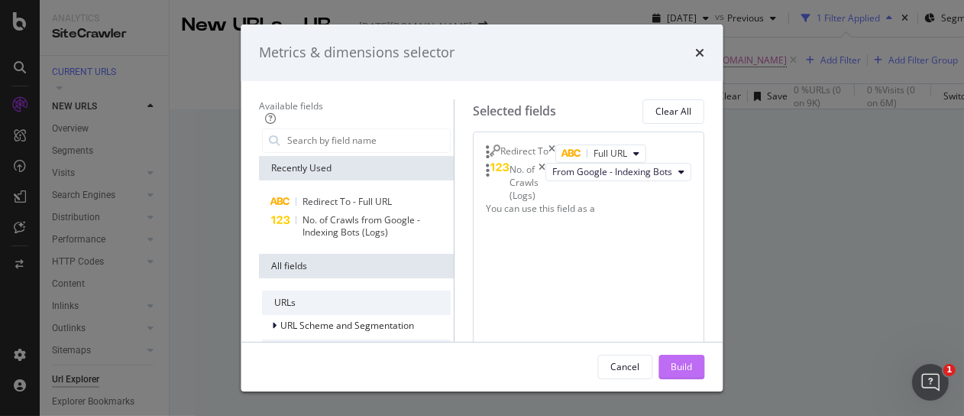
click at [693, 375] on div "Build" at bounding box center [682, 366] width 21 height 23
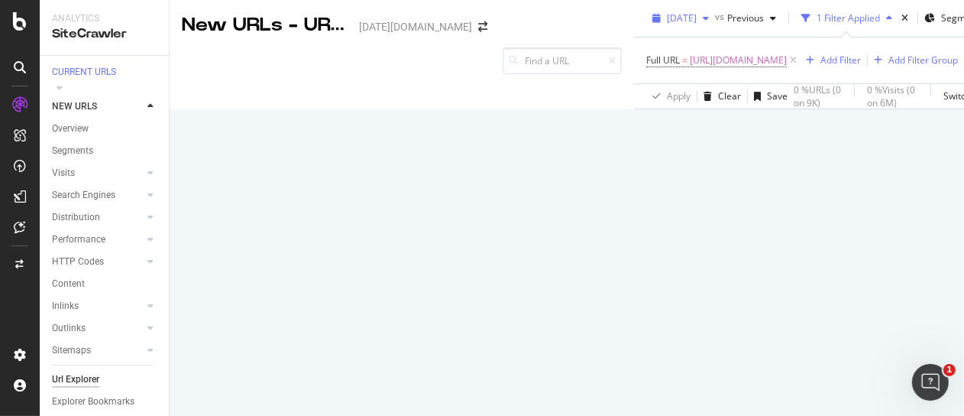
click at [667, 18] on span "[DATE]" at bounding box center [682, 17] width 30 height 13
click at [817, 13] on div "1 Filter Applied" at bounding box center [848, 17] width 63 height 13
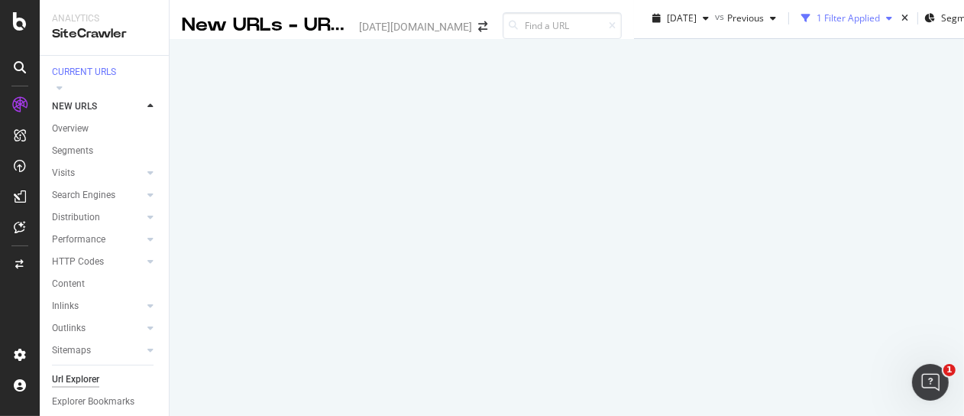
click at [817, 18] on div "1 Filter Applied" at bounding box center [848, 17] width 63 height 13
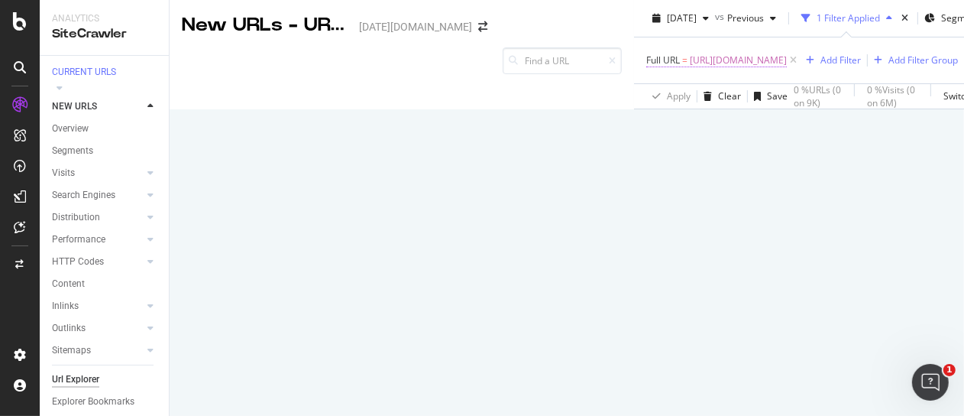
click at [690, 53] on span "https://www.nbcnews.com/mach/science/" at bounding box center [738, 60] width 97 height 21
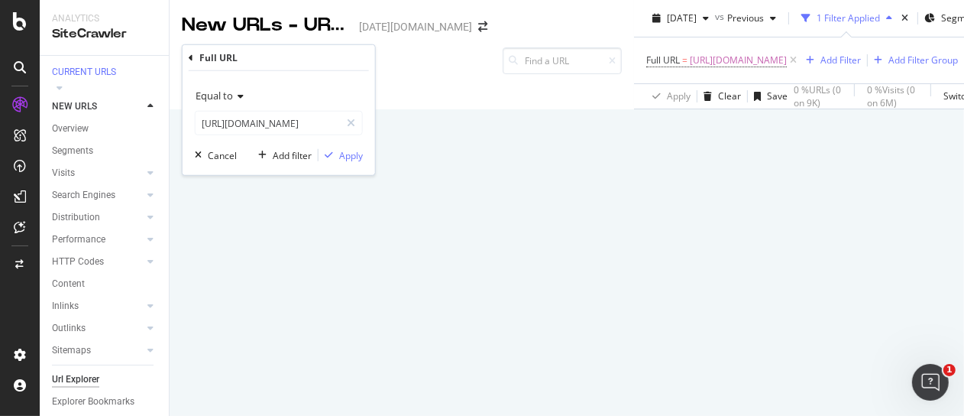
click at [231, 92] on span "Equal to" at bounding box center [214, 96] width 37 height 14
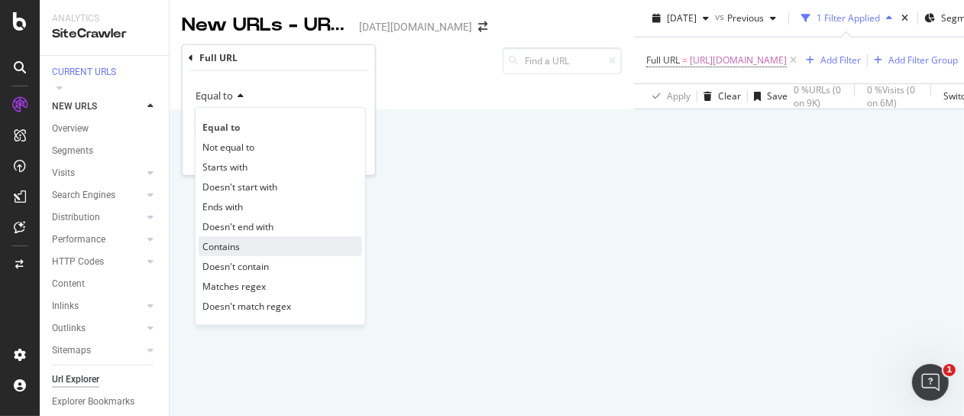
click at [261, 243] on div "Contains" at bounding box center [281, 246] width 164 height 20
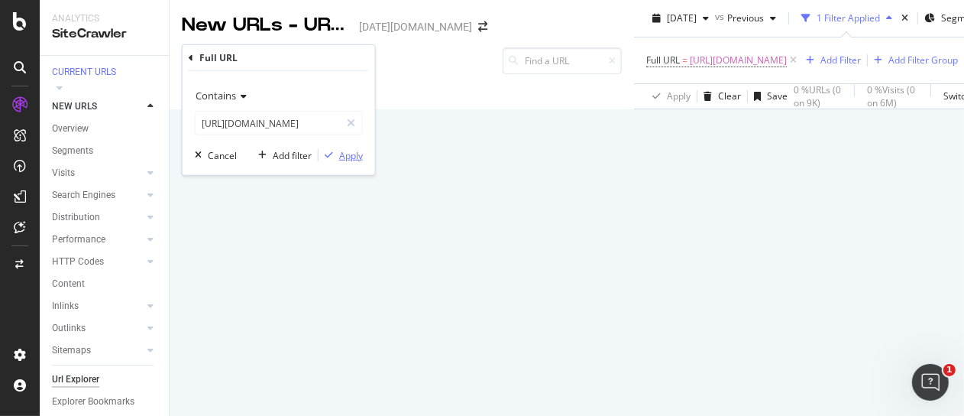
click at [343, 149] on div "Apply" at bounding box center [351, 154] width 24 height 13
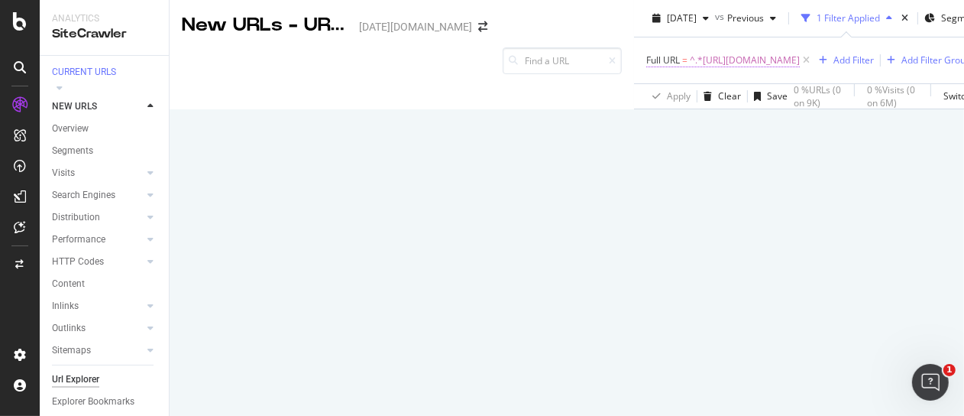
click at [690, 60] on span "^.*https://www.nbcnews.com/mach/science/.*$" at bounding box center [745, 60] width 110 height 21
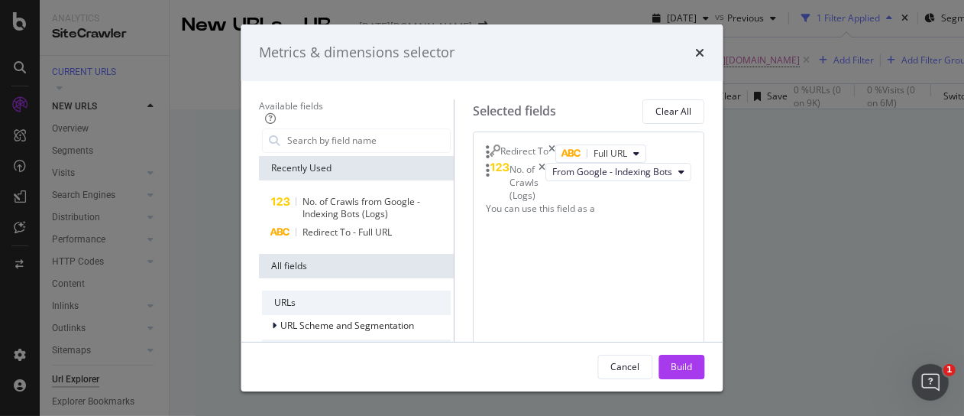
click at [556, 151] on div "Redirect To" at bounding box center [522, 153] width 70 height 18
click at [556, 156] on icon "times" at bounding box center [552, 153] width 7 height 18
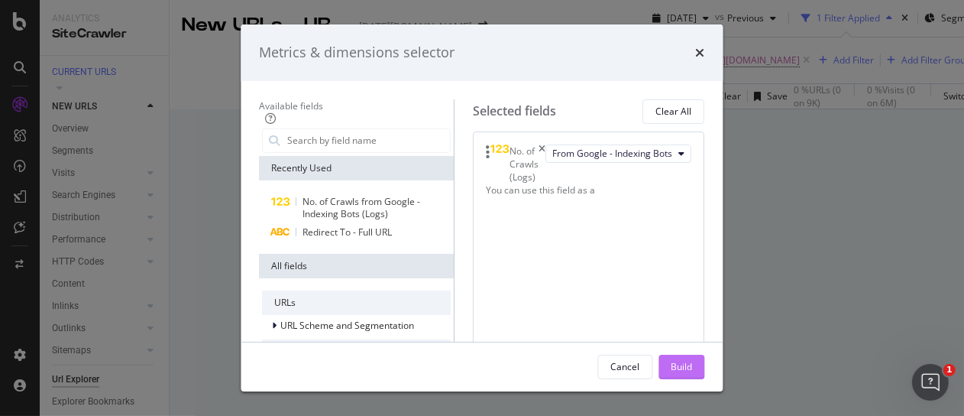
click at [693, 371] on div "Build" at bounding box center [682, 366] width 21 height 13
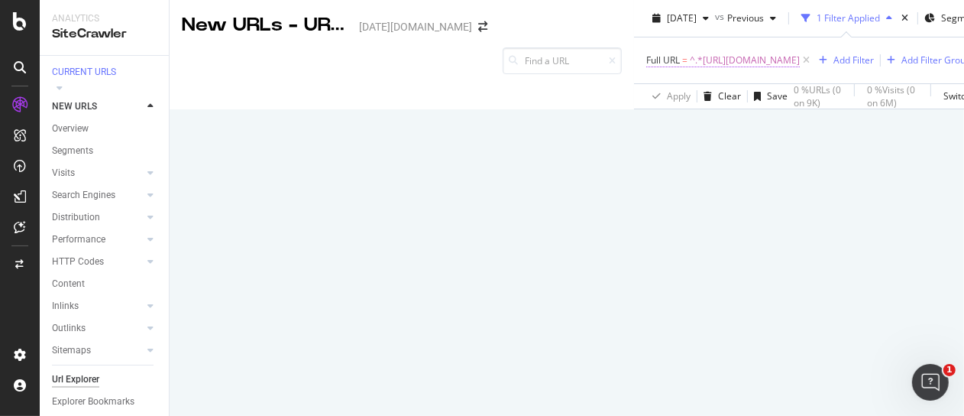
click at [690, 63] on span "^.*https://www.nbcnews.com/mach/science/.*$" at bounding box center [745, 60] width 110 height 21
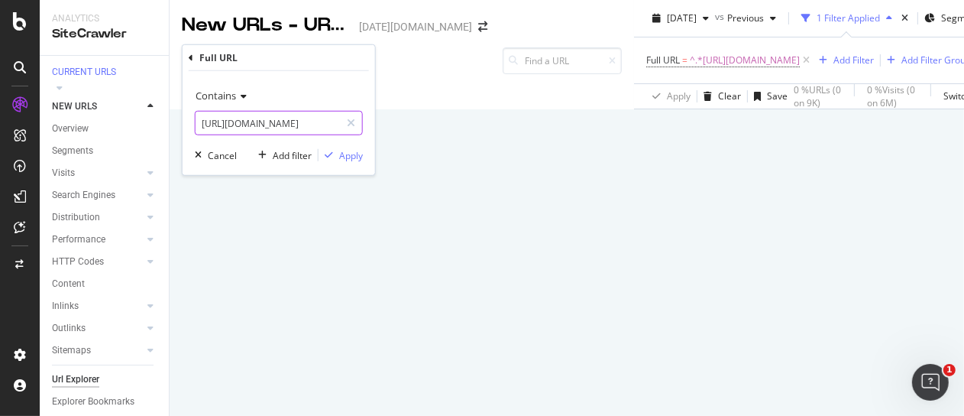
click at [264, 123] on input "https://www.nbcnews.com/mach/science/" at bounding box center [268, 123] width 144 height 24
click at [252, 121] on input "https://www.nbcnews.com/mach/science/" at bounding box center [268, 123] width 144 height 24
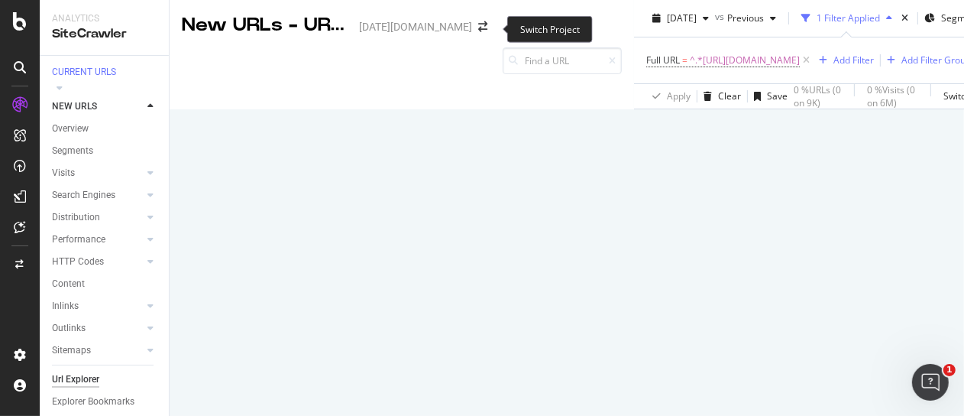
click at [483, 28] on span at bounding box center [482, 26] width 21 height 11
click at [690, 71] on span "^.*https://www.nbcnews.com/mach/science/.*$" at bounding box center [745, 60] width 110 height 21
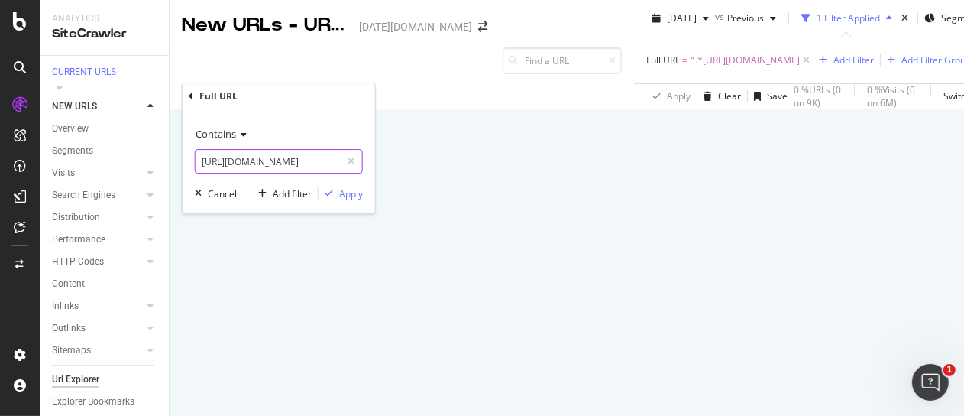
click at [299, 158] on input "https://www.nbcnews.com/mach/science/" at bounding box center [268, 161] width 144 height 24
click at [454, 27] on div "[DATE][DOMAIN_NAME]" at bounding box center [415, 26] width 113 height 15
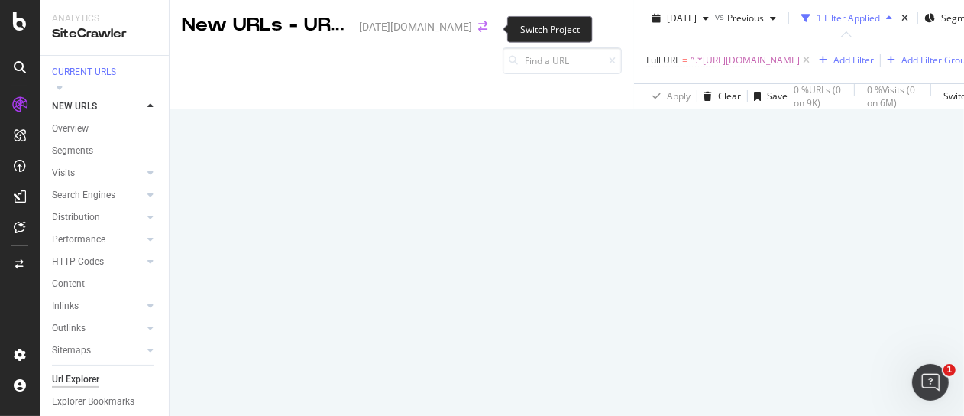
click at [488, 30] on icon "arrow-right-arrow-left" at bounding box center [482, 26] width 9 height 11
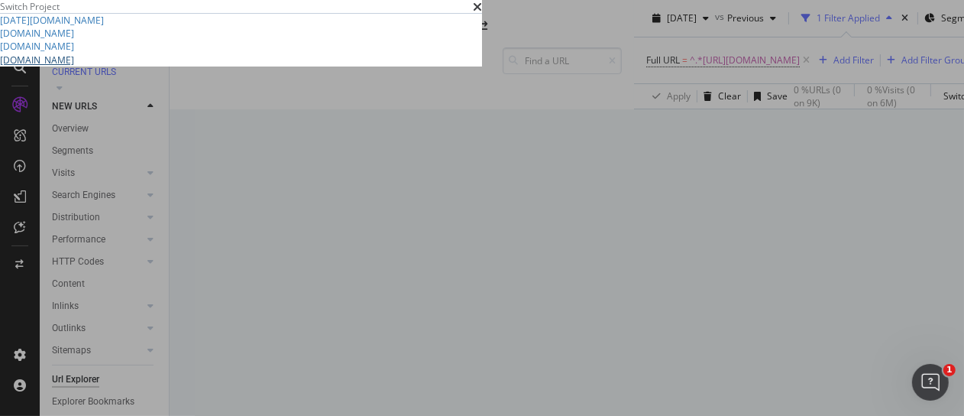
click at [74, 66] on link "nbcnews.com" at bounding box center [37, 59] width 74 height 13
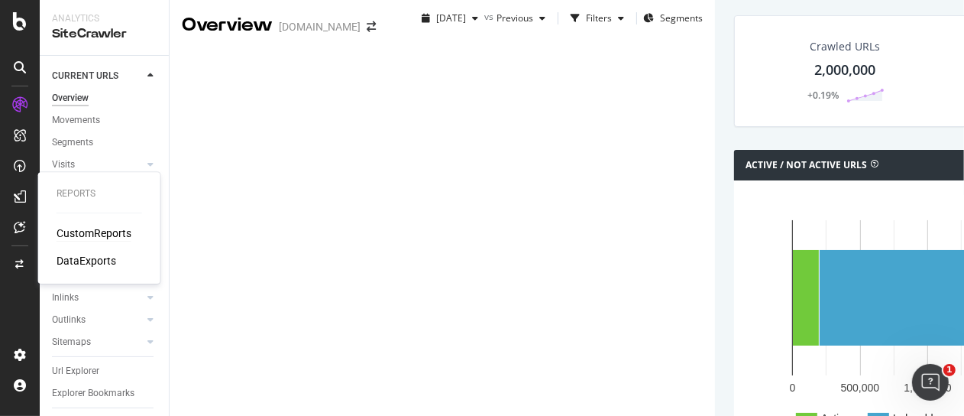
click at [112, 232] on div "CustomReports" at bounding box center [94, 232] width 75 height 15
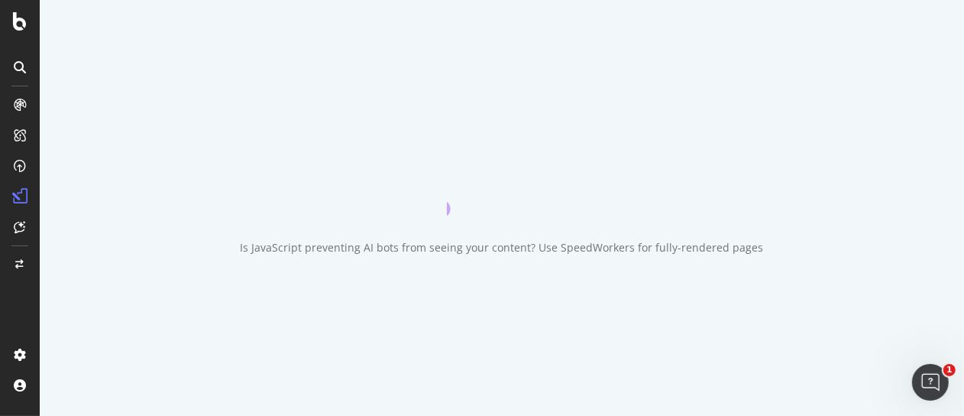
click at [13, 60] on div at bounding box center [20, 67] width 24 height 24
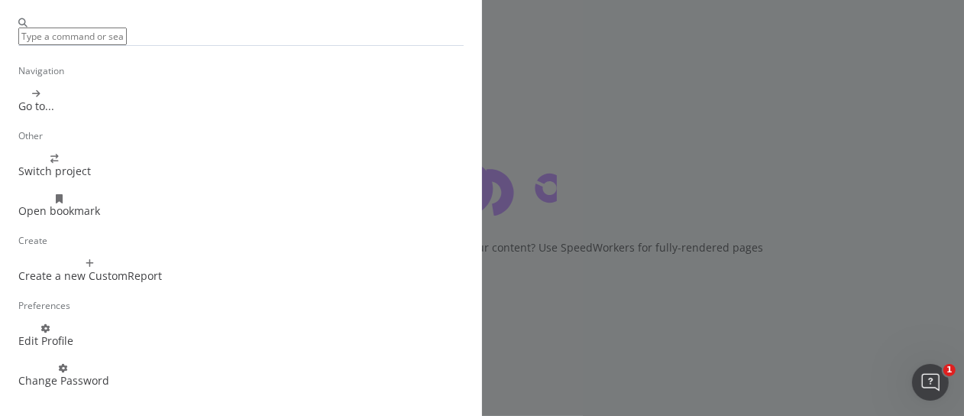
click at [111, 141] on div "Navigation Go to... Other Switch project Open bookmark Create Create a new Cust…" at bounding box center [482, 208] width 964 height 416
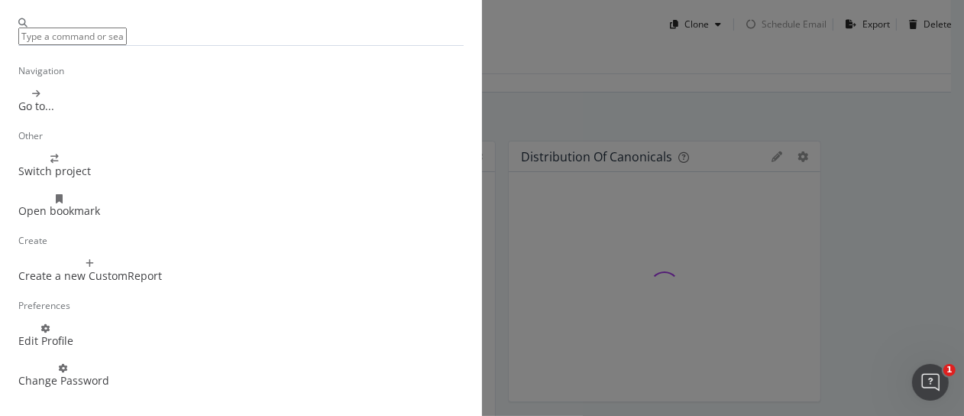
click at [15, 128] on div at bounding box center [20, 135] width 24 height 24
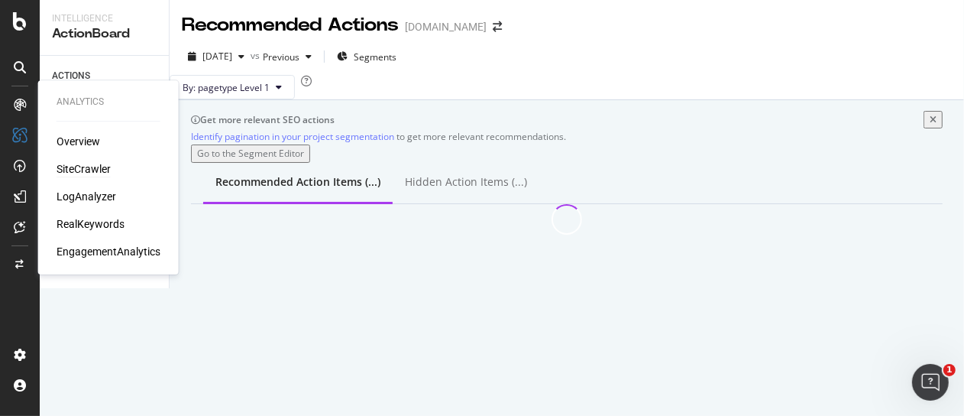
click at [99, 169] on div "SiteCrawler" at bounding box center [84, 168] width 54 height 15
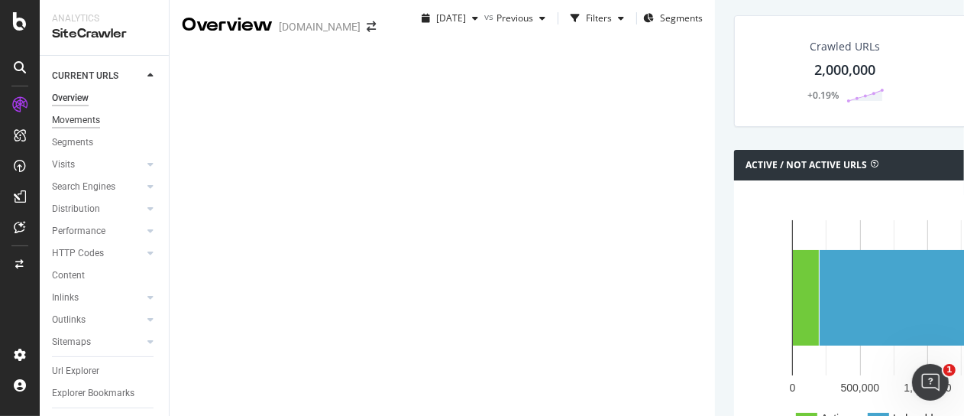
click at [65, 125] on div "Movements" at bounding box center [76, 120] width 48 height 16
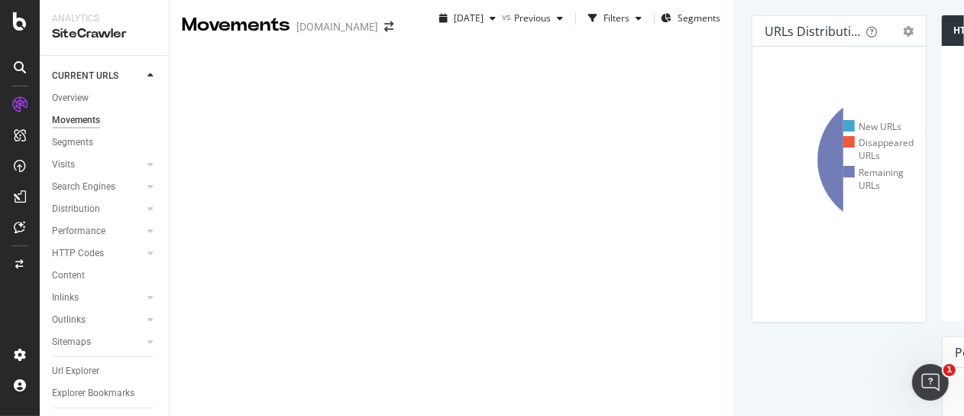
click at [362, 30] on div "nbcnews.com" at bounding box center [337, 26] width 82 height 15
click at [384, 32] on icon "arrow-right-arrow-left" at bounding box center [388, 26] width 9 height 11
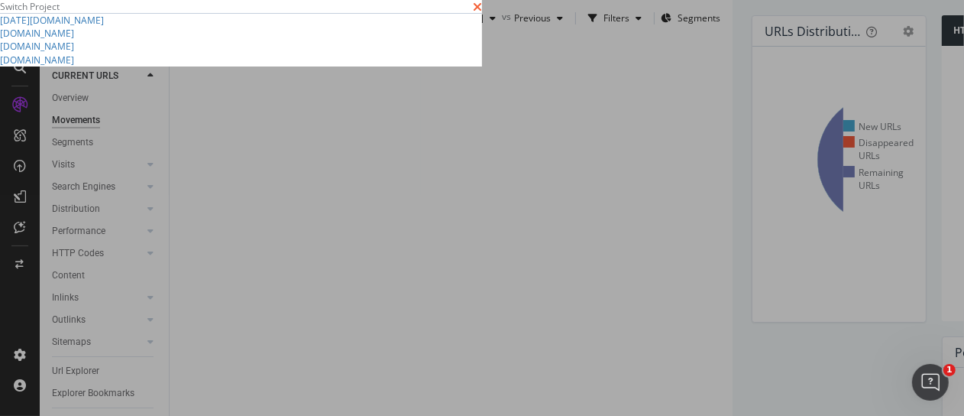
click at [482, 13] on icon "times" at bounding box center [477, 7] width 9 height 12
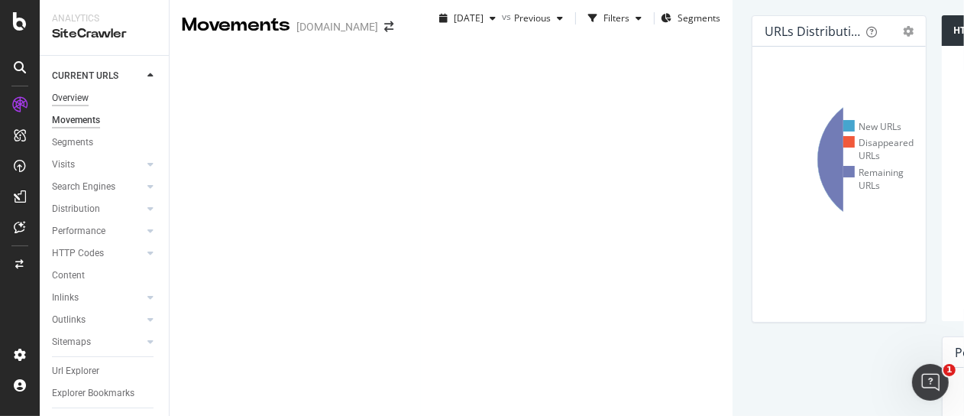
click at [73, 102] on div "Overview" at bounding box center [70, 98] width 37 height 16
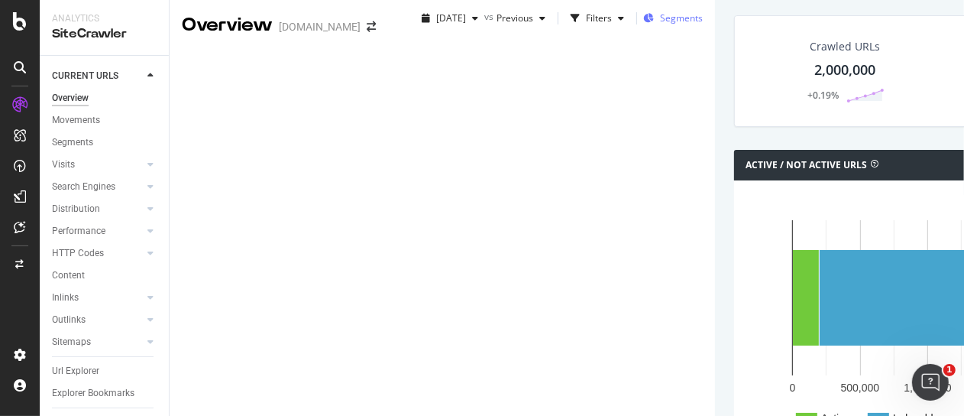
click at [660, 24] on span "Segments" at bounding box center [681, 17] width 43 height 13
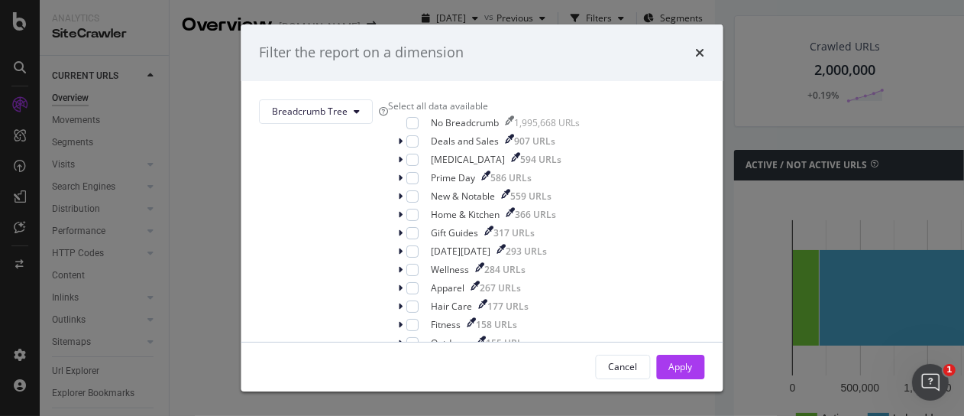
click at [696, 60] on div "times" at bounding box center [700, 53] width 9 height 20
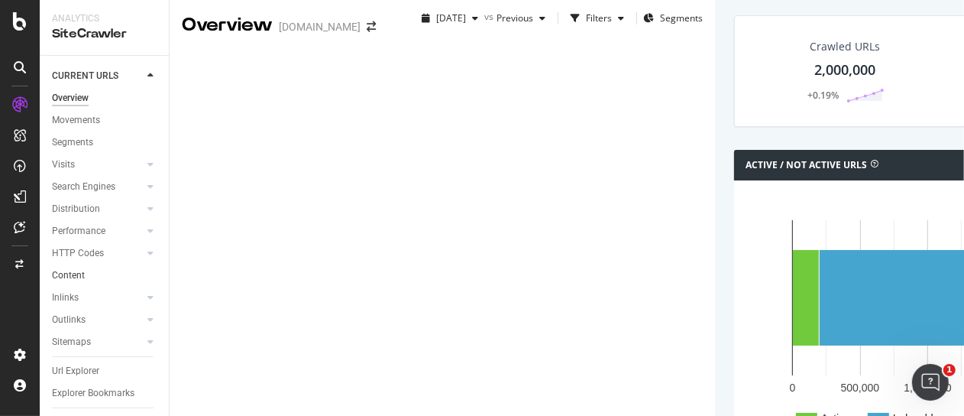
scroll to position [112, 0]
click at [75, 363] on div "Url Explorer" at bounding box center [75, 371] width 47 height 16
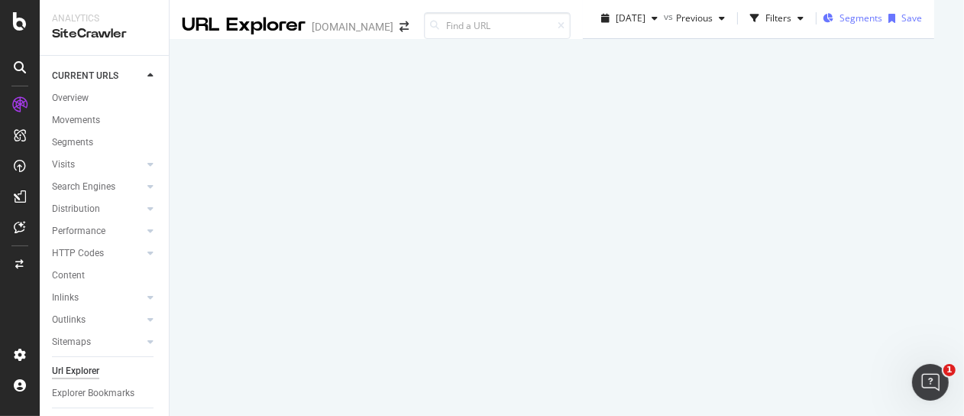
click at [823, 24] on div "Segments" at bounding box center [853, 17] width 60 height 13
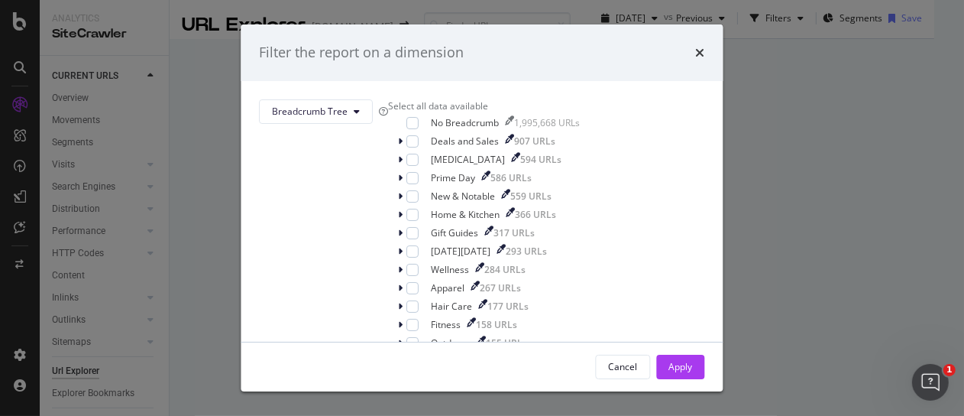
click at [696, 43] on div "times" at bounding box center [700, 53] width 9 height 20
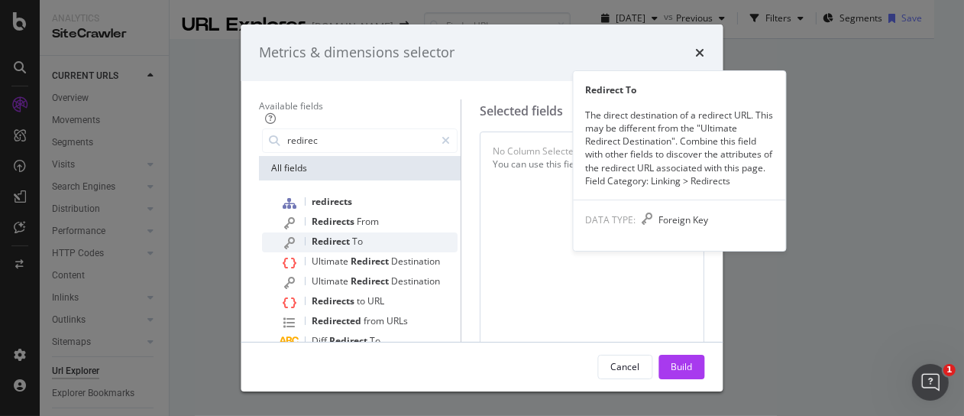
click at [281, 235] on div "Redirect To" at bounding box center [369, 242] width 177 height 20
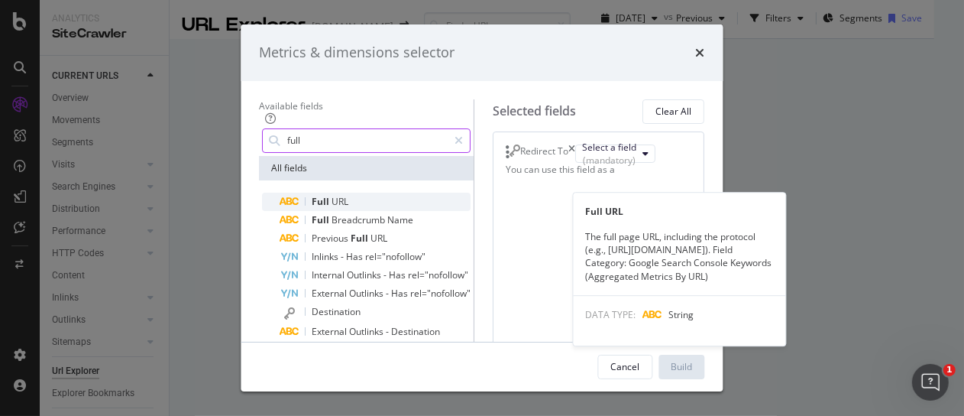
type input "full"
click at [281, 202] on div "Full URL" at bounding box center [376, 202] width 190 height 18
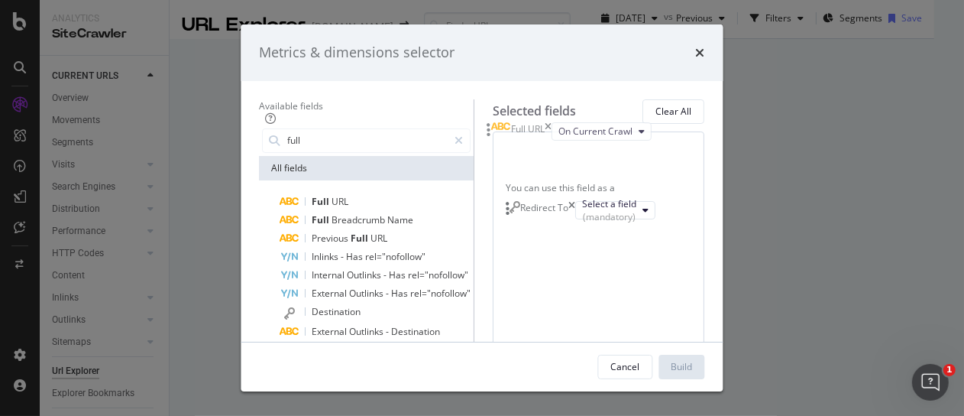
drag, startPoint x: 655, startPoint y: 209, endPoint x: 628, endPoint y: 134, distance: 79.5
click at [628, 134] on body "Analytics SiteCrawler CURRENT URLS Overview Movements Segments Visits Analysis …" at bounding box center [482, 208] width 964 height 416
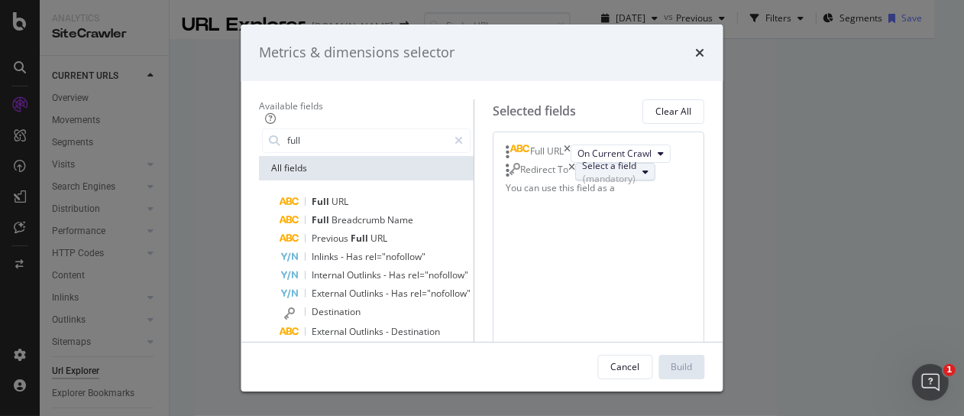
click at [603, 185] on div "(mandatory)" at bounding box center [610, 178] width 54 height 13
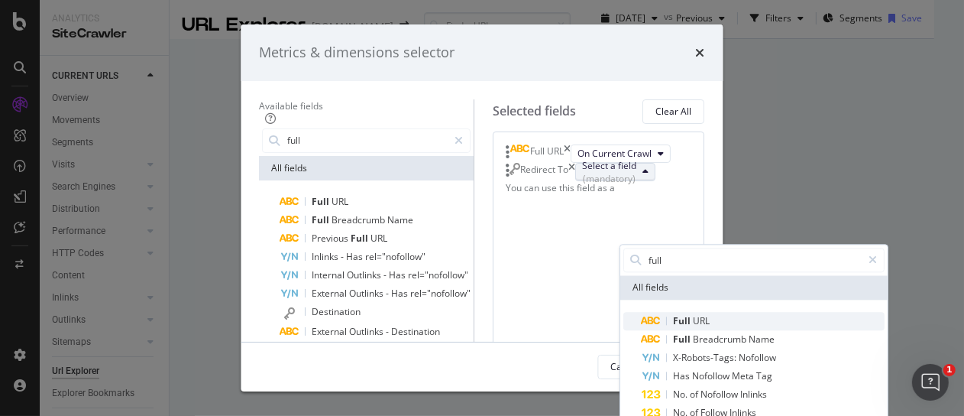
type input "full"
click at [642, 319] on span "Full URL" at bounding box center [763, 321] width 243 height 18
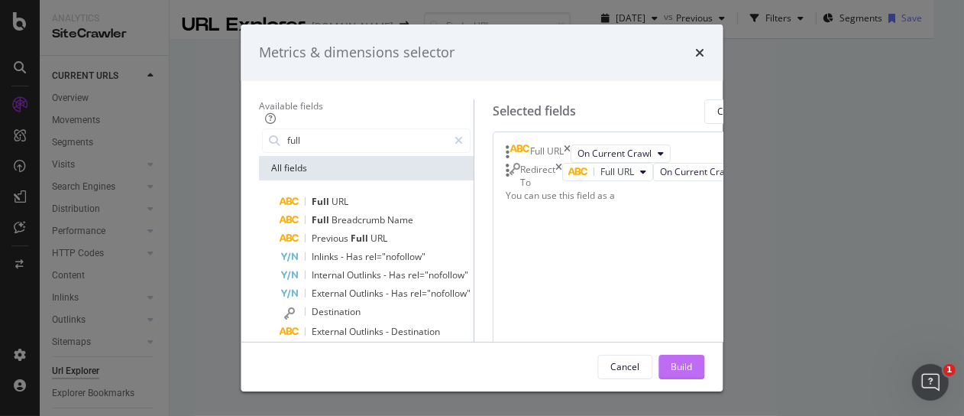
click at [705, 370] on button "Build" at bounding box center [682, 367] width 46 height 24
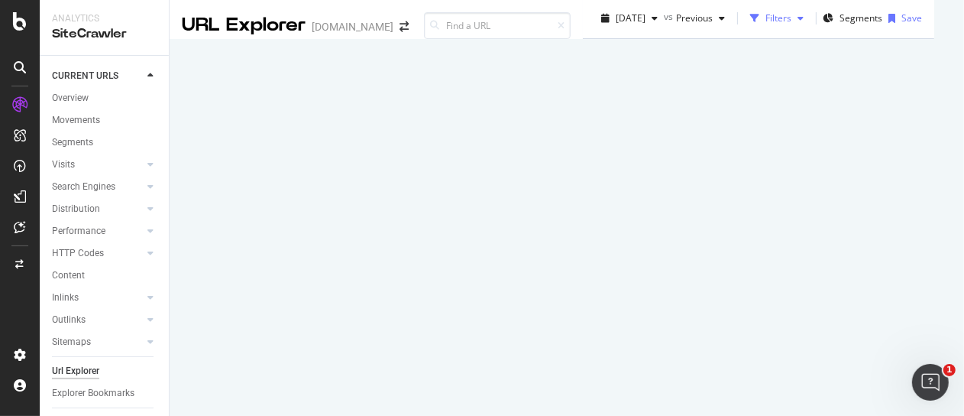
click at [744, 29] on div "button" at bounding box center [754, 18] width 21 height 21
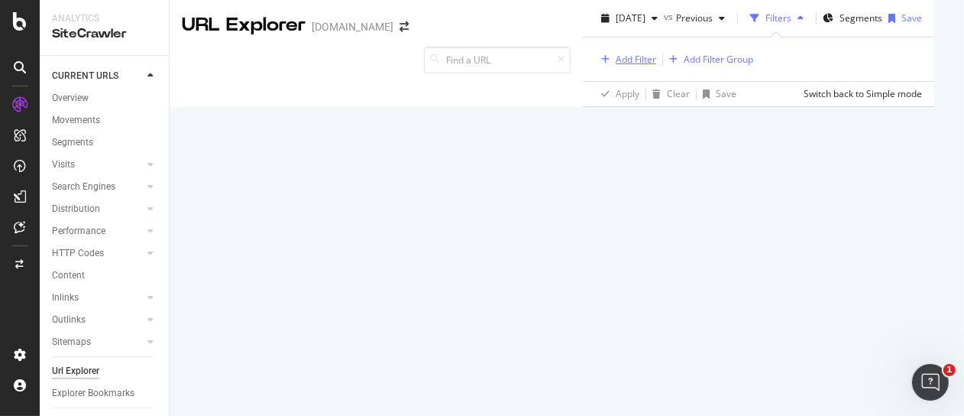
click at [601, 64] on icon "button" at bounding box center [605, 59] width 8 height 9
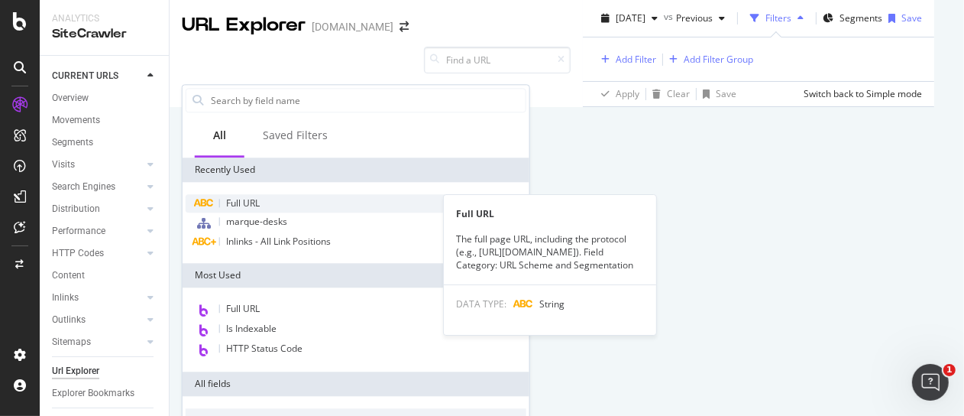
click at [272, 195] on div "Full URL" at bounding box center [356, 203] width 341 height 18
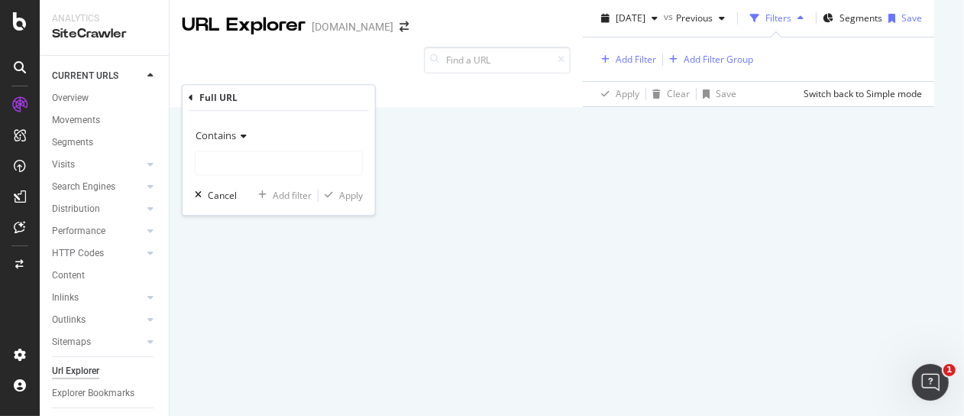
click at [229, 135] on span "Contains" at bounding box center [216, 136] width 40 height 14
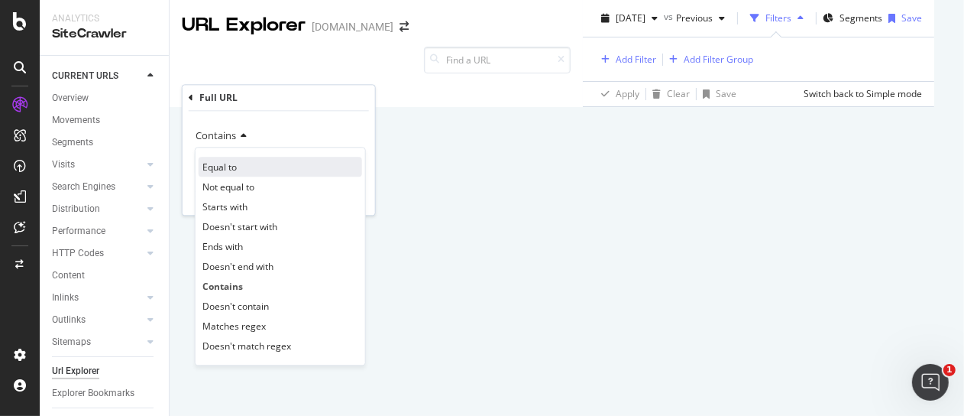
click at [267, 168] on div "Equal to" at bounding box center [281, 167] width 164 height 20
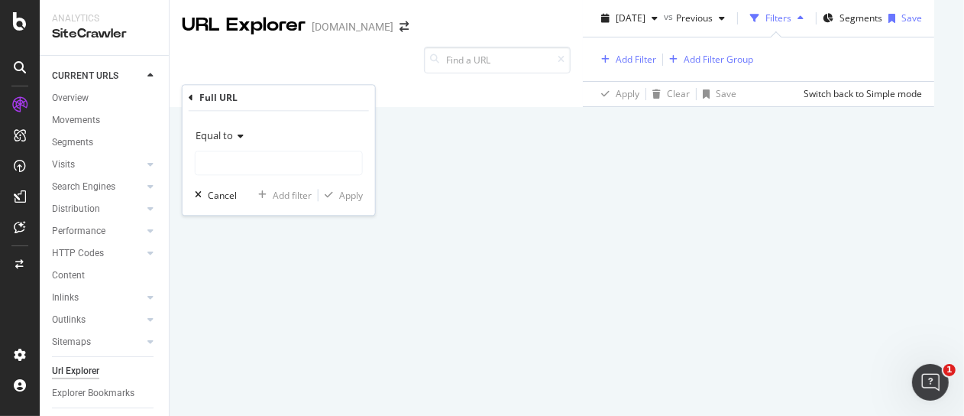
click at [261, 148] on div "Equal to" at bounding box center [279, 150] width 168 height 52
click at [264, 159] on input "text" at bounding box center [279, 163] width 167 height 24
paste input "https://www.nbcnews.com/mach/science/"
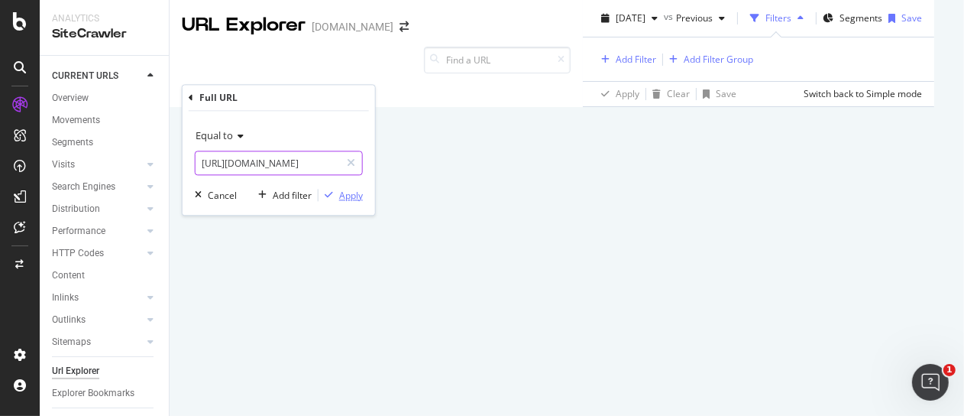
scroll to position [0, 45]
type input "https://www.nbcnews.com/mach/science/"
click at [347, 199] on div "Apply" at bounding box center [351, 195] width 24 height 13
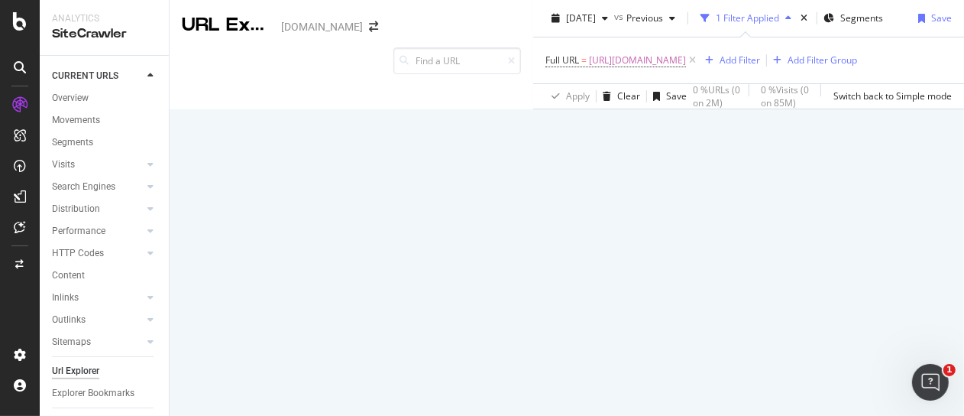
scroll to position [247, 0]
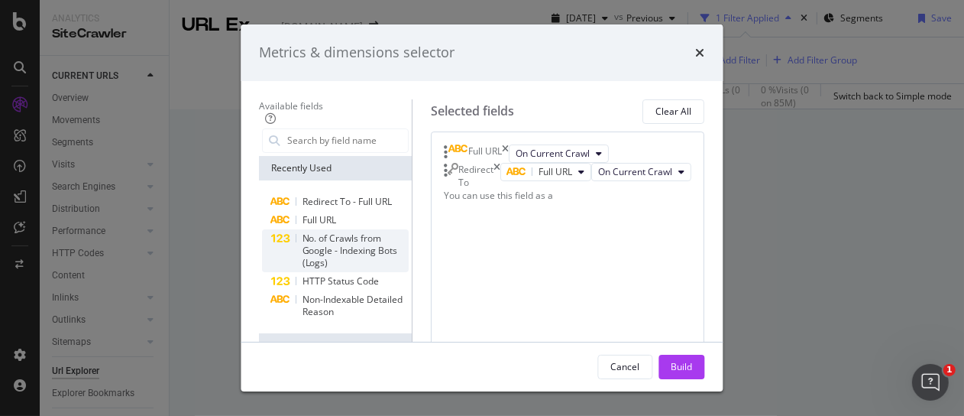
click at [303, 238] on span "No. of Crawls from Google - Indexing Bots (Logs)" at bounding box center [351, 250] width 96 height 37
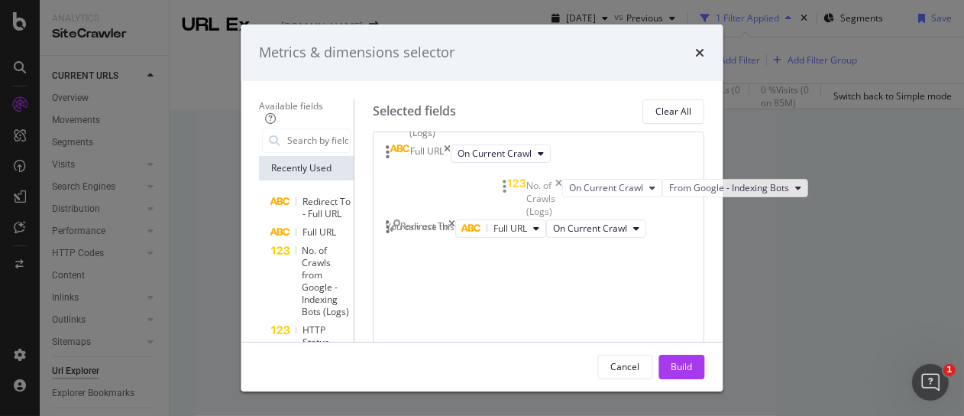
drag, startPoint x: 656, startPoint y: 280, endPoint x: 646, endPoint y: 186, distance: 95.4
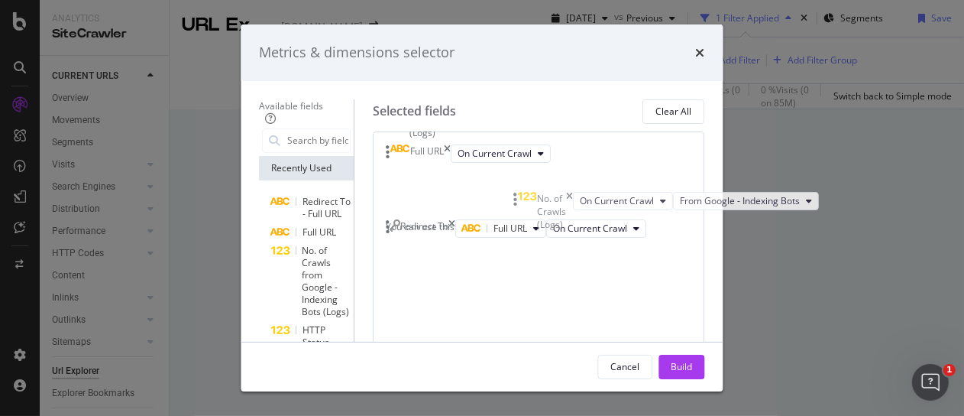
click at [646, 186] on body "Analytics SiteCrawler CURRENT URLS Overview Movements Segments Visits Analysis …" at bounding box center [482, 208] width 964 height 416
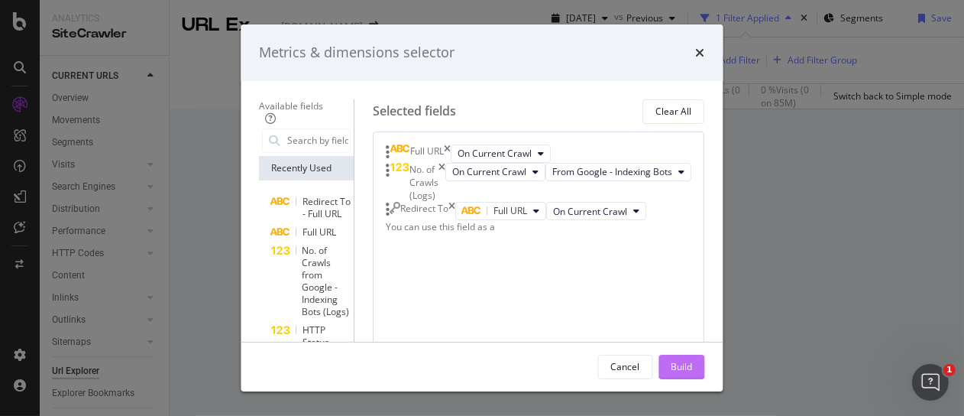
click at [693, 363] on div "Build" at bounding box center [682, 366] width 21 height 13
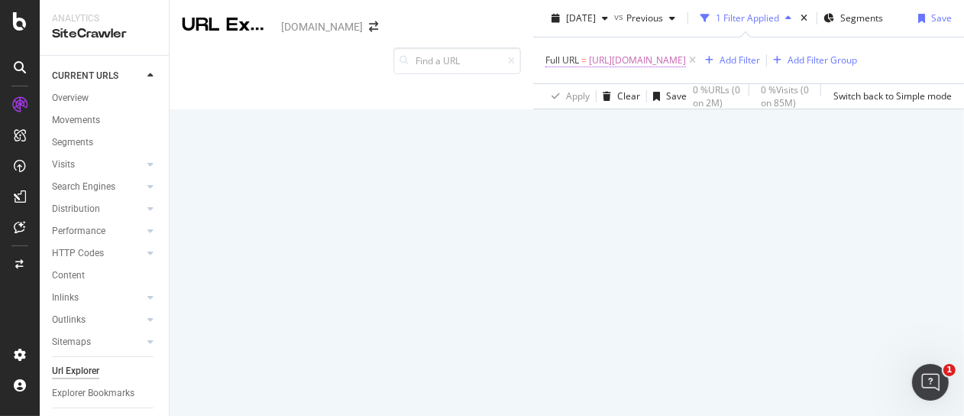
click at [589, 57] on span "https://www.nbcnews.com/mach/science/" at bounding box center [637, 60] width 97 height 21
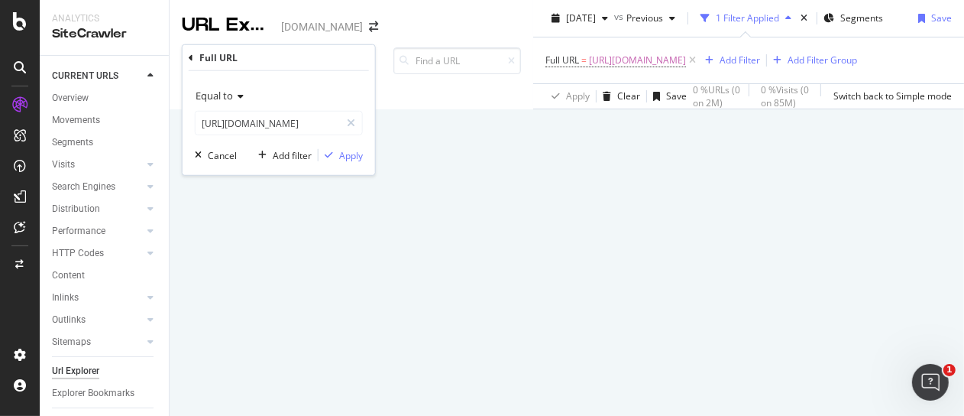
click at [964, 118] on div "URLs Crawled By Botify By pagetype Chart (by Value) Table Expand Export as CSV …" at bounding box center [982, 246] width 37 height 493
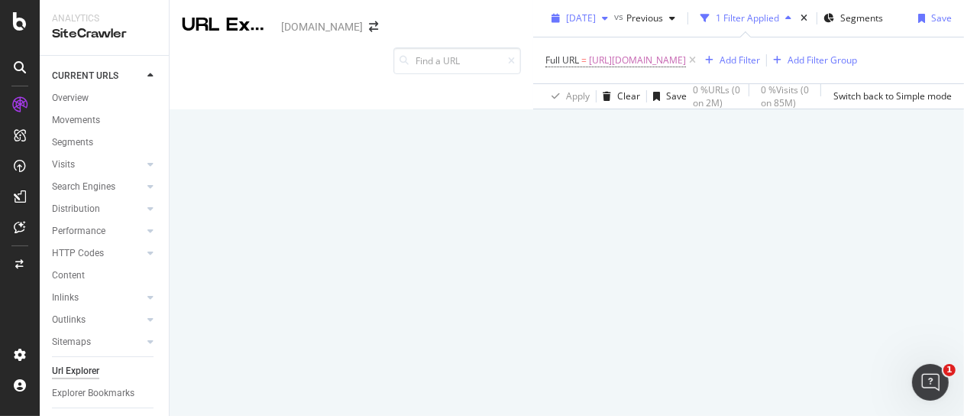
click at [566, 24] on span "2025 Sep. 14th" at bounding box center [581, 17] width 30 height 13
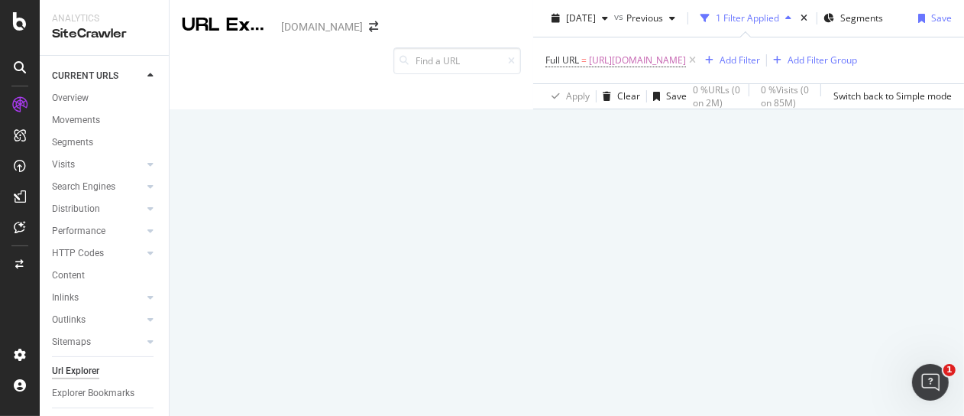
click at [964, 109] on div "URLs Crawled By Botify By pagetype Chart (by Value) Table Expand Export as CSV …" at bounding box center [964, 54] width 0 height 109
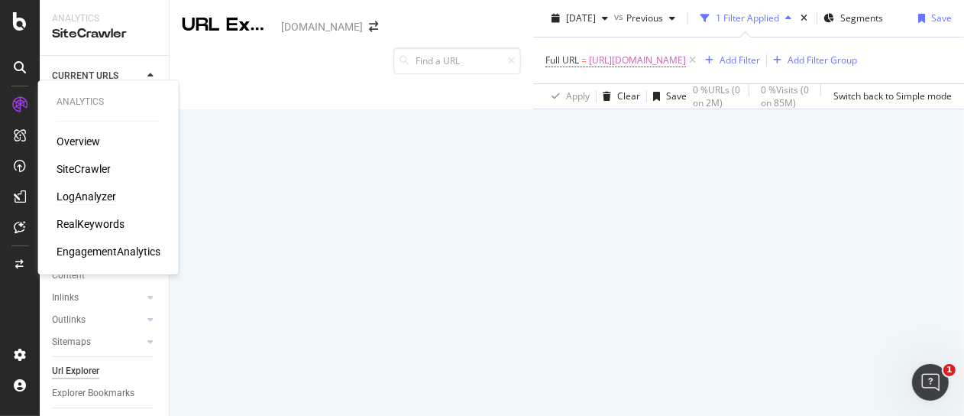
click at [89, 196] on div "LogAnalyzer" at bounding box center [87, 196] width 60 height 15
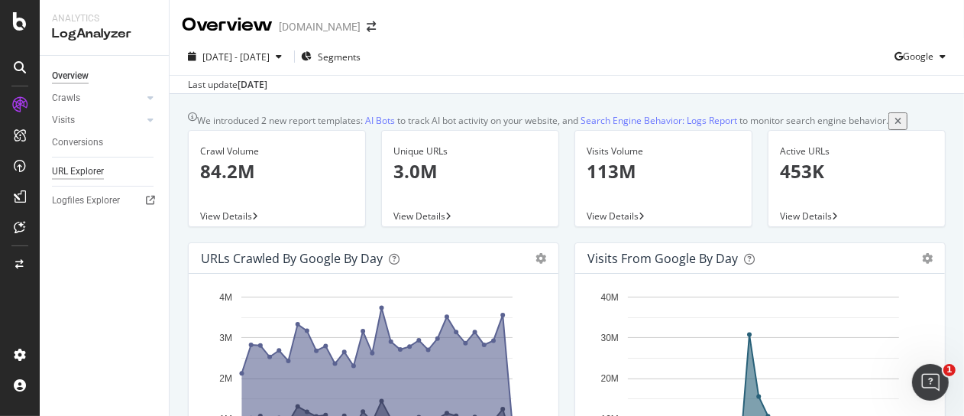
click at [93, 164] on div "URL Explorer" at bounding box center [78, 172] width 52 height 16
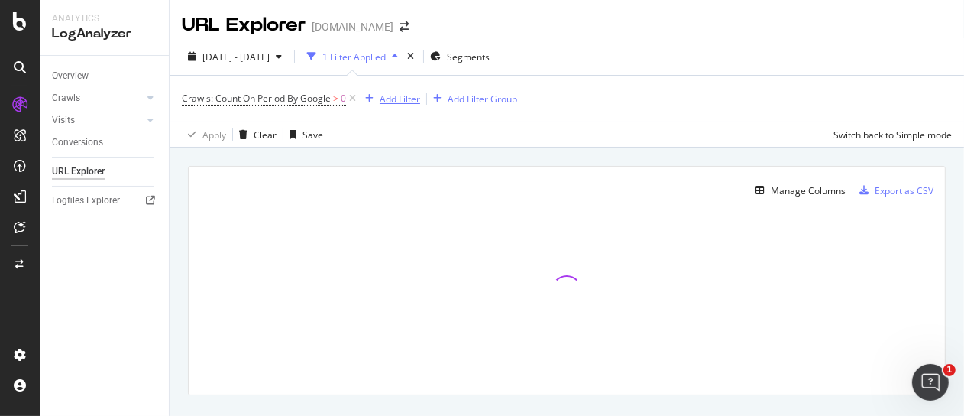
click at [390, 96] on div "Add Filter" at bounding box center [400, 98] width 40 height 13
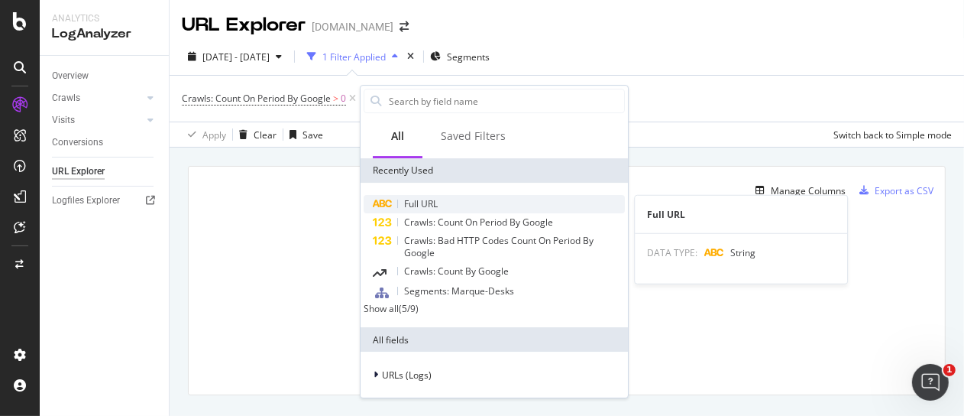
click at [419, 197] on span "Full URL" at bounding box center [421, 203] width 34 height 13
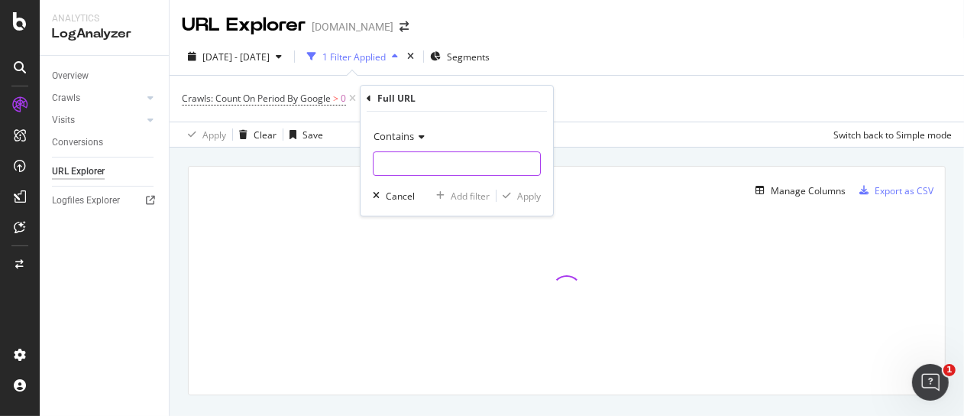
click at [449, 167] on input "text" at bounding box center [457, 163] width 167 height 24
paste input "https://www.nbcnews.com/mach/science/"
type input "https://www.nbcnews.com/mach/science/"
click at [523, 195] on div "Apply" at bounding box center [529, 195] width 24 height 13
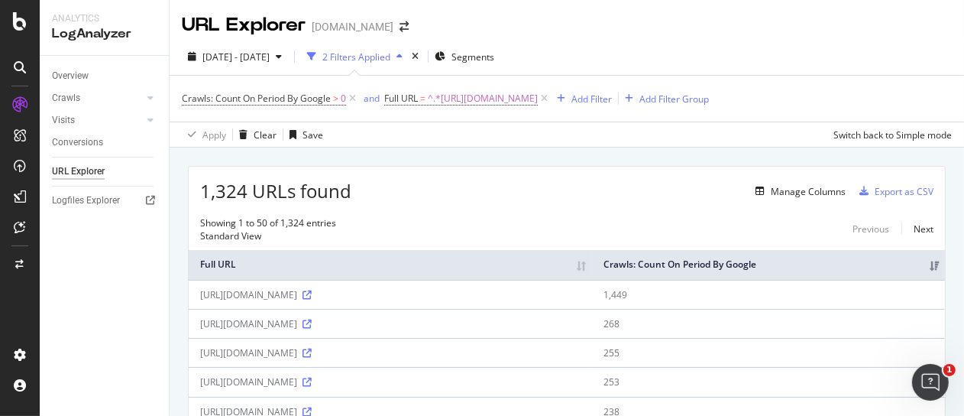
click at [154, 324] on div "Overview Crawls Daily Distribution Segments Distribution HTTP Codes Resources V…" at bounding box center [104, 236] width 129 height 360
click at [592, 264] on th "Full URL" at bounding box center [390, 265] width 403 height 30
click at [112, 337] on div "Overview Crawls Daily Distribution Segments Distribution HTTP Codes Resources V…" at bounding box center [104, 236] width 129 height 360
click at [792, 191] on div "Manage Columns" at bounding box center [808, 191] width 75 height 13
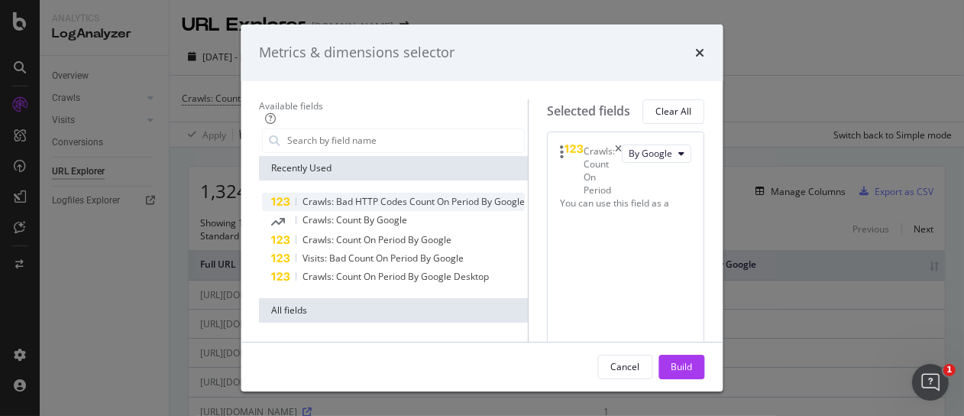
click at [344, 206] on span "Crawls: Bad HTTP Codes Count On Period By Google" at bounding box center [414, 201] width 222 height 13
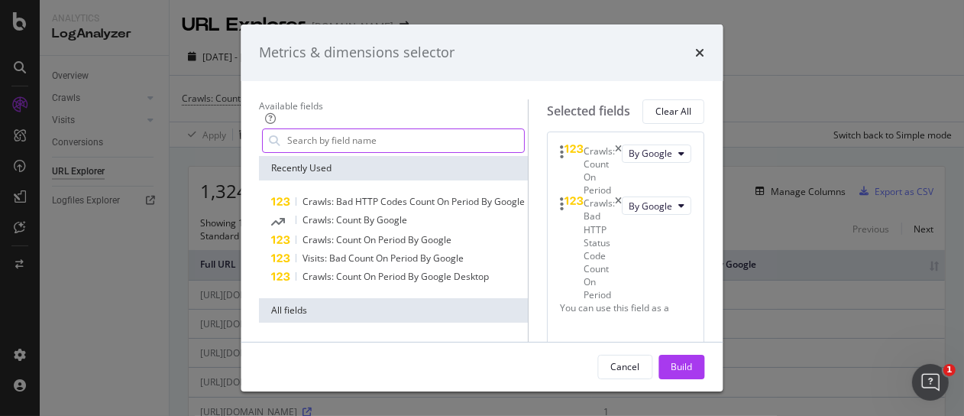
click at [326, 141] on input "modal" at bounding box center [406, 140] width 238 height 23
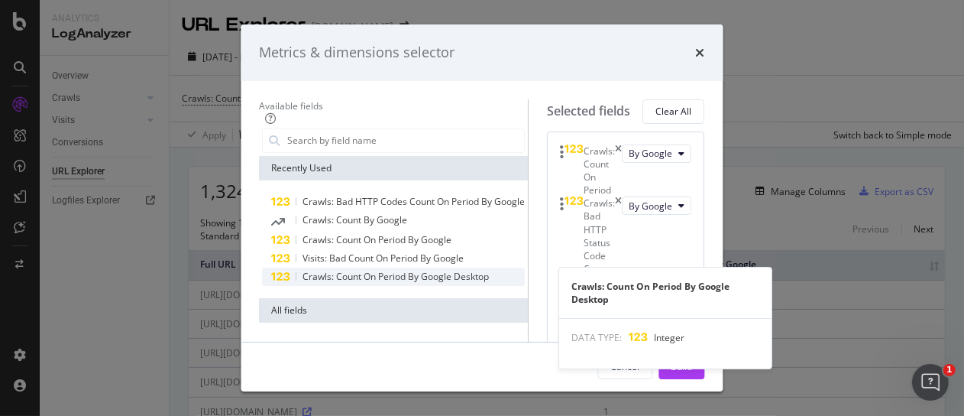
click at [319, 280] on span "Crawls: Count On Period By Google Desktop" at bounding box center [396, 276] width 186 height 13
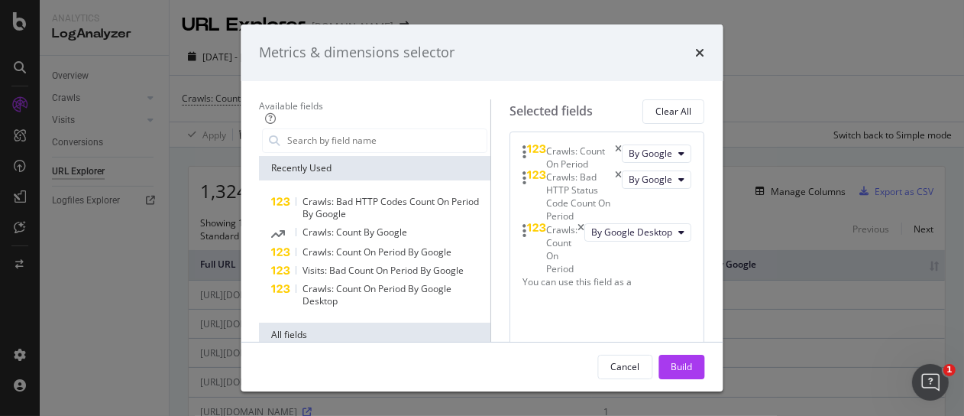
click at [585, 276] on icon "times" at bounding box center [581, 249] width 7 height 53
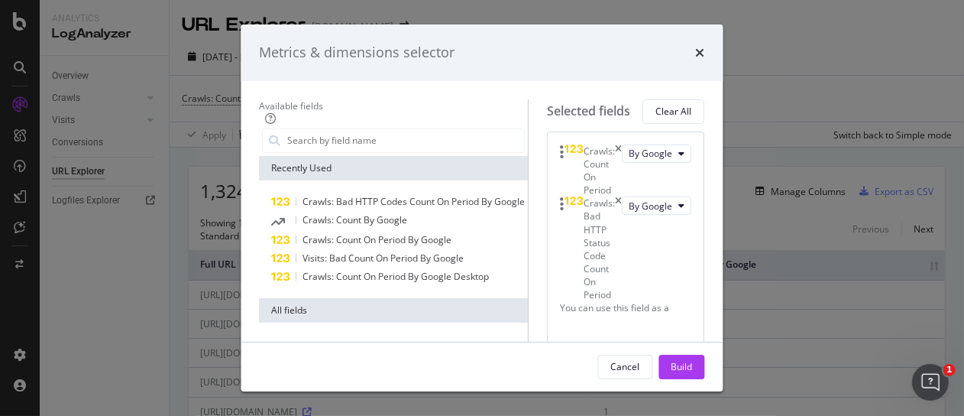
click at [616, 209] on div "Crawls: Bad HTTP Status Code Count On Period" at bounding box center [600, 248] width 31 height 105
click at [623, 206] on div "Crawls: Bad HTTP Status Code Count On Period" at bounding box center [592, 248] width 62 height 105
click at [287, 131] on input "modal" at bounding box center [406, 140] width 238 height 23
click at [623, 211] on icon "times" at bounding box center [619, 248] width 7 height 105
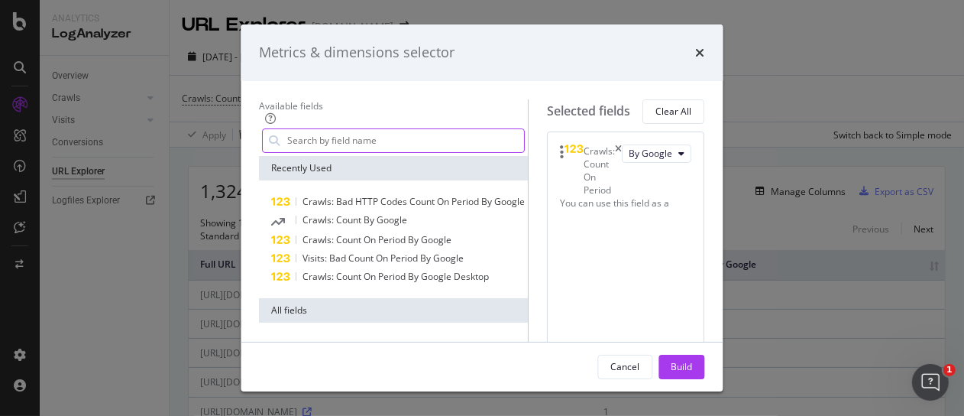
click at [287, 133] on input "modal" at bounding box center [406, 140] width 238 height 23
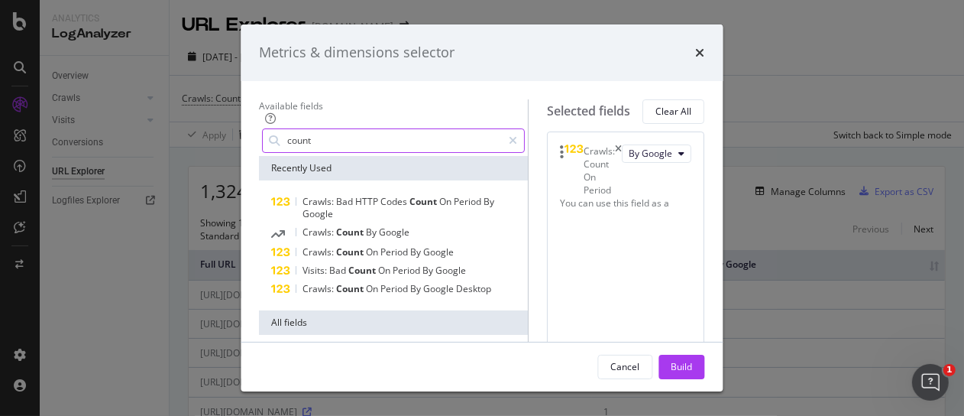
scroll to position [235, 0]
type input "count"
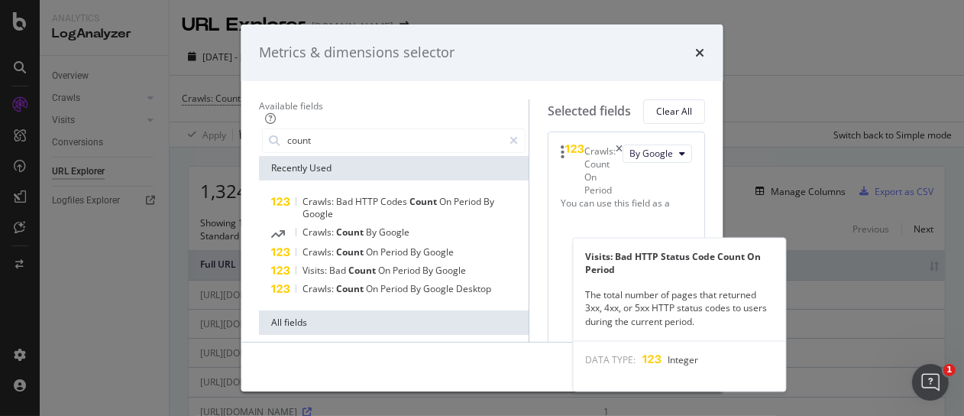
scroll to position [338, 0]
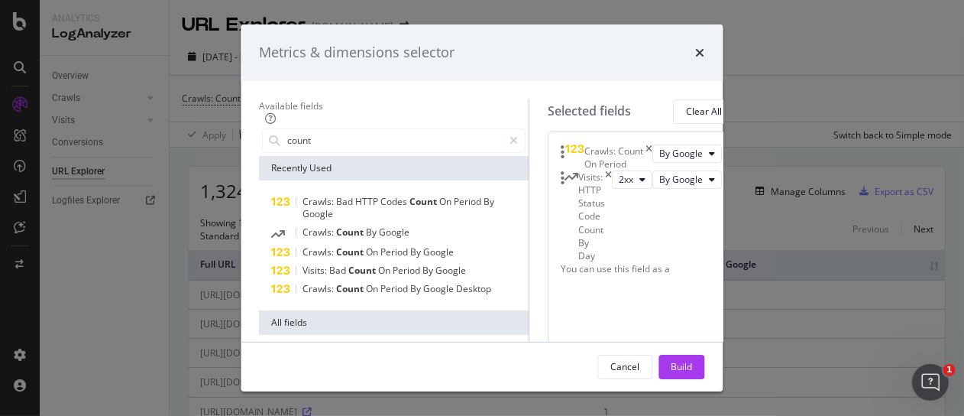
click at [606, 214] on div "Visits: HTTP Status Code Count By Day" at bounding box center [592, 216] width 27 height 92
click at [613, 209] on icon "times" at bounding box center [609, 216] width 7 height 92
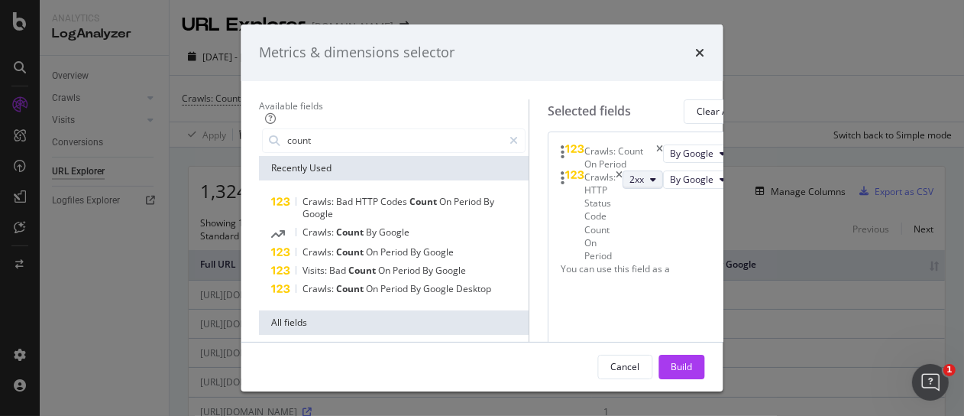
click at [651, 184] on icon "modal" at bounding box center [654, 179] width 6 height 9
click at [548, 296] on span "3xx" at bounding box center [550, 291] width 41 height 14
click at [705, 364] on button "Build" at bounding box center [682, 367] width 46 height 24
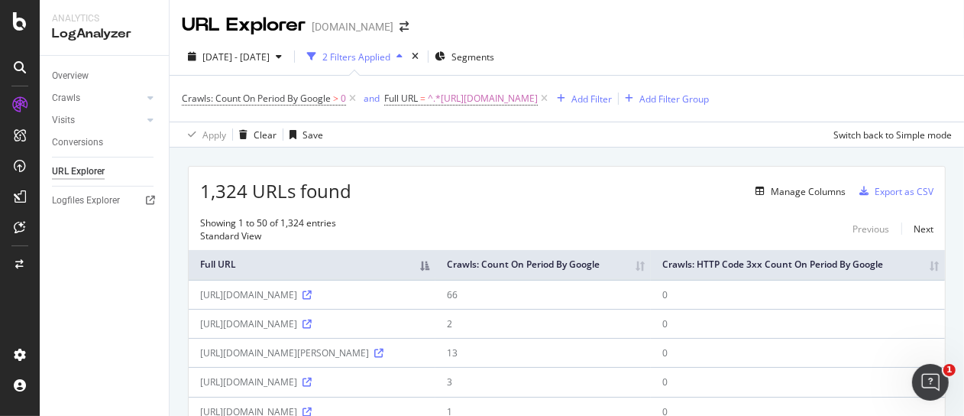
click at [922, 191] on div "1,324 URLs found Manage Columns Export as CSV" at bounding box center [567, 185] width 756 height 37
click at [750, 196] on div "Manage Columns" at bounding box center [798, 191] width 96 height 17
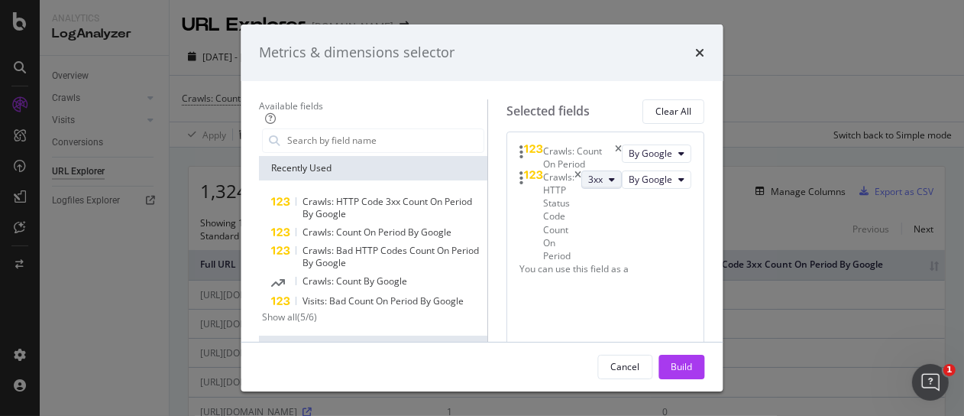
click at [610, 184] on icon "modal" at bounding box center [613, 179] width 6 height 9
click at [547, 261] on span "2xx" at bounding box center [550, 263] width 41 height 14
click at [693, 372] on div "Build" at bounding box center [682, 366] width 21 height 13
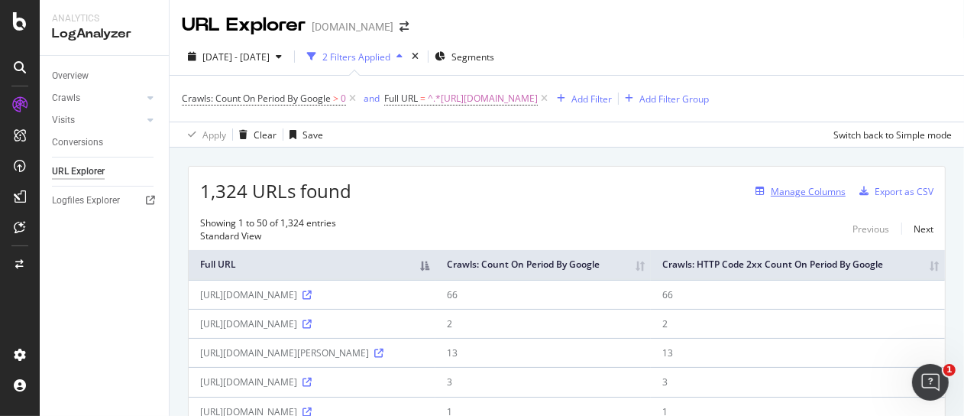
click at [792, 189] on div "Manage Columns" at bounding box center [808, 191] width 75 height 13
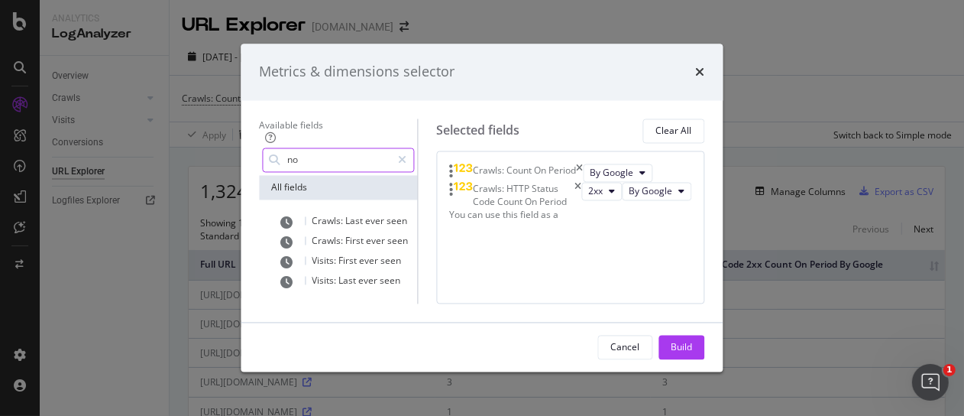
type input "n"
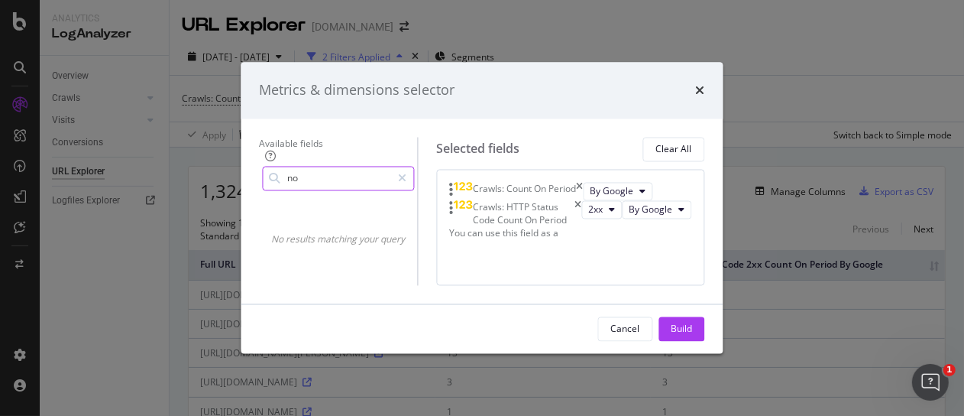
type input "n"
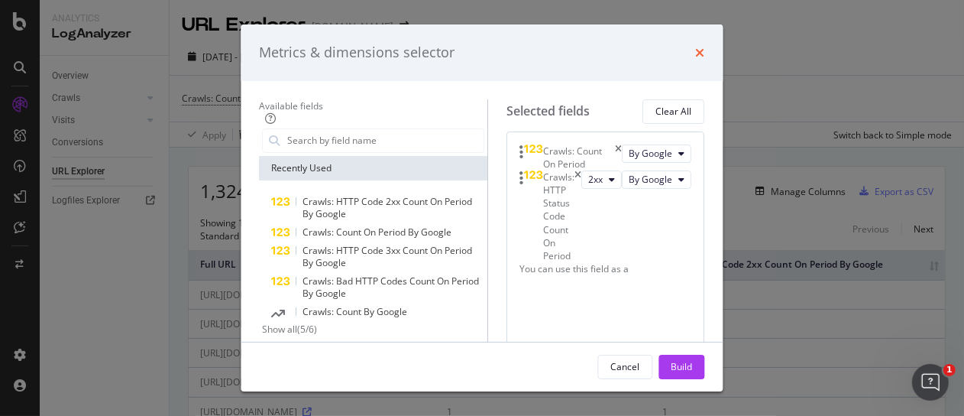
click at [705, 48] on icon "times" at bounding box center [700, 53] width 9 height 12
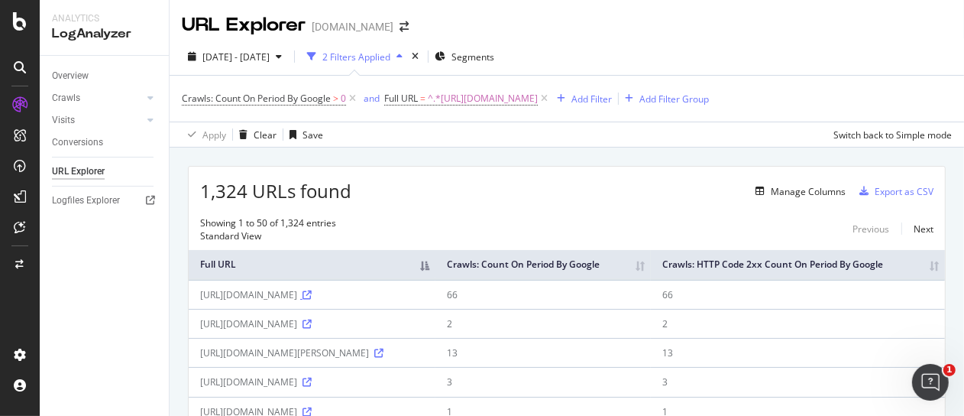
click at [312, 300] on icon at bounding box center [307, 294] width 9 height 9
click at [337, 301] on div "https://www.nbcnews.com/mach/science/" at bounding box center [312, 294] width 224 height 13
click at [424, 301] on div "https://www.nbcnews.com/mach/science/" at bounding box center [312, 294] width 224 height 13
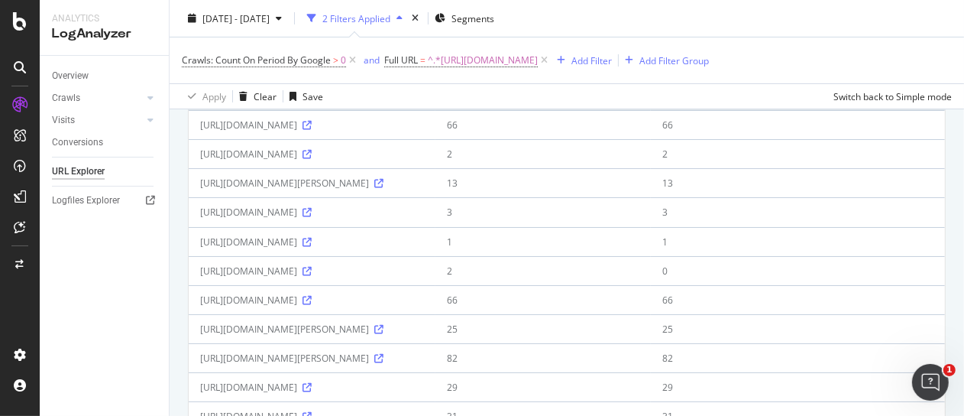
click at [279, 131] on div "https://www.nbcnews.com/mach/science/" at bounding box center [312, 124] width 224 height 13
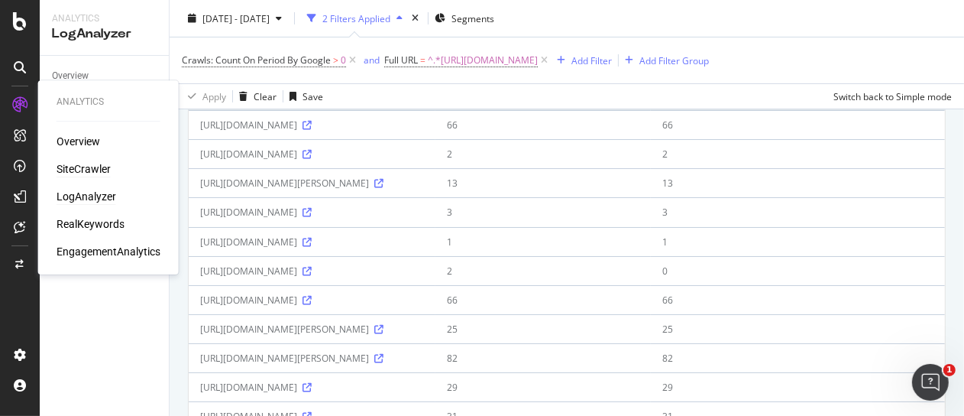
click at [85, 169] on div "SiteCrawler" at bounding box center [84, 168] width 54 height 15
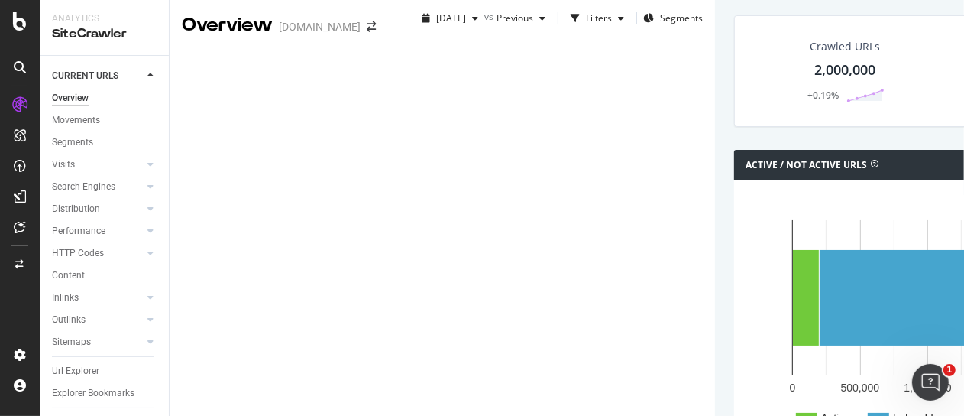
click at [92, 415] on div "NEW URLS" at bounding box center [74, 421] width 44 height 13
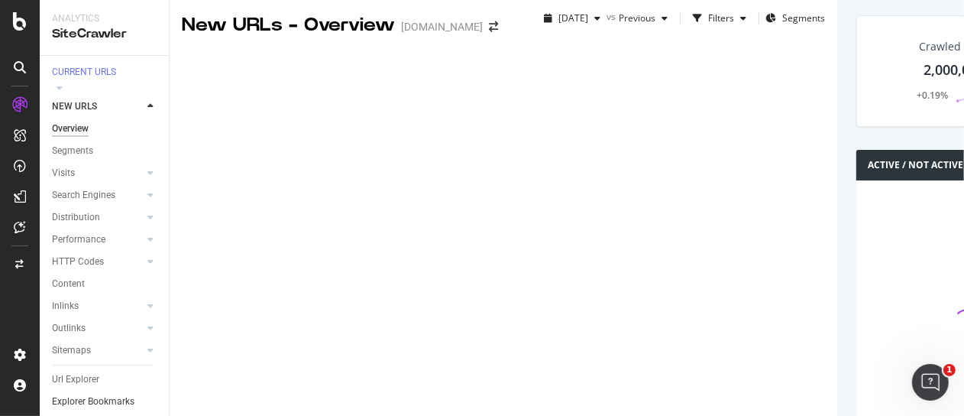
scroll to position [89, 0]
click at [91, 371] on div "Url Explorer" at bounding box center [75, 379] width 47 height 16
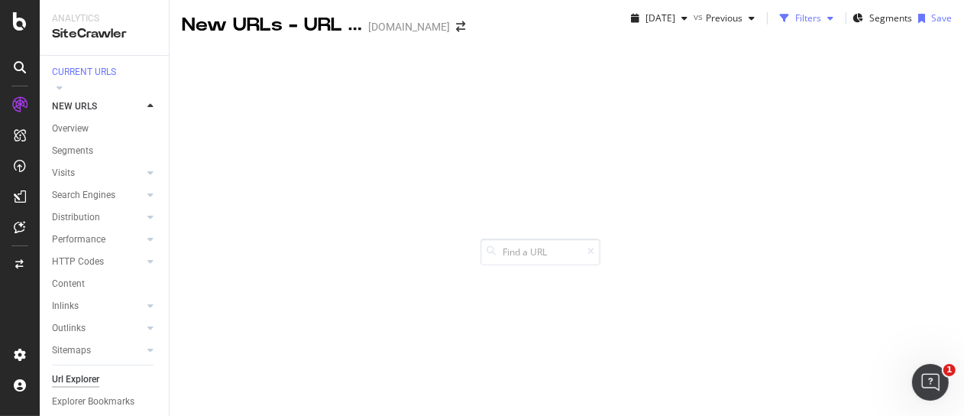
click at [795, 24] on div "Filters" at bounding box center [808, 17] width 26 height 13
click at [646, 66] on div "Add Filter" at bounding box center [666, 59] width 40 height 13
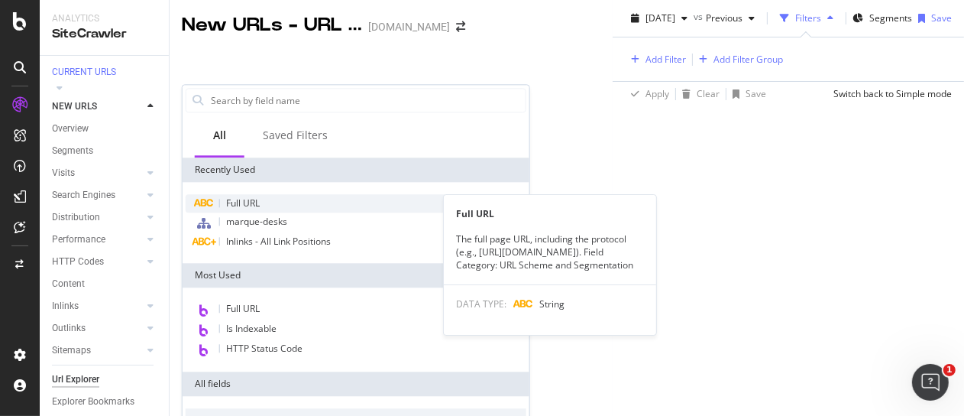
click at [260, 195] on div "Full URL" at bounding box center [356, 203] width 341 height 18
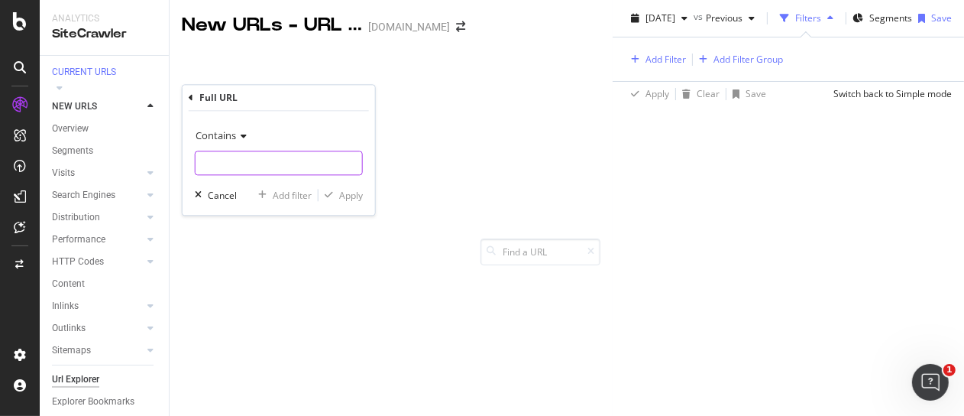
click at [225, 155] on input "text" at bounding box center [279, 163] width 167 height 24
paste input "https://www.nbcnews.com/mach/science/"
type input "https://www.nbcnews.com/mach/science/"
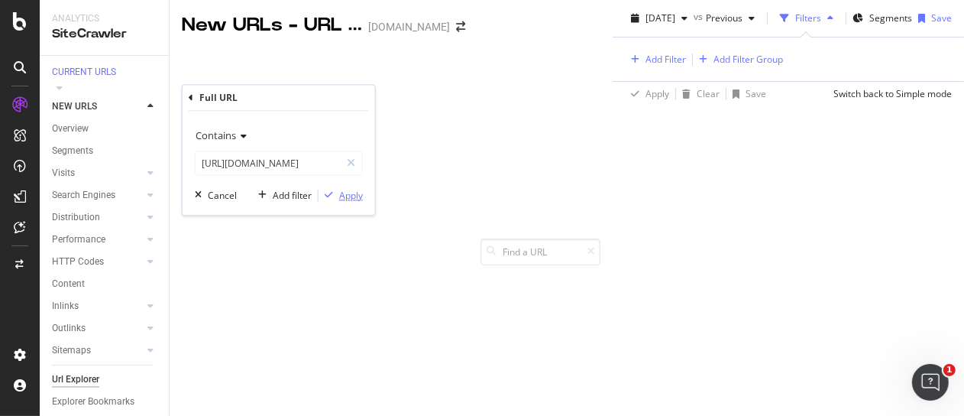
click at [349, 197] on div "Apply" at bounding box center [351, 195] width 24 height 13
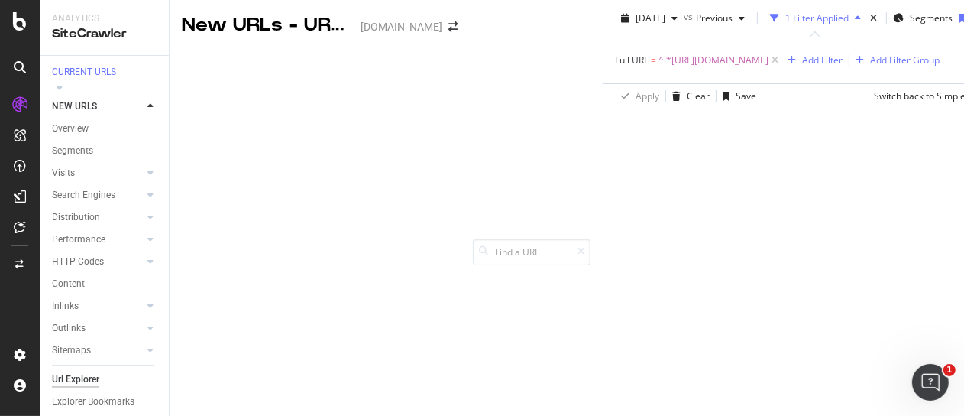
click at [659, 71] on span "^.*https://www.nbcnews.com/mach/science/.*$" at bounding box center [714, 60] width 110 height 21
click at [209, 136] on span "Contains" at bounding box center [216, 134] width 40 height 14
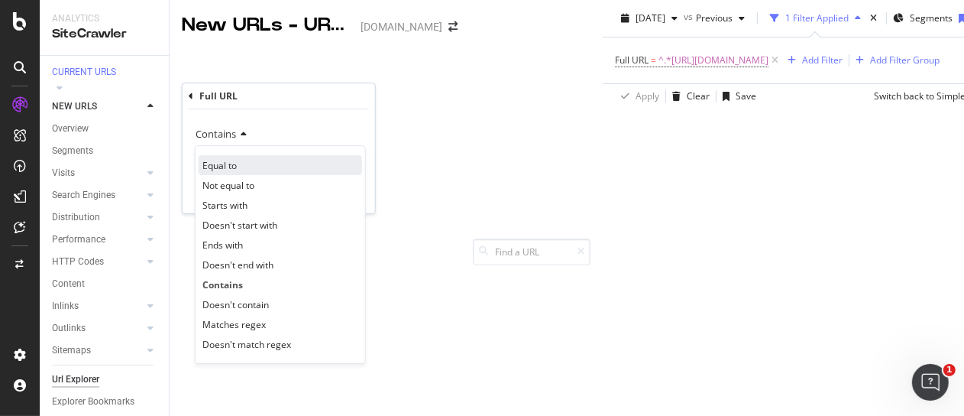
click at [258, 167] on div "Equal to" at bounding box center [281, 165] width 164 height 20
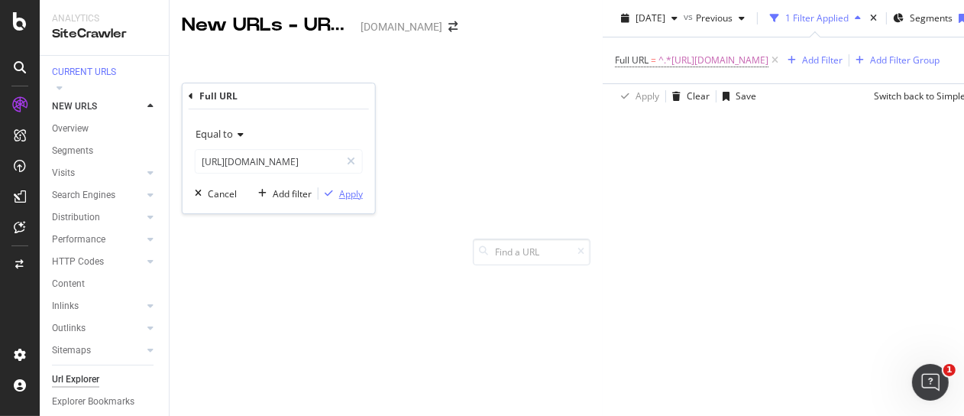
click at [345, 192] on div "Apply" at bounding box center [351, 193] width 24 height 13
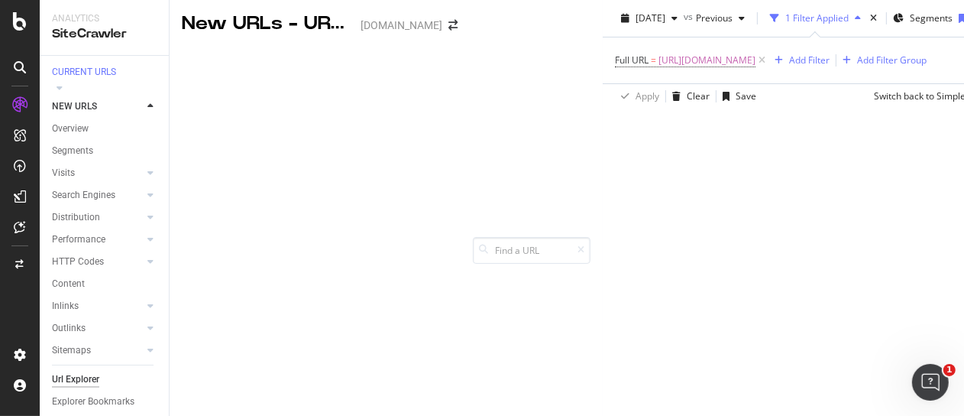
scroll to position [247, 0]
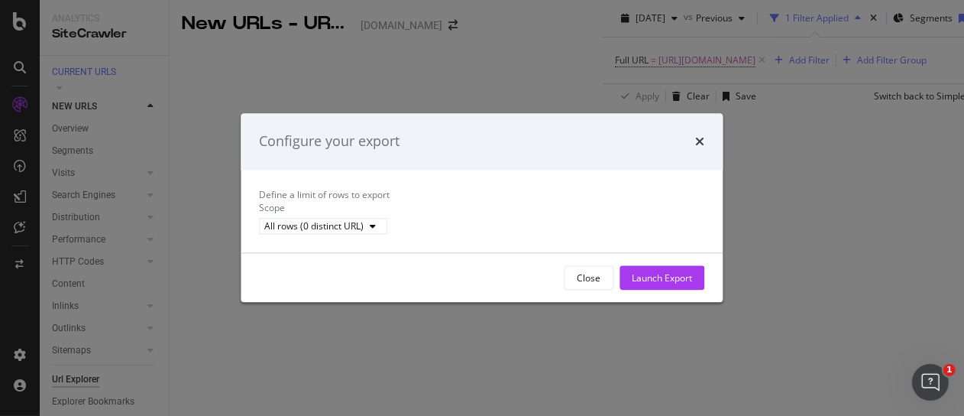
click at [705, 135] on icon "times" at bounding box center [700, 141] width 9 height 12
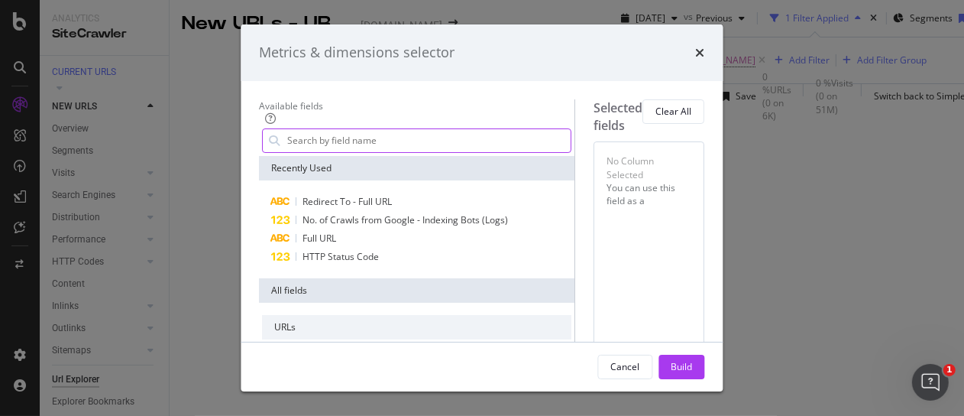
click at [287, 142] on input "modal" at bounding box center [429, 140] width 285 height 23
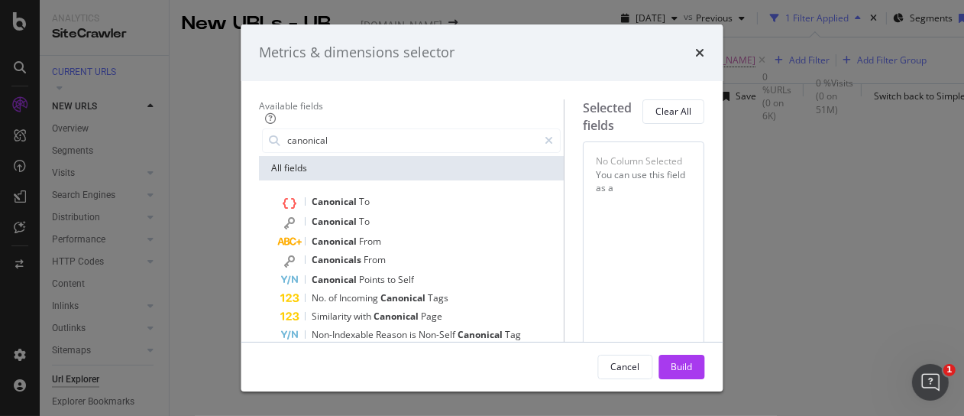
type input "canonical"
click at [705, 50] on div "Metrics & dimensions selector" at bounding box center [482, 53] width 445 height 20
click at [724, 47] on div "Metrics & dimensions selector" at bounding box center [482, 52] width 482 height 57
click at [705, 47] on icon "times" at bounding box center [700, 53] width 9 height 12
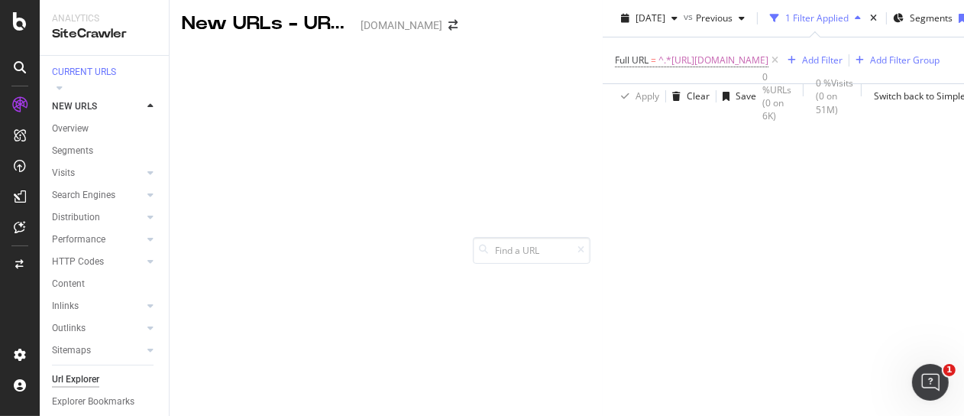
scroll to position [71, 0]
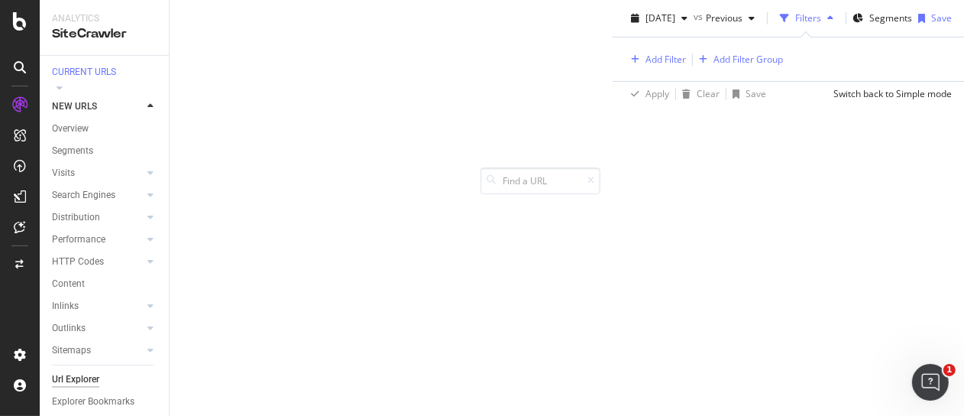
scroll to position [70, 0]
